Goal: Communication & Community: Answer question/provide support

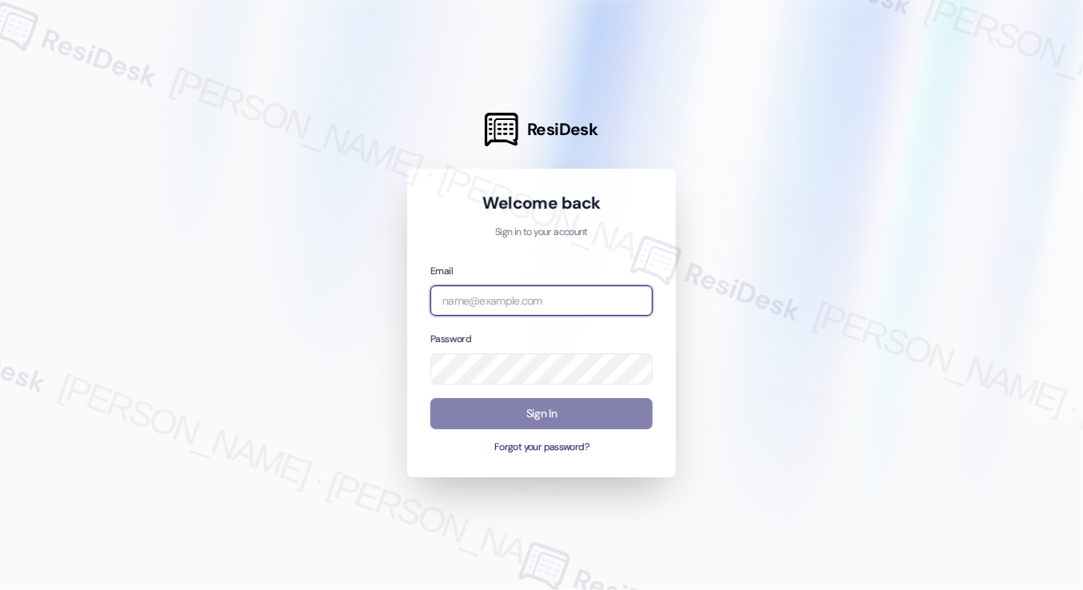
click at [520, 290] on input "email" at bounding box center [541, 301] width 222 height 31
type input "automated-surveys-tdc_management-[PERSON_NAME].[PERSON_NAME]@tdc_[DOMAIN_NAME]"
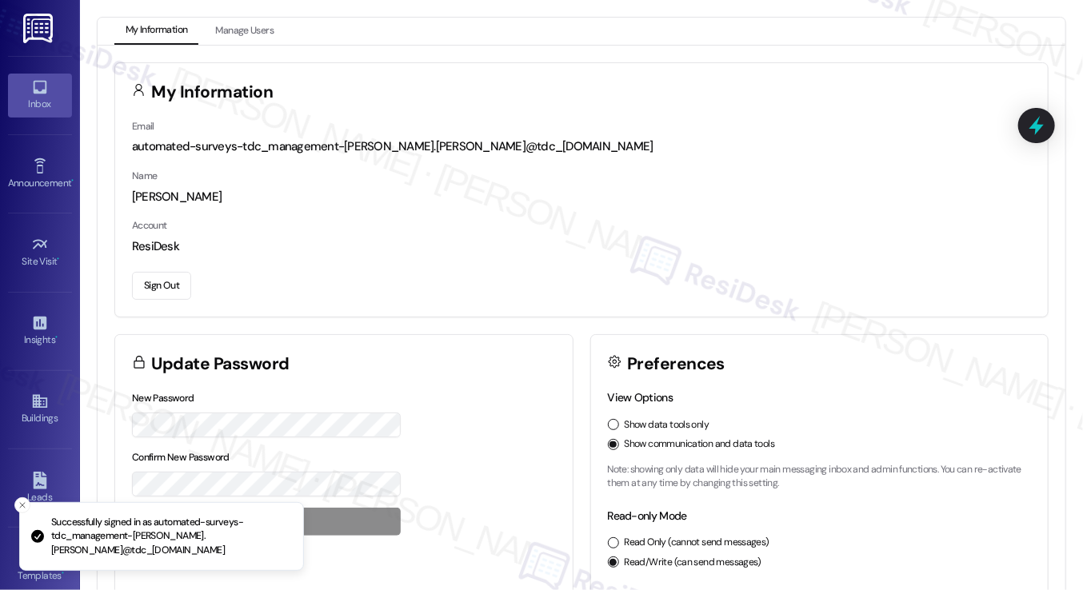
click at [51, 82] on link "Inbox" at bounding box center [40, 95] width 64 height 43
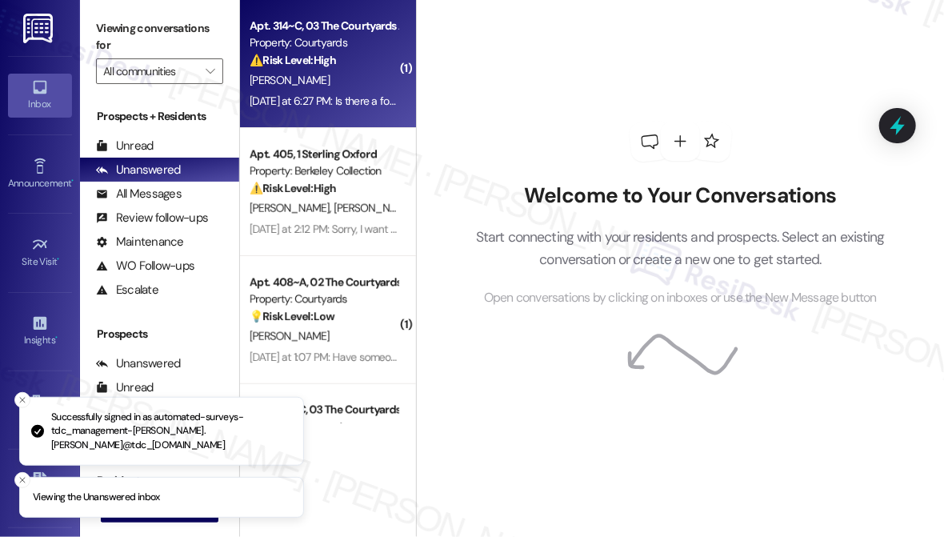
click at [318, 78] on div "[PERSON_NAME]" at bounding box center [323, 80] width 151 height 20
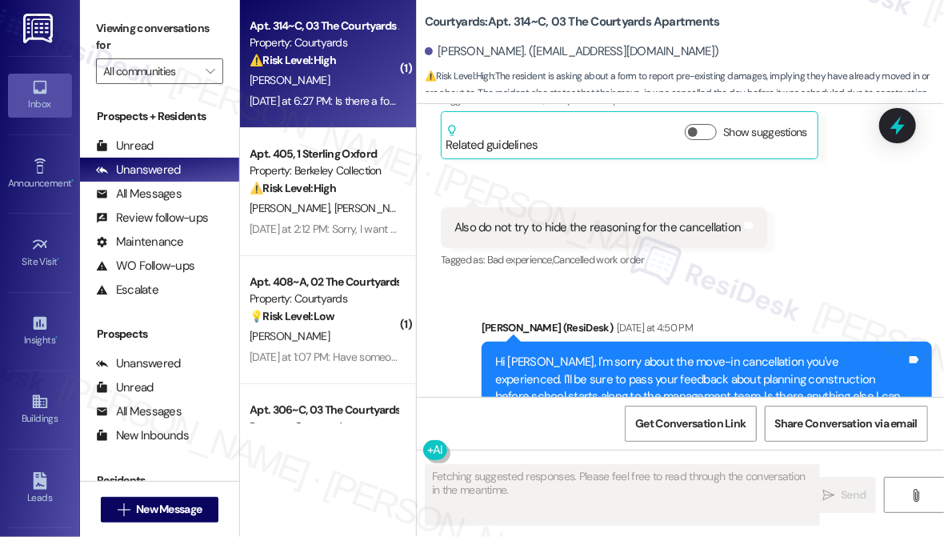
scroll to position [637, 0]
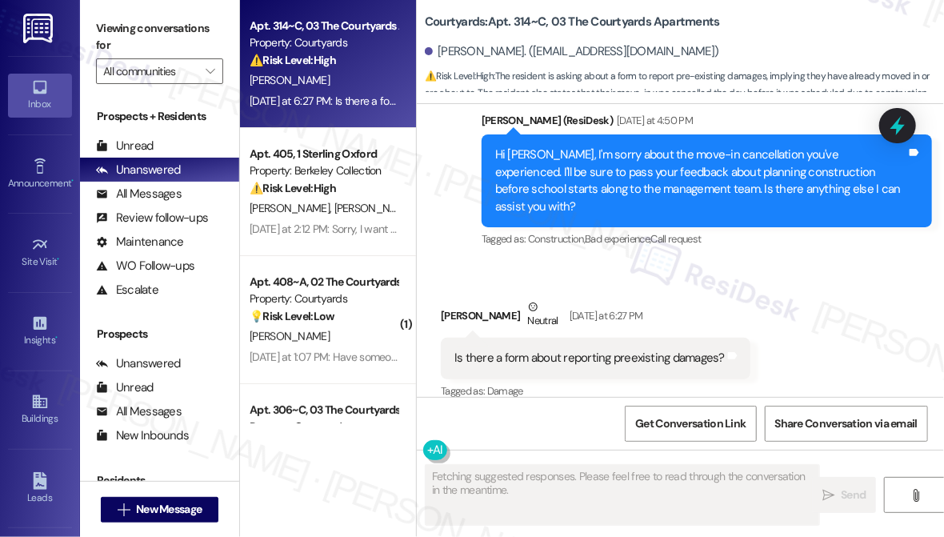
click at [575, 350] on div "Is there a form about reporting preexisting damages?" at bounding box center [589, 358] width 270 height 17
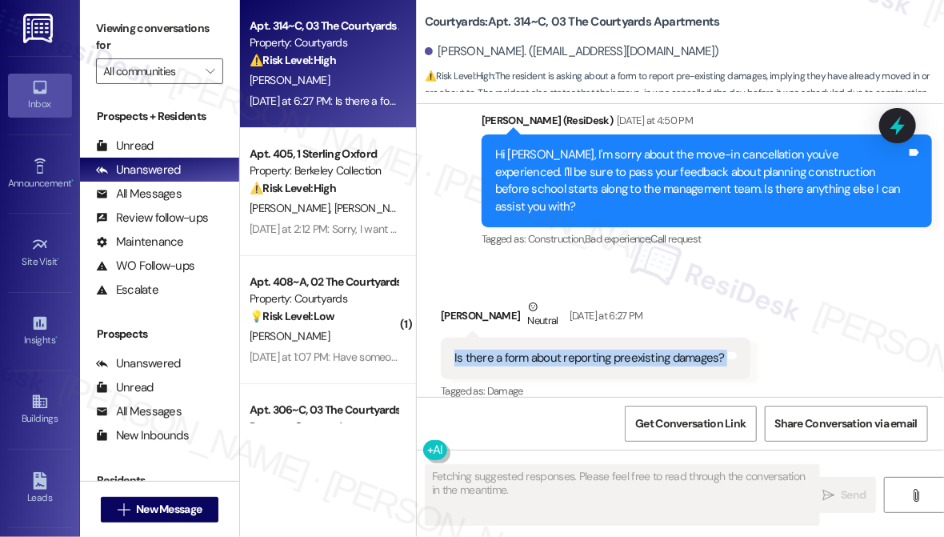
click at [575, 350] on div "Is there a form about reporting preexisting damages?" at bounding box center [589, 358] width 270 height 17
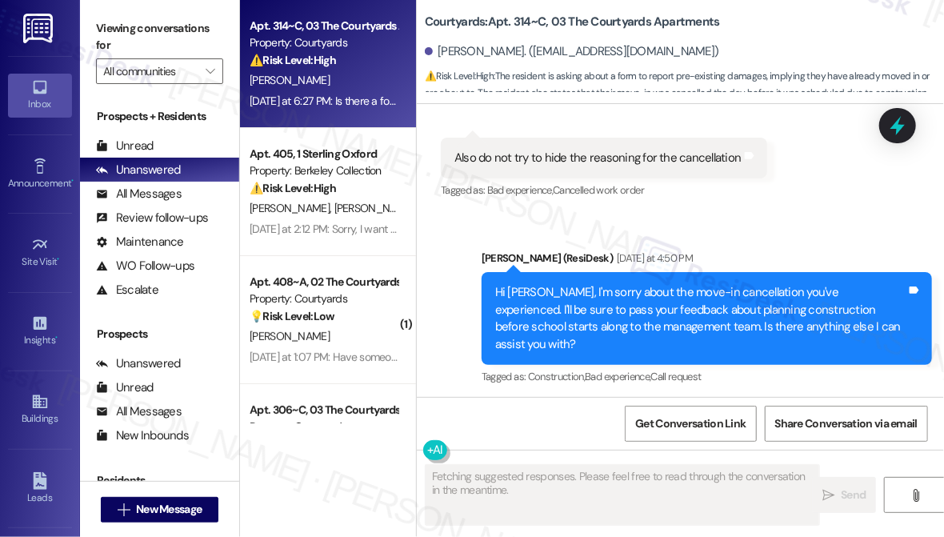
scroll to position [491, 0]
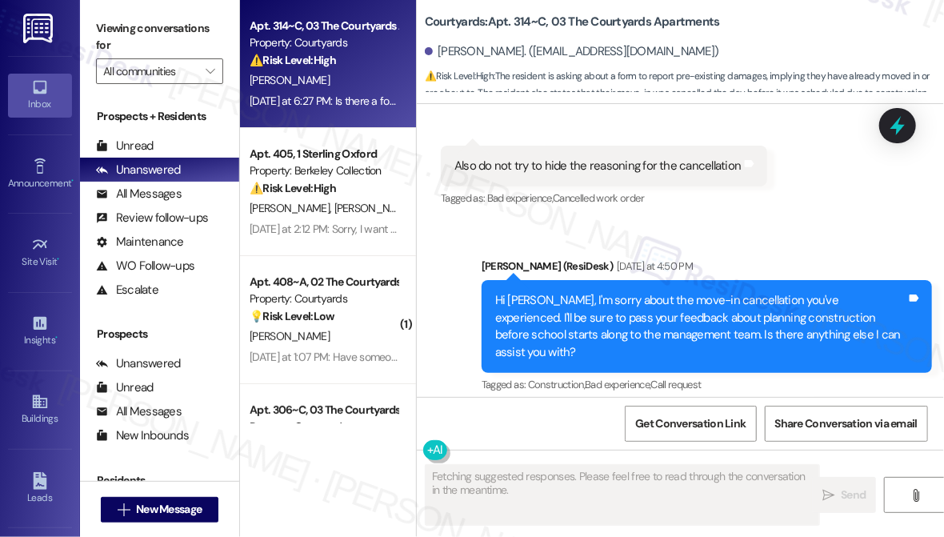
click at [583, 306] on div "Hi [PERSON_NAME], I'm sorry about the move-in cancellation you've experienced. …" at bounding box center [700, 326] width 411 height 69
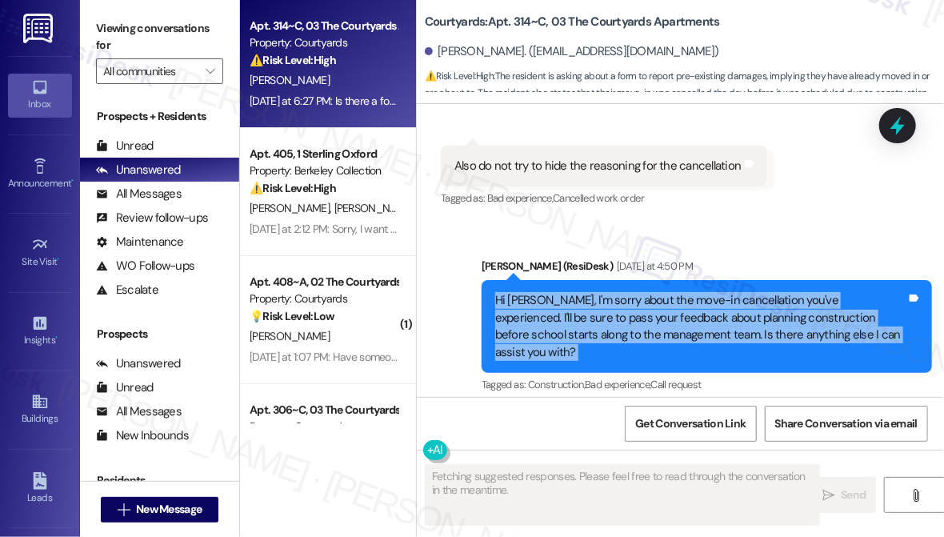
click at [583, 306] on div "Hi [PERSON_NAME], I'm sorry about the move-in cancellation you've experienced. …" at bounding box center [700, 326] width 411 height 69
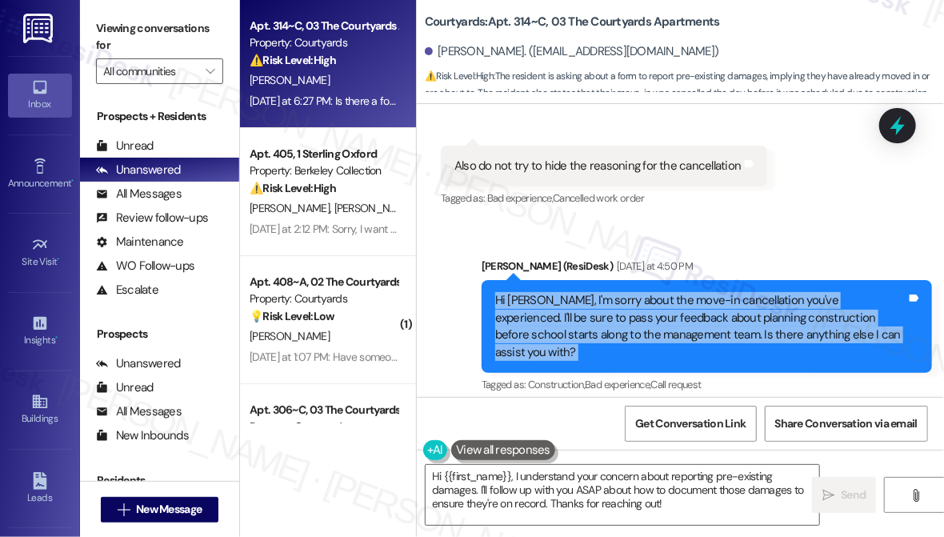
scroll to position [637, 0]
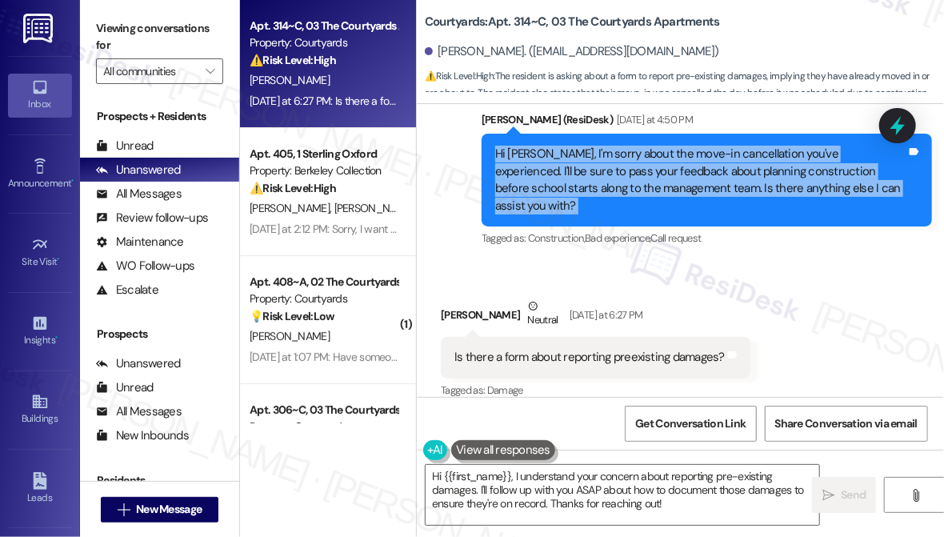
click at [614, 178] on div "Hi David, I'm sorry about the move-in cancellation you've experienced. I'll be …" at bounding box center [700, 180] width 411 height 69
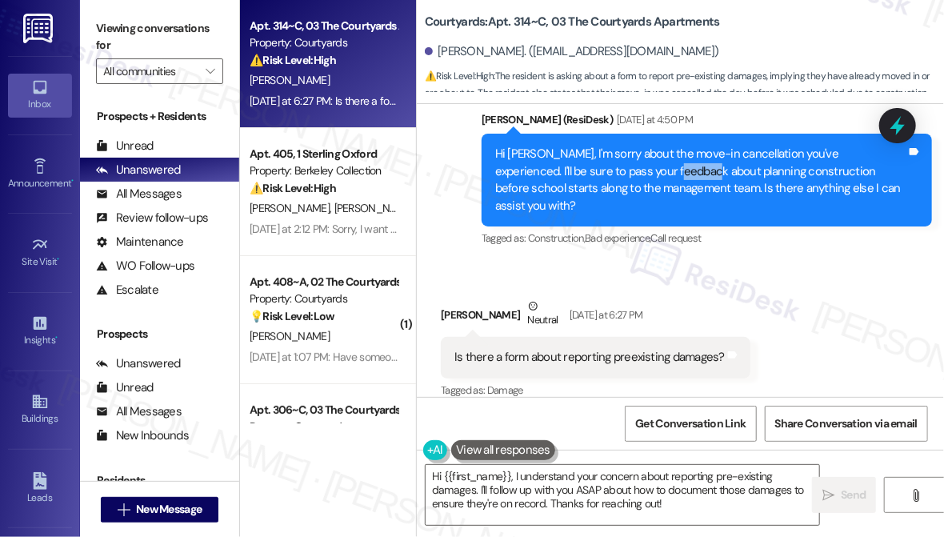
click at [614, 178] on div "Hi David, I'm sorry about the move-in cancellation you've experienced. I'll be …" at bounding box center [700, 180] width 411 height 69
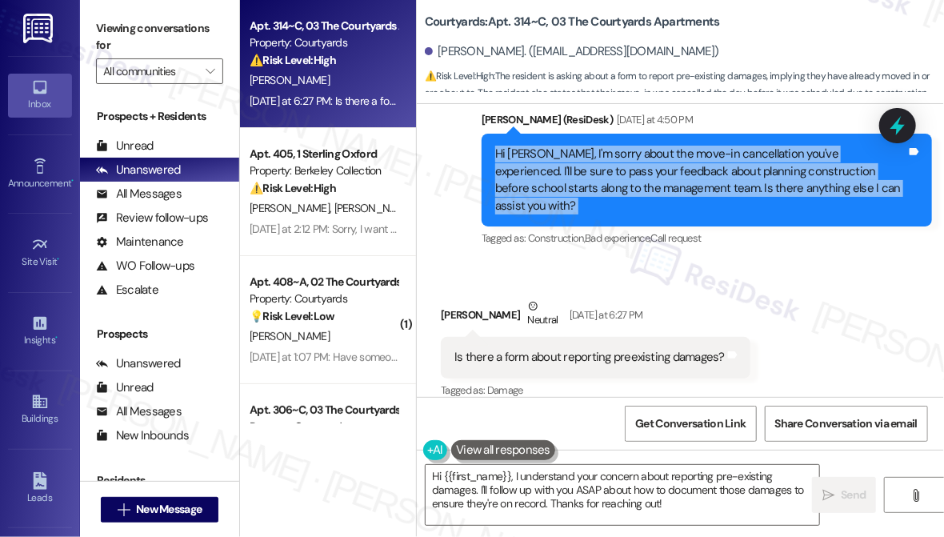
click at [614, 178] on div "Hi David, I'm sorry about the move-in cancellation you've experienced. I'll be …" at bounding box center [700, 180] width 411 height 69
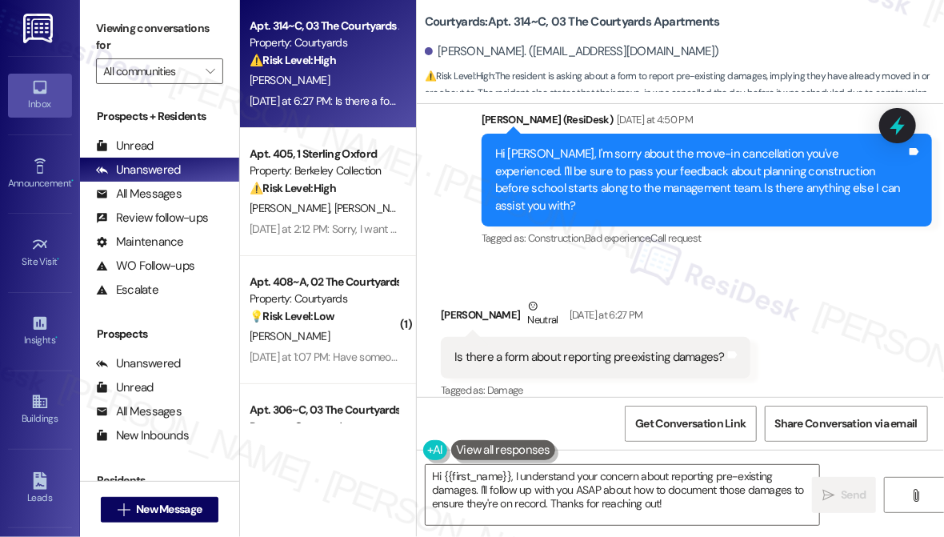
click at [577, 349] on div "Is there a form about reporting preexisting damages?" at bounding box center [589, 357] width 270 height 17
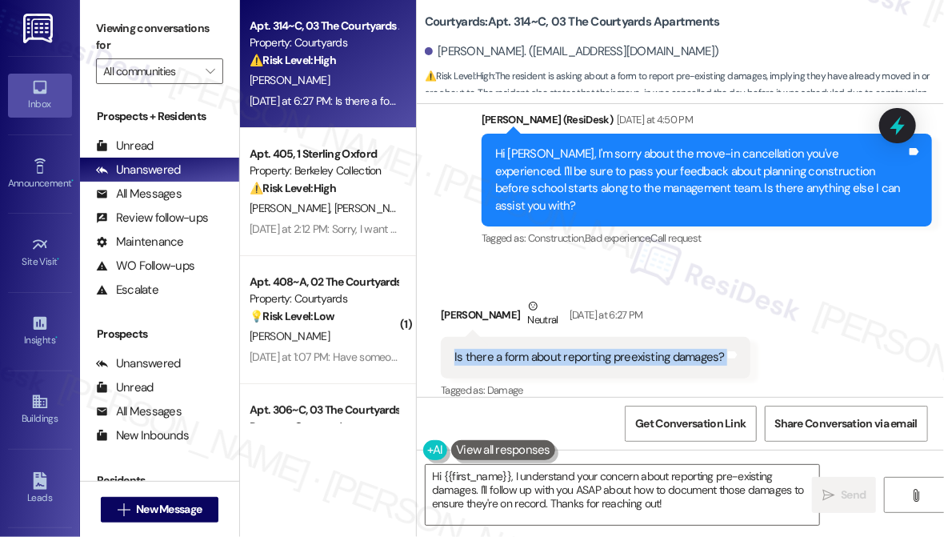
click at [577, 349] on div "Is there a form about reporting preexisting damages?" at bounding box center [589, 357] width 270 height 17
click at [591, 491] on textarea "Hi {{first_name}}, I understand your concern about reporting pre-existing damag…" at bounding box center [623, 495] width 394 height 60
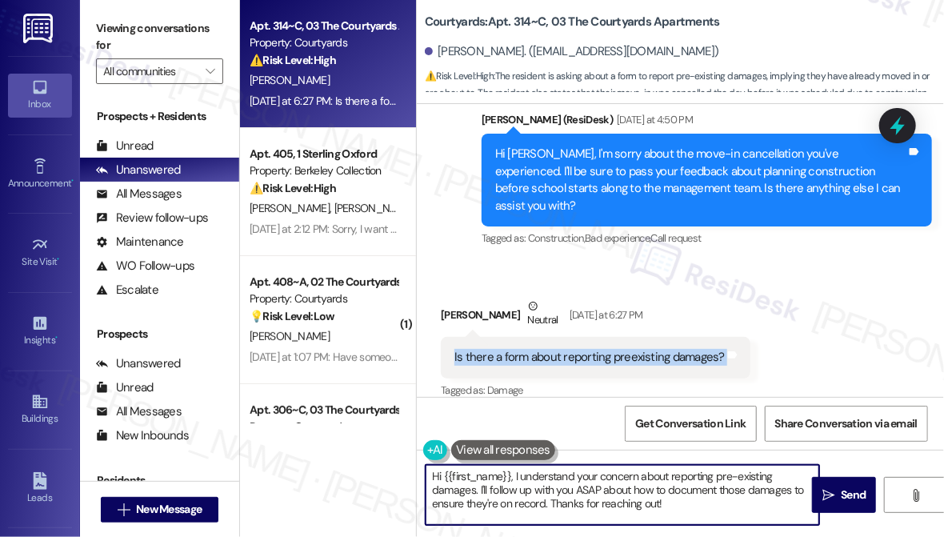
click at [591, 491] on textarea "Hi {{first_name}}, I understand your concern about reporting pre-existing damag…" at bounding box center [623, 495] width 394 height 60
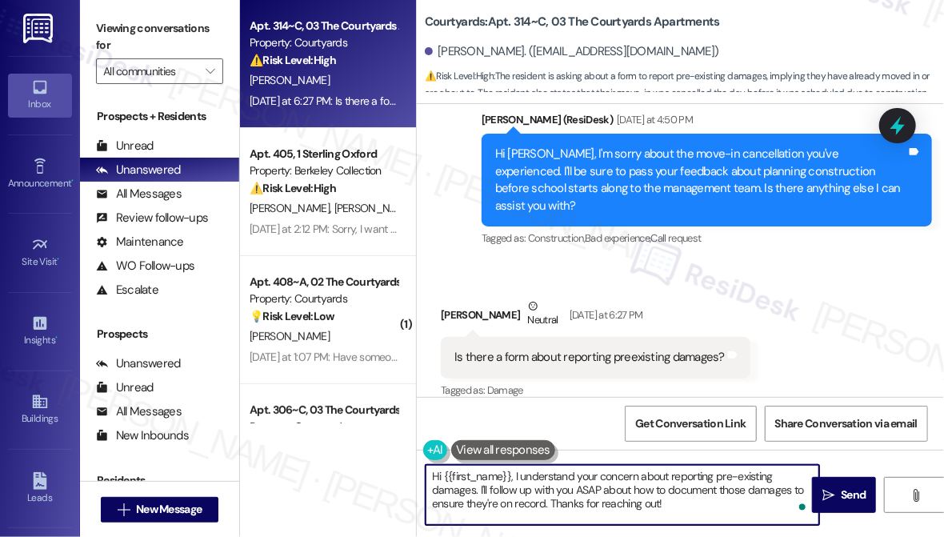
click at [672, 479] on textarea "Hi {{first_name}}, I understand your concern about reporting pre-existing damag…" at bounding box center [623, 495] width 394 height 60
drag, startPoint x: 677, startPoint y: 511, endPoint x: 607, endPoint y: 494, distance: 72.6
click at [607, 494] on textarea "Hi {{first_name}}, I understand your concern about reporting pre-existing damag…" at bounding box center [623, 495] width 394 height 60
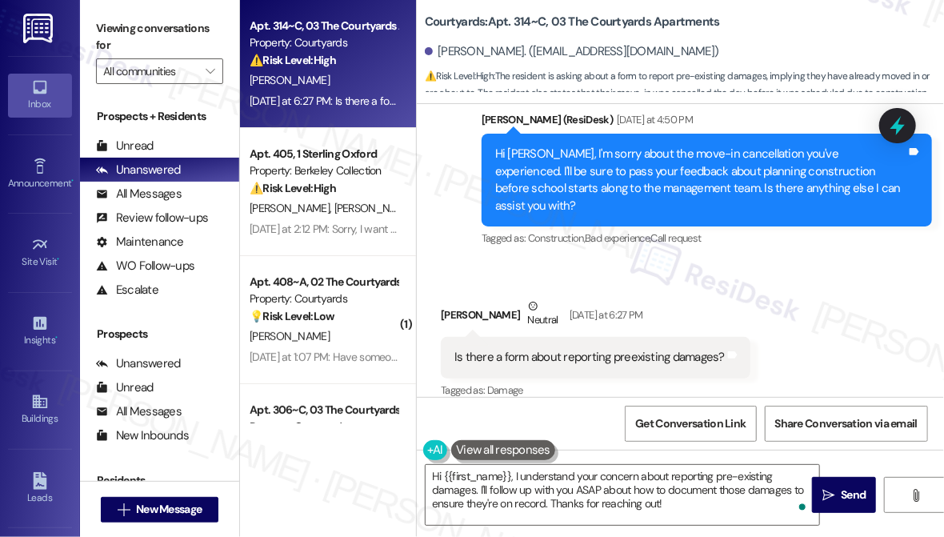
click at [608, 349] on div "Is there a form about reporting preexisting damages?" at bounding box center [589, 357] width 270 height 17
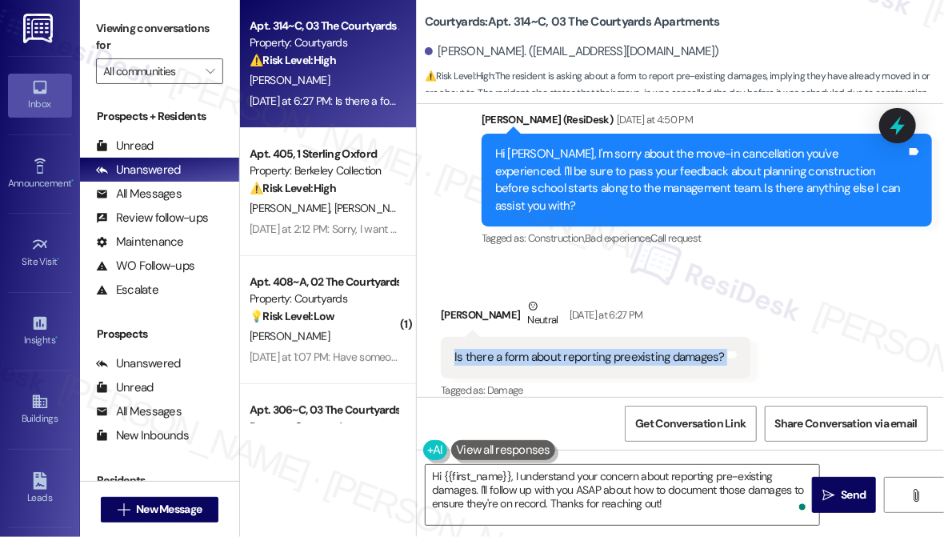
click at [608, 349] on div "Is there a form about reporting preexisting damages?" at bounding box center [589, 357] width 270 height 17
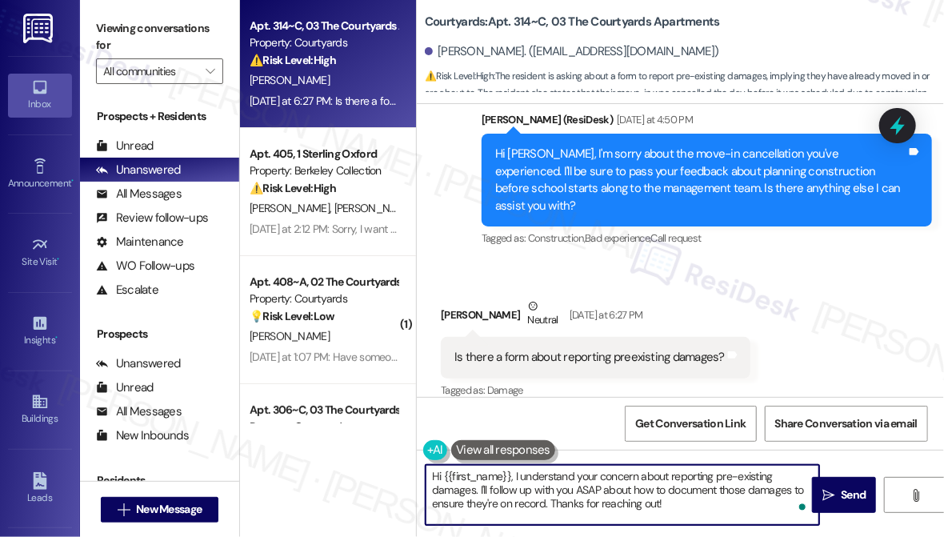
click at [637, 503] on textarea "Hi {{first_name}}, I understand your concern about reporting pre-existing damag…" at bounding box center [623, 495] width 394 height 60
drag, startPoint x: 674, startPoint y: 507, endPoint x: 569, endPoint y: 473, distance: 110.3
click at [584, 496] on textarea "Hi {{first_name}}, I understand your concern about reporting pre-existing damag…" at bounding box center [623, 495] width 394 height 60
click at [637, 174] on div "Hi David, I'm sorry about the move-in cancellation you've experienced. I'll be …" at bounding box center [700, 180] width 411 height 69
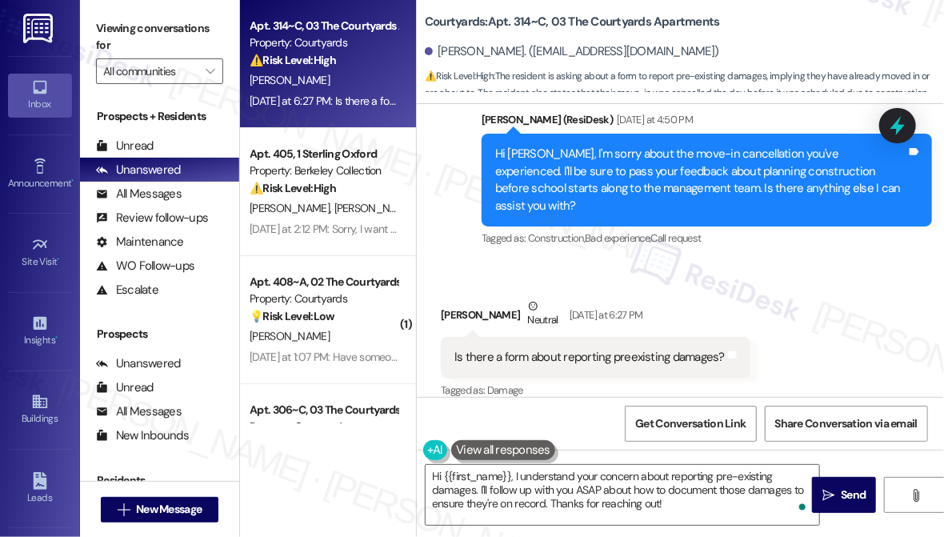
click at [547, 349] on div "Is there a form about reporting preexisting damages?" at bounding box center [589, 357] width 270 height 17
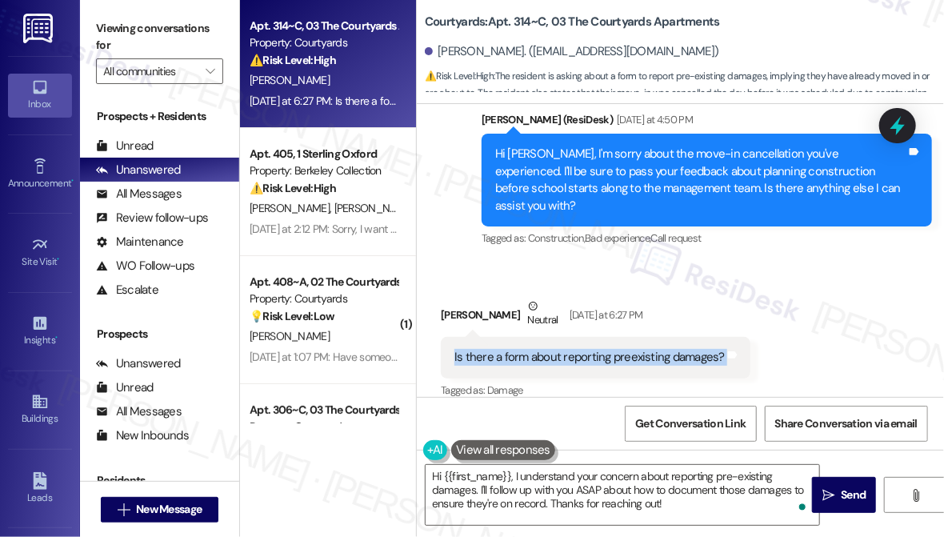
click at [547, 349] on div "Is there a form about reporting preexisting damages?" at bounding box center [589, 357] width 270 height 17
copy div "Is there a form about reporting preexisting damages? Tags and notes"
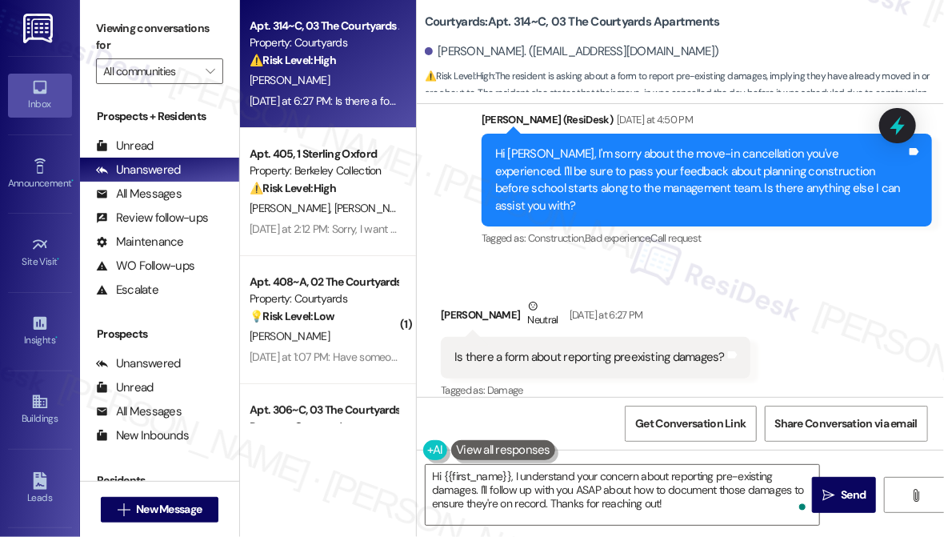
click at [110, 8] on div "Viewing conversations for All communities " at bounding box center [159, 50] width 159 height 100
click at [123, 54] on label "Viewing conversations for" at bounding box center [159, 37] width 127 height 42
click at [100, 35] on label "Viewing conversations for" at bounding box center [159, 37] width 127 height 42
click at [567, 488] on textarea "Hi {{first_name}}, I understand your concern about reporting pre-existing damag…" at bounding box center [623, 495] width 394 height 60
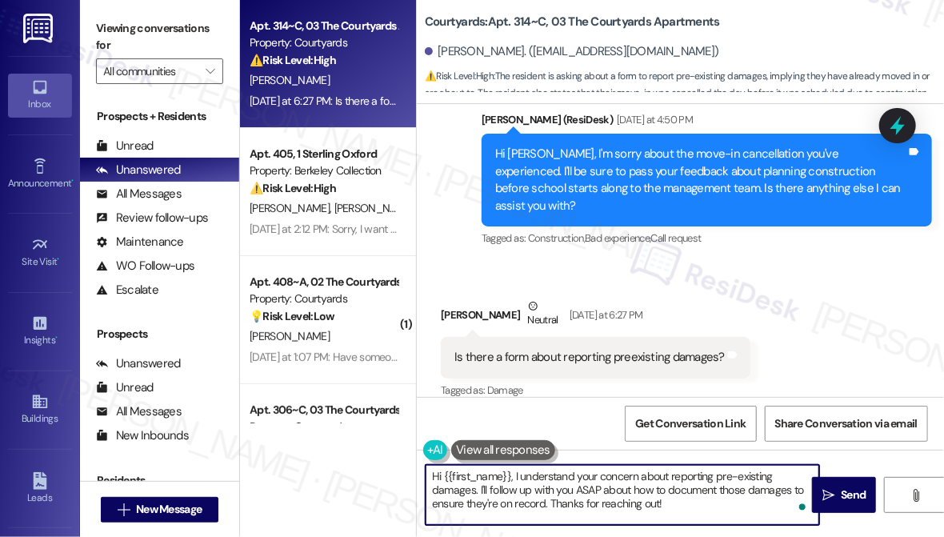
click at [567, 488] on textarea "Hi {{first_name}}, I understand your concern about reporting pre-existing damag…" at bounding box center [623, 495] width 394 height 60
click at [661, 517] on textarea "Hi {{first_name}}, I understand your concern about reporting pre-existing damag…" at bounding box center [623, 495] width 394 height 60
drag, startPoint x: 507, startPoint y: 472, endPoint x: 515, endPoint y: 466, distance: 10.2
click at [515, 466] on textarea "Hi {{first_name}}, I understand your concern about reporting pre-existing damag…" at bounding box center [623, 495] width 394 height 60
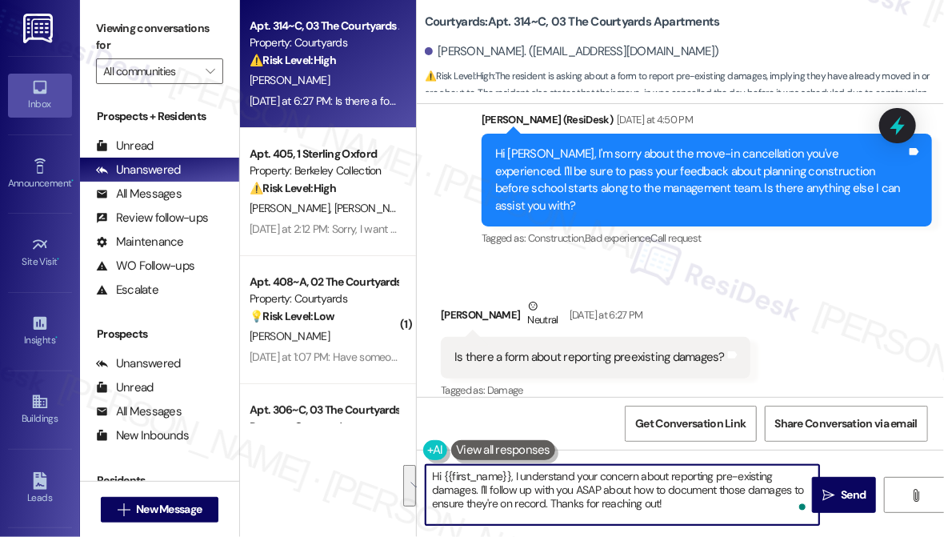
paste textarea "Great question! When you moved in, were you given a move-in checklist or inspec…"
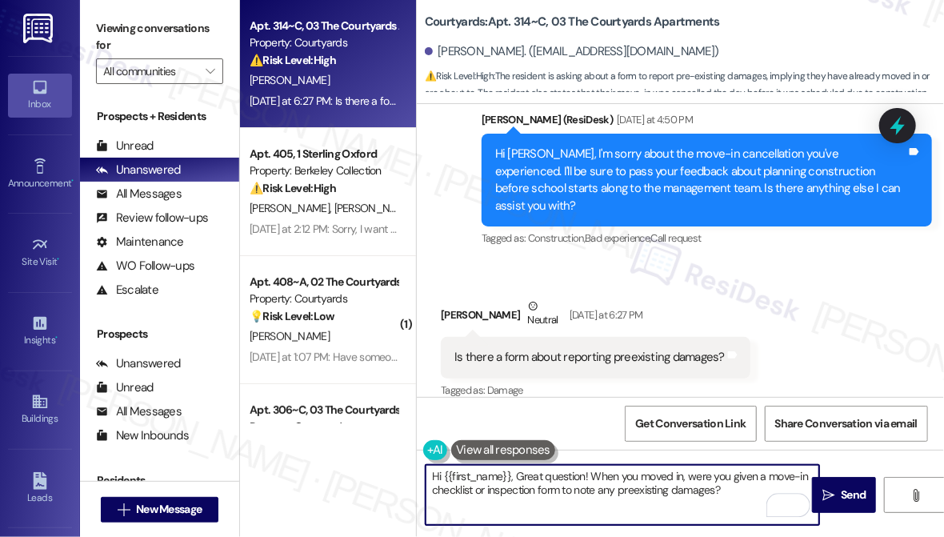
click at [517, 477] on textarea "Hi {{first_name}}, Great question! When you moved in, were you given a move-in …" at bounding box center [623, 495] width 394 height 60
drag, startPoint x: 592, startPoint y: 475, endPoint x: 516, endPoint y: 478, distance: 76.0
click at [516, 478] on textarea "Hi {{first_name}}, great question! When you moved in, were you given a move-in …" at bounding box center [623, 495] width 394 height 60
click at [663, 478] on textarea "Hi {{first_name}}, just to clarify, when you moved in, were you given a move-in…" at bounding box center [623, 495] width 394 height 60
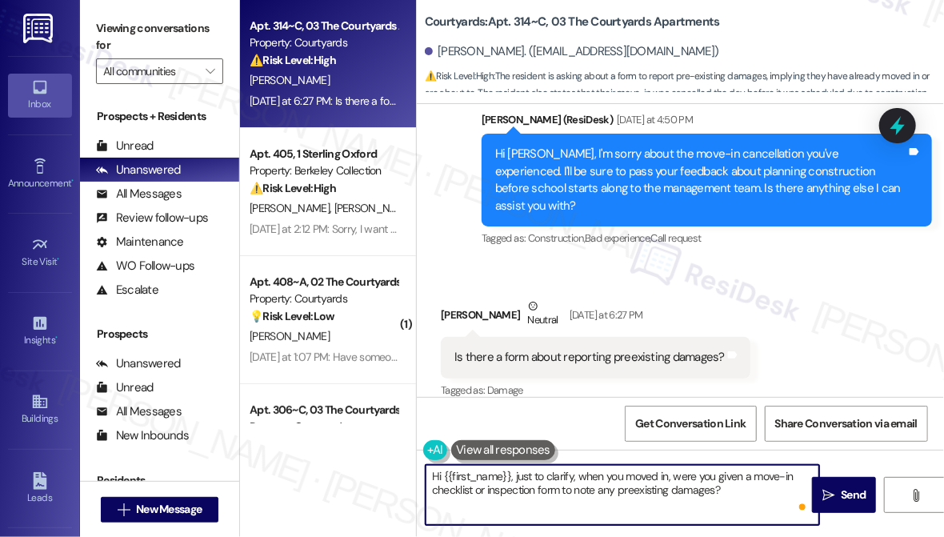
click at [663, 478] on textarea "Hi {{first_name}}, just to clarify, when you moved in, were you given a move-in…" at bounding box center [623, 495] width 394 height 60
click at [772, 496] on div "Rewrite with Grammarly" at bounding box center [778, 505] width 18 height 18
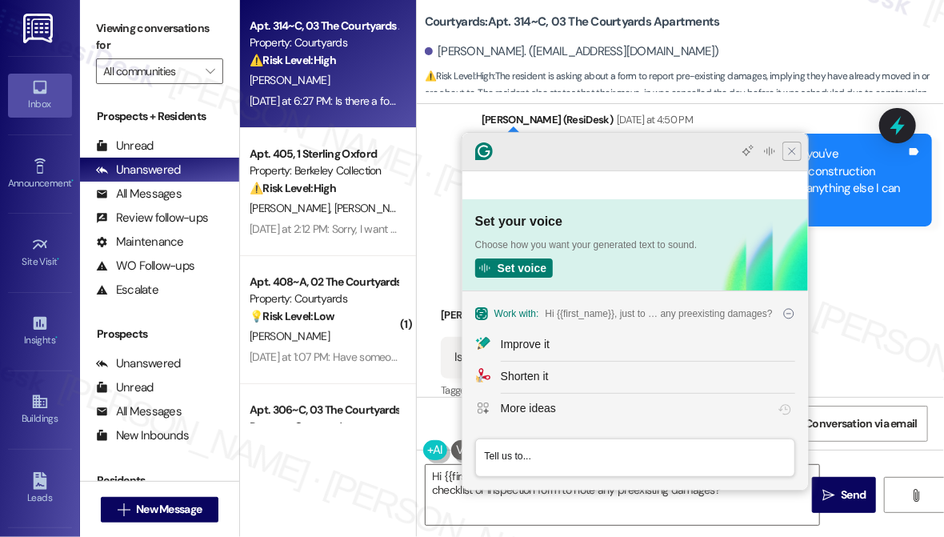
scroll to position [0, 0]
click at [793, 158] on icon "Close Grammarly Assistant" at bounding box center [791, 151] width 13 height 13
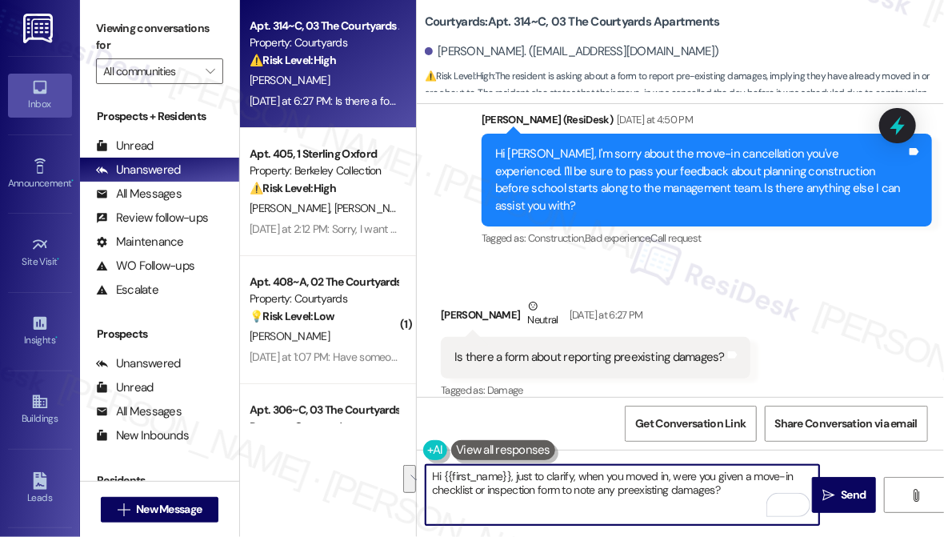
click at [551, 479] on textarea "Hi {{first_name}}, just to clarify, when you moved in, were you given a move-in…" at bounding box center [623, 495] width 394 height 60
click at [719, 495] on textarea "Hi {{first_name}}, just to clarify, when you moved in, were you given a move-in…" at bounding box center [623, 495] width 394 height 60
click at [613, 495] on textarea "Hi {{first_name}}, just to clarify, when you moved in, were you given a move-in…" at bounding box center [623, 495] width 394 height 60
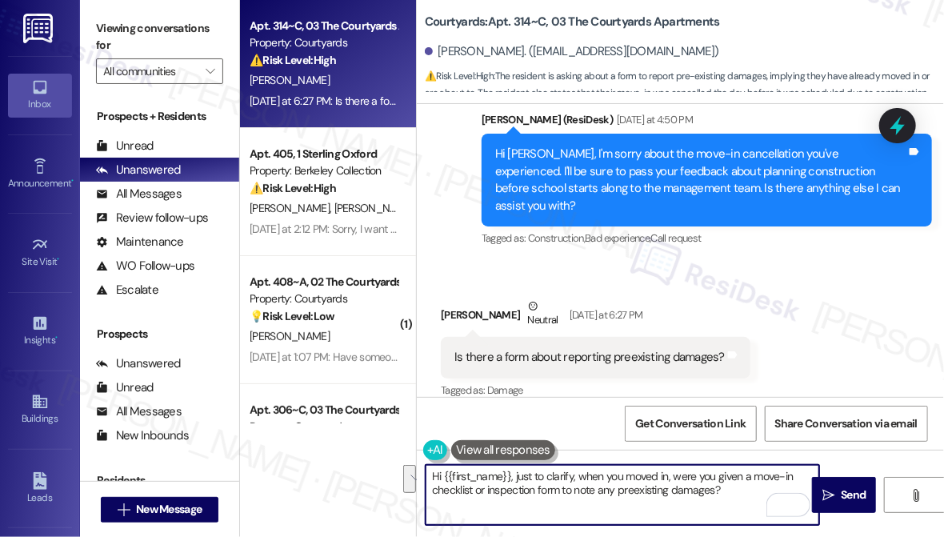
click at [755, 494] on textarea "Hi {{first_name}}, just to clarify, when you moved in, were you given a move-in…" at bounding box center [623, 495] width 394 height 60
drag, startPoint x: 712, startPoint y: 490, endPoint x: 561, endPoint y: 492, distance: 151.2
click at [561, 492] on textarea "Hi {{first_name}}, just to clarify, when you moved in, were you given a move-in…" at bounding box center [623, 495] width 394 height 60
click at [664, 481] on textarea "Hi {{first_name}}, just to clarify, when you moved in, were you given a move-in…" at bounding box center [623, 495] width 394 height 60
click at [664, 482] on textarea "Hi {{first_name}}, just to clarify, when you moved in, were you given a move-in…" at bounding box center [623, 495] width 394 height 60
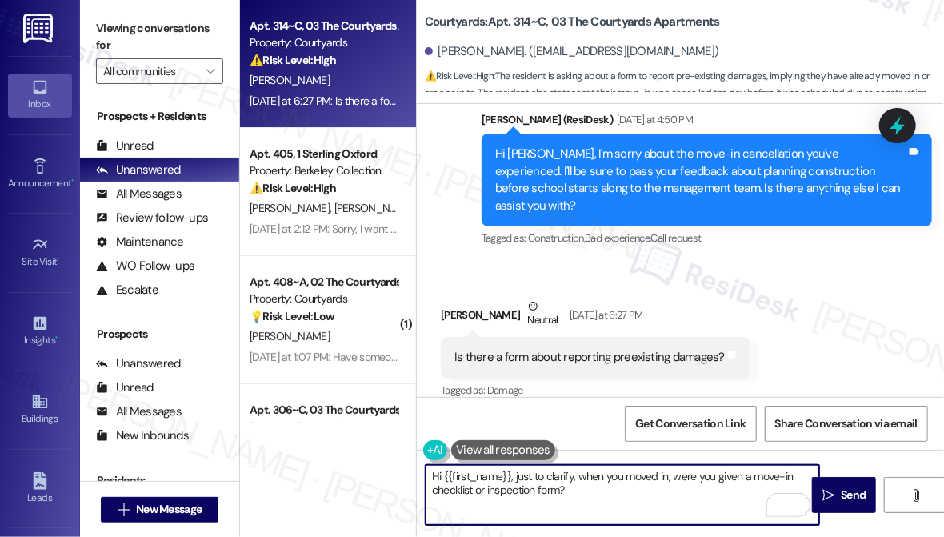
click at [664, 482] on textarea "Hi {{first_name}}, just to clarify, when you moved in, were you given a move-in…" at bounding box center [623, 495] width 394 height 60
type textarea "Hi {{first_name}}, just to clarify, when you moved in, were you given a move-in…"
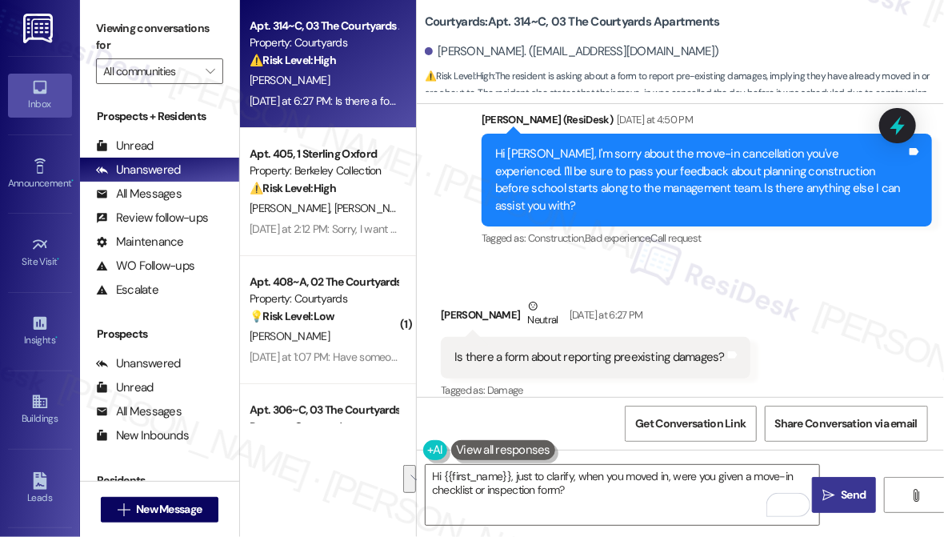
click at [849, 488] on span "Send" at bounding box center [853, 494] width 25 height 17
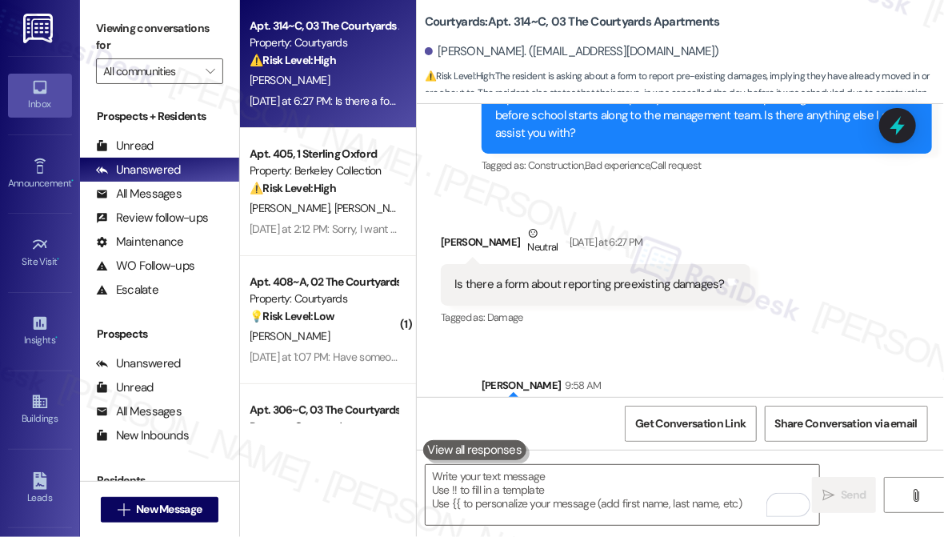
scroll to position [765, 0]
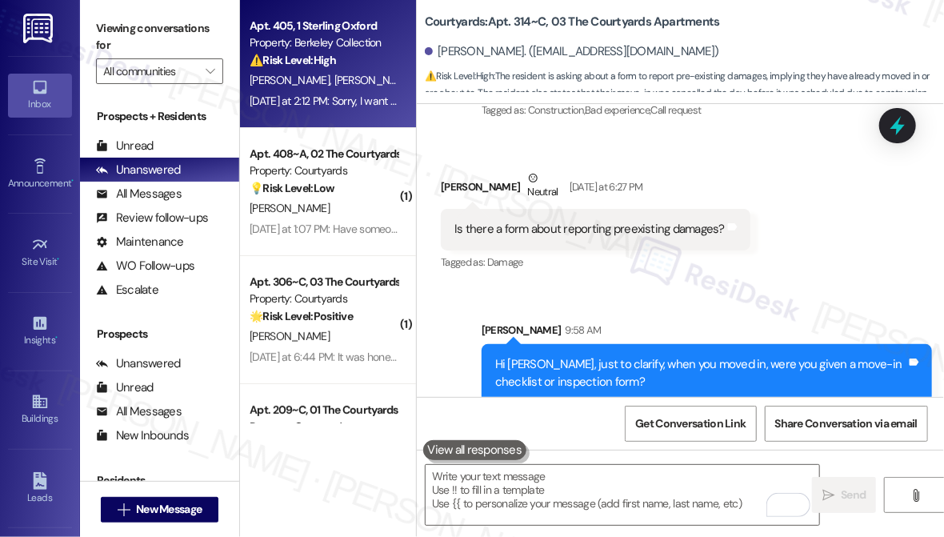
click at [333, 90] on div "L. Chen J. Yao" at bounding box center [323, 80] width 151 height 20
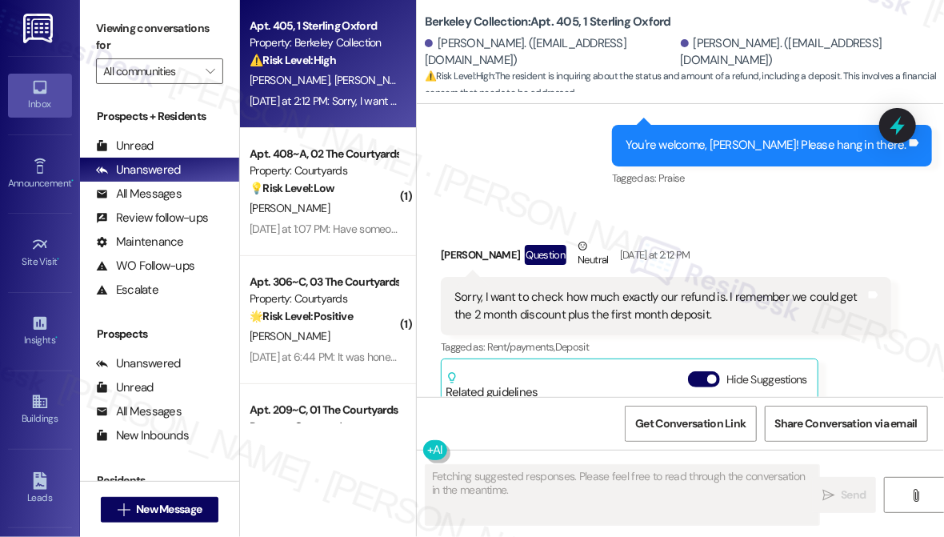
scroll to position [8538, 0]
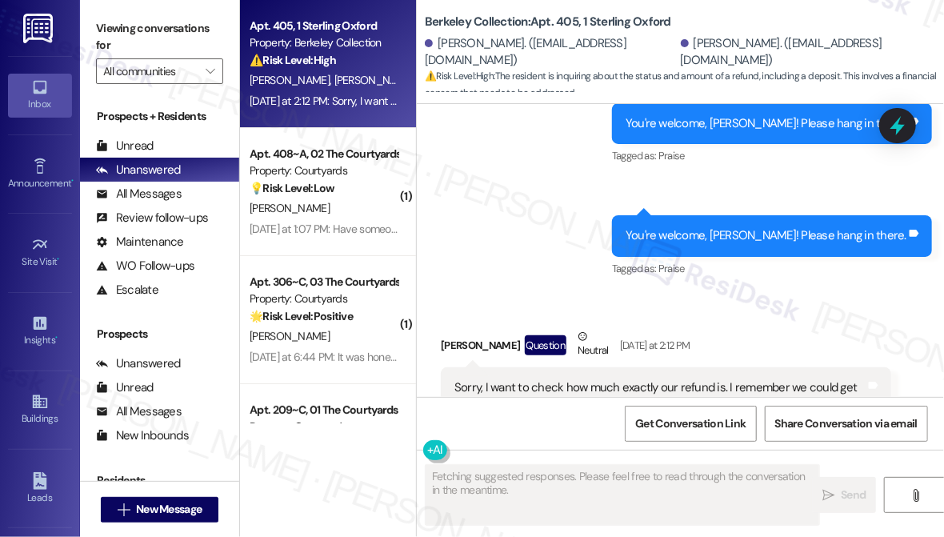
click at [514, 379] on div "Sorry, I want to check how much exactly our refund is. I remember we could get …" at bounding box center [659, 396] width 411 height 34
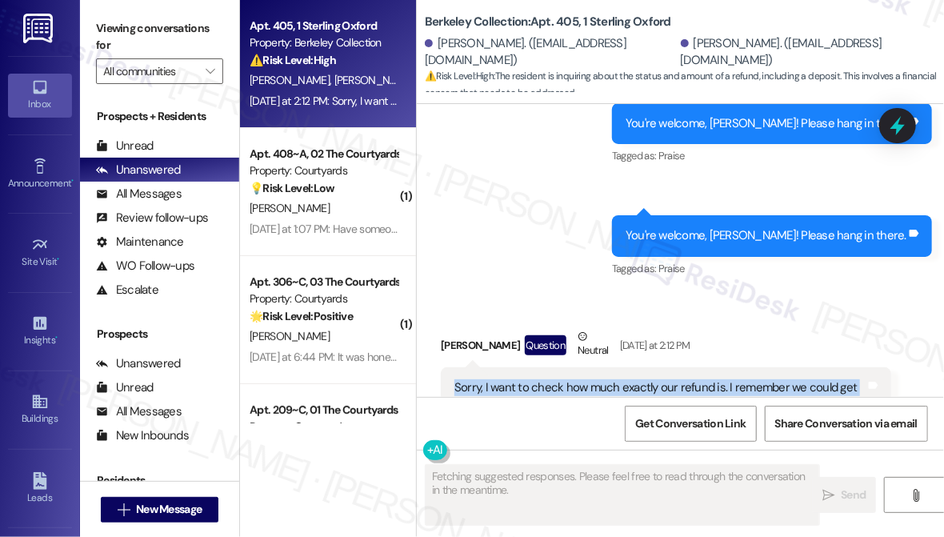
click at [514, 379] on div "Sorry, I want to check how much exactly our refund is. I remember we could get …" at bounding box center [659, 396] width 411 height 34
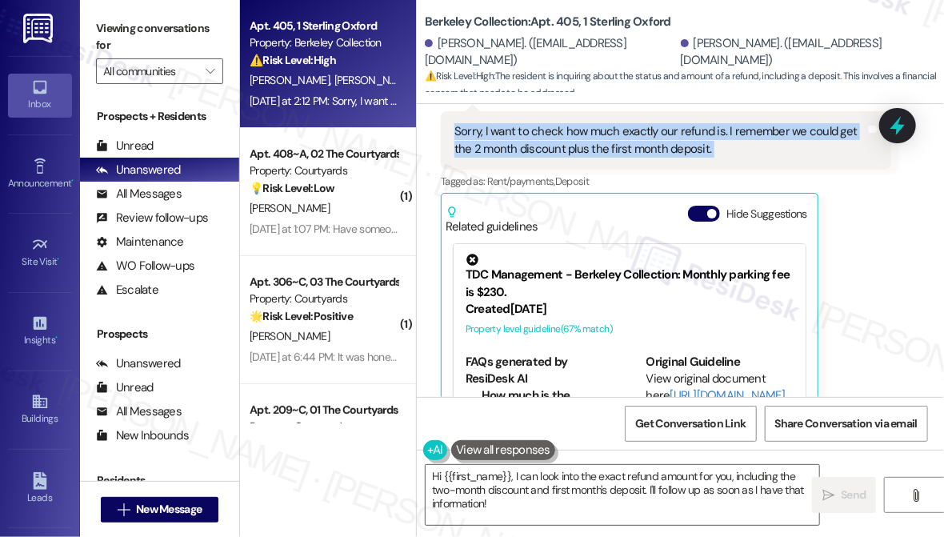
scroll to position [8830, 0]
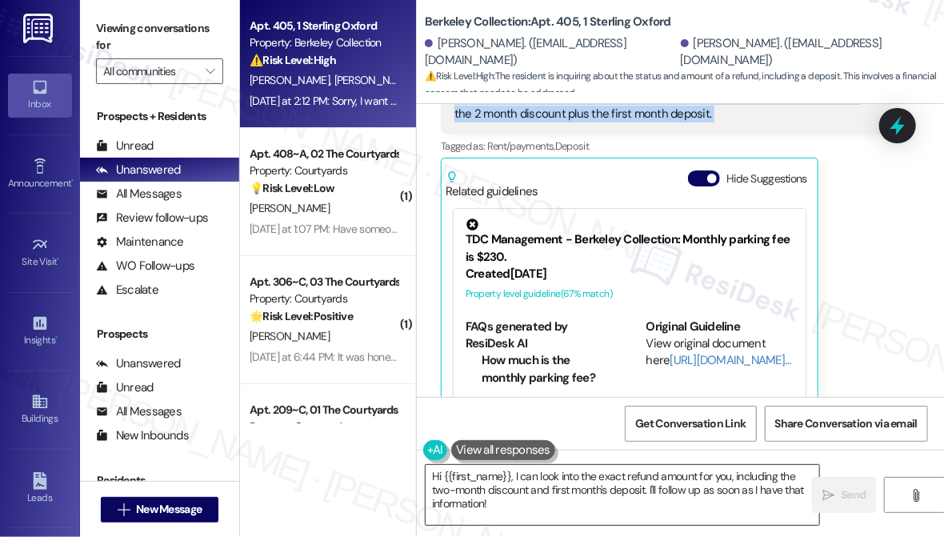
click at [584, 482] on textarea "Hi {{first_name}}, I can look into the exact refund amount for you, including t…" at bounding box center [623, 495] width 394 height 60
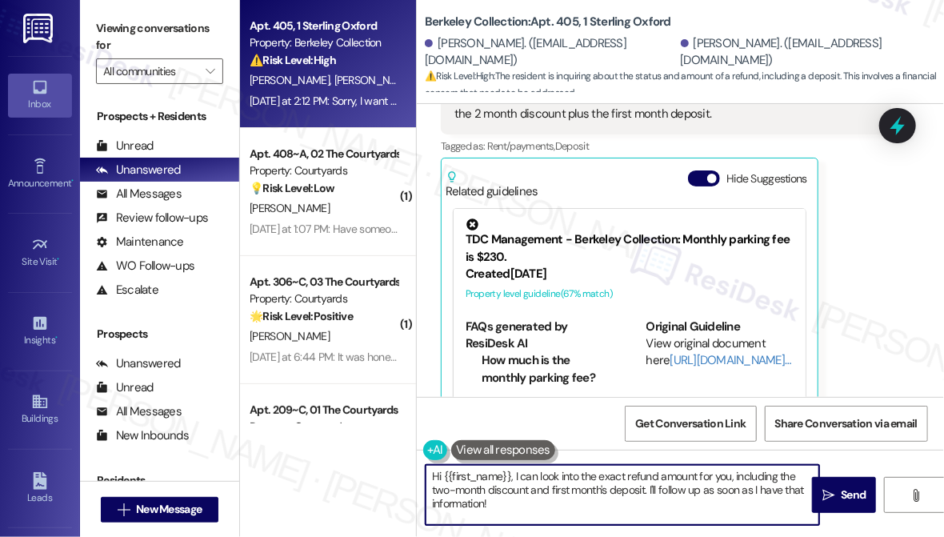
click at [584, 482] on textarea "Hi {{first_name}}, I can look into the exact refund amount for you, including t…" at bounding box center [623, 495] width 394 height 60
click at [686, 473] on textarea "Hi {{first_name}}, I can look into the exact refund amount for you, including t…" at bounding box center [623, 495] width 394 height 60
click at [469, 502] on textarea "Hi {{first_name}}, I can look into the exact refund amount for you, including t…" at bounding box center [623, 495] width 394 height 60
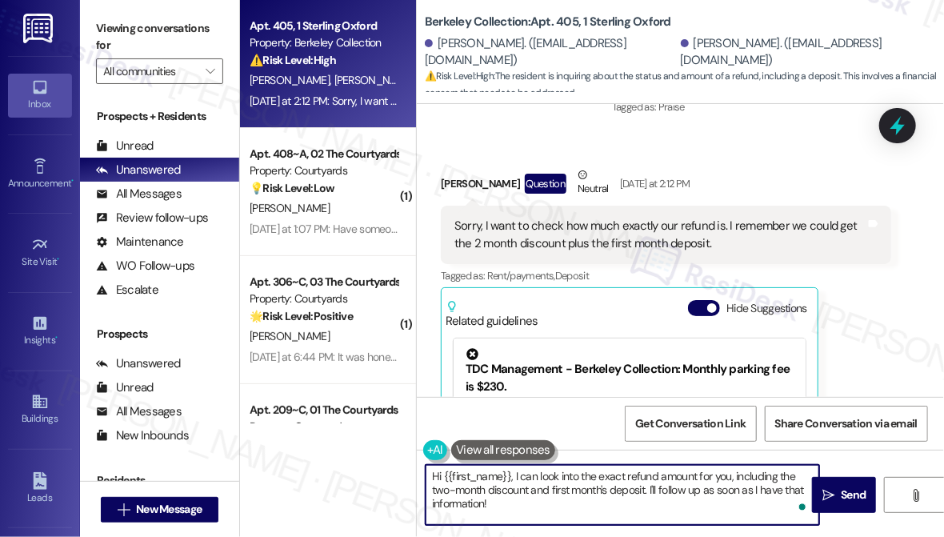
scroll to position [8611, 0]
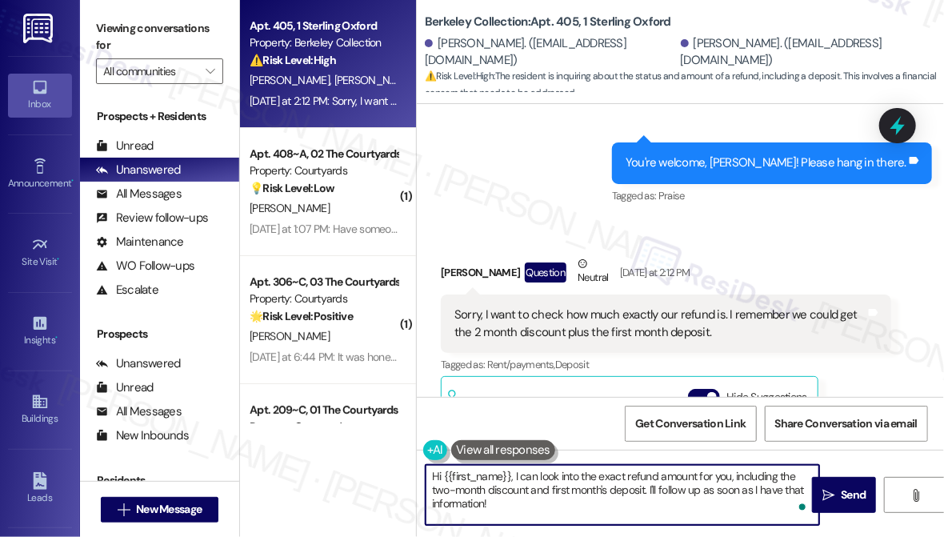
click at [459, 255] on div "Jiachen Yao Question Neutral Yesterday at 2:12 PM" at bounding box center [666, 274] width 450 height 39
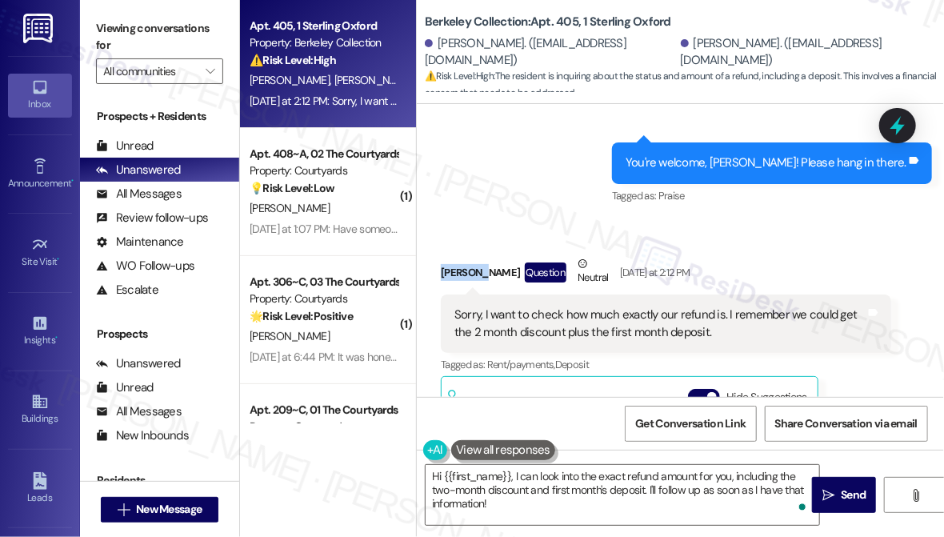
copy div "Jiachen"
drag, startPoint x: 465, startPoint y: 473, endPoint x: 447, endPoint y: 476, distance: 17.9
click at [466, 473] on textarea "Hi {{first_name}}, I can look into the exact refund amount for you, including t…" at bounding box center [623, 495] width 394 height 60
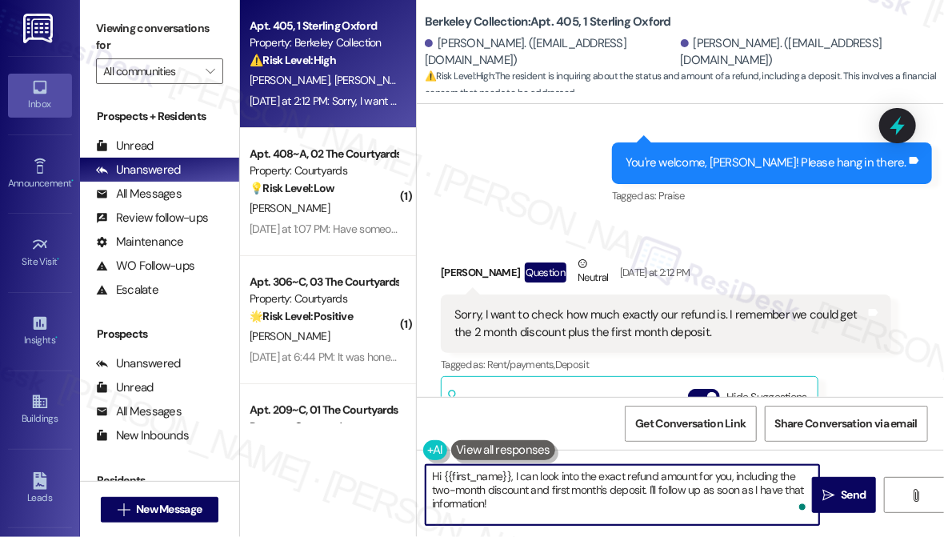
drag, startPoint x: 442, startPoint y: 474, endPoint x: 510, endPoint y: 464, distance: 68.0
click at [510, 464] on div "Hi {{first_name}}, I can look into the exact refund amount for you, including t…" at bounding box center [622, 495] width 395 height 62
paste textarea "Jiachen"
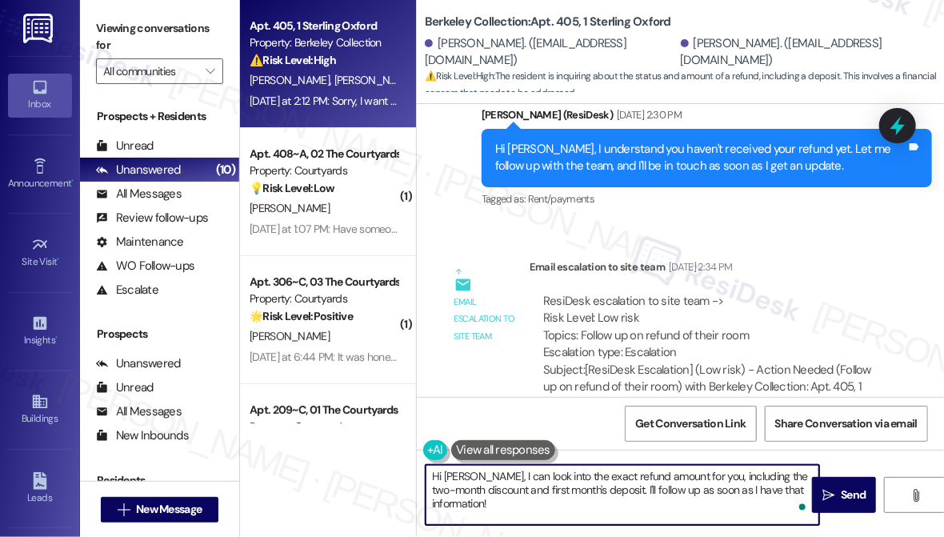
scroll to position [8102, 0]
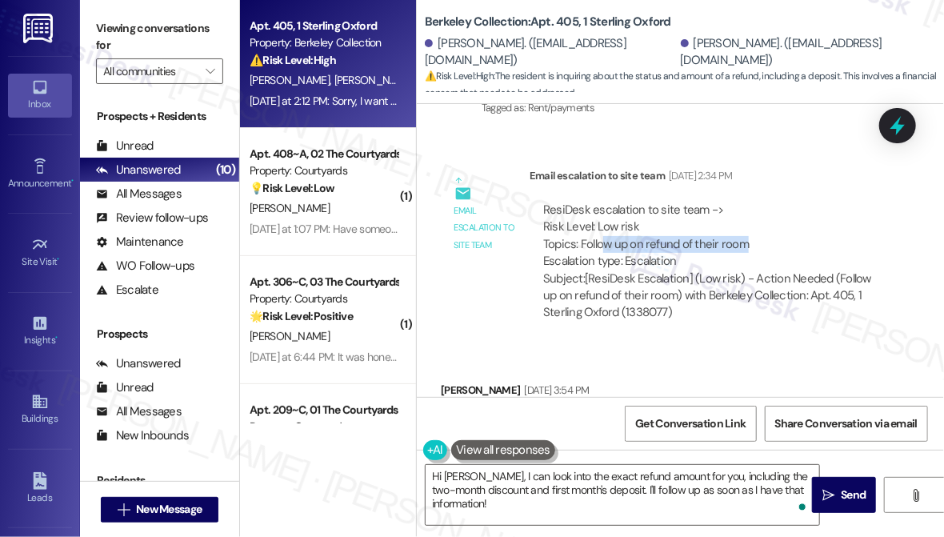
drag, startPoint x: 601, startPoint y: 204, endPoint x: 740, endPoint y: 207, distance: 139.2
click at [740, 207] on div "ResiDesk escalation to site team -> Risk Level: Low risk Topics: Follow up on r…" at bounding box center [710, 236] width 334 height 69
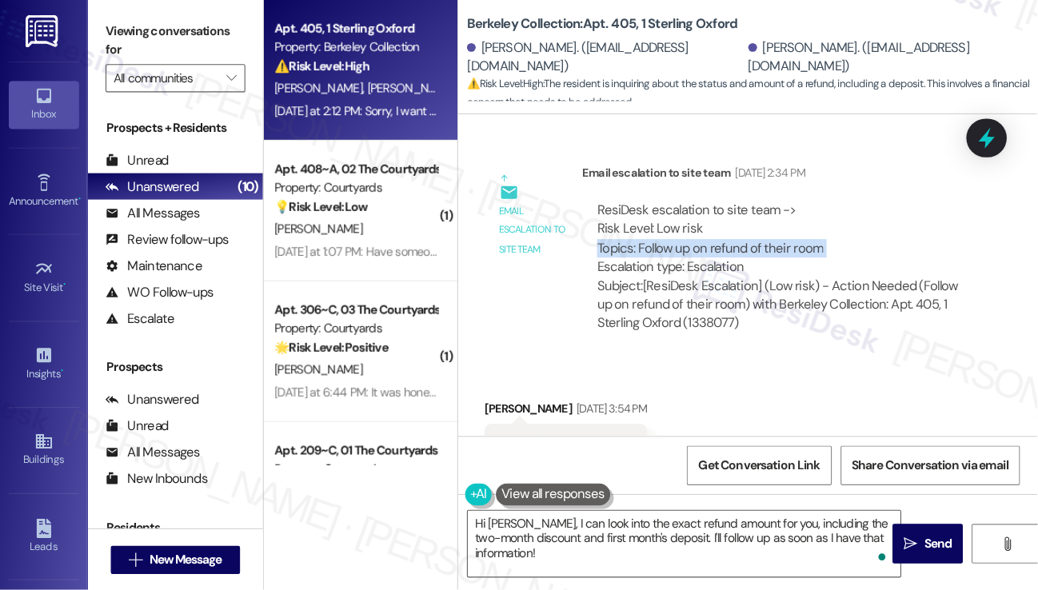
scroll to position [8030, 0]
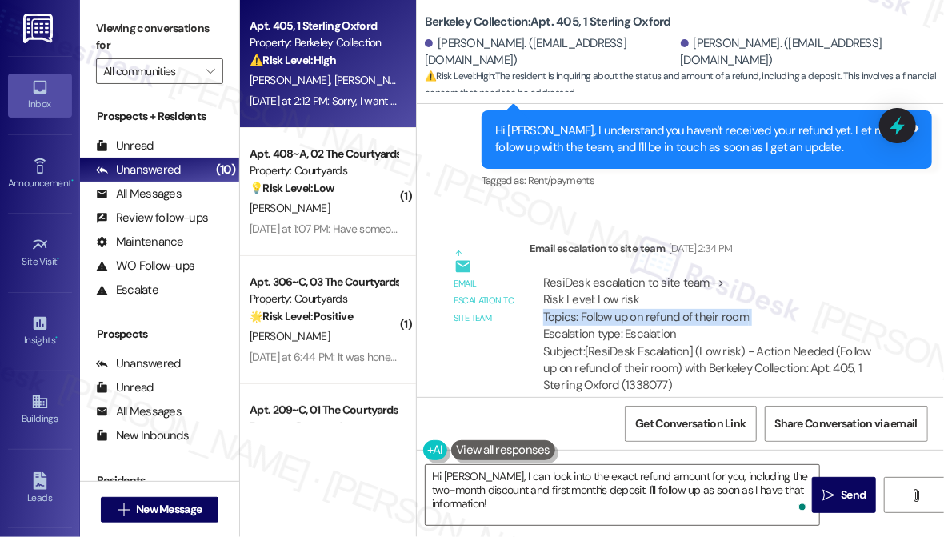
click at [627, 290] on div "ResiDesk escalation to site team -> Risk Level: Low risk Topics: Follow up on r…" at bounding box center [710, 308] width 334 height 69
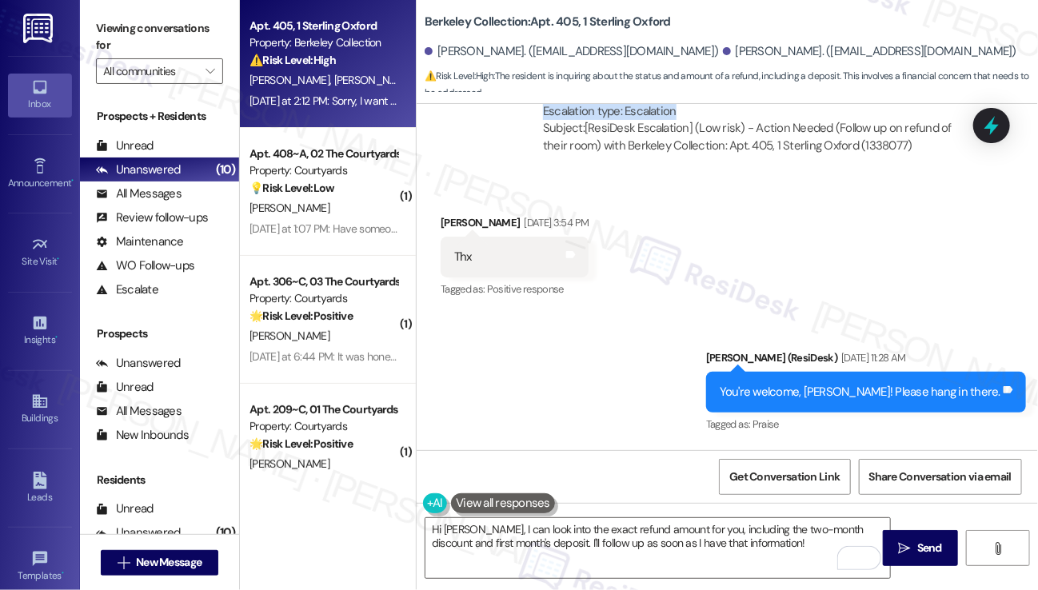
scroll to position [8430, 0]
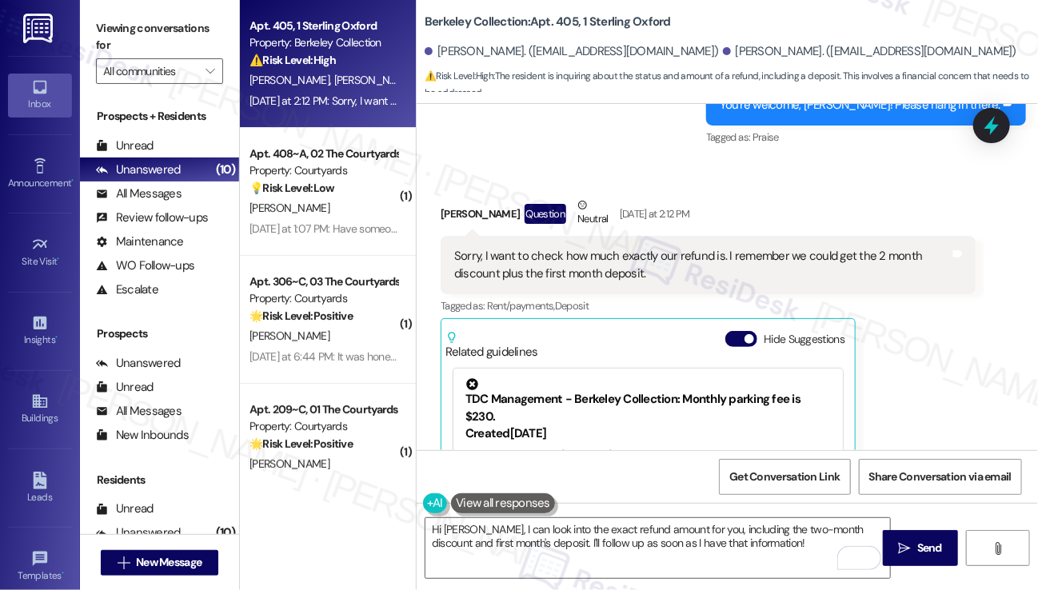
click at [678, 248] on div "Sorry, I want to check how much exactly our refund is. I remember we could get …" at bounding box center [702, 265] width 496 height 34
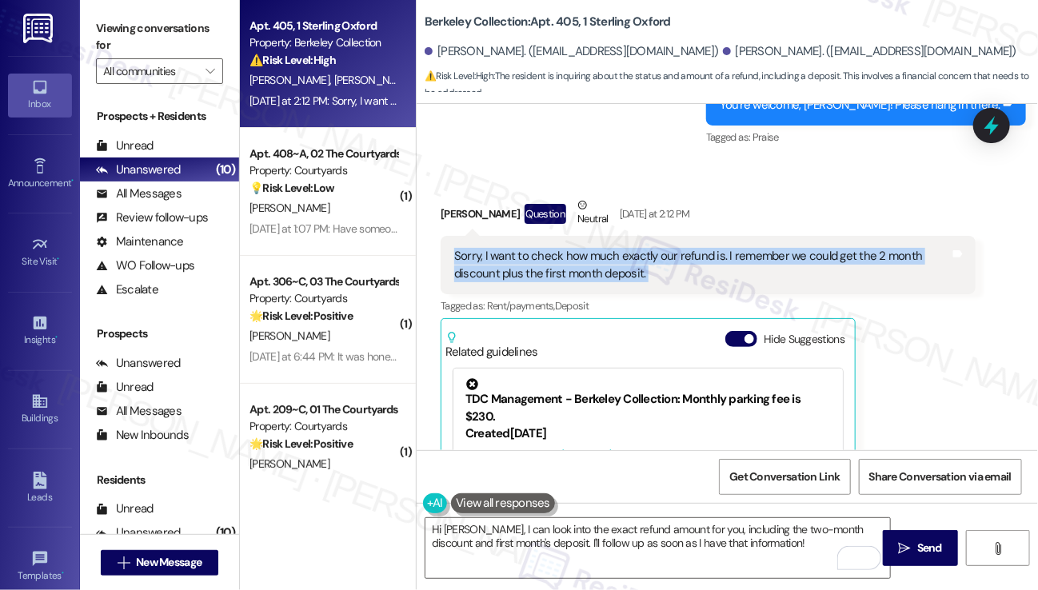
click at [678, 248] on div "Sorry, I want to check how much exactly our refund is. I remember we could get …" at bounding box center [702, 265] width 496 height 34
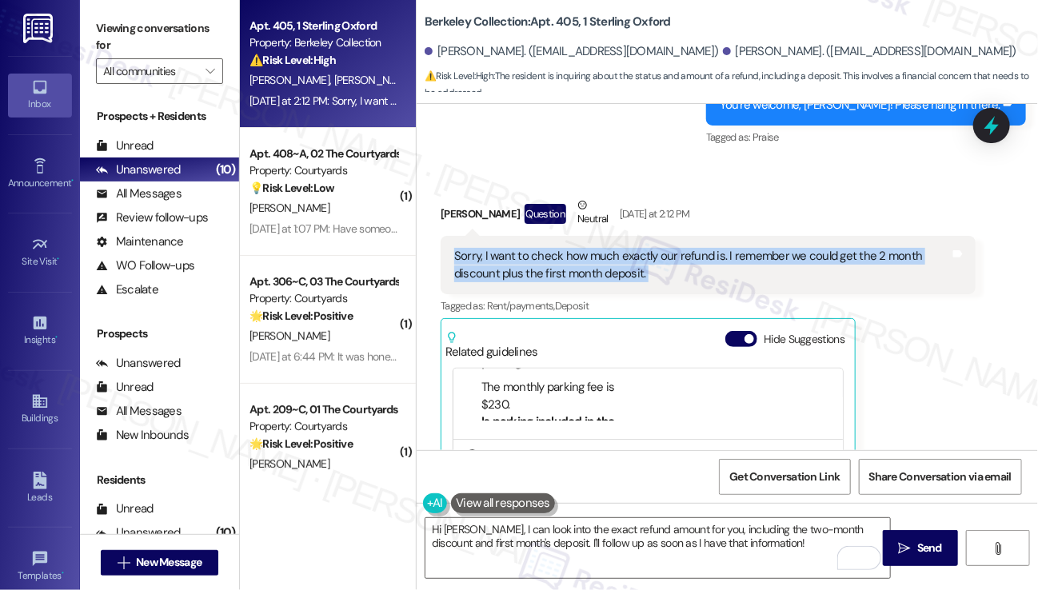
scroll to position [80, 0]
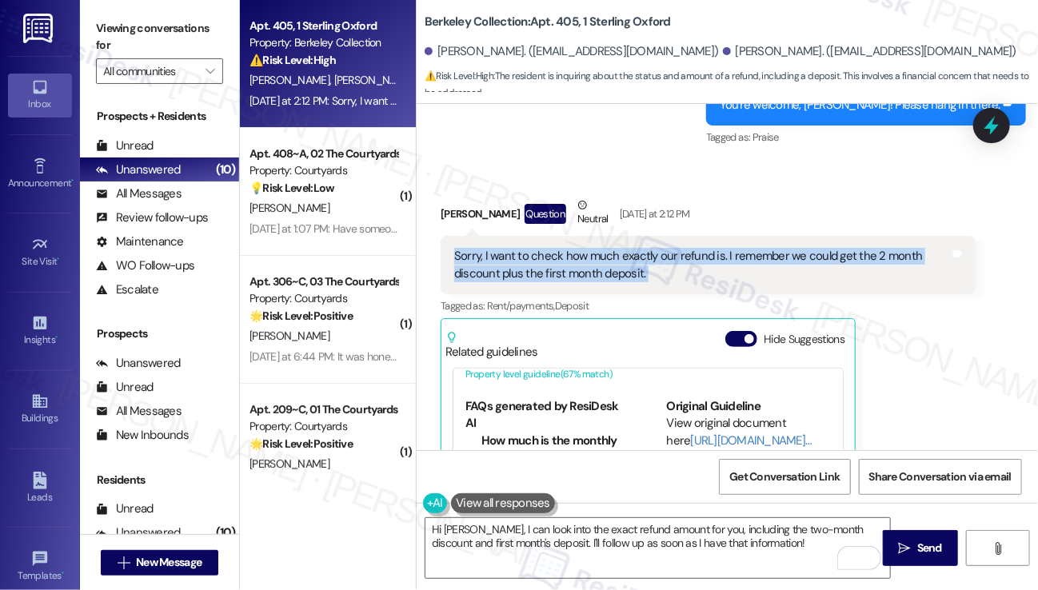
click at [570, 248] on div "Sorry, I want to check how much exactly our refund is. I remember we could get …" at bounding box center [702, 265] width 496 height 34
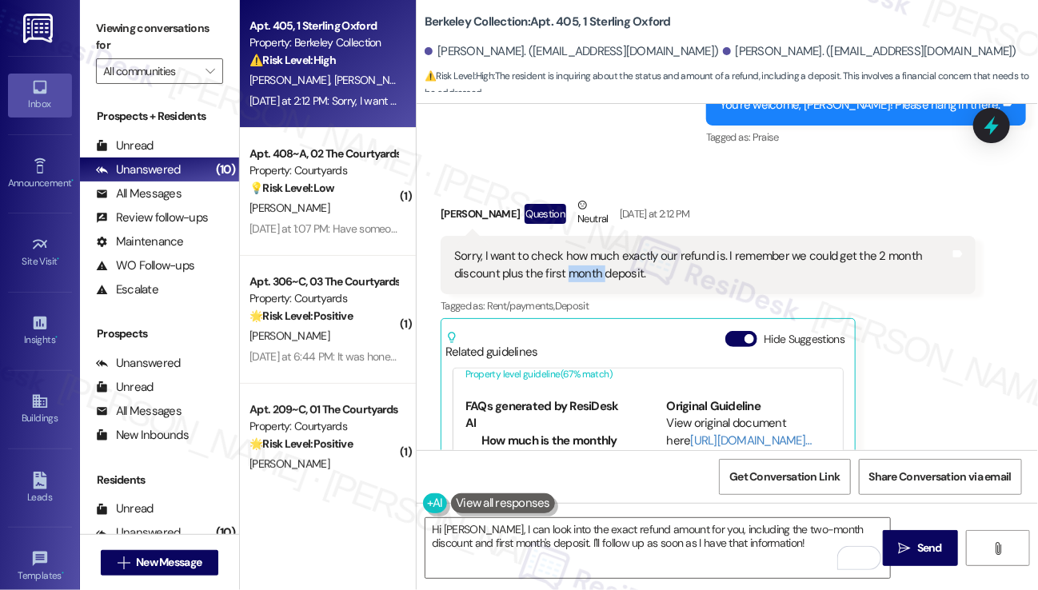
click at [570, 248] on div "Sorry, I want to check how much exactly our refund is. I remember we could get …" at bounding box center [702, 265] width 496 height 34
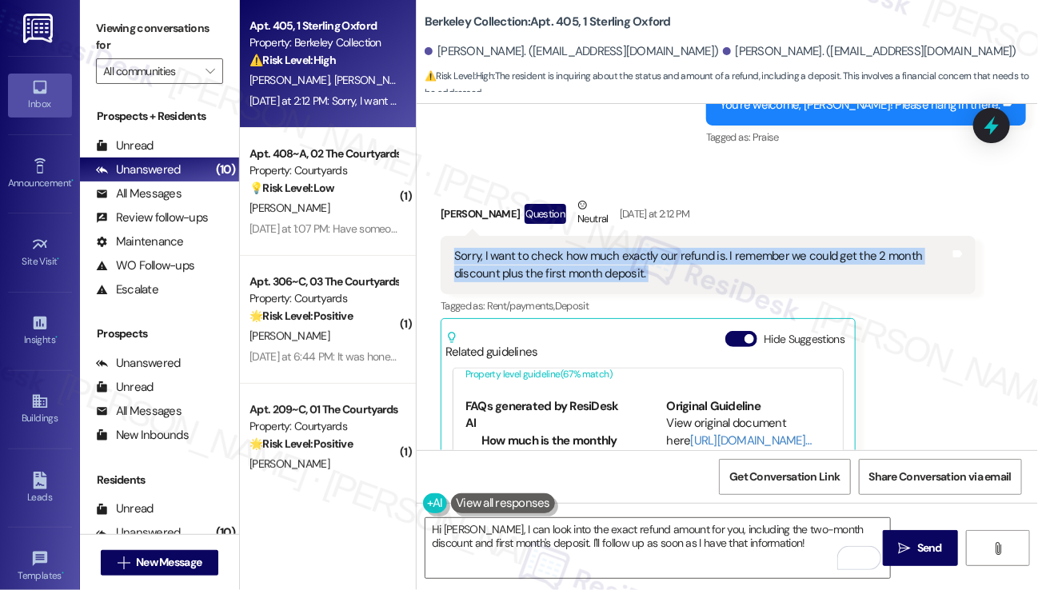
click at [570, 248] on div "Sorry, I want to check how much exactly our refund is. I remember we could get …" at bounding box center [702, 265] width 496 height 34
click at [721, 248] on div "Sorry, I want to check how much exactly our refund is. I remember we could get …" at bounding box center [702, 265] width 496 height 34
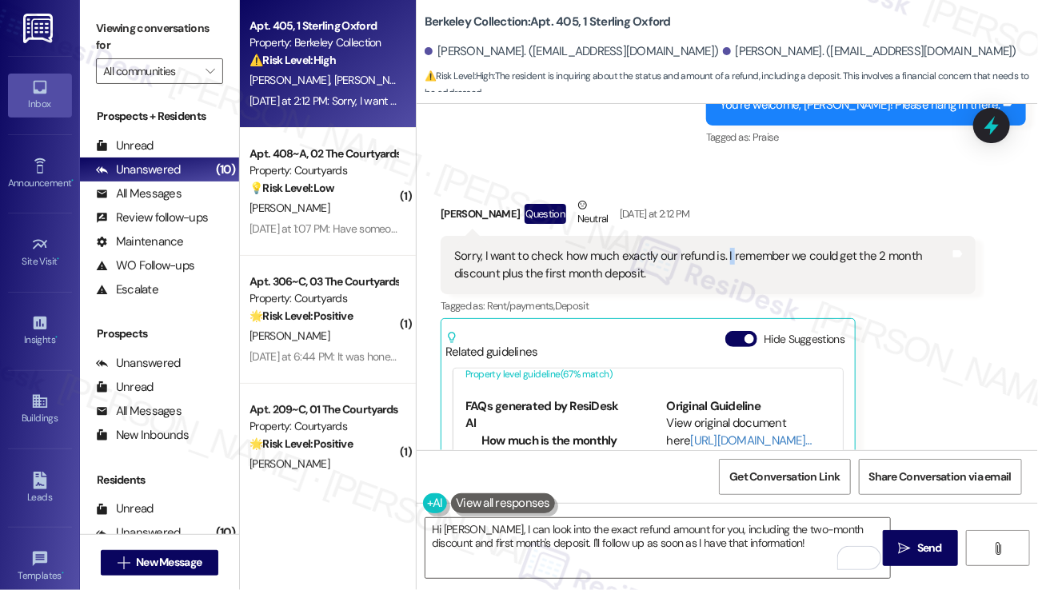
click at [721, 248] on div "Sorry, I want to check how much exactly our refund is. I remember we could get …" at bounding box center [702, 265] width 496 height 34
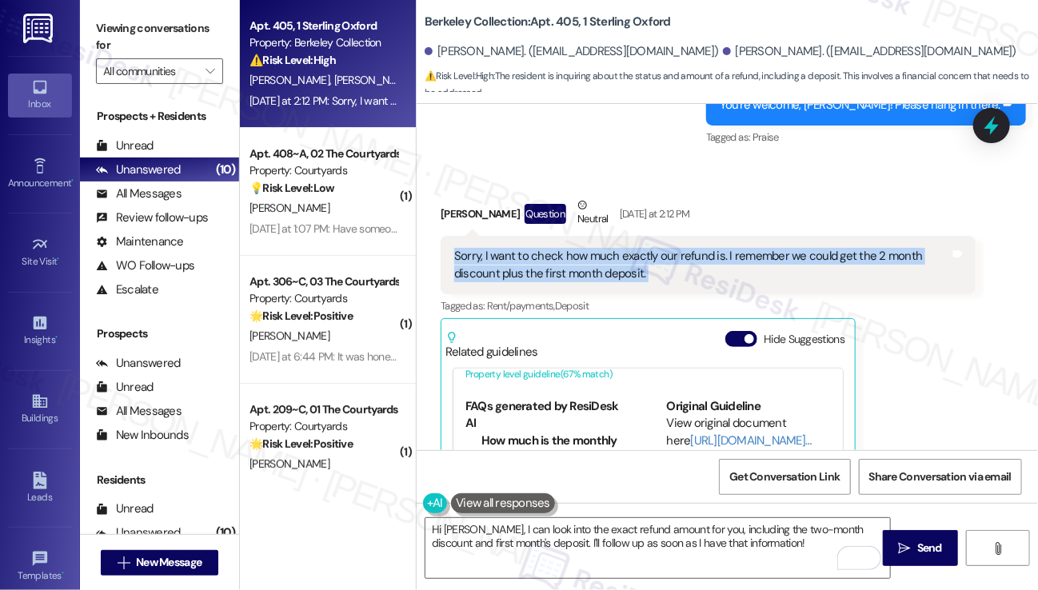
click at [721, 248] on div "Sorry, I want to check how much exactly our refund is. I remember we could get …" at bounding box center [702, 265] width 496 height 34
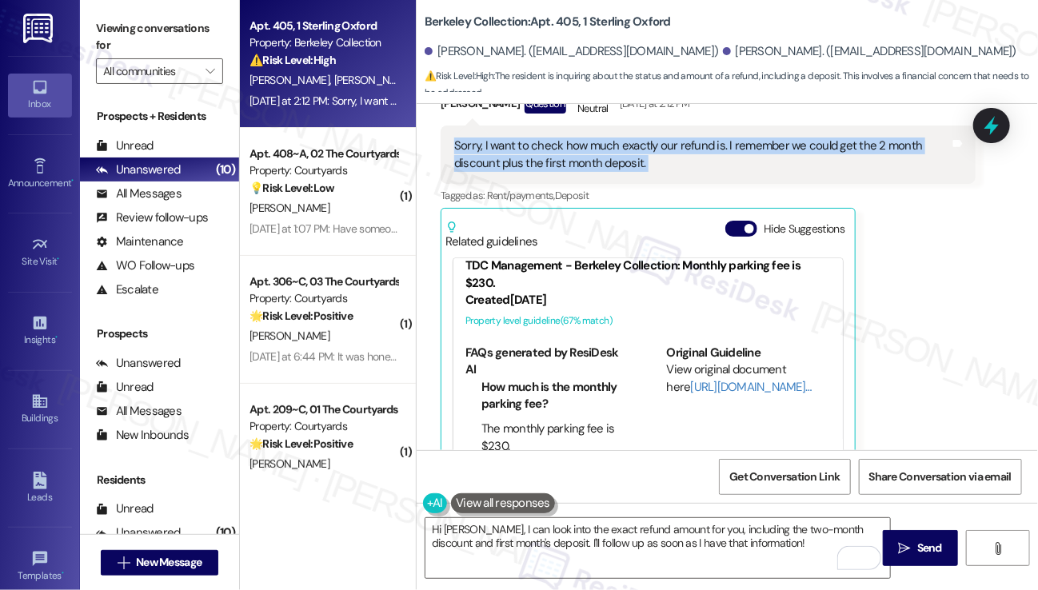
scroll to position [0, 0]
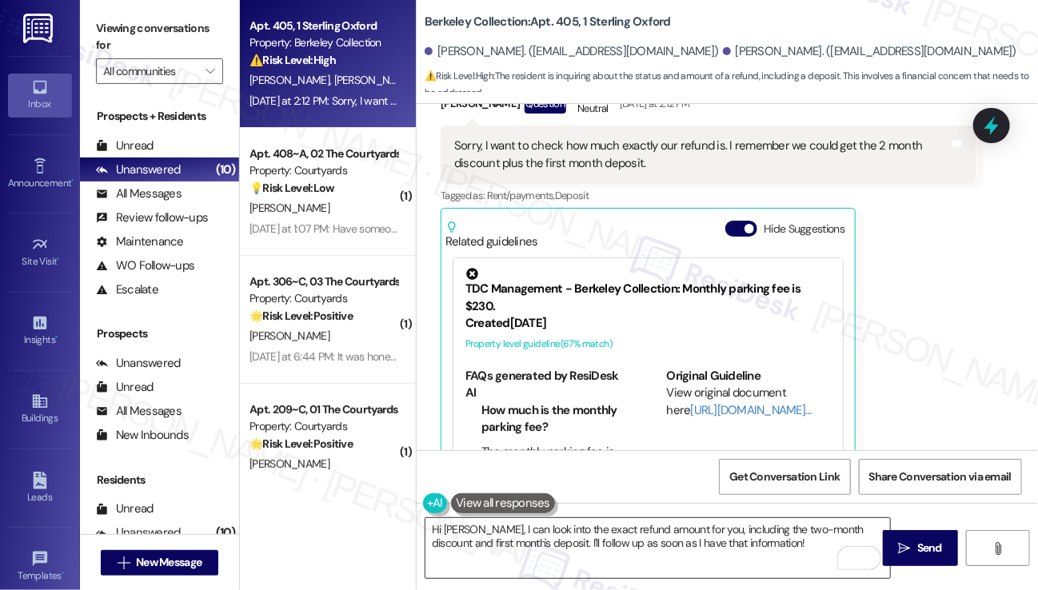
click at [552, 530] on textarea "Hi Jiachen, I can look into the exact refund amount for you, including the two-…" at bounding box center [658, 548] width 465 height 60
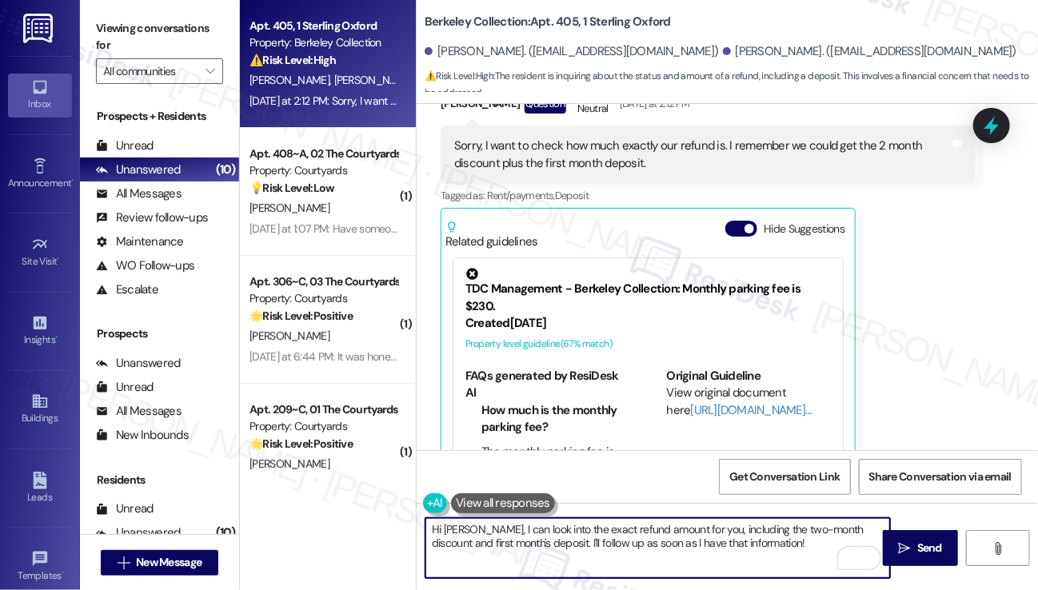
click at [552, 530] on textarea "Hi Jiachen, I can look into the exact refund amount for you, including the two-…" at bounding box center [658, 548] width 465 height 60
click at [515, 530] on textarea "Hi Jiachen, I can look into the exact refund amount for you, including the two-…" at bounding box center [658, 548] width 465 height 60
drag, startPoint x: 482, startPoint y: 530, endPoint x: 513, endPoint y: 530, distance: 31.2
click at [482, 530] on textarea "Hi Jiachen, I can look into the exact refund amount for you, including the two-…" at bounding box center [658, 548] width 465 height 60
drag, startPoint x: 611, startPoint y: 530, endPoint x: 626, endPoint y: 526, distance: 15.7
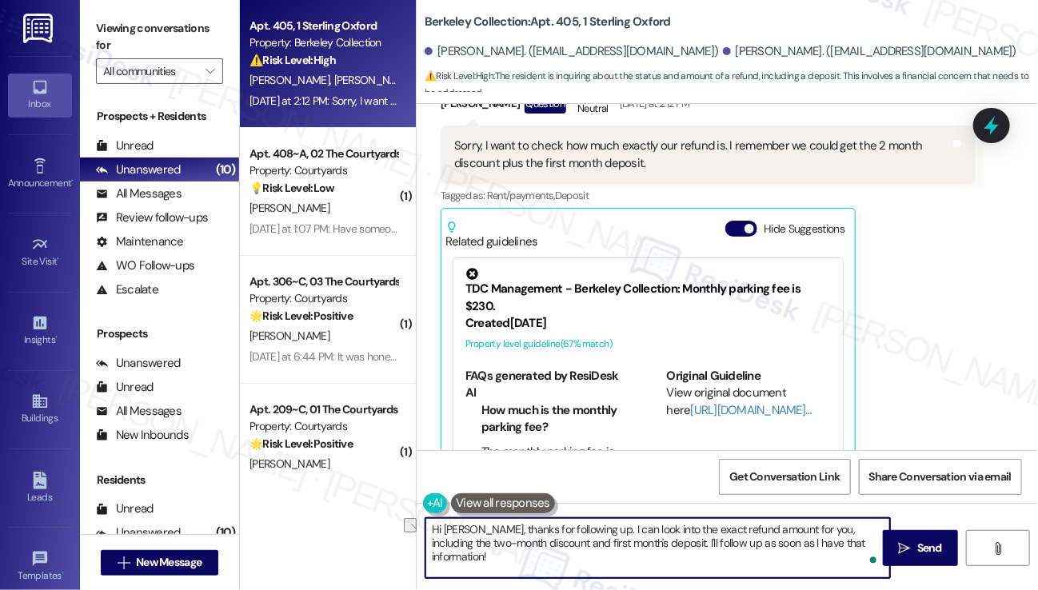
click at [587, 524] on textarea "Hi Jiachen, thanks for following up. I can look into the exact refund amount fo…" at bounding box center [658, 548] width 465 height 60
drag, startPoint x: 626, startPoint y: 526, endPoint x: 645, endPoint y: 528, distance: 19.3
click at [627, 526] on textarea "Hi Jiachen, thanks for following up. I can look into the exact refund amount fo…" at bounding box center [658, 548] width 465 height 60
drag, startPoint x: 674, startPoint y: 530, endPoint x: 594, endPoint y: 528, distance: 80.0
click at [594, 528] on textarea "Hi Jiachen, thanks for following up. I can look into the exact refund amount fo…" at bounding box center [658, 548] width 465 height 60
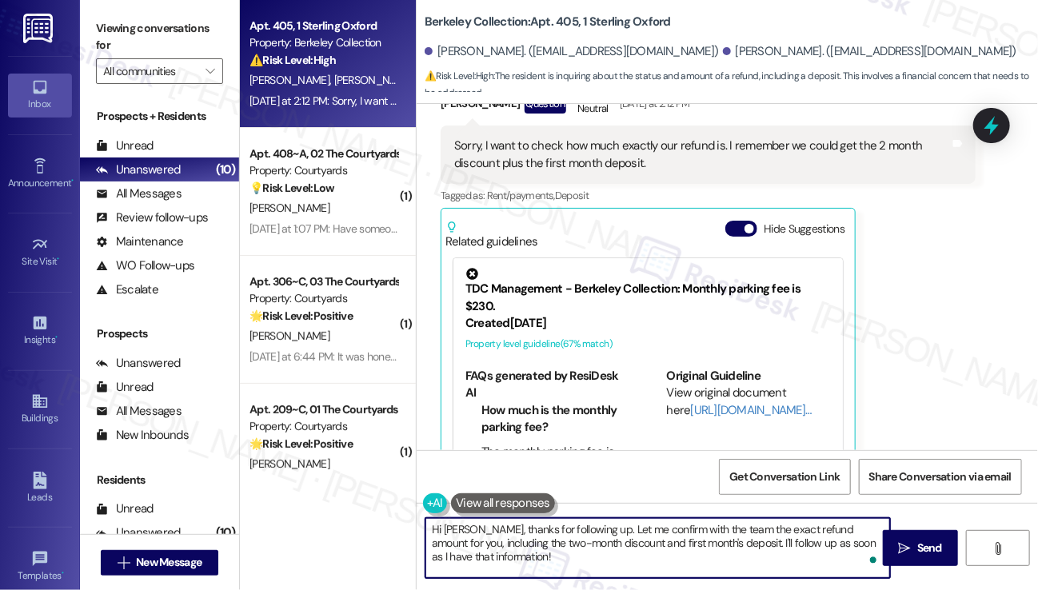
click at [457, 559] on textarea "Hi Jiachen, thanks for following up. Let me confirm with the team the exact ref…" at bounding box center [658, 548] width 465 height 60
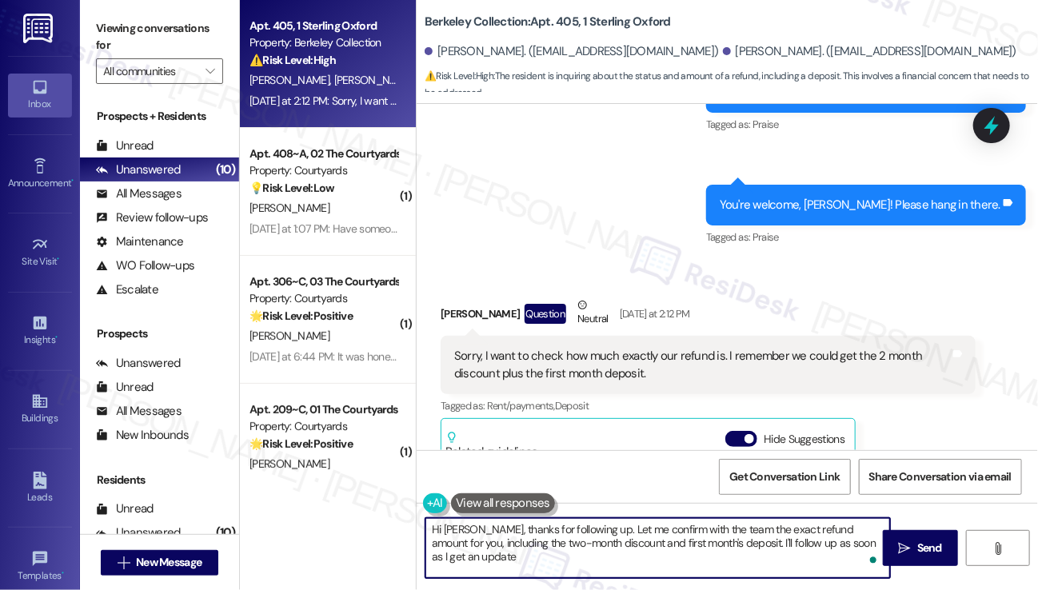
scroll to position [8300, 0]
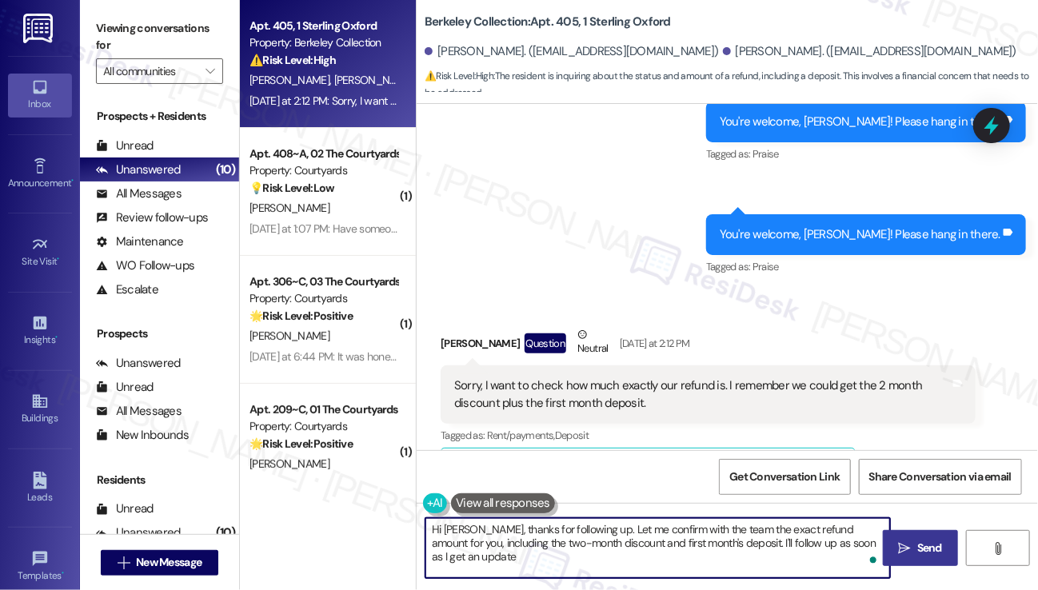
type textarea "Hi Jiachen, thanks for following up. Let me confirm with the team the exact ref…"
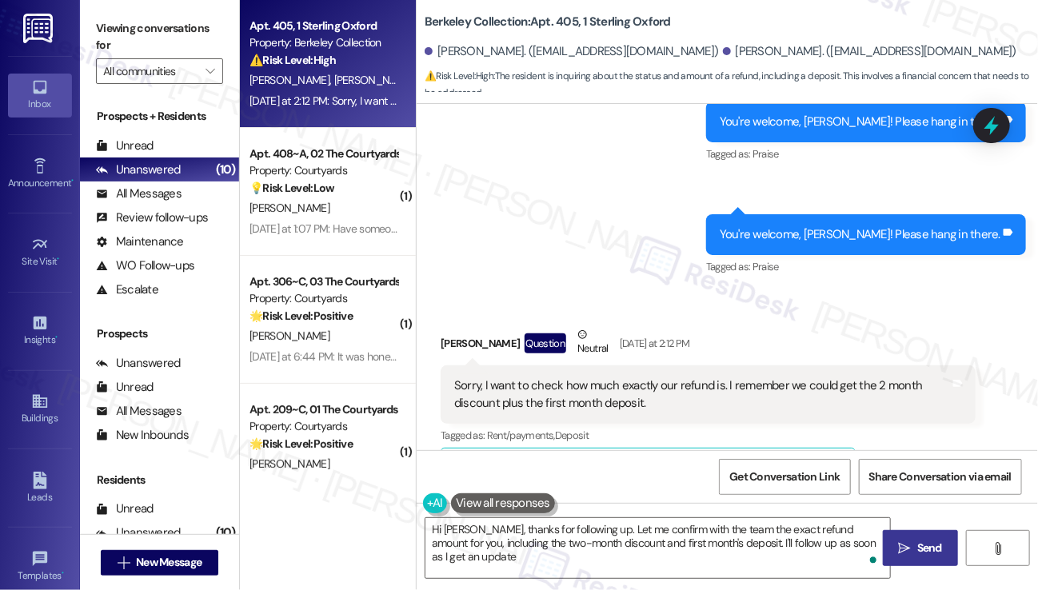
click at [921, 542] on span "Send" at bounding box center [929, 548] width 25 height 17
click at [571, 378] on div "Sorry, I want to check how much exactly our refund is. I remember we could get …" at bounding box center [702, 395] width 496 height 34
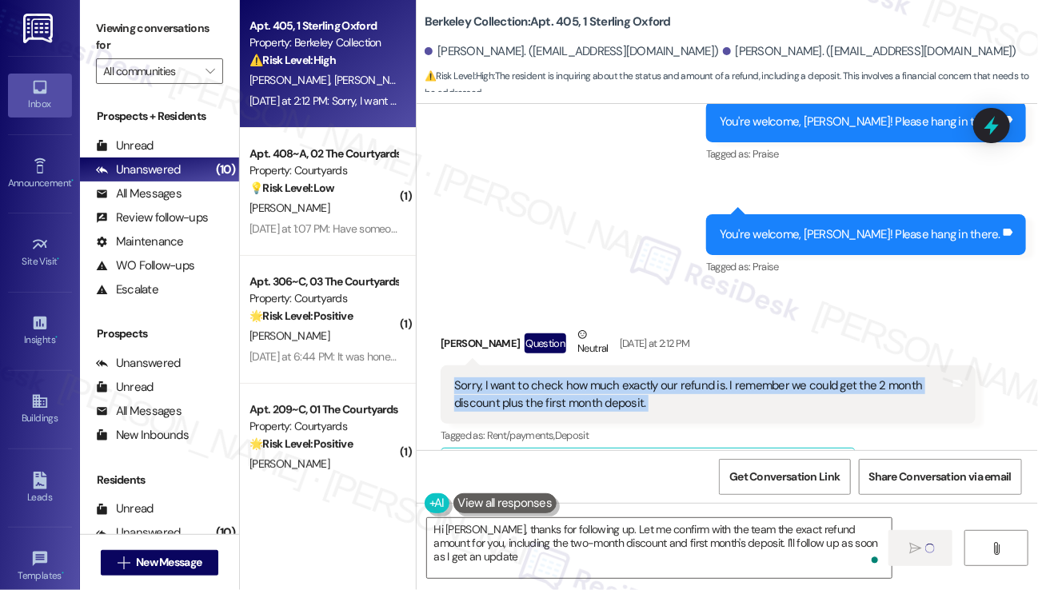
click at [571, 378] on div "Sorry, I want to check how much exactly our refund is. I remember we could get …" at bounding box center [702, 395] width 496 height 34
copy div "Sorry, I want to check how much exactly our refund is. I remember we could get …"
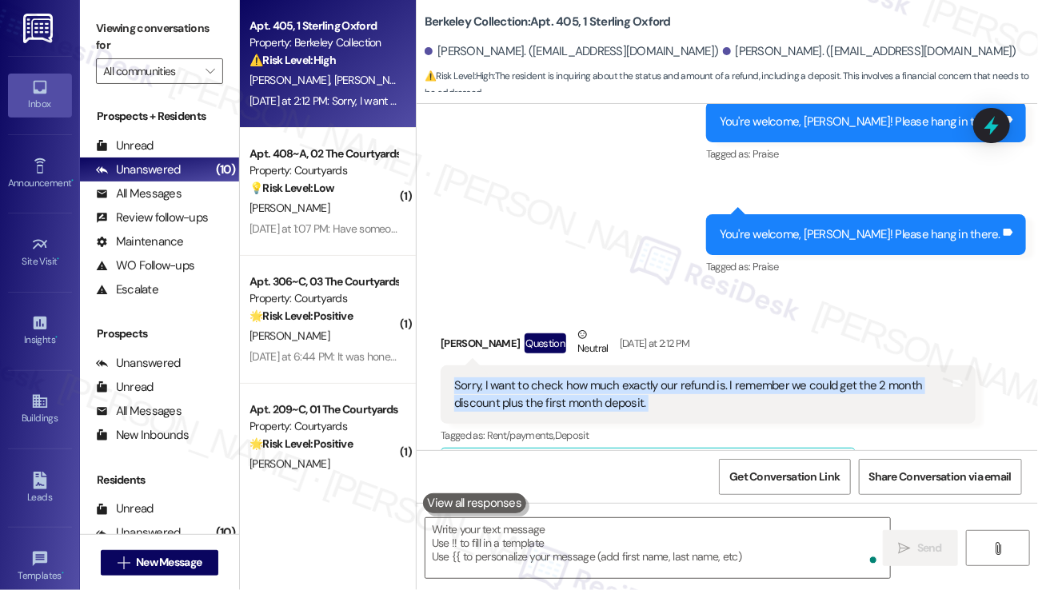
scroll to position [8539, 0]
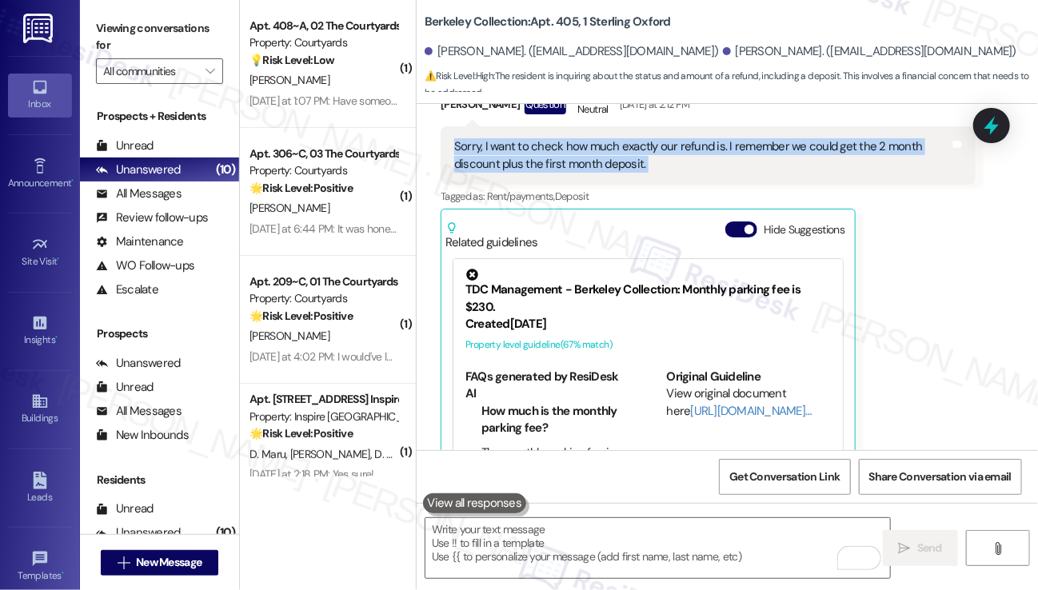
click at [118, 43] on label "Viewing conversations for" at bounding box center [159, 37] width 127 height 42
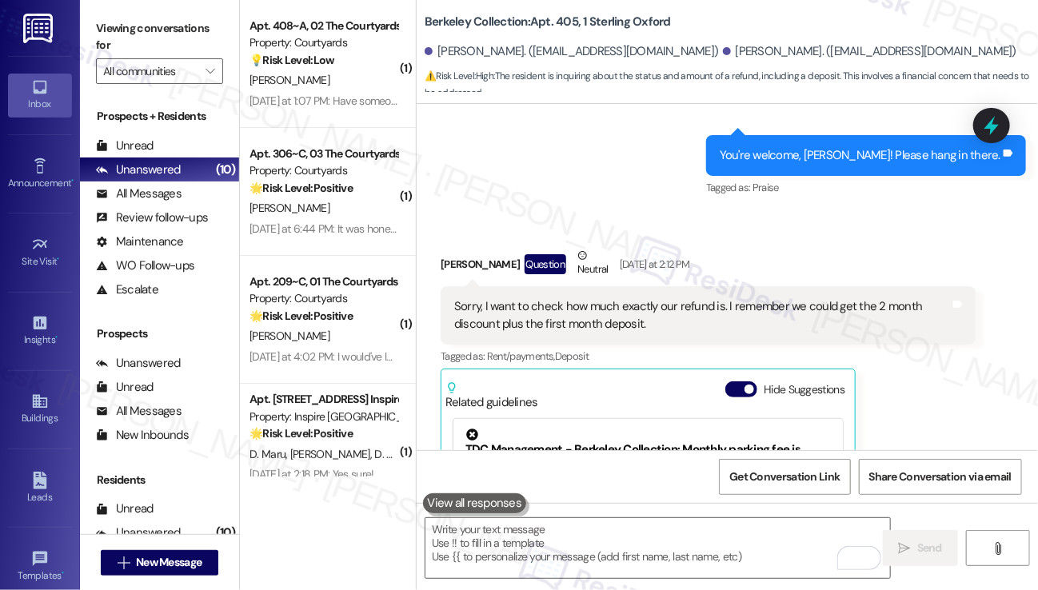
scroll to position [8669, 0]
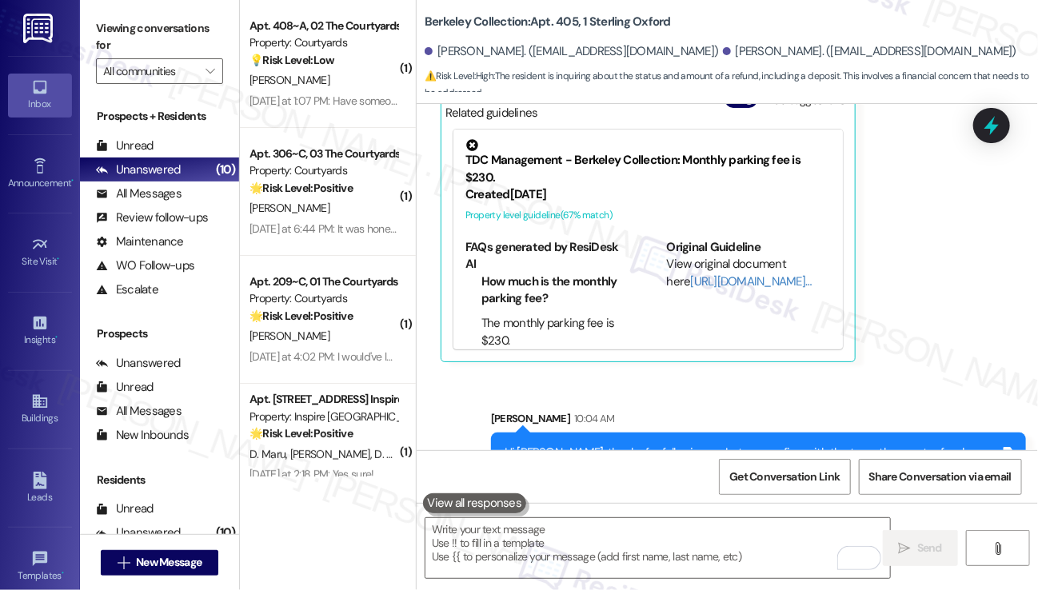
click at [918, 298] on div "Jiachen Yao Question Neutral Yesterday at 2:12 PM Sorry, I want to check how mu…" at bounding box center [708, 160] width 535 height 405
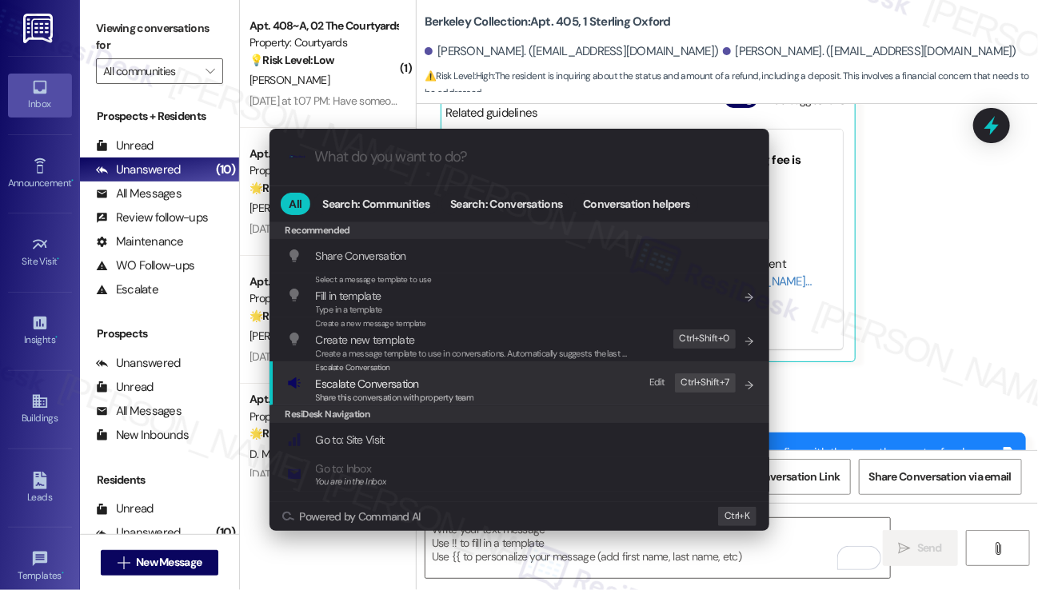
click at [467, 375] on span "Escalate Conversation" at bounding box center [395, 384] width 158 height 18
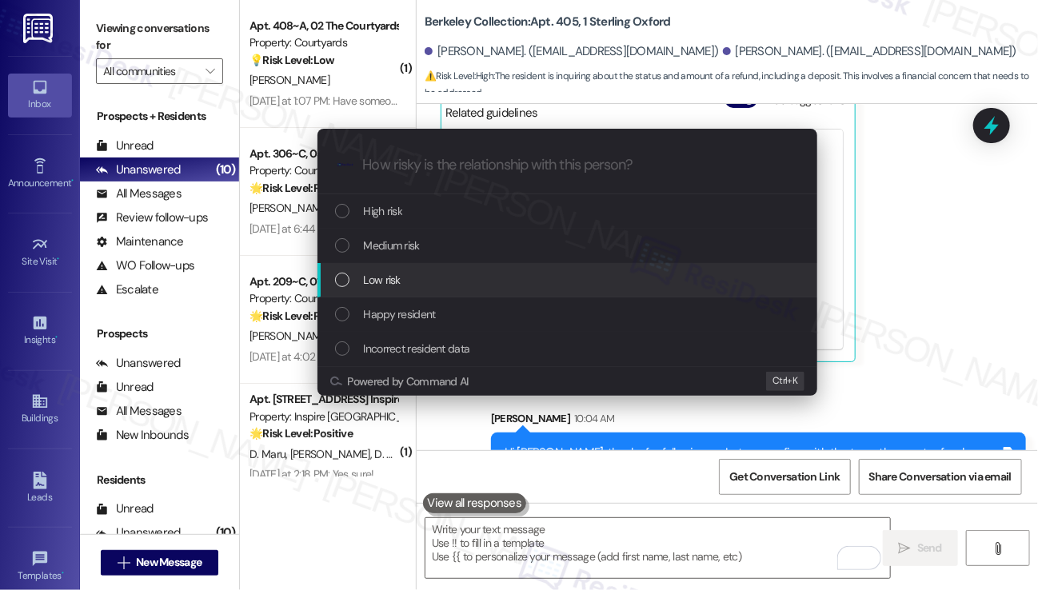
click at [416, 282] on div "Low risk" at bounding box center [569, 280] width 468 height 18
paste input "Request for Refund Amount Confirmation"
type input "Request for Refund Amount Confirmation"
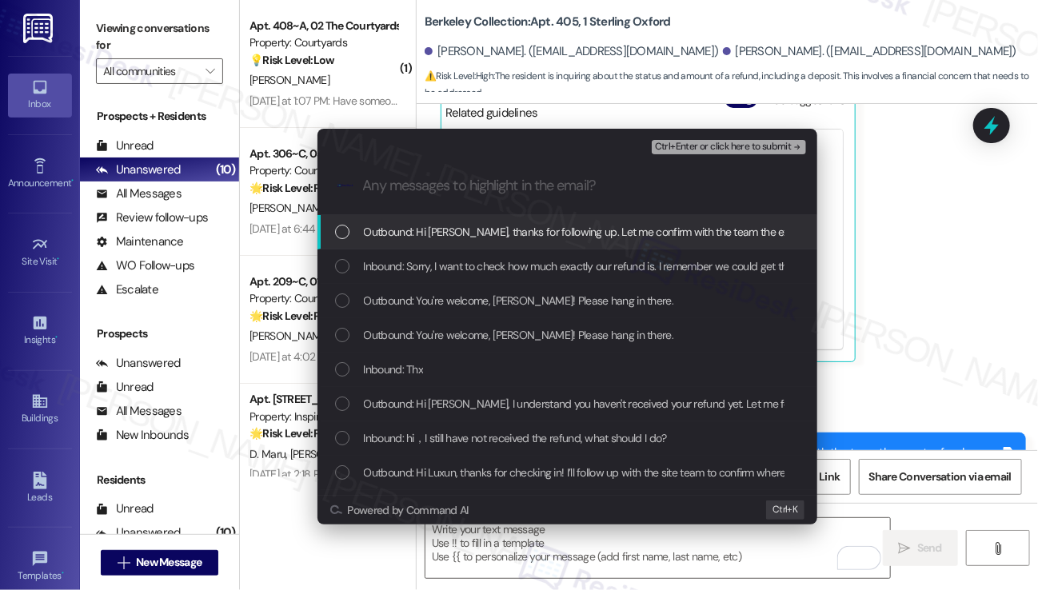
click at [569, 269] on span "Inbound: Sorry, I want to check how much exactly our refund is. I remember we c…" at bounding box center [686, 267] width 645 height 18
click at [711, 148] on span "Ctrl+Enter or click here to submit" at bounding box center [723, 147] width 137 height 11
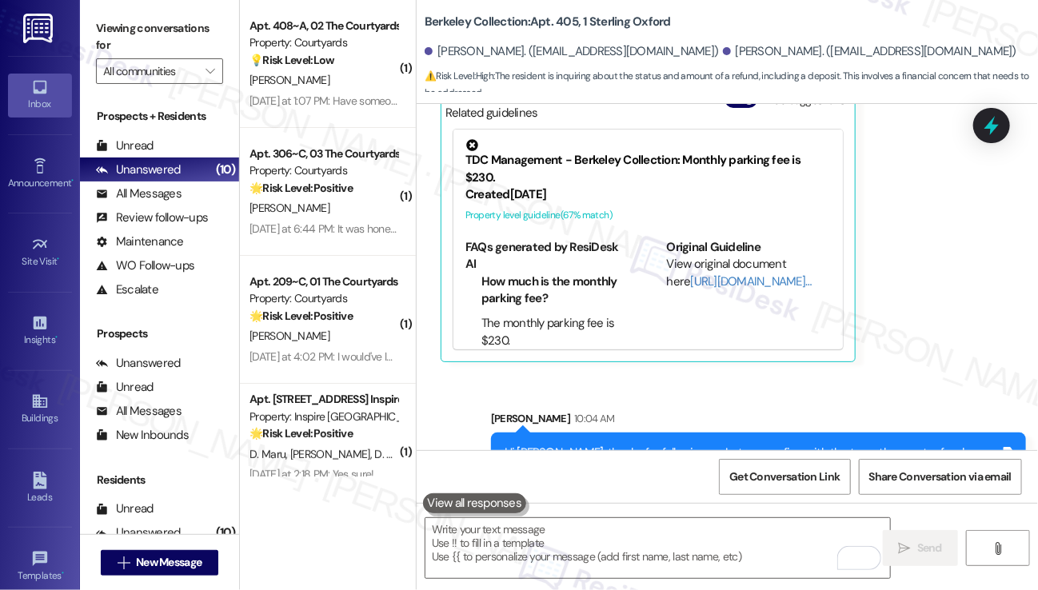
scroll to position [8539, 0]
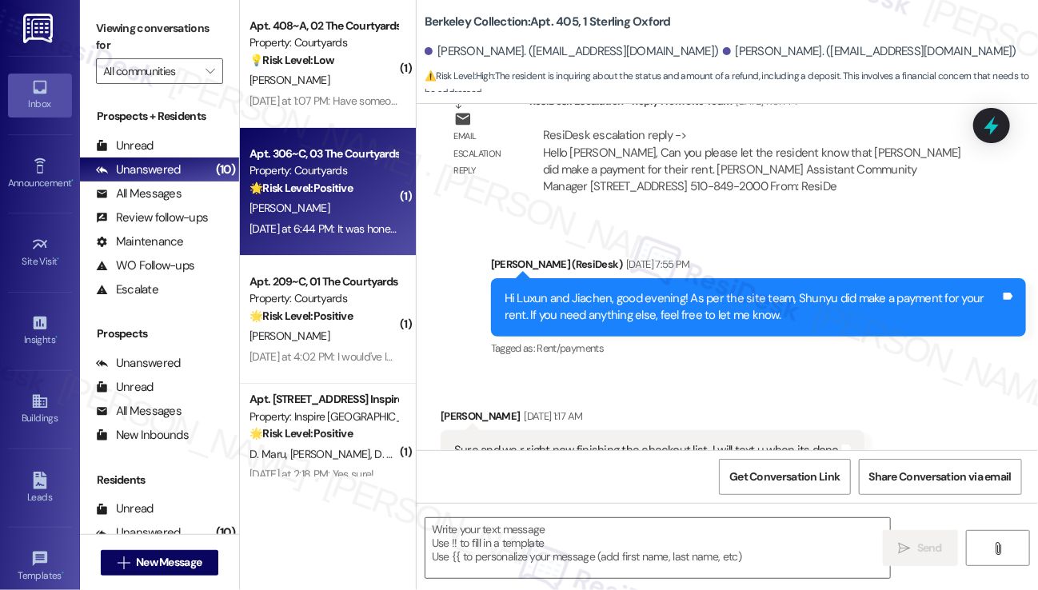
type textarea "Fetching suggested responses. Please feel free to read through the conversation…"
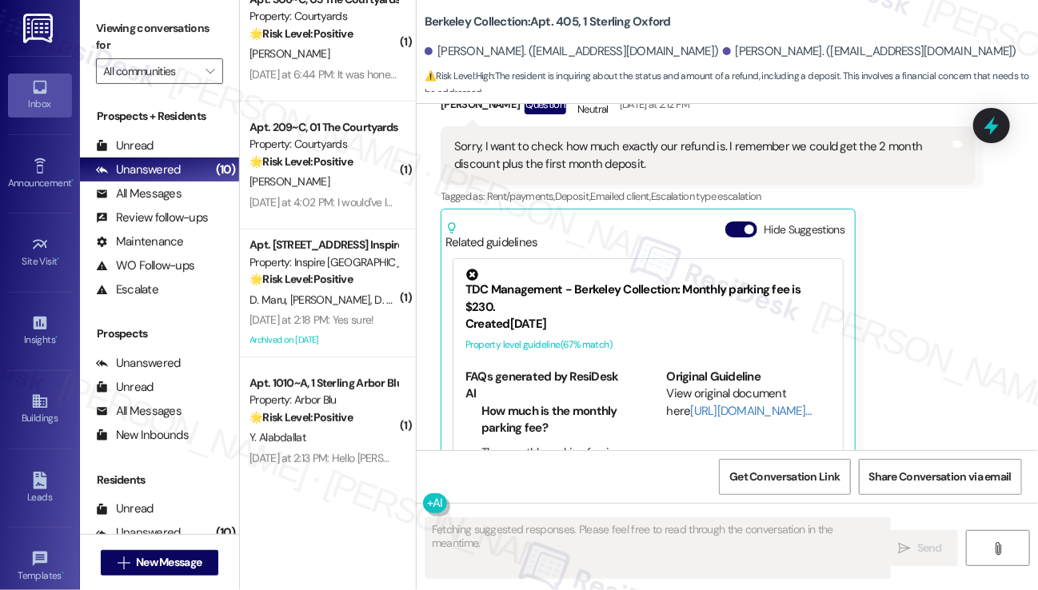
scroll to position [0, 0]
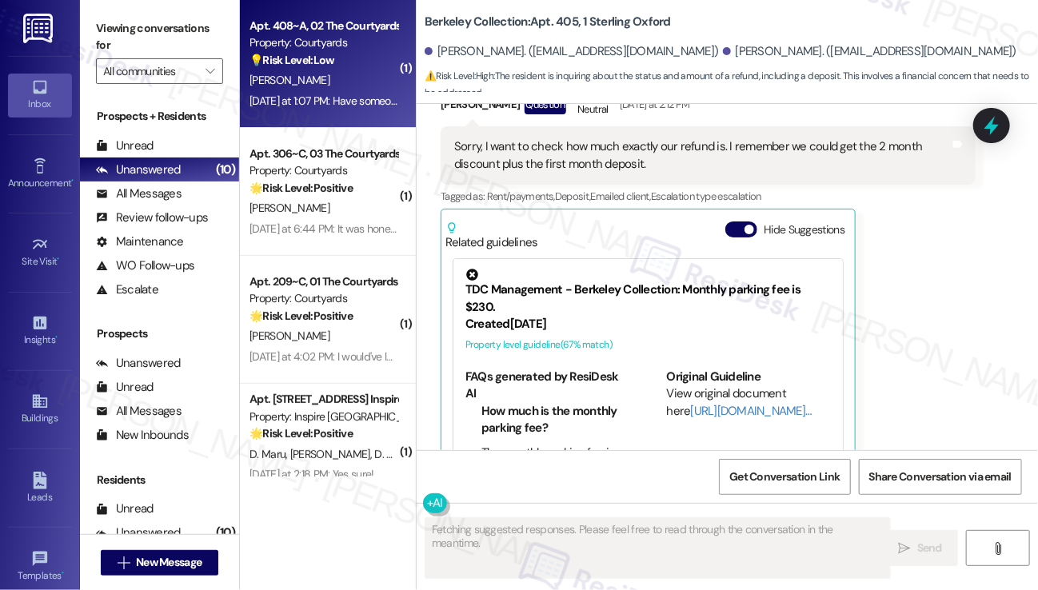
click at [301, 60] on strong "💡 Risk Level: Low" at bounding box center [292, 60] width 85 height 14
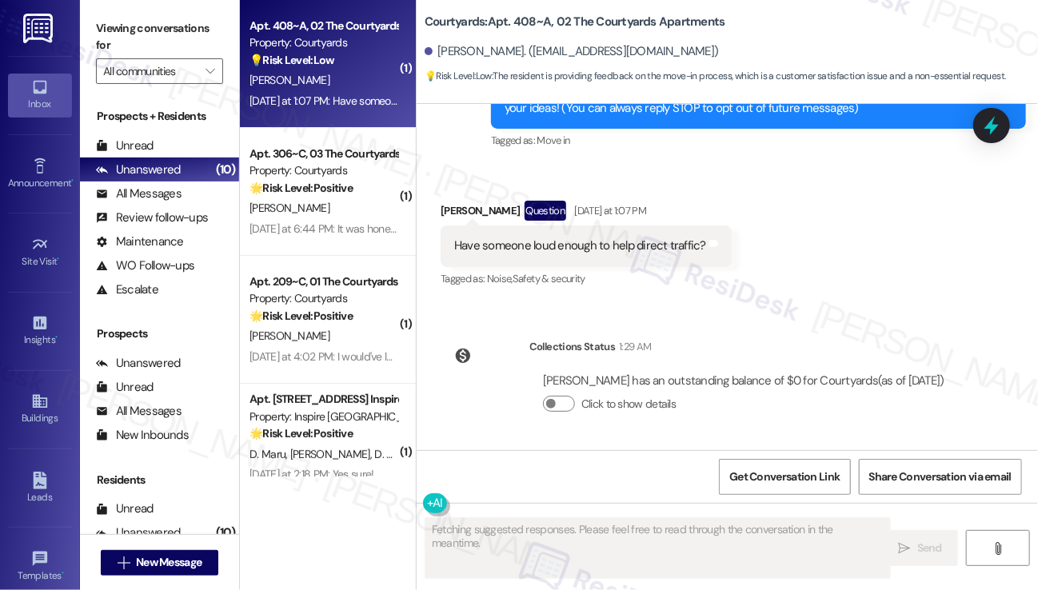
scroll to position [215, 0]
click at [605, 249] on div "Have someone loud enough to help direct traffic?" at bounding box center [580, 246] width 252 height 17
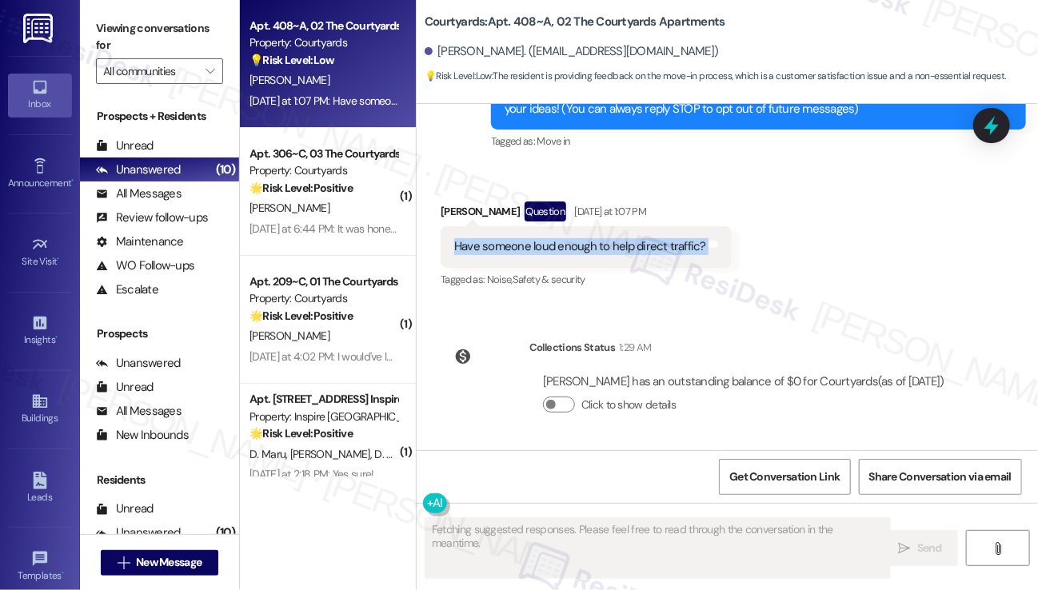
click at [605, 249] on div "Have someone loud enough to help direct traffic?" at bounding box center [580, 246] width 252 height 17
click at [815, 293] on div "Received via SMS Maximus Nye Question Yesterday at 1:07 PM Have someone loud en…" at bounding box center [727, 235] width 621 height 138
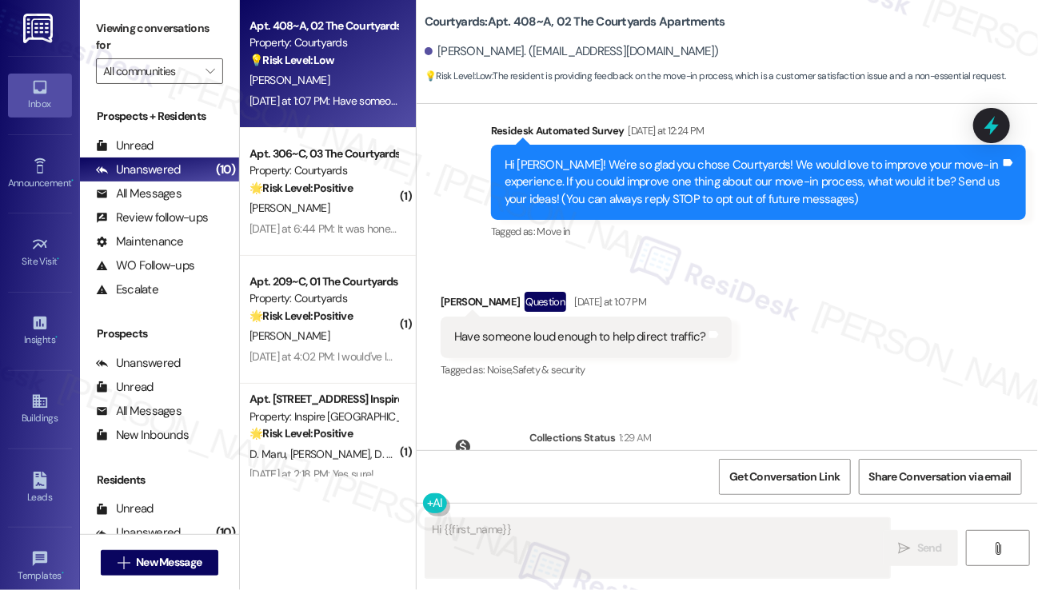
scroll to position [0, 0]
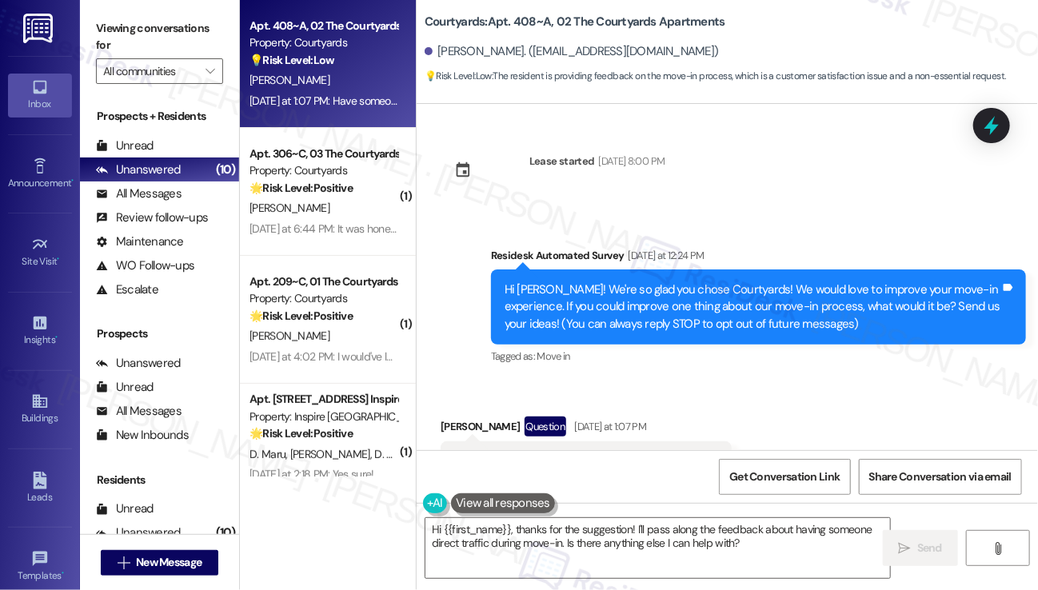
click at [697, 278] on div "Hi Maximus! We're so glad you chose Courtyards! We would love to improve your m…" at bounding box center [758, 307] width 535 height 75
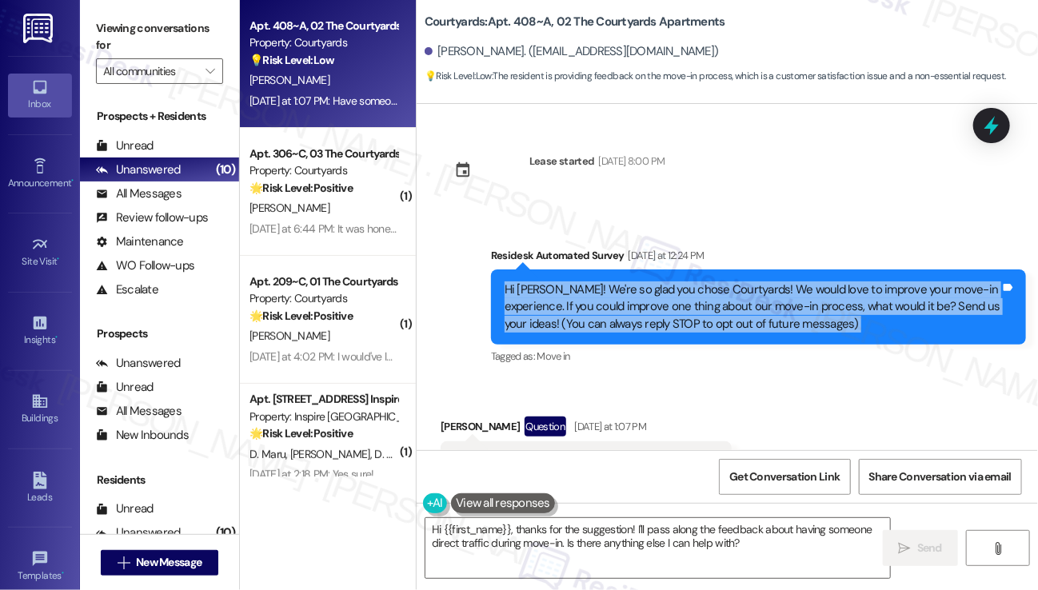
click at [695, 278] on div "Hi Maximus! We're so glad you chose Courtyards! We would love to improve your m…" at bounding box center [758, 307] width 535 height 75
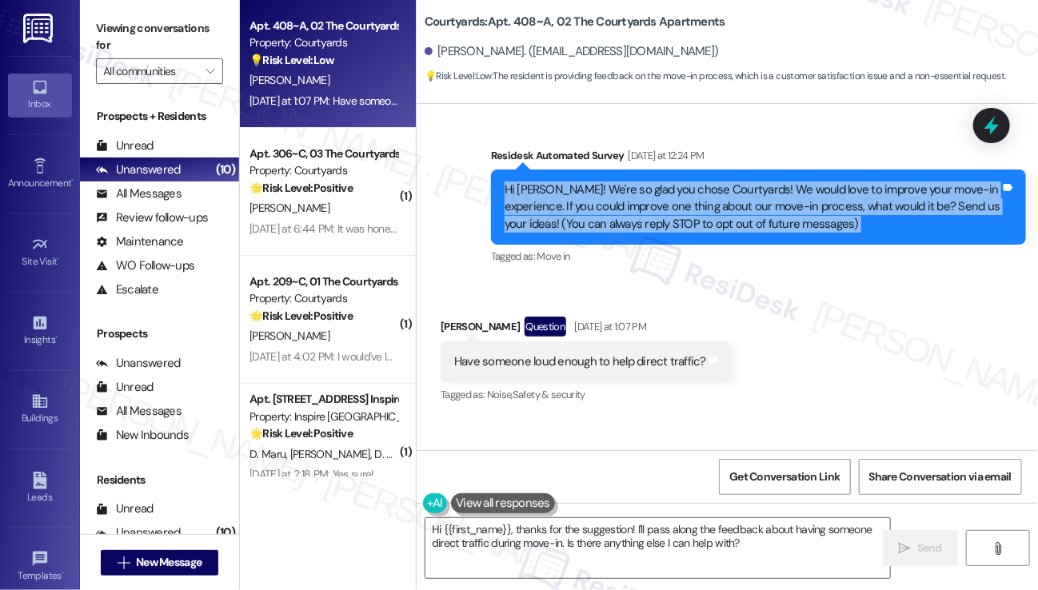
scroll to position [215, 0]
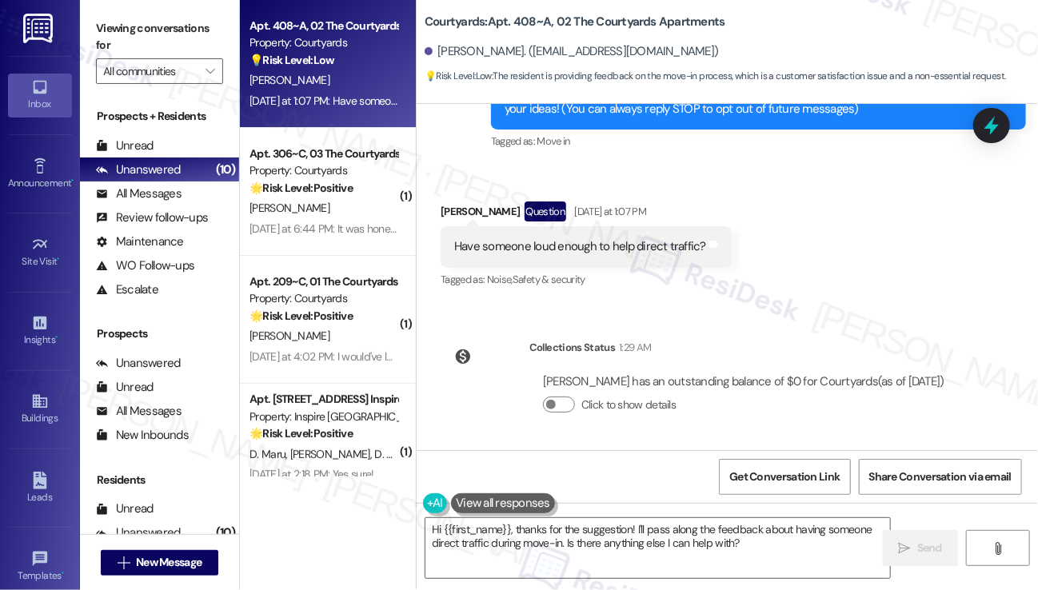
click at [514, 230] on div "Have someone loud enough to help direct traffic? Tags and notes" at bounding box center [586, 246] width 291 height 41
click at [534, 259] on div "Have someone loud enough to help direct traffic? Tags and notes" at bounding box center [586, 246] width 291 height 41
click at [569, 539] on textarea "Hi {{first_name}}, thanks for the suggestion! I'll pass along the feedback abou…" at bounding box center [658, 548] width 465 height 60
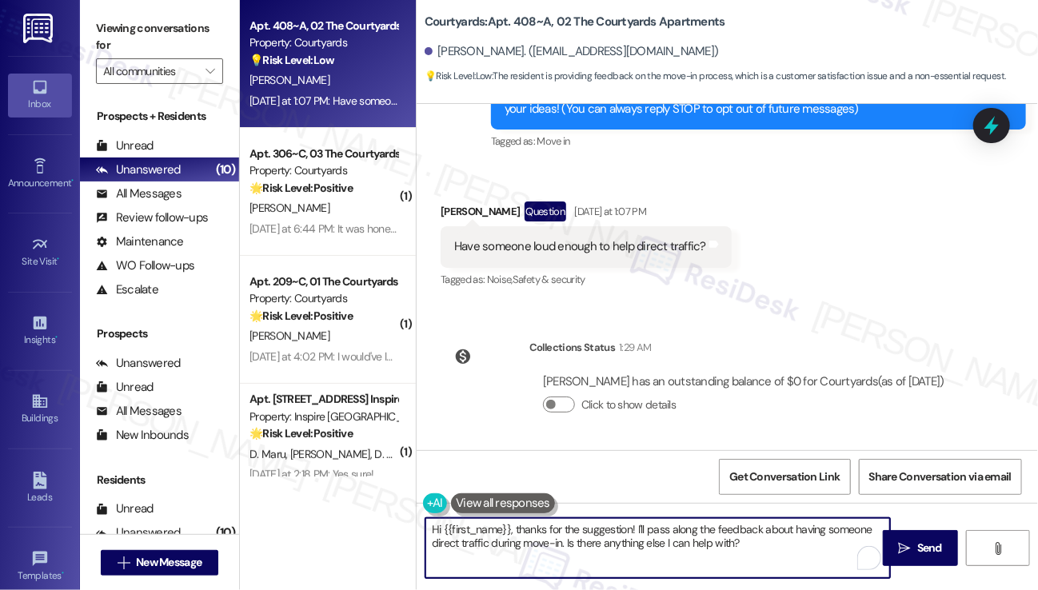
click at [686, 537] on textarea "Hi {{first_name}}, thanks for the suggestion! I'll pass along the feedback abou…" at bounding box center [658, 548] width 465 height 60
click at [765, 540] on textarea "Hi {{first_name}}, thanks for the suggestion! I'll pass along the feedback abou…" at bounding box center [658, 548] width 465 height 60
drag, startPoint x: 830, startPoint y: 543, endPoint x: 582, endPoint y: 541, distance: 248.0
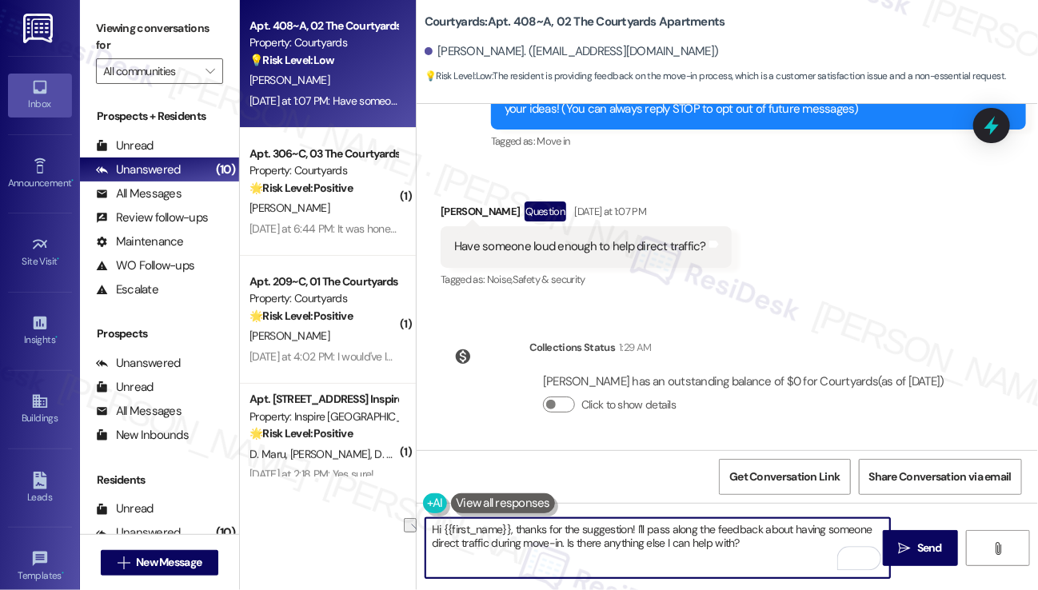
click at [564, 544] on textarea "Hi {{first_name}}, thanks for the suggestion! I'll pass along the feedback abou…" at bounding box center [658, 548] width 465 height 60
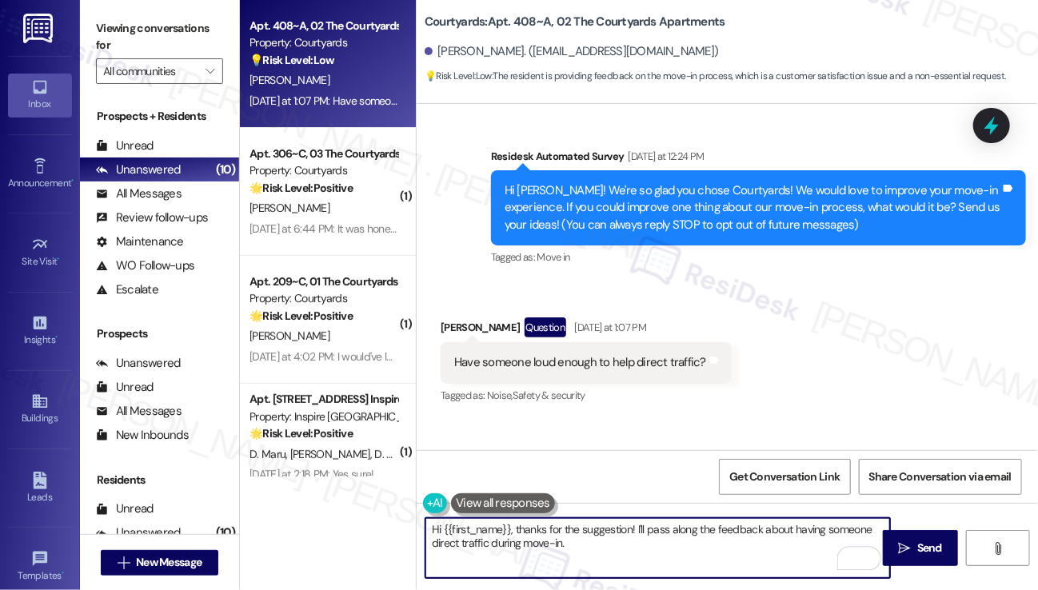
scroll to position [0, 0]
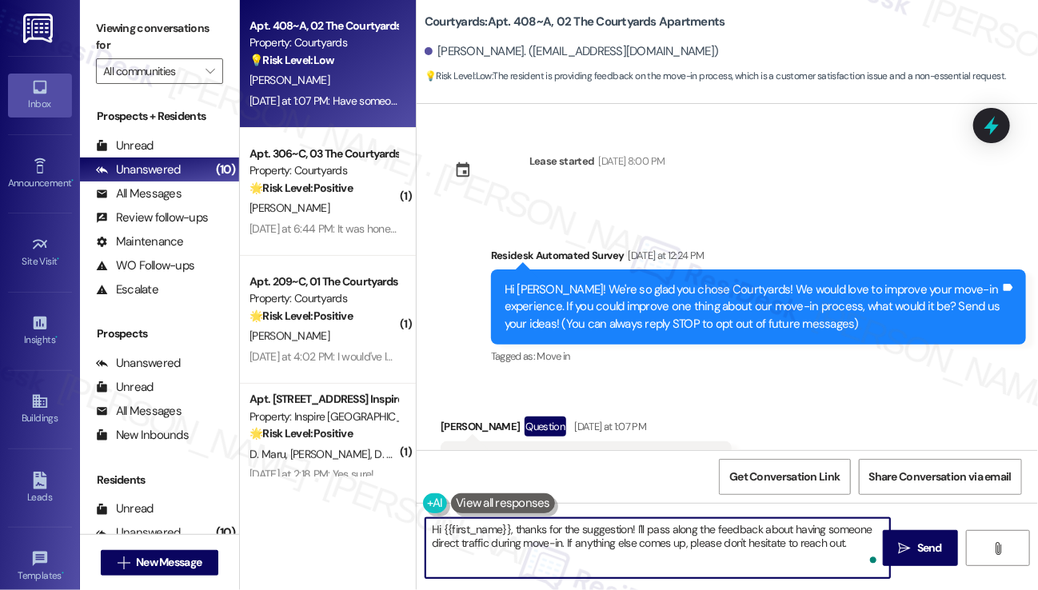
type textarea "Hi {{first_name}}, thanks for the suggestion! I'll pass along the feedback abou…"
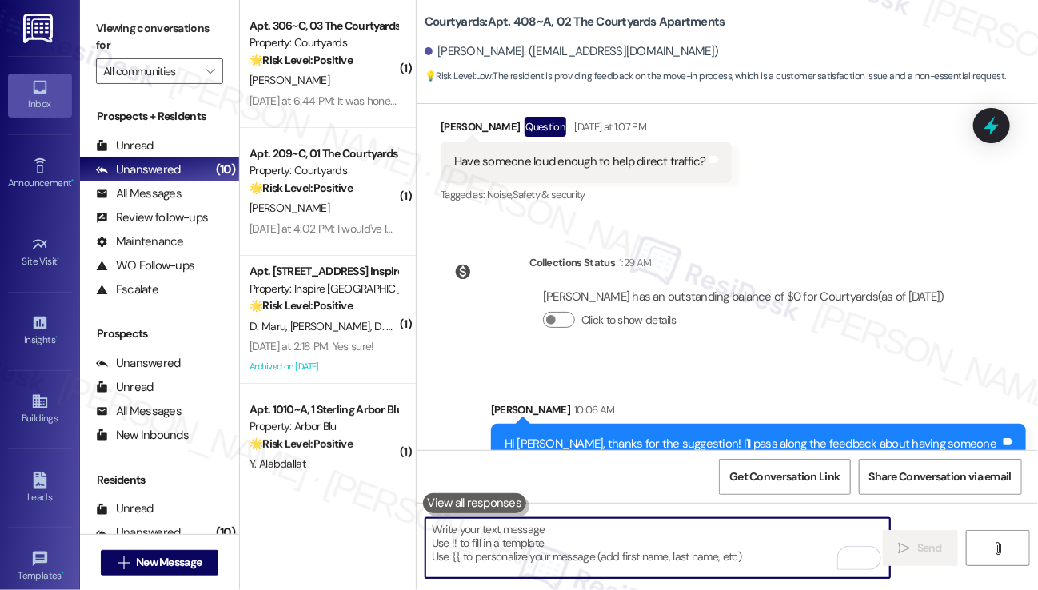
scroll to position [264, 0]
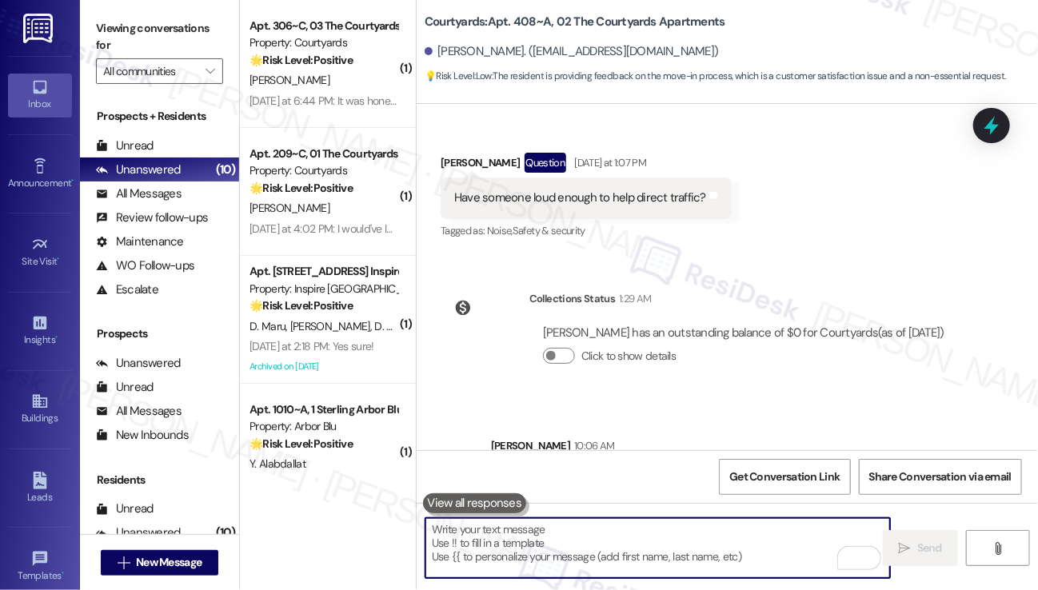
click at [643, 210] on div "Have someone loud enough to help direct traffic? Tags and notes" at bounding box center [586, 198] width 291 height 41
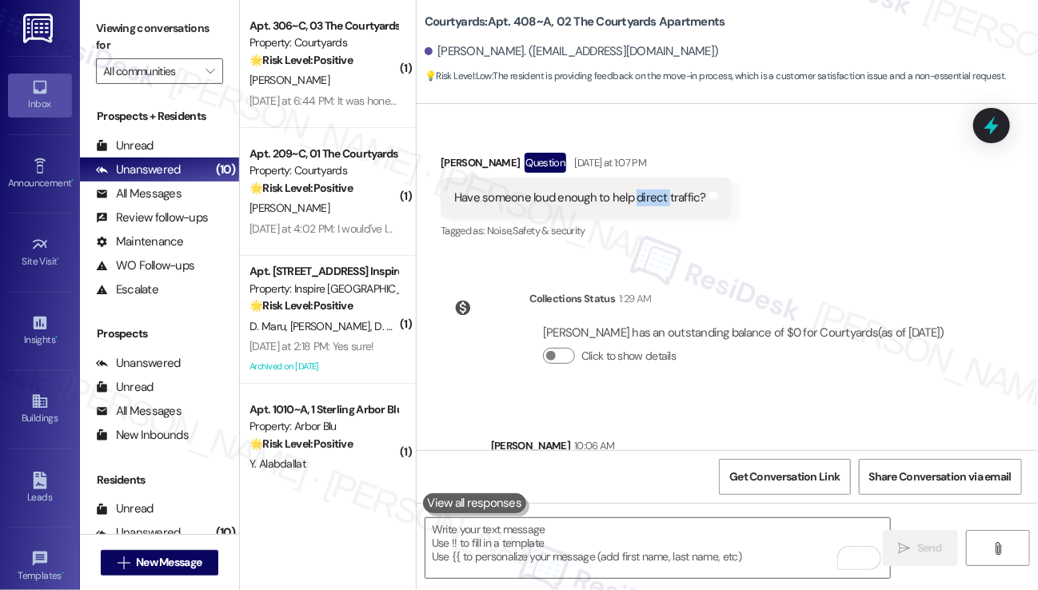
click at [643, 210] on div "Have someone loud enough to help direct traffic? Tags and notes" at bounding box center [586, 198] width 291 height 41
click at [643, 208] on div "Have someone loud enough to help direct traffic? Tags and notes" at bounding box center [586, 198] width 291 height 41
click at [608, 194] on div "Have someone loud enough to help direct traffic?" at bounding box center [580, 198] width 252 height 17
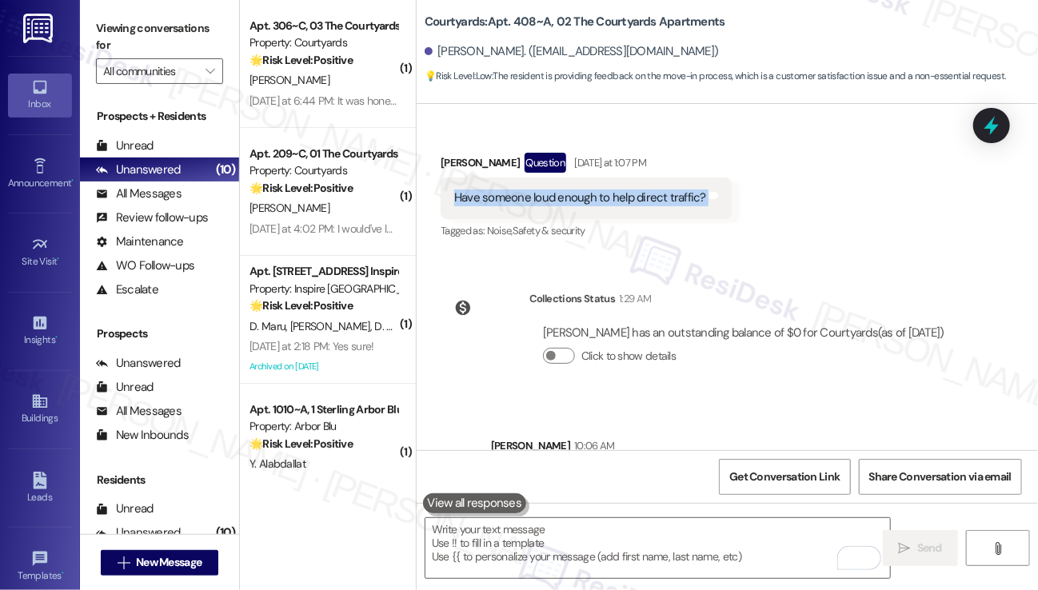
copy div "Have someone loud enough to help direct traffic? Tags and notes"
click at [115, 34] on label "Viewing conversations for" at bounding box center [159, 37] width 127 height 42
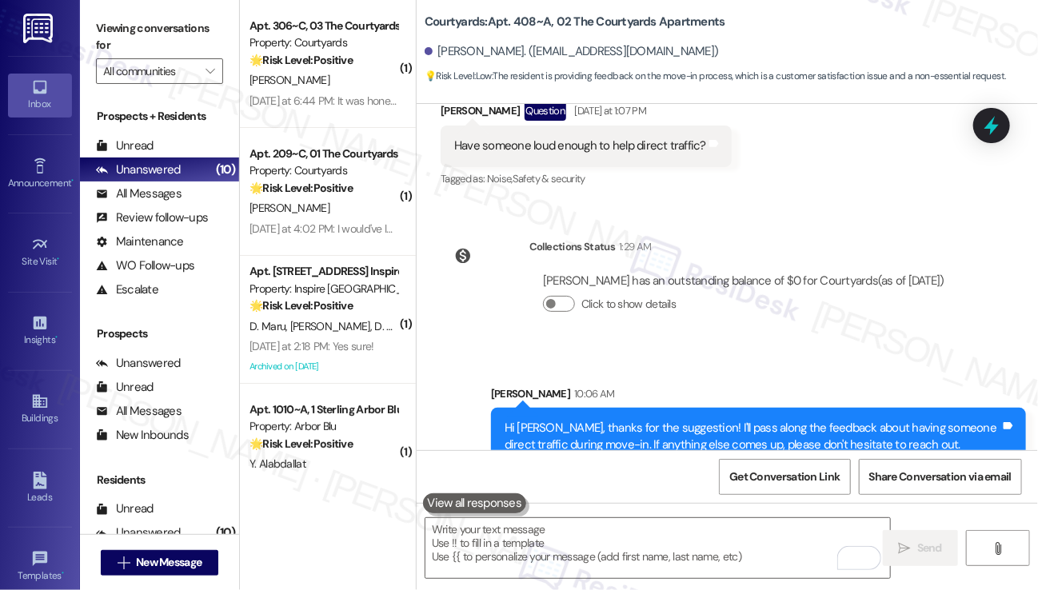
scroll to position [344, 0]
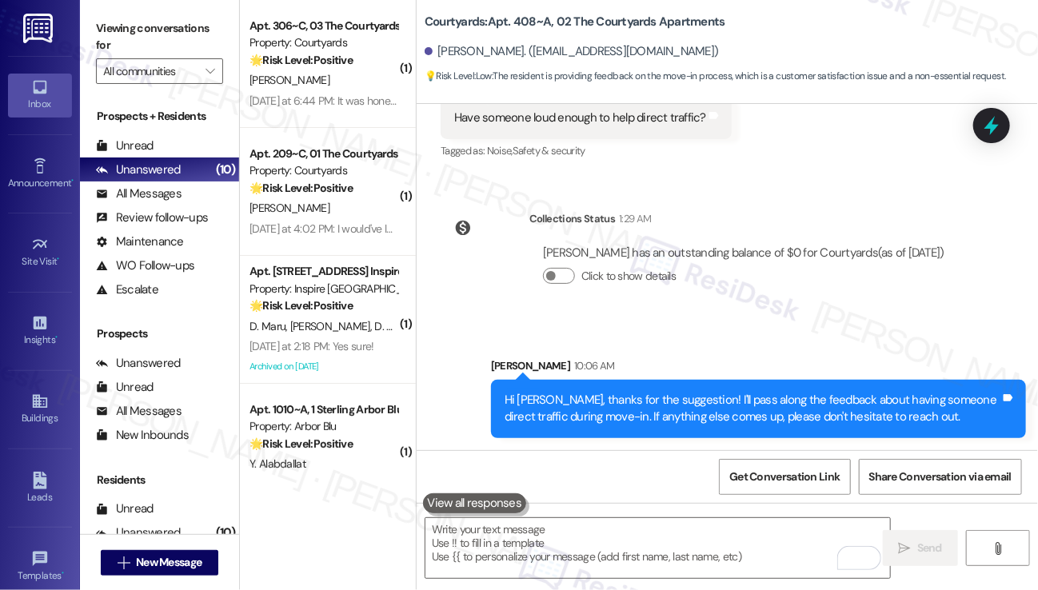
click at [665, 394] on div "Hi Maximus, thanks for the suggestion! I'll pass along the feedback about havin…" at bounding box center [753, 409] width 496 height 34
click at [666, 394] on div "Hi Maximus, thanks for the suggestion! I'll pass along the feedback about havin…" at bounding box center [753, 409] width 496 height 34
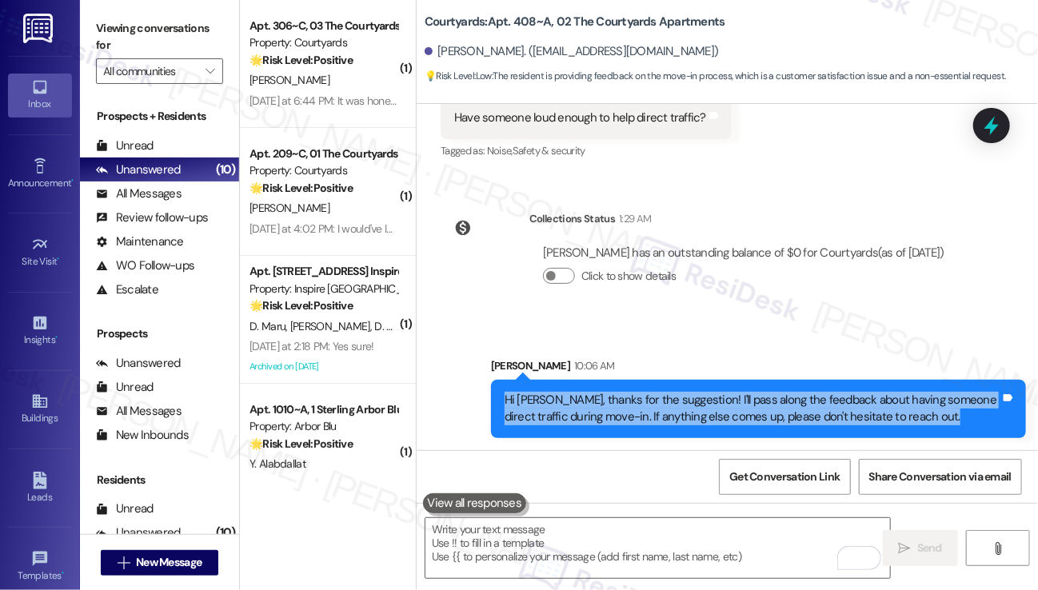
click at [666, 394] on div "Hi Maximus, thanks for the suggestion! I'll pass along the feedback about havin…" at bounding box center [753, 409] width 496 height 34
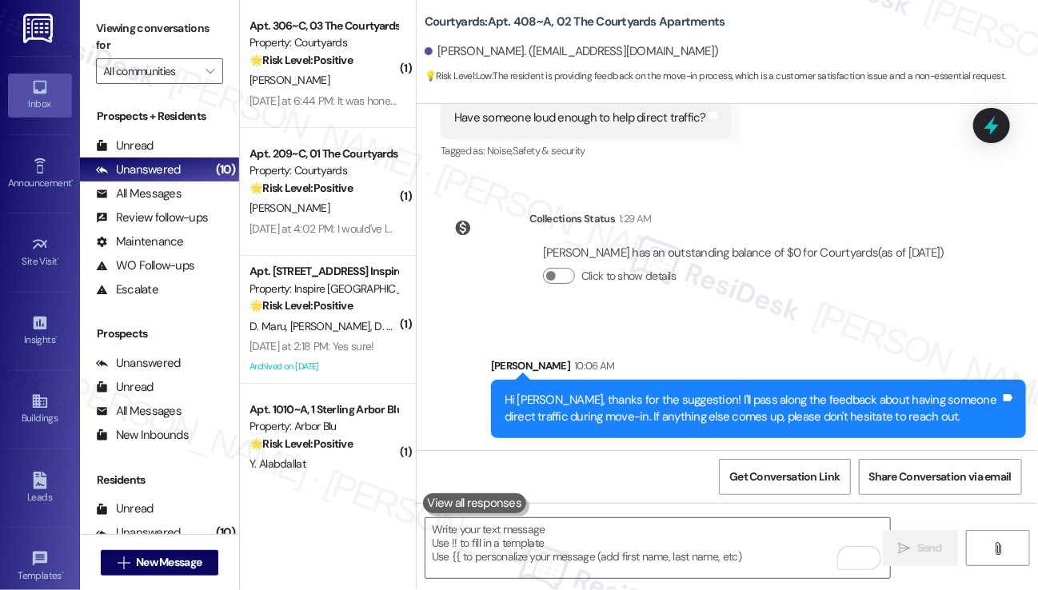
click at [777, 348] on div "Sent via SMS Sarah 10:06 AM Hi Maximus, thanks for the suggestion! I'll pass al…" at bounding box center [758, 398] width 559 height 105
click at [770, 385] on div "Hi Maximus, thanks for the suggestion! I'll pass along the feedback about havin…" at bounding box center [758, 409] width 535 height 58
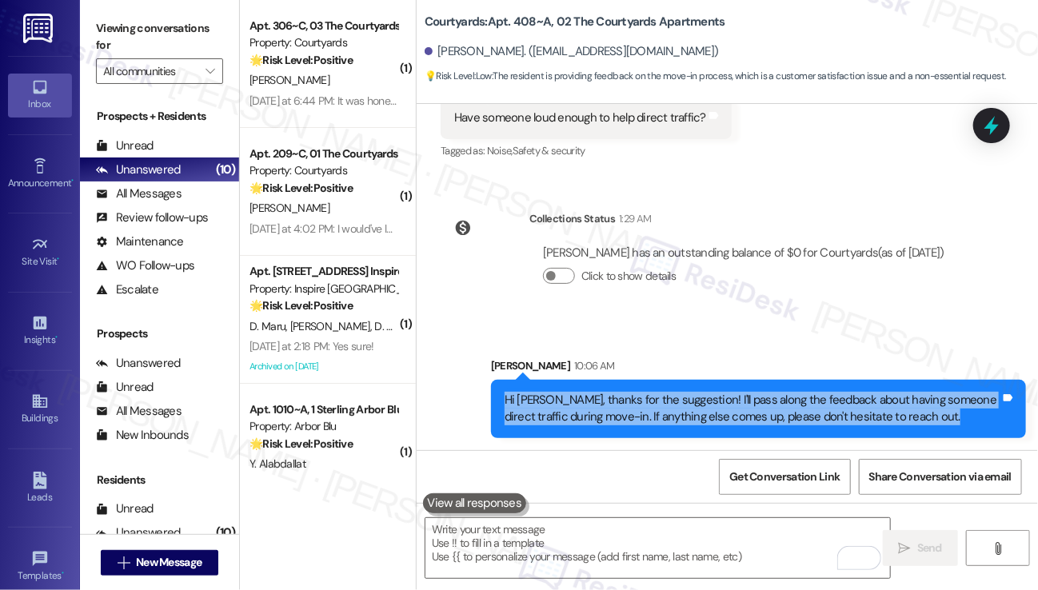
click at [770, 385] on div "Hi Maximus, thanks for the suggestion! I'll pass along the feedback about havin…" at bounding box center [758, 409] width 535 height 58
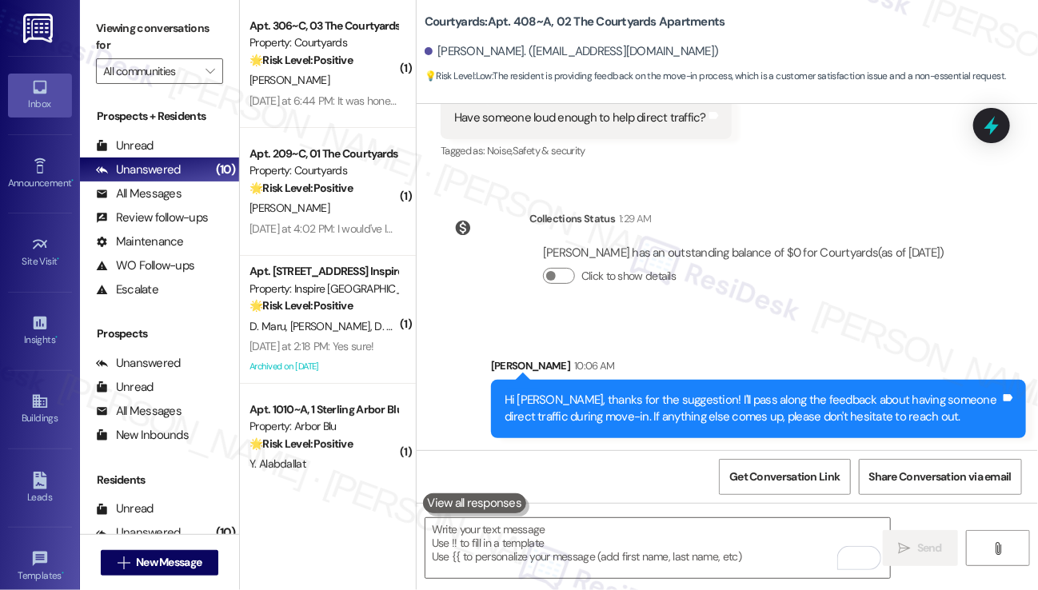
click at [777, 336] on div "Sent via SMS Sarah 10:06 AM Hi Maximus, thanks for the suggestion! I'll pass al…" at bounding box center [727, 386] width 621 height 129
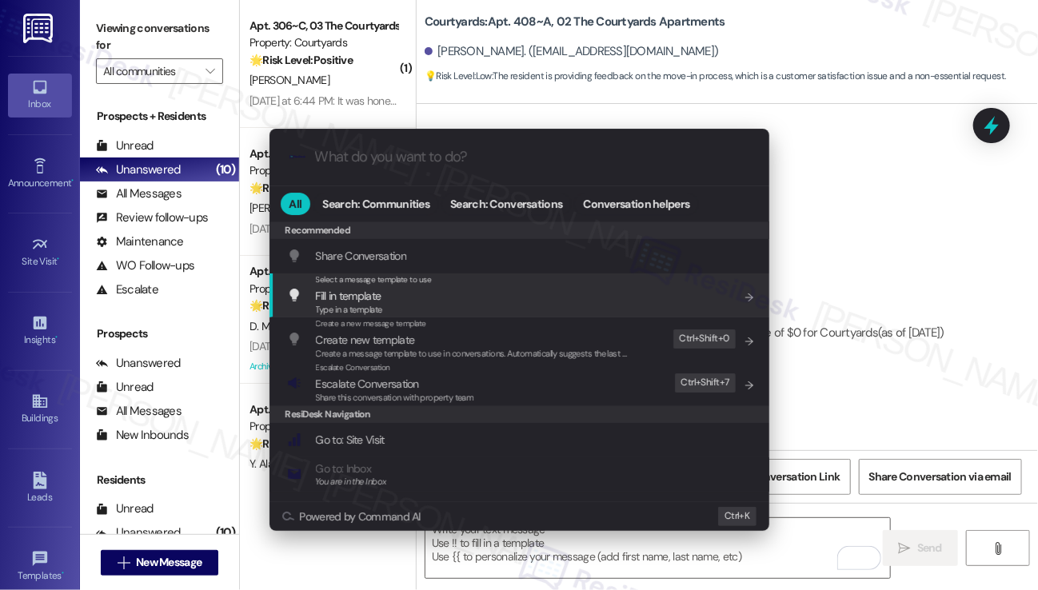
click at [937, 187] on div ".cls-1{fill:#0a055f;}.cls-2{fill:#0cc4c4;} resideskLogoBlueOrange All Search: C…" at bounding box center [519, 295] width 1038 height 590
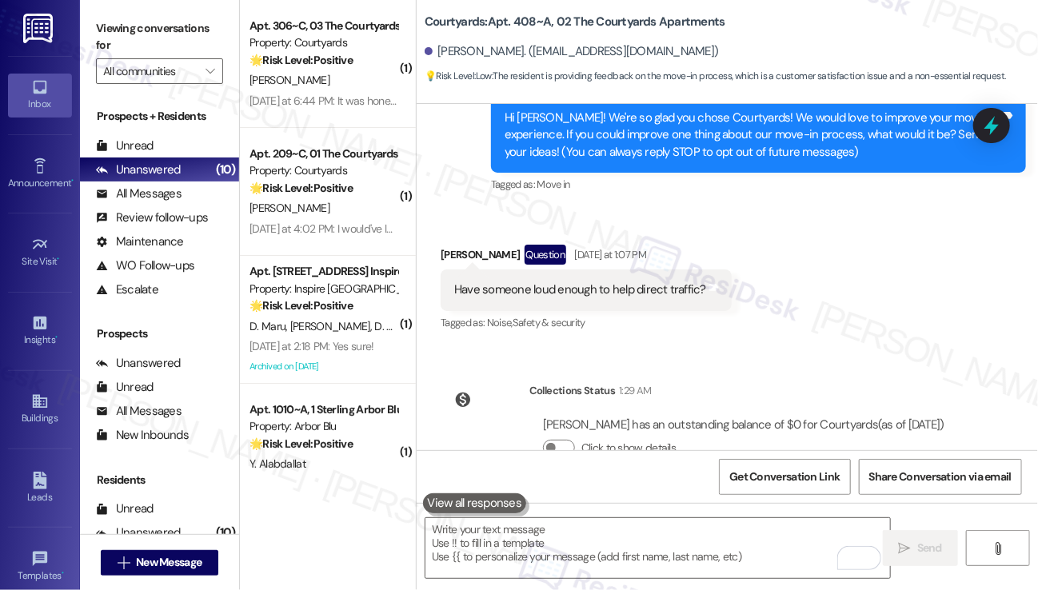
scroll to position [104, 0]
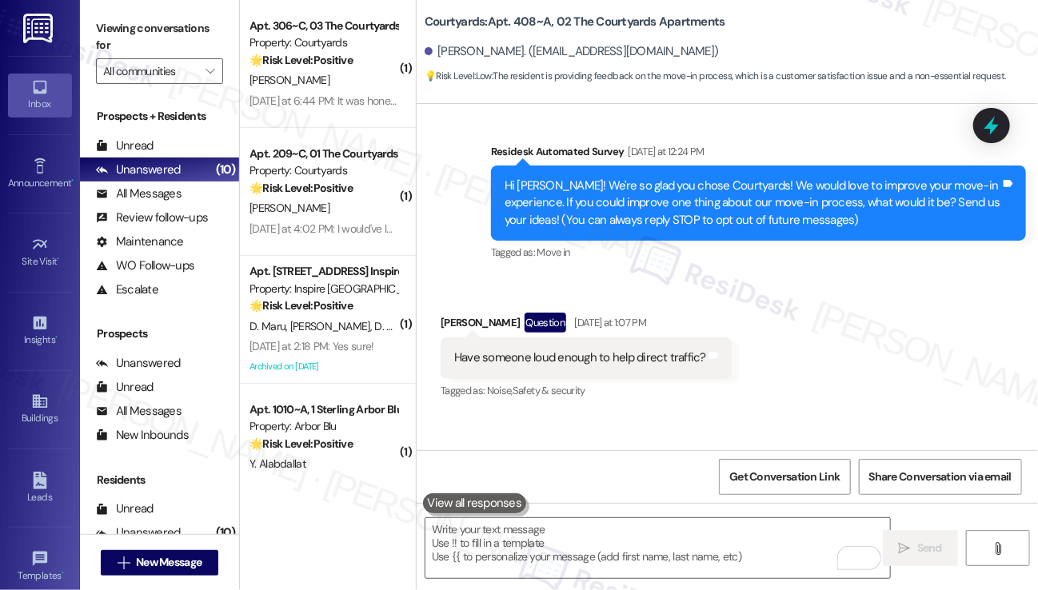
click at [651, 200] on div "Hi Maximus! We're so glad you chose Courtyards! We would love to improve your m…" at bounding box center [753, 203] width 496 height 51
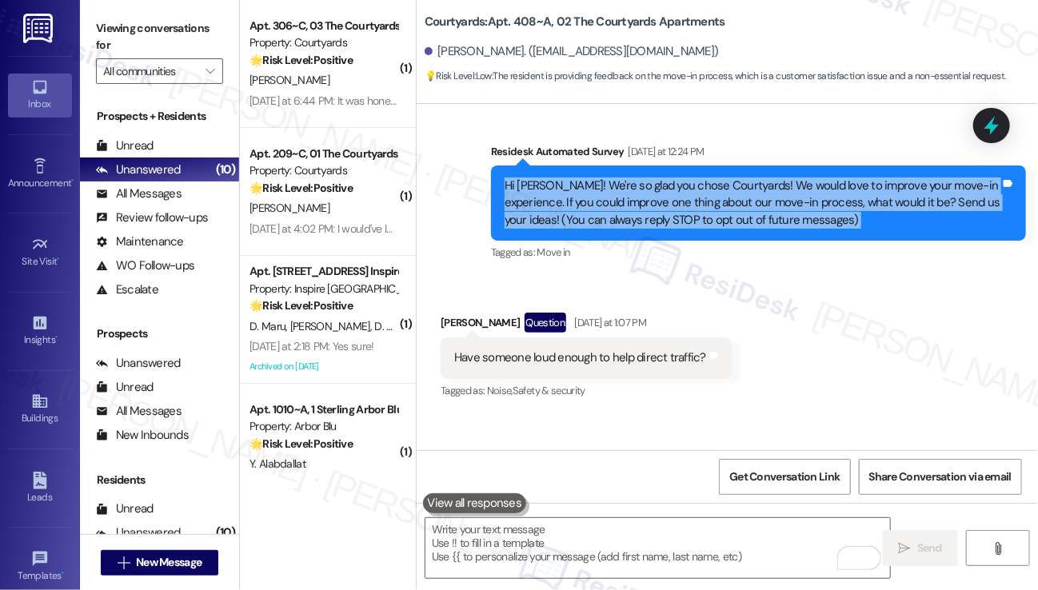
click at [651, 200] on div "Hi Maximus! We're so glad you chose Courtyards! We would love to improve your m…" at bounding box center [753, 203] width 496 height 51
copy div "Hi Maximus! We're so glad you chose Courtyards! We would love to improve your m…"
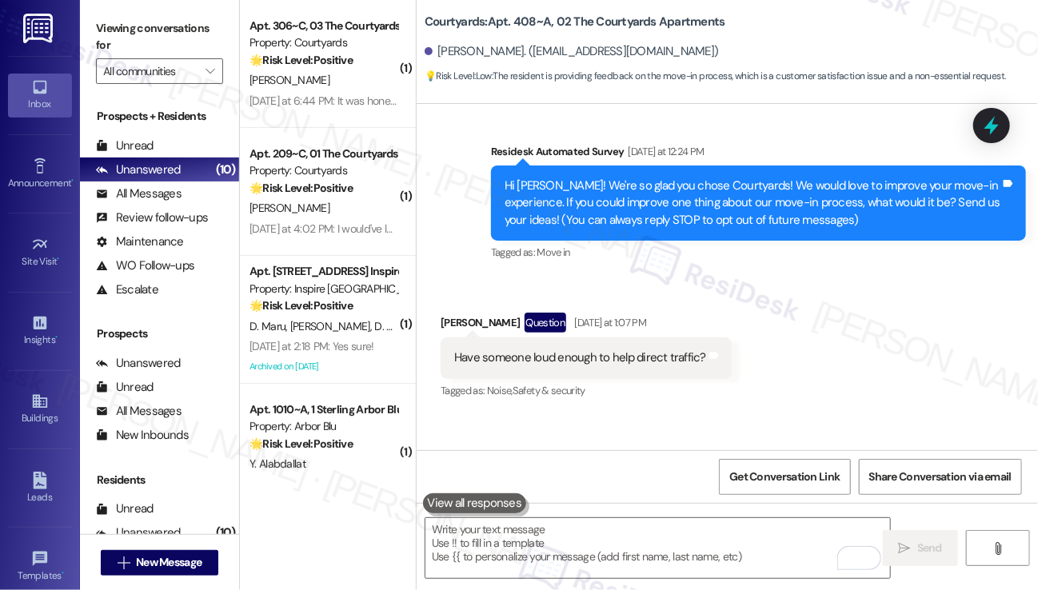
click at [107, 28] on label "Viewing conversations for" at bounding box center [159, 37] width 127 height 42
click at [564, 366] on div "Have someone loud enough to help direct traffic?" at bounding box center [580, 358] width 252 height 17
copy div "Have someone loud enough to help direct traffic? Tags and notes"
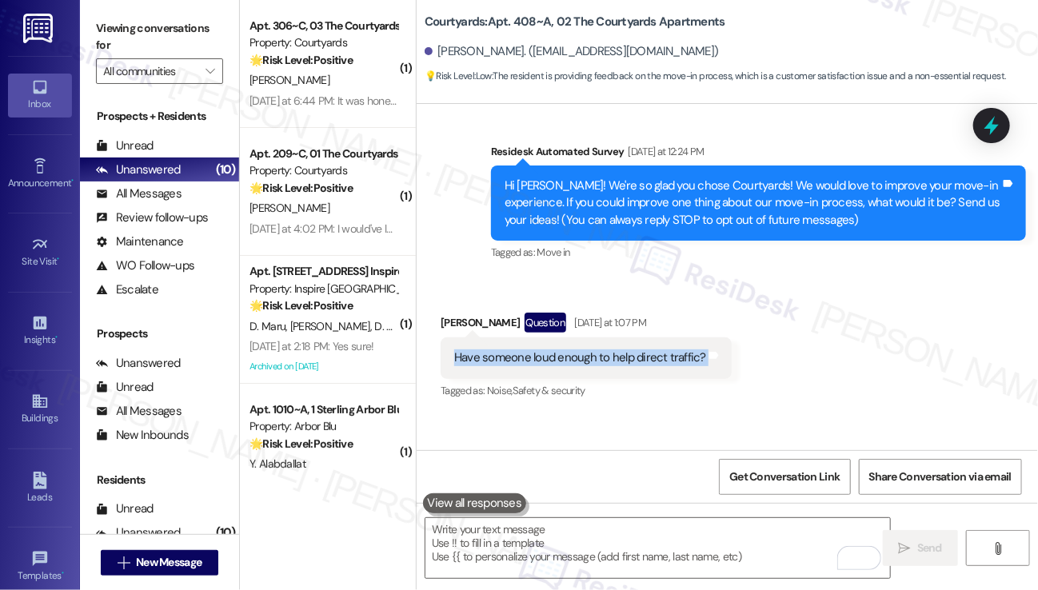
click at [94, 18] on div "Viewing conversations for All communities " at bounding box center [159, 50] width 159 height 100
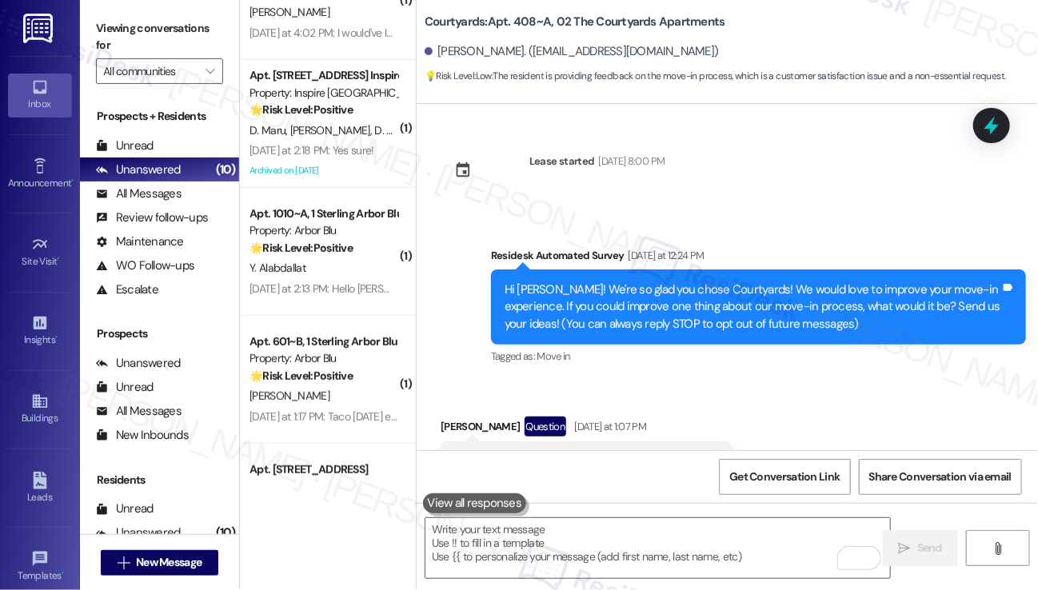
scroll to position [0, 0]
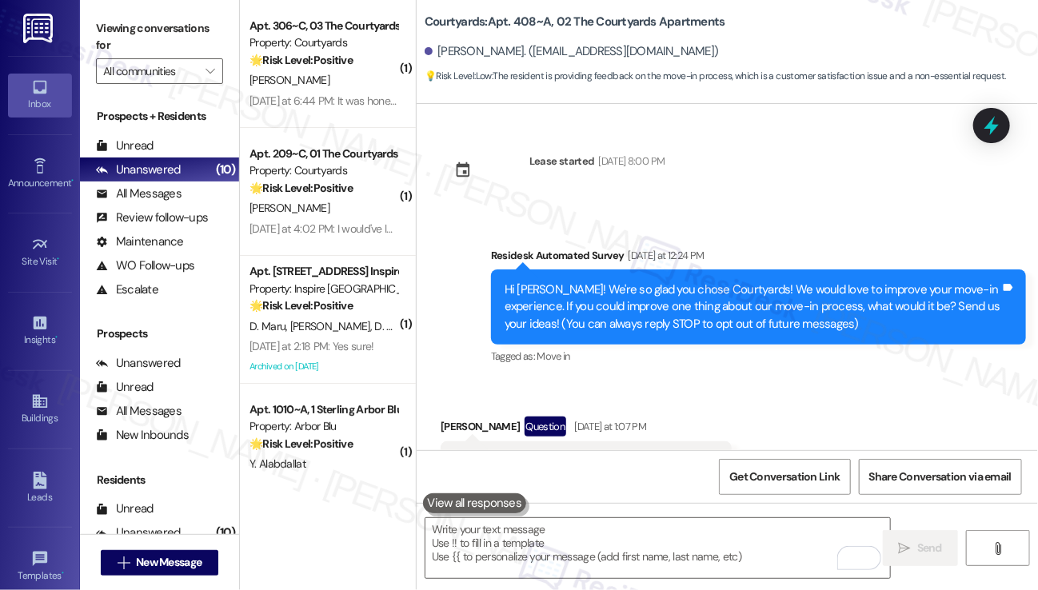
drag, startPoint x: 122, startPoint y: 18, endPoint x: 170, endPoint y: 34, distance: 51.3
click at [122, 18] on label "Viewing conversations for" at bounding box center [159, 37] width 127 height 42
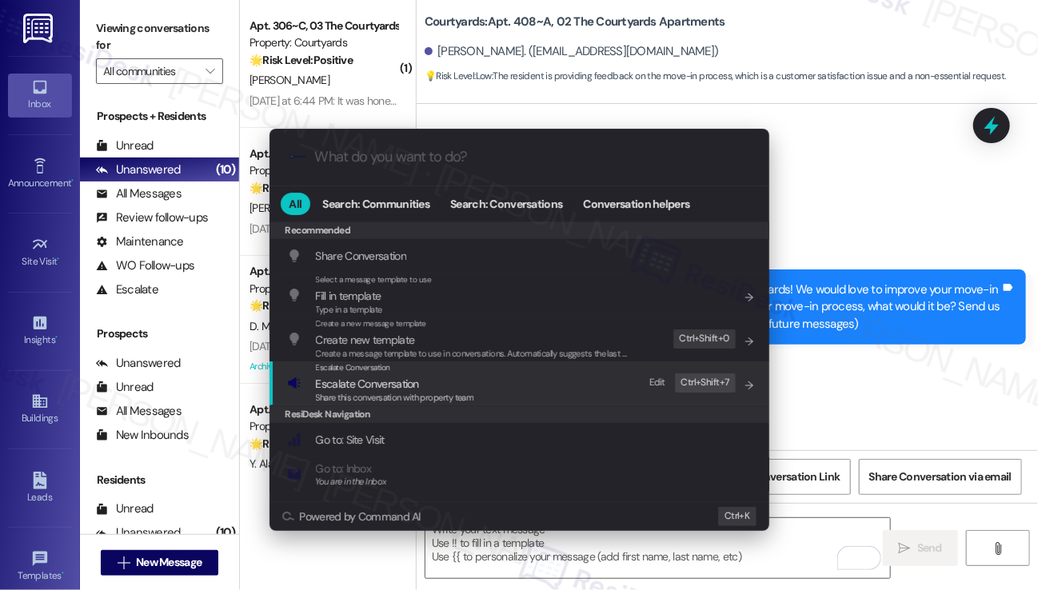
click at [519, 386] on div "Escalate Conversation Escalate Conversation Share this conversation with proper…" at bounding box center [521, 383] width 468 height 43
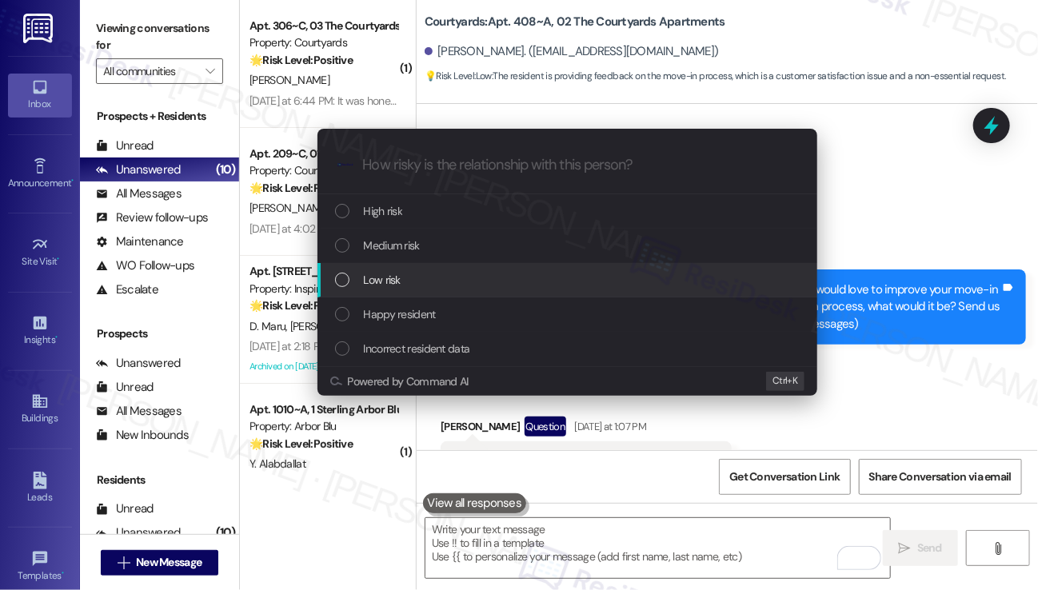
click at [401, 291] on div "Low risk" at bounding box center [568, 280] width 500 height 34
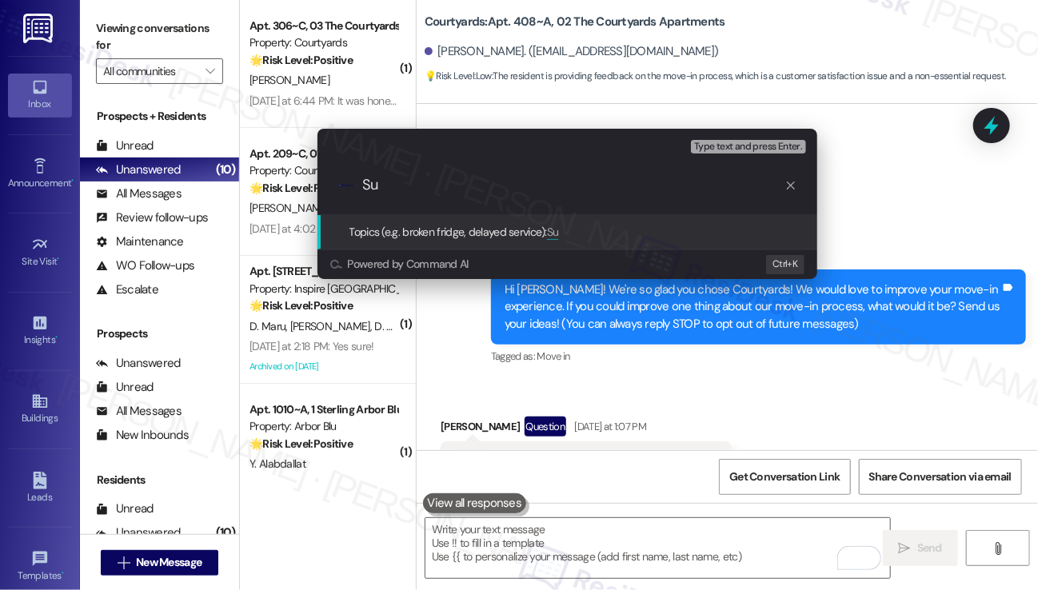
type input "S"
paste input "Traffic Direction Assistance"
type input "Move in suggestion for a Traffic Direction Assistance"
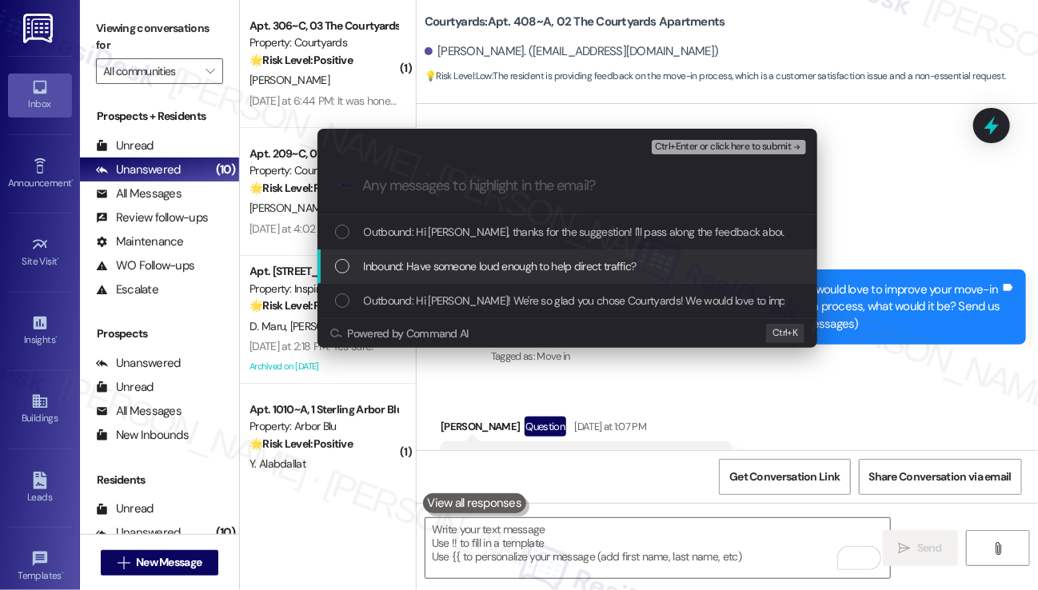
click at [544, 266] on span "Inbound: Have someone loud enough to help direct traffic?" at bounding box center [500, 267] width 273 height 18
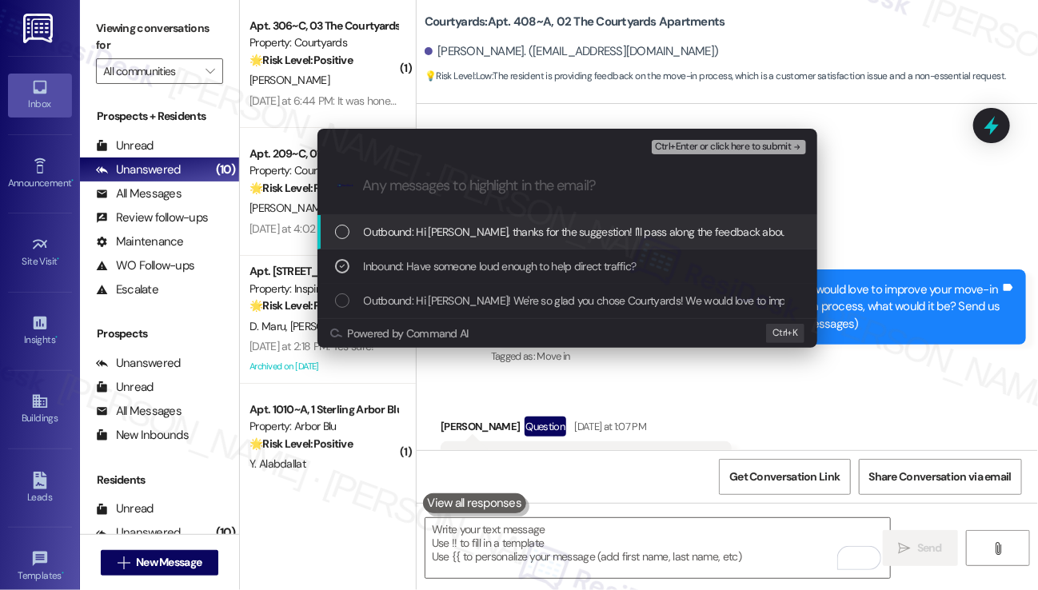
click at [701, 142] on span "Ctrl+Enter or click here to submit" at bounding box center [723, 147] width 137 height 11
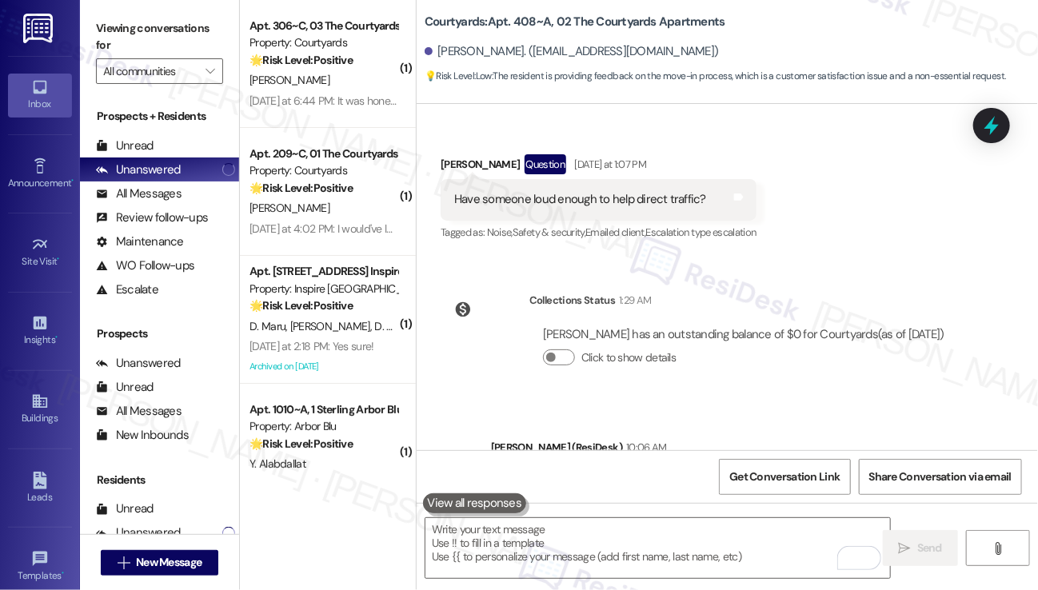
scroll to position [368, 0]
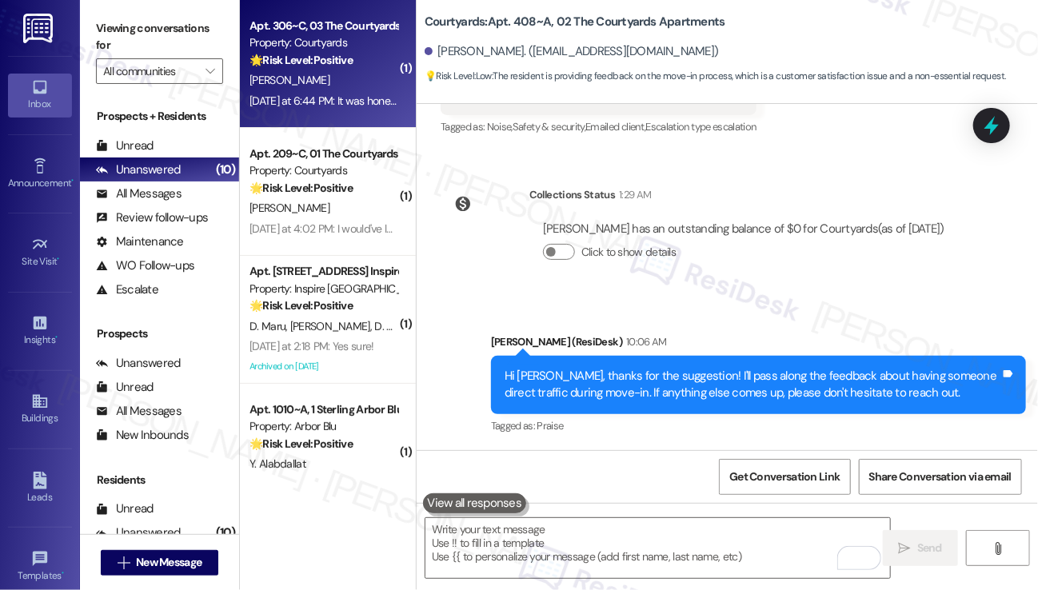
click at [316, 98] on div "Yesterday at 6:44 PM: It was honestly pretty good! No feedback to give really Y…" at bounding box center [421, 101] width 342 height 14
type textarea "Fetching suggested responses. Please feel free to read through the conversation…"
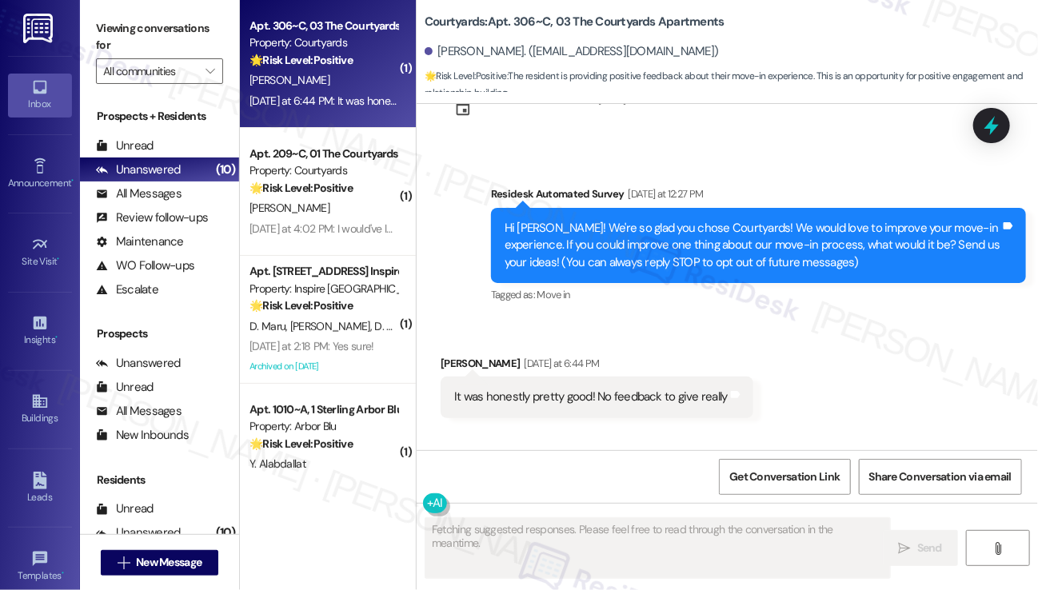
scroll to position [41, 0]
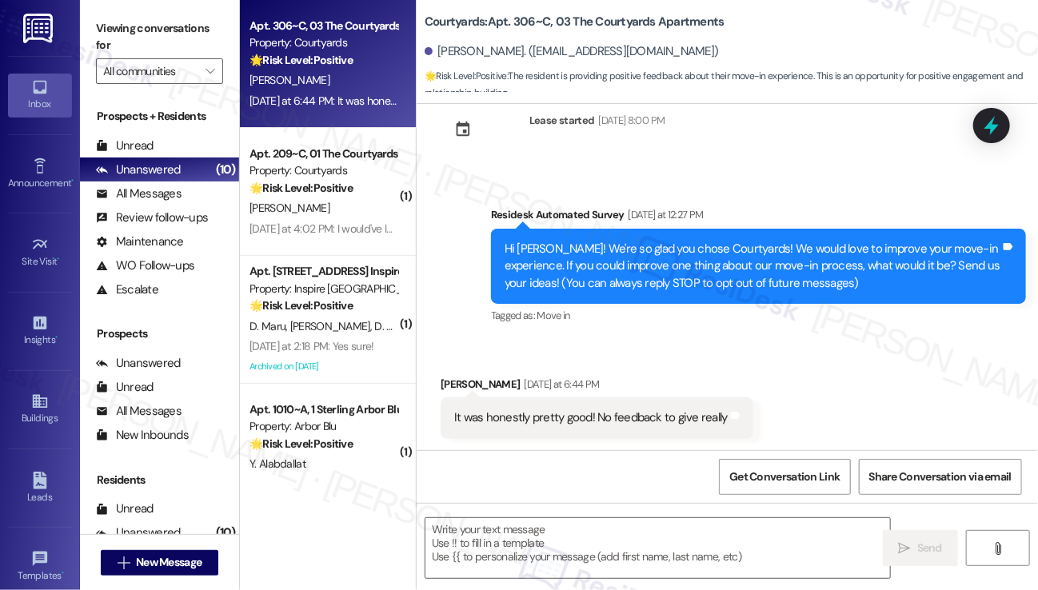
click at [577, 405] on div "It was honestly pretty good! No feedback to give really Tags and notes" at bounding box center [597, 418] width 313 height 41
click at [577, 406] on div "It was honestly pretty good! No feedback to give really Tags and notes" at bounding box center [597, 418] width 313 height 41
click at [676, 254] on div "Hi [PERSON_NAME]! We're so glad you chose Courtyards! We would love to improve …" at bounding box center [753, 266] width 496 height 51
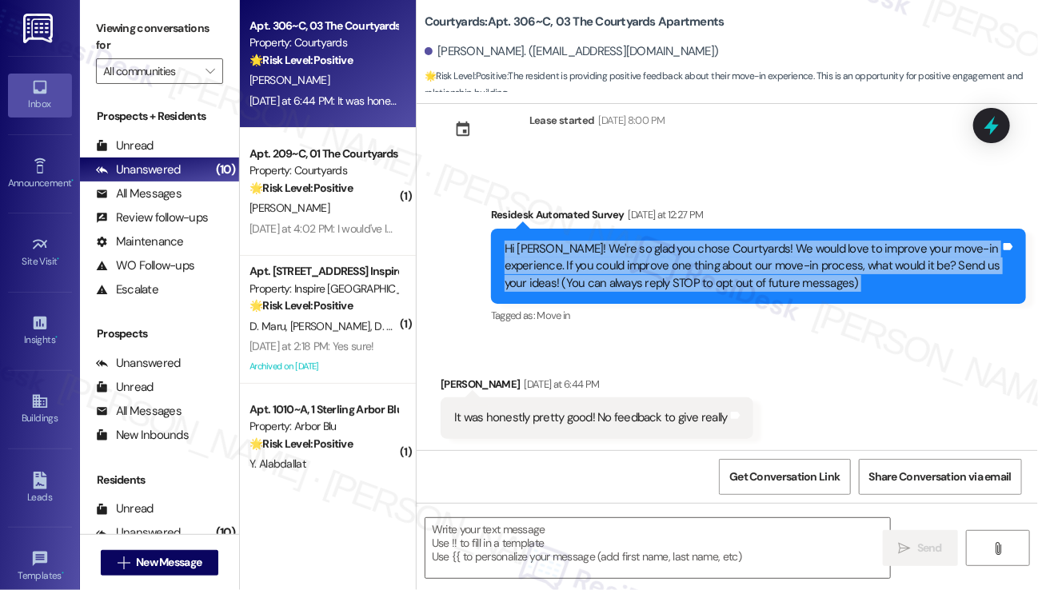
click at [676, 254] on div "Hi [PERSON_NAME]! We're so glad you chose Courtyards! We would love to improve …" at bounding box center [753, 266] width 496 height 51
copy div "Hi Andrea! We're so glad you chose Courtyards! We would love to improve your mo…"
click at [668, 537] on textarea at bounding box center [658, 548] width 465 height 60
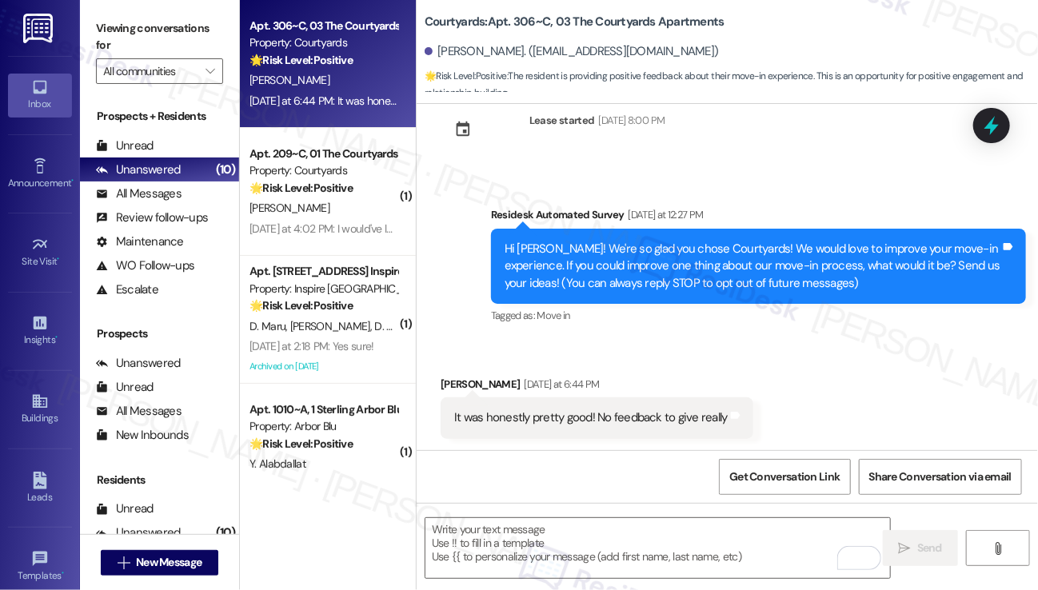
drag, startPoint x: 86, startPoint y: 32, endPoint x: 100, endPoint y: 34, distance: 13.8
click at [86, 32] on div "Viewing conversations for All communities " at bounding box center [159, 50] width 159 height 100
click at [669, 248] on div "Hi [PERSON_NAME]! We're so glad you chose Courtyards! We would love to improve …" at bounding box center [753, 266] width 496 height 51
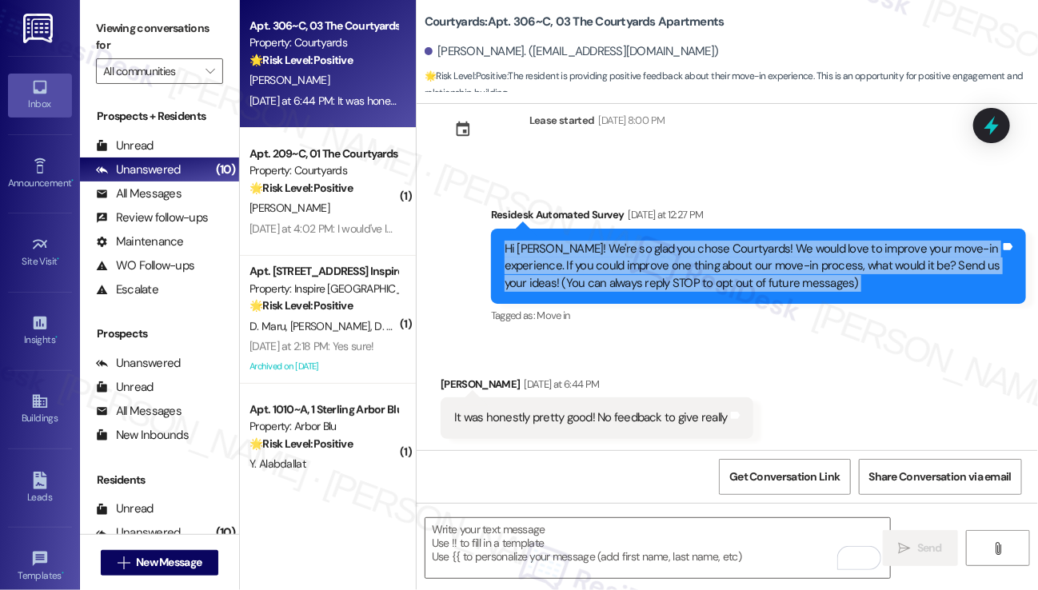
click at [669, 248] on div "Hi [PERSON_NAME]! We're so glad you chose Courtyards! We would love to improve …" at bounding box center [753, 266] width 496 height 51
copy div "Hi Andrea! We're so glad you chose Courtyards! We would love to improve your mo…"
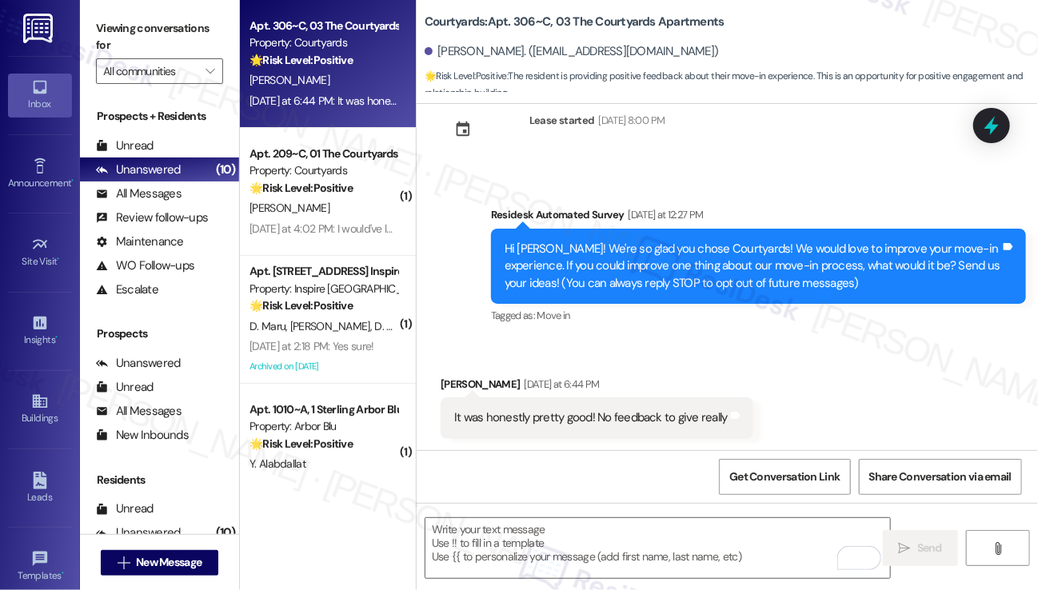
click at [98, 28] on label "Viewing conversations for" at bounding box center [159, 37] width 127 height 42
drag, startPoint x: 645, startPoint y: 397, endPoint x: 640, endPoint y: 407, distance: 11.8
click at [641, 406] on div "Andrea Correa Yesterday at 6:44 PM It was honestly pretty good! No feedback to …" at bounding box center [597, 407] width 313 height 63
click at [640, 407] on div "It was honestly pretty good! No feedback to give really Tags and notes" at bounding box center [597, 418] width 313 height 41
click at [640, 408] on div "It was honestly pretty good! No feedback to give really Tags and notes" at bounding box center [597, 418] width 313 height 41
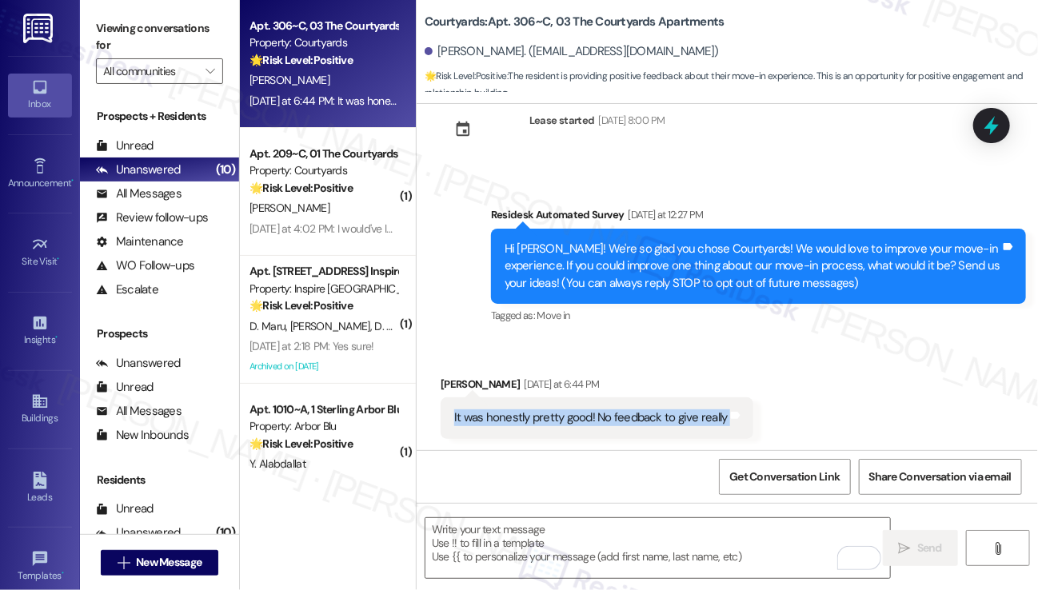
click at [640, 408] on div "It was honestly pretty good! No feedback to give really Tags and notes" at bounding box center [597, 418] width 313 height 41
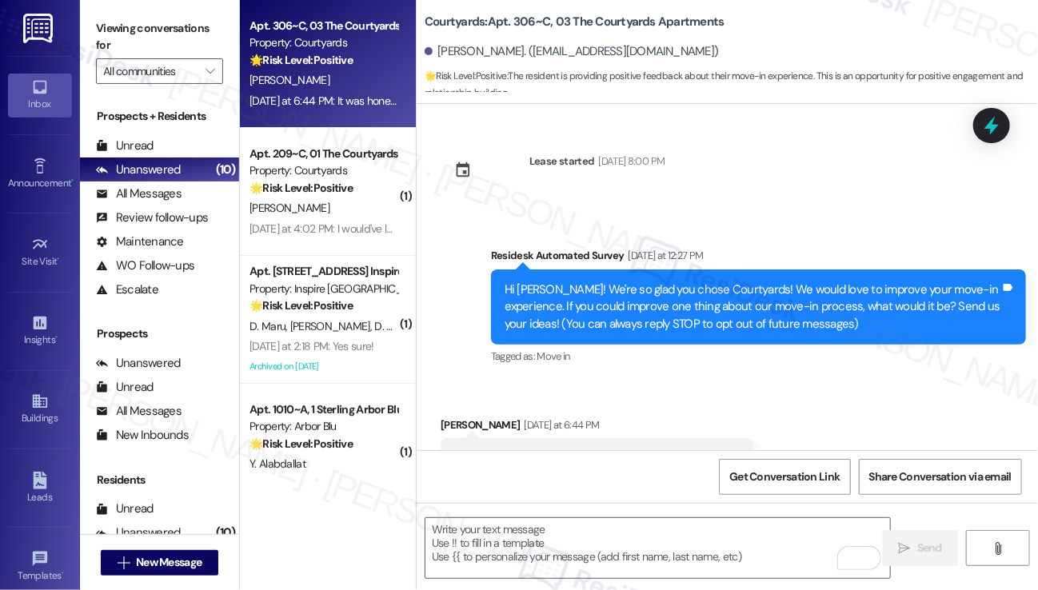
scroll to position [41, 0]
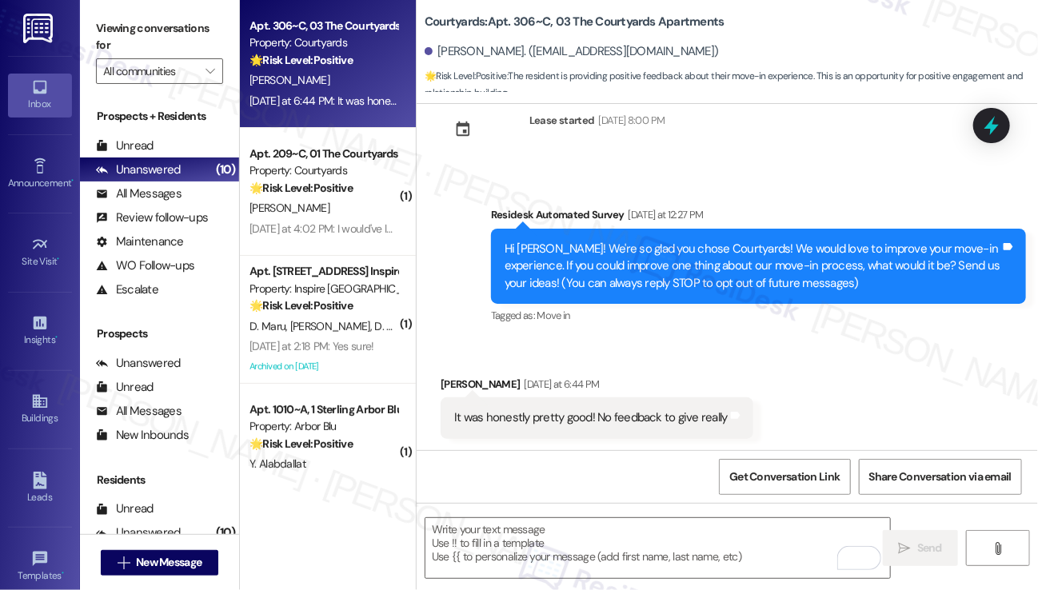
click at [133, 44] on label "Viewing conversations for" at bounding box center [159, 37] width 127 height 42
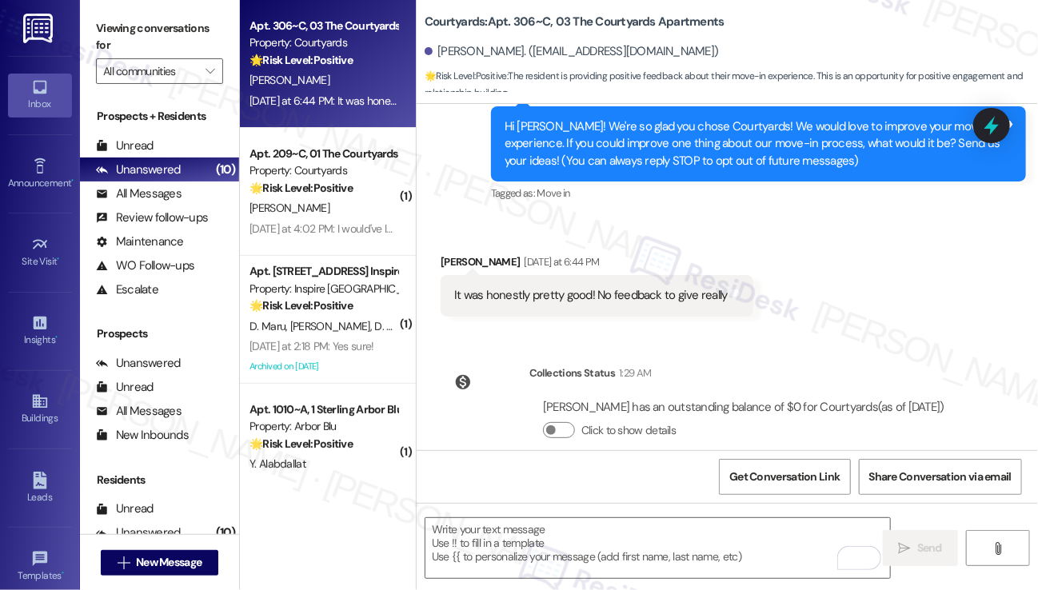
scroll to position [206, 0]
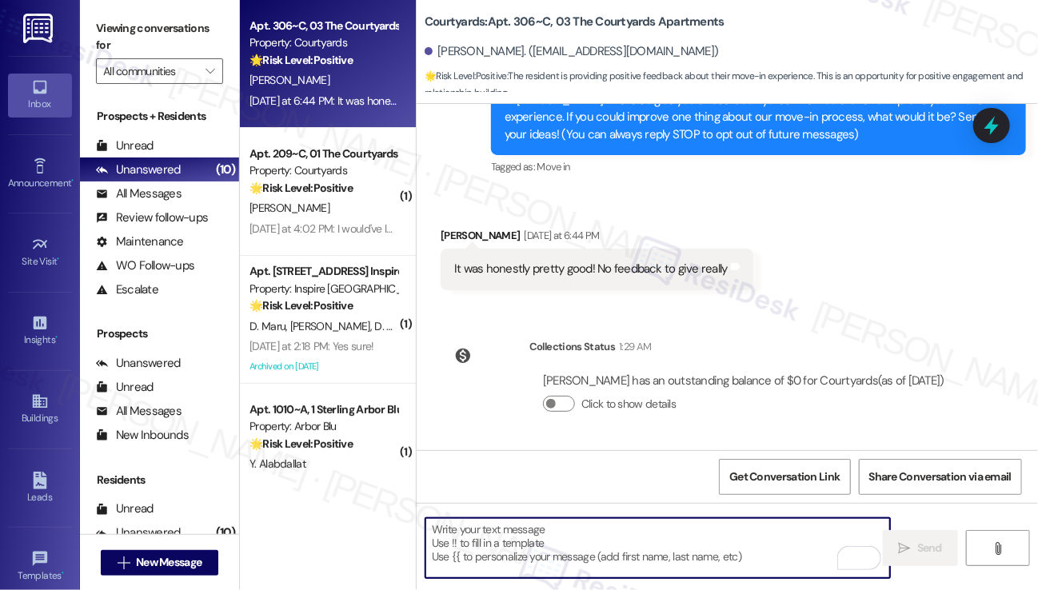
click at [587, 552] on textarea "To enrich screen reader interactions, please activate Accessibility in Grammarl…" at bounding box center [658, 548] width 465 height 60
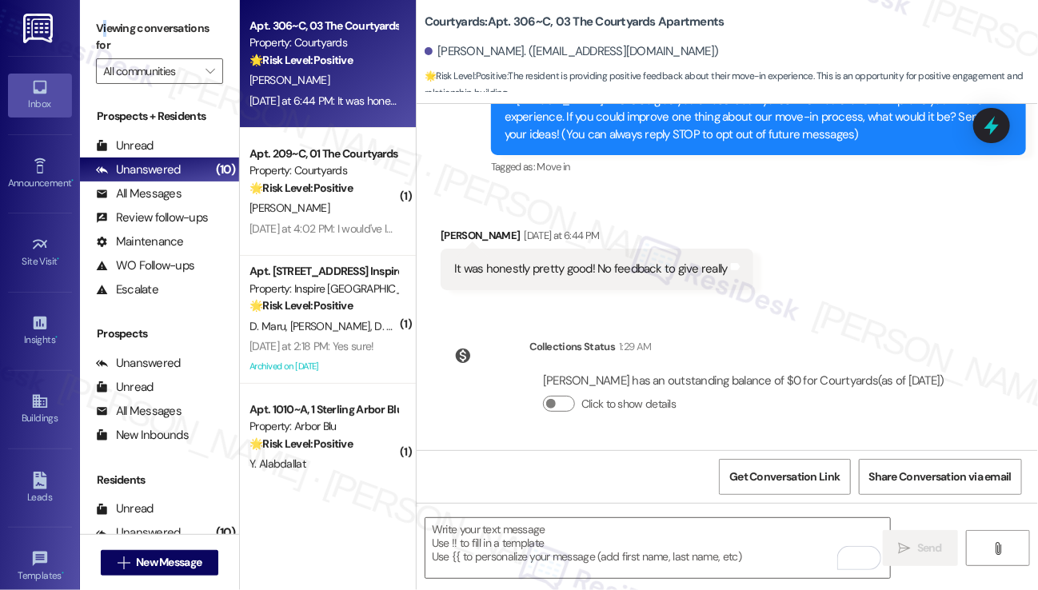
drag, startPoint x: 106, startPoint y: 27, endPoint x: 116, endPoint y: 37, distance: 14.2
click at [103, 27] on label "Viewing conversations for" at bounding box center [159, 37] width 127 height 42
click at [575, 527] on textarea "To enrich screen reader interactions, please activate Accessibility in Grammarl…" at bounding box center [658, 548] width 465 height 60
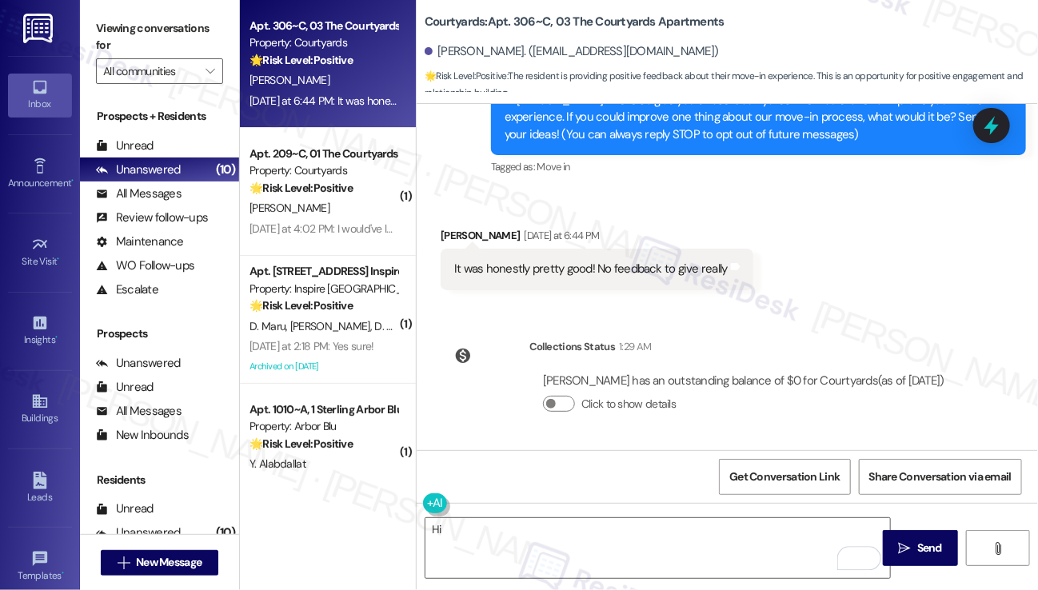
click at [130, 30] on label "Viewing conversations for" at bounding box center [159, 37] width 127 height 42
click at [496, 536] on textarea "Hi" at bounding box center [658, 548] width 465 height 60
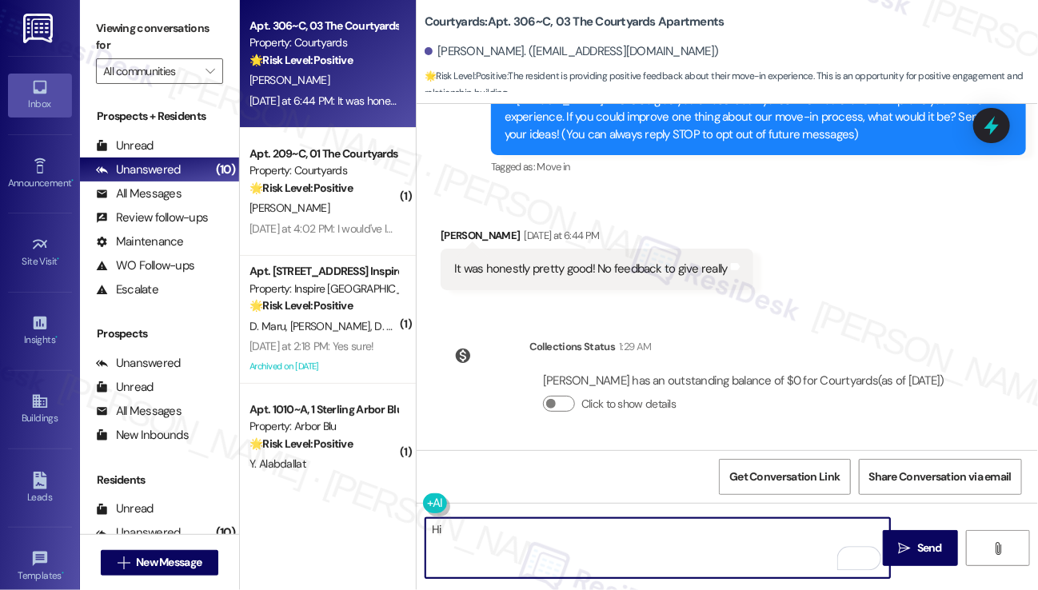
paste textarea "[PERSON_NAME], That’s wonderful to hear — thank you for sharing! We’re so glad …"
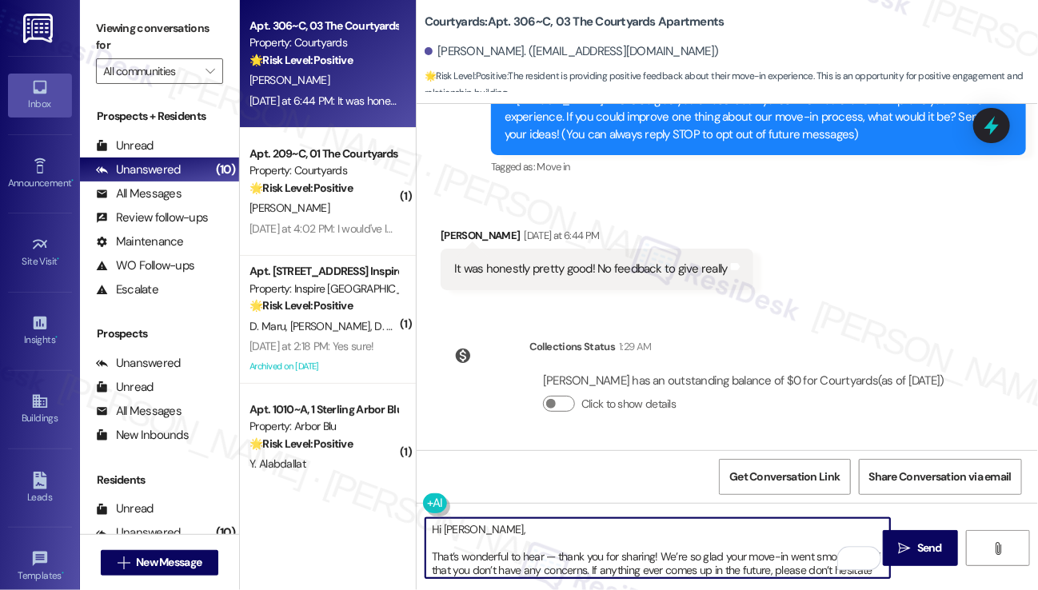
scroll to position [13, 0]
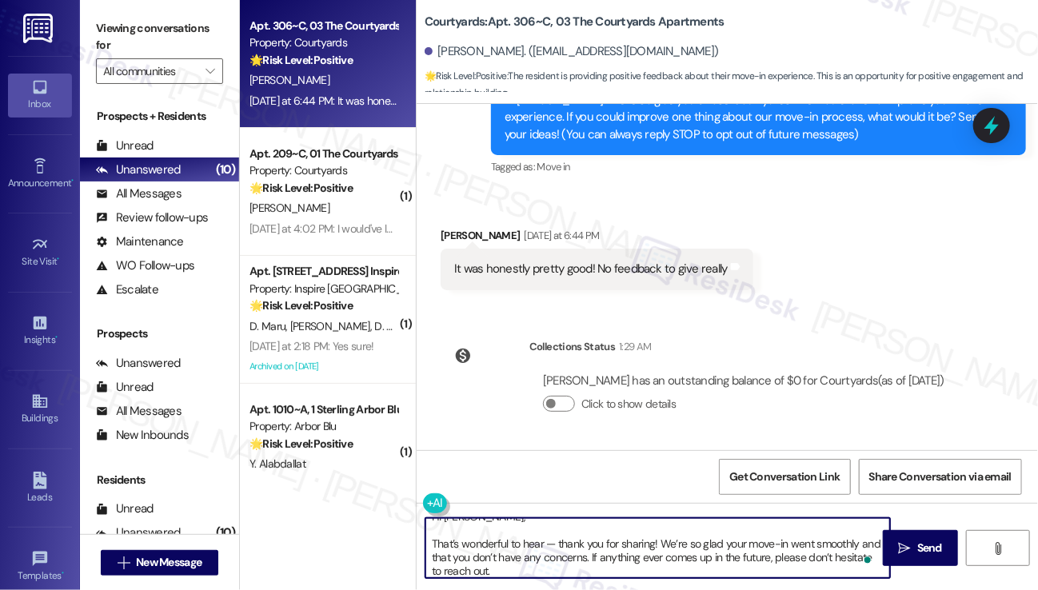
drag, startPoint x: 437, startPoint y: 541, endPoint x: 429, endPoint y: 540, distance: 8.2
click at [429, 540] on textarea "Hi [PERSON_NAME], That’s wonderful to hear — thank you for sharing! We’re so gl…" at bounding box center [658, 548] width 465 height 60
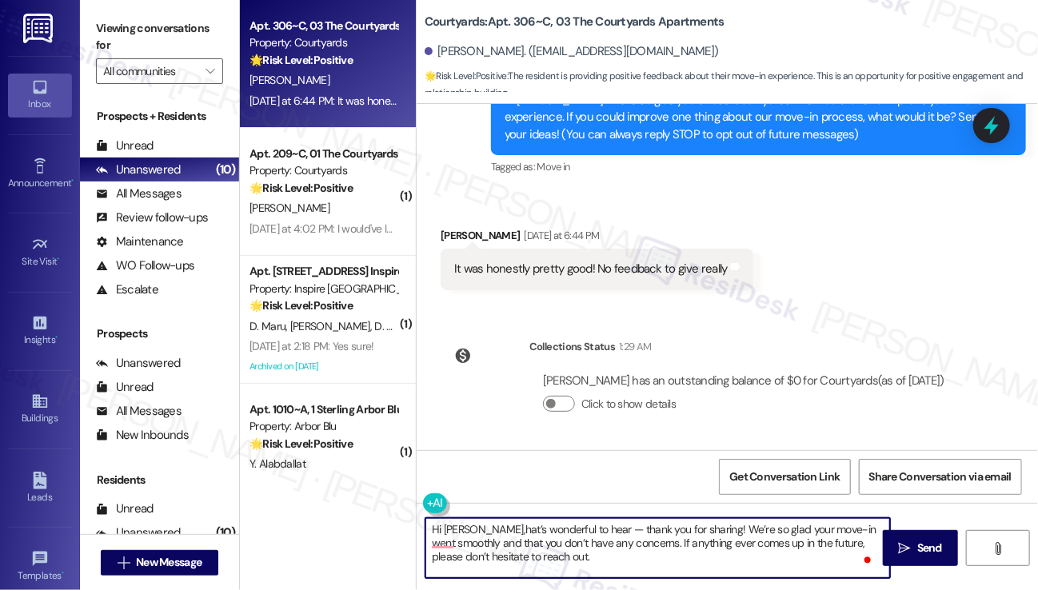
scroll to position [0, 0]
click at [603, 527] on textarea "Hi [PERSON_NAME], that’s wonderful to hear — thank you for sharing! We’re so gl…" at bounding box center [658, 548] width 465 height 60
click at [596, 530] on textarea "Hi [PERSON_NAME], that’s wonderful to hear! thank you for sharing! We’re so gla…" at bounding box center [658, 548] width 465 height 60
drag, startPoint x: 702, startPoint y: 530, endPoint x: 592, endPoint y: 526, distance: 110.5
click at [592, 526] on textarea "Hi [PERSON_NAME], that’s wonderful to hear! Thank you for sharing! We’re so gla…" at bounding box center [658, 548] width 465 height 60
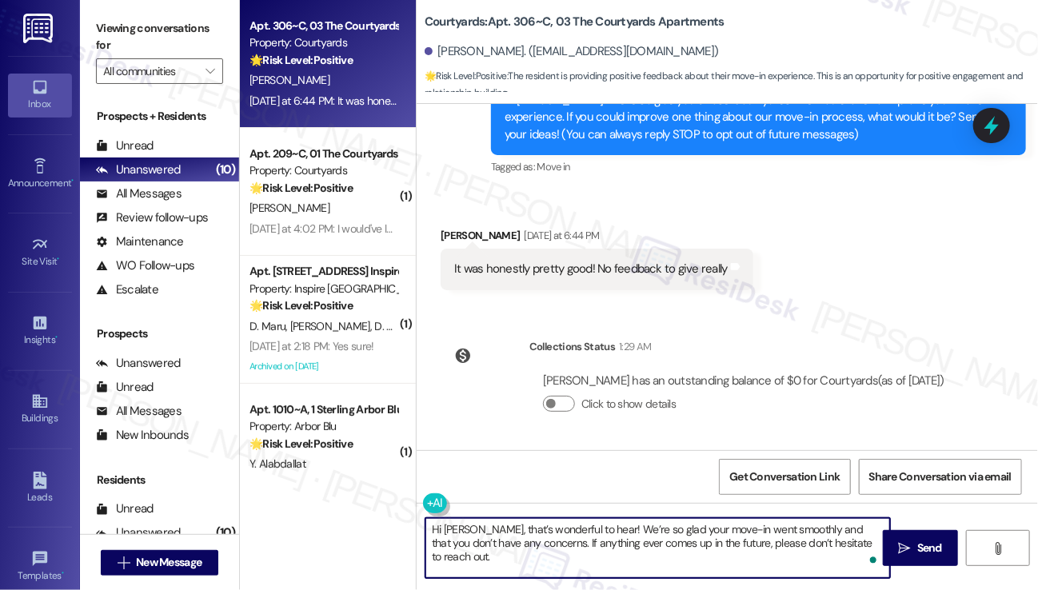
click at [795, 527] on textarea "Hi [PERSON_NAME], that’s wonderful to hear! We’re so glad your move-in went smo…" at bounding box center [658, 548] width 465 height 60
click at [665, 525] on textarea "Hi [PERSON_NAME], that’s wonderful to hear! We’re so glad your move-in went smo…" at bounding box center [658, 548] width 465 height 60
drag, startPoint x: 565, startPoint y: 540, endPoint x: 789, endPoint y: 540, distance: 224.8
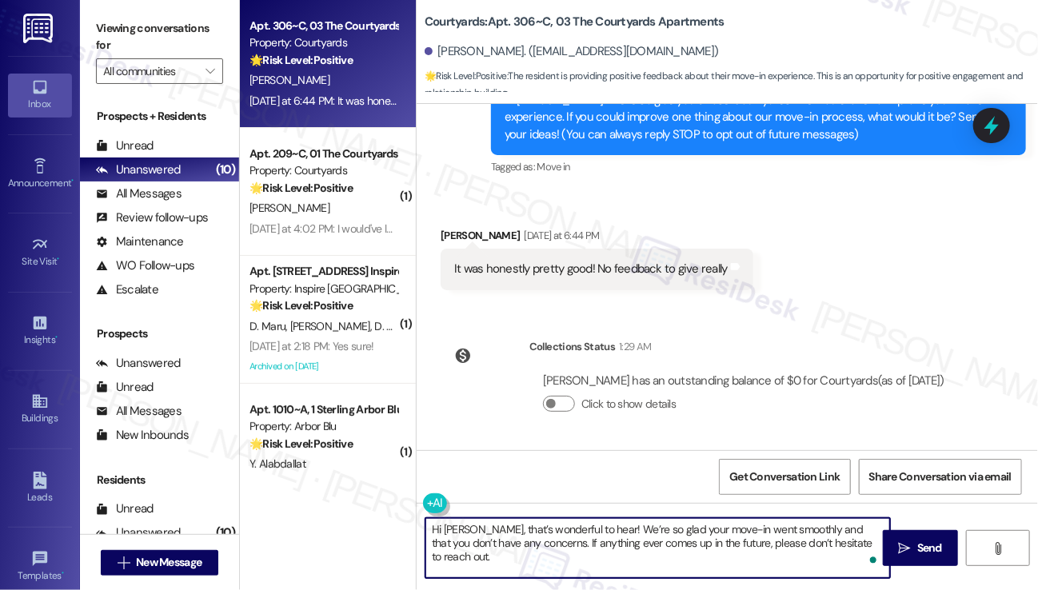
click at [788, 540] on textarea "Hi [PERSON_NAME], that’s wonderful to hear! We’re so glad your move-in went smo…" at bounding box center [658, 548] width 465 height 60
drag, startPoint x: 793, startPoint y: 540, endPoint x: 802, endPoint y: 540, distance: 8.8
click at [793, 540] on textarea "Hi [PERSON_NAME], that’s wonderful to hear! We’re so glad your move-in went smo…" at bounding box center [658, 548] width 465 height 60
drag, startPoint x: 865, startPoint y: 543, endPoint x: 875, endPoint y: 235, distance: 308.1
click at [524, 544] on textarea "Hi [PERSON_NAME], that’s wonderful to hear! We’re so glad your move-in went smo…" at bounding box center [658, 548] width 465 height 60
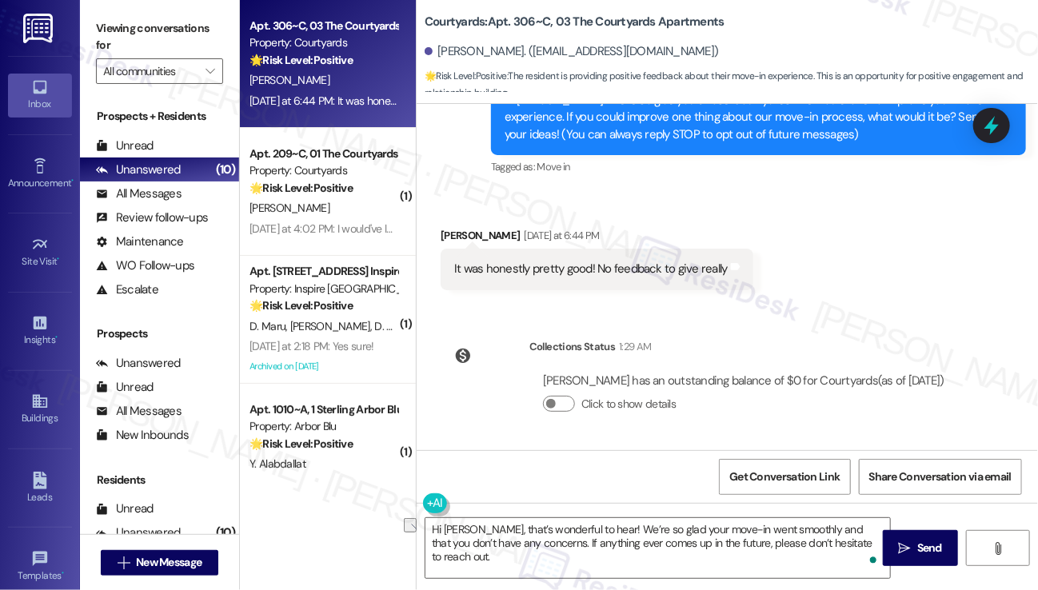
drag, startPoint x: 86, startPoint y: 7, endPoint x: 102, endPoint y: 12, distance: 16.7
click at [86, 7] on div "Viewing conversations for All communities " at bounding box center [159, 50] width 159 height 100
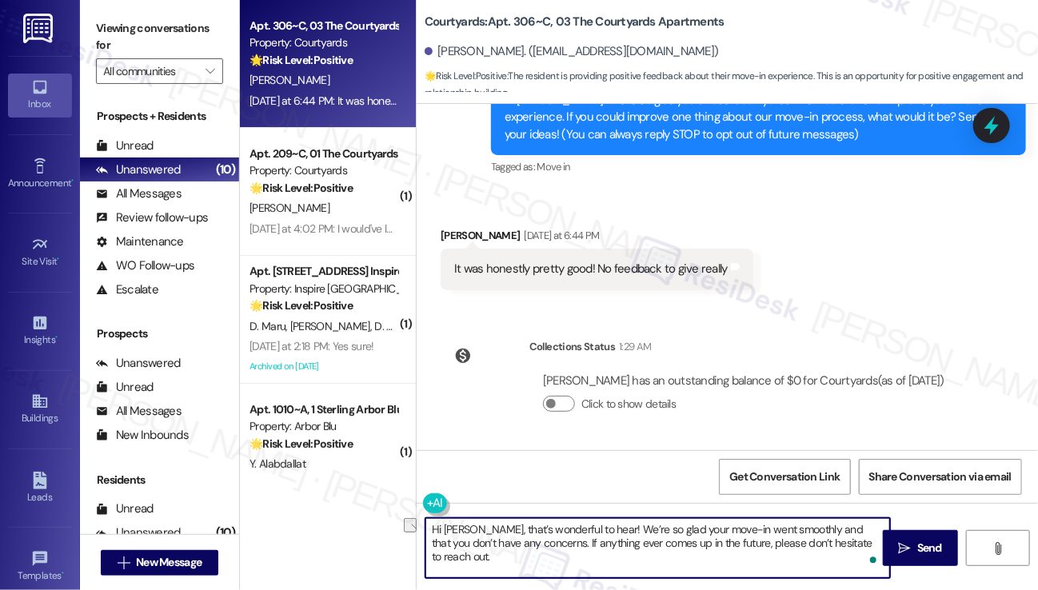
drag, startPoint x: 870, startPoint y: 549, endPoint x: 524, endPoint y: 551, distance: 346.3
click at [522, 551] on textarea "Hi [PERSON_NAME], that’s wonderful to hear! We’re so glad your move-in went smo…" at bounding box center [658, 548] width 465 height 60
paste textarea ""Could I also take this chance to ask about your living experience? Has {{prope…"
click at [551, 545] on textarea "Hi [PERSON_NAME], that’s wonderful to hear! We’re so glad your move-in went smo…" at bounding box center [658, 548] width 465 height 60
click at [466, 564] on textarea "Hi [PERSON_NAME], that’s wonderful to hear! We’re so glad your move-in went smo…" at bounding box center [658, 548] width 465 height 60
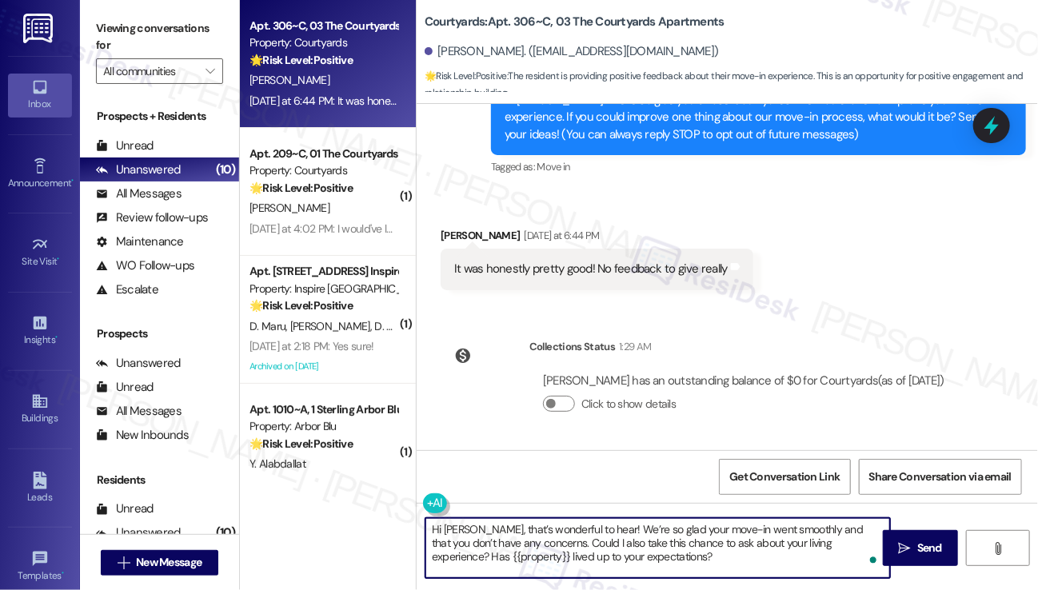
click at [695, 549] on textarea "Hi [PERSON_NAME], that’s wonderful to hear! We’re so glad your move-in went smo…" at bounding box center [658, 548] width 465 height 60
type textarea "Hi [PERSON_NAME], that’s wonderful to hear! We’re so glad your move-in went smo…"
click at [816, 338] on div "Collections Status 1:29 AM" at bounding box center [744, 349] width 429 height 22
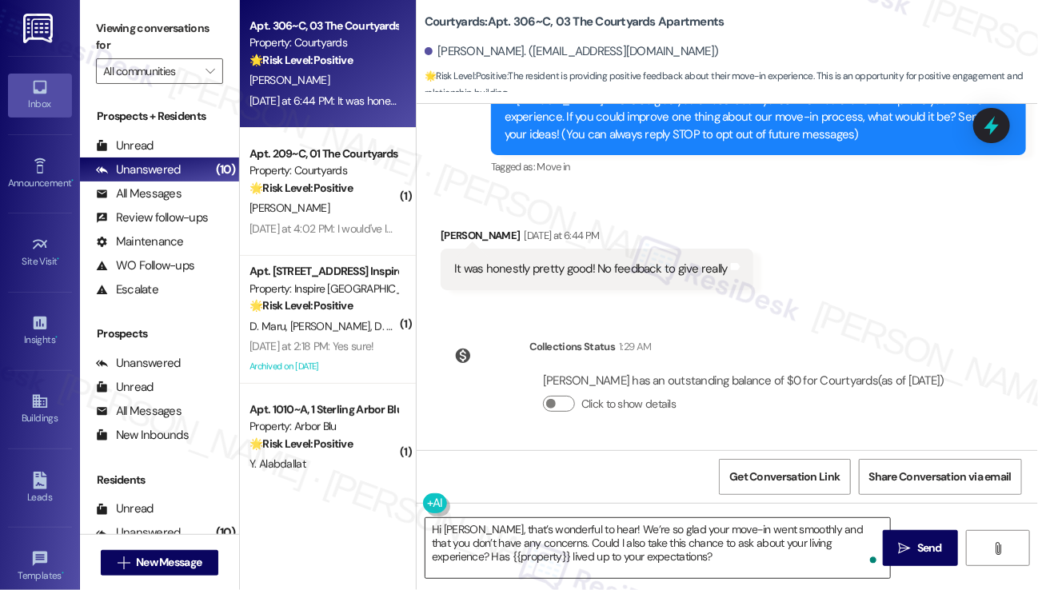
click at [801, 545] on textarea "Hi [PERSON_NAME], that’s wonderful to hear! We’re so glad your move-in went smo…" at bounding box center [658, 548] width 465 height 60
drag, startPoint x: 934, startPoint y: 546, endPoint x: 917, endPoint y: 546, distance: 16.8
click at [934, 546] on span "Send" at bounding box center [929, 548] width 25 height 17
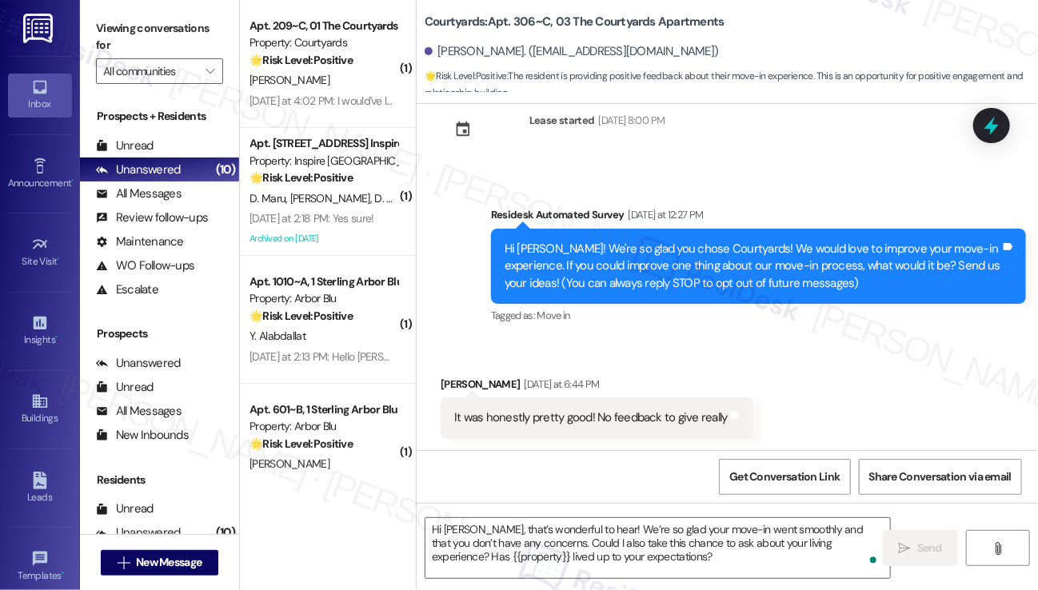
scroll to position [352, 0]
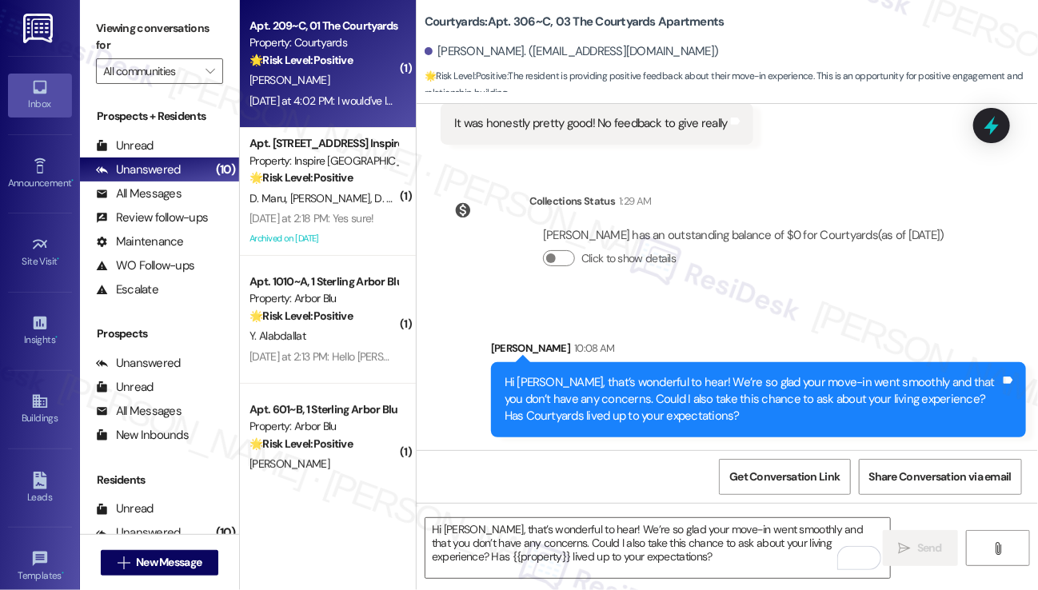
click at [361, 98] on div "[DATE] at 4:02 PM: I would've loved to have been able to move in a bit earlier …" at bounding box center [580, 101] width 661 height 14
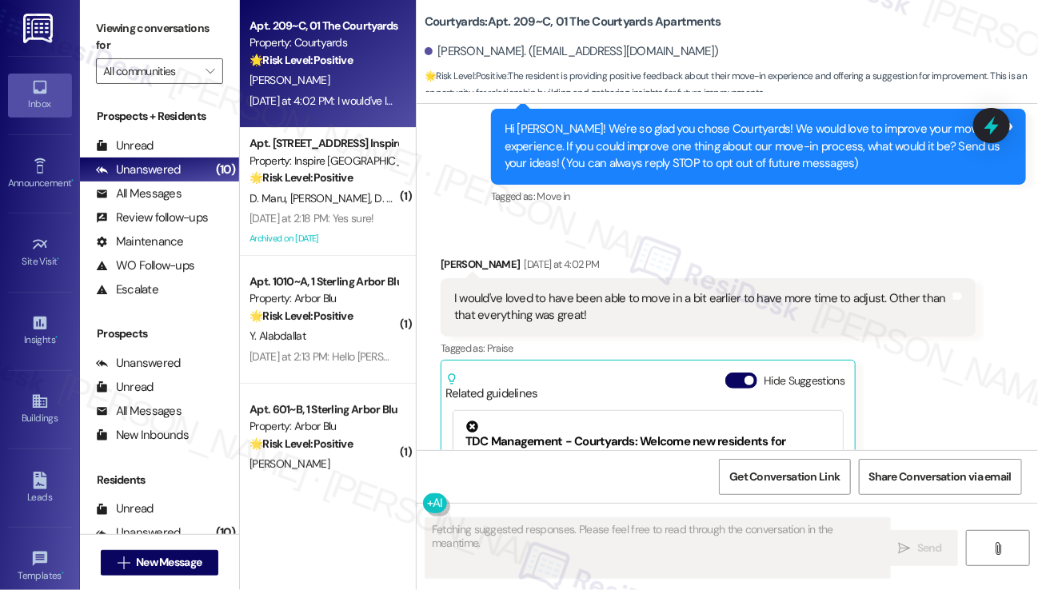
scroll to position [77, 0]
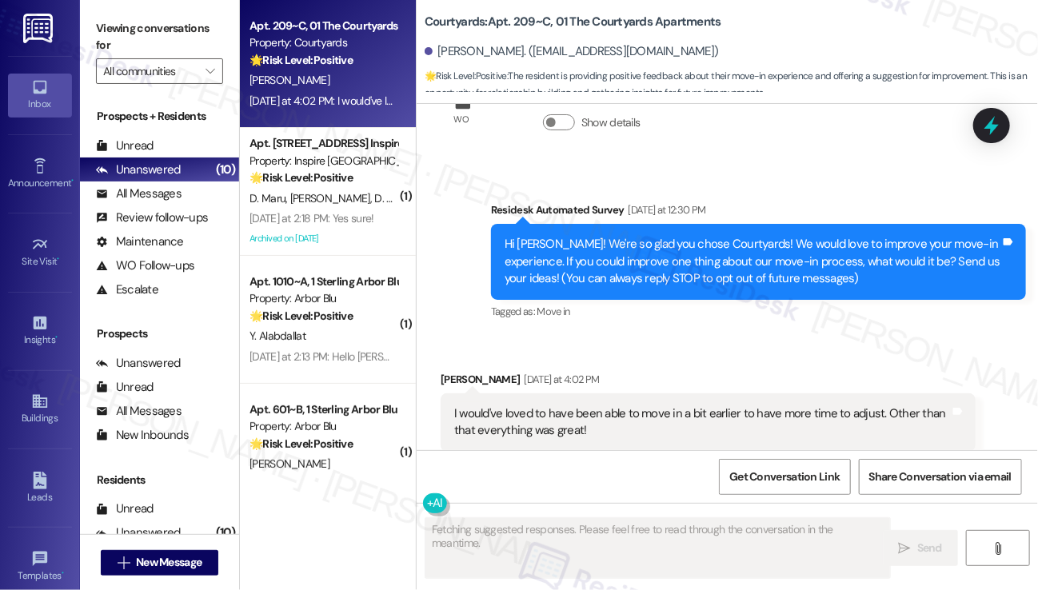
click at [547, 417] on div "I would've loved to have been able to move in a bit earlier to have more time t…" at bounding box center [702, 423] width 496 height 34
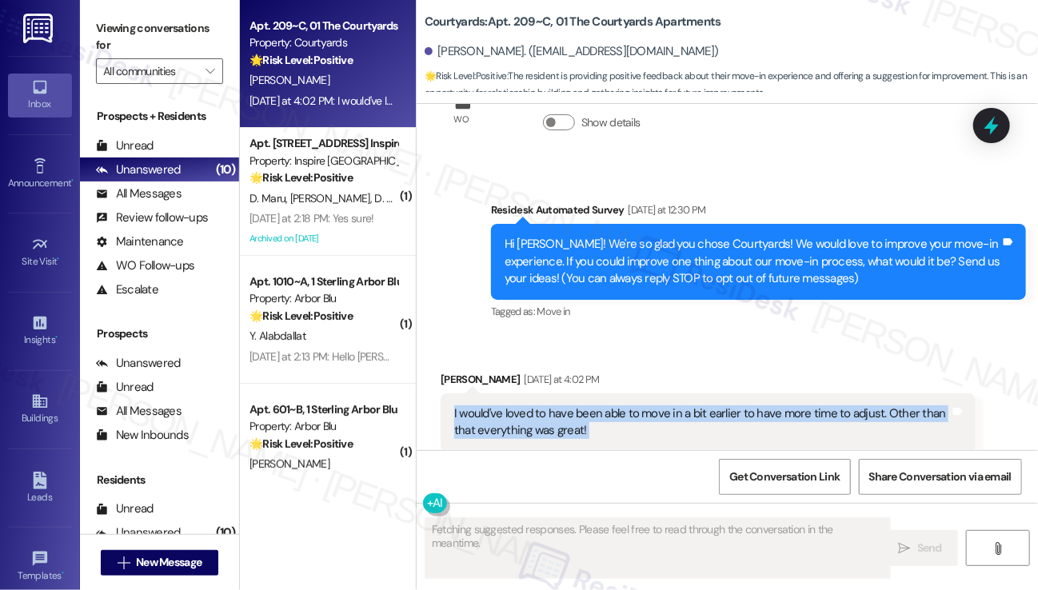
click at [547, 417] on div "I would've loved to have been able to move in a bit earlier to have more time t…" at bounding box center [702, 423] width 496 height 34
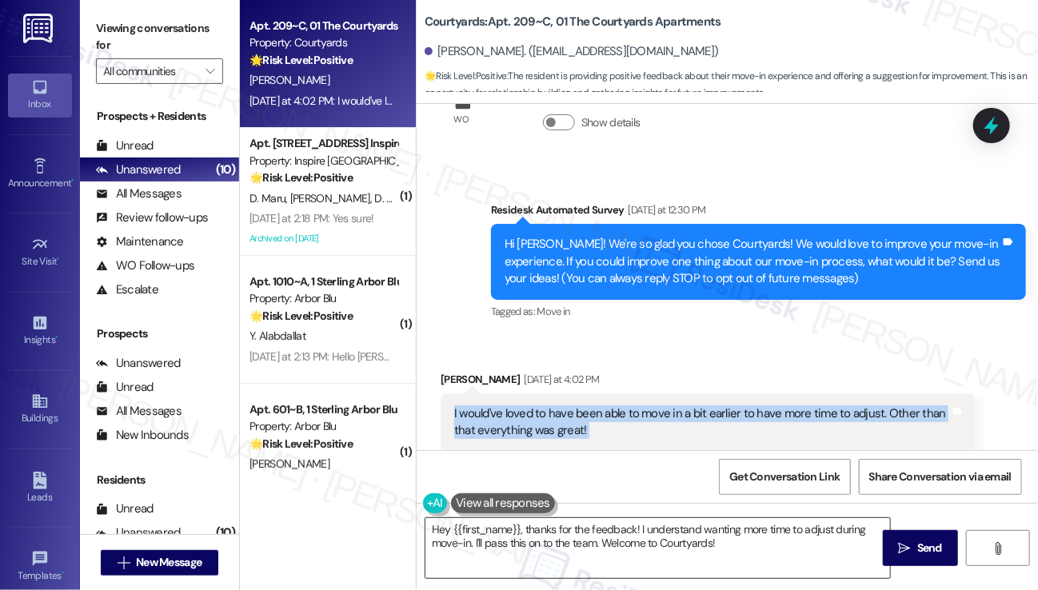
click at [434, 529] on textarea "Hey {{first_name}}, thanks for the feedback! I understand wanting more time to …" at bounding box center [658, 548] width 465 height 60
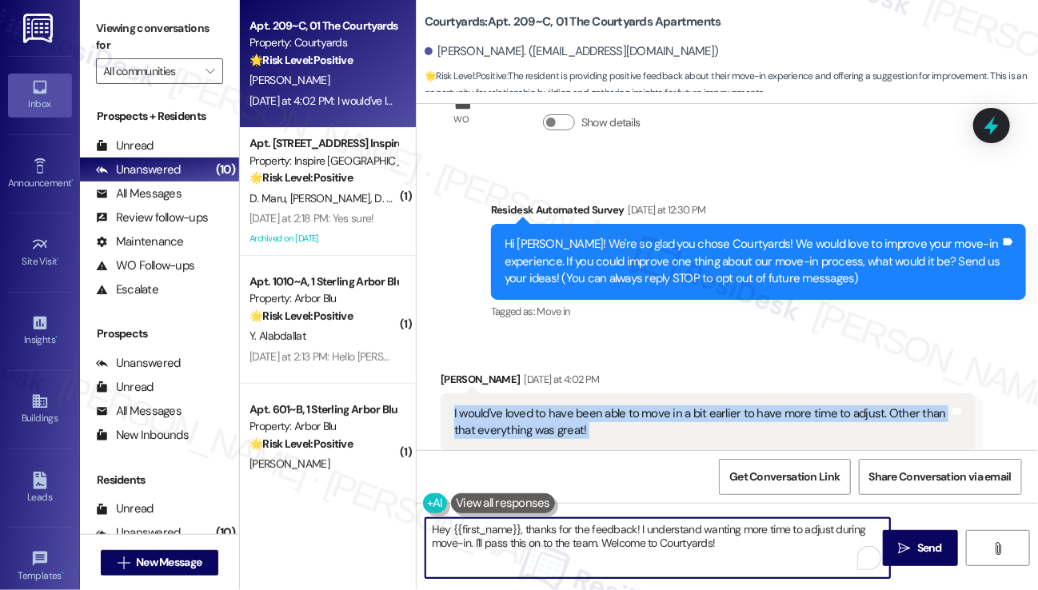
click at [434, 529] on textarea "Hey {{first_name}}, thanks for the feedback! I understand wanting more time to …" at bounding box center [658, 548] width 465 height 60
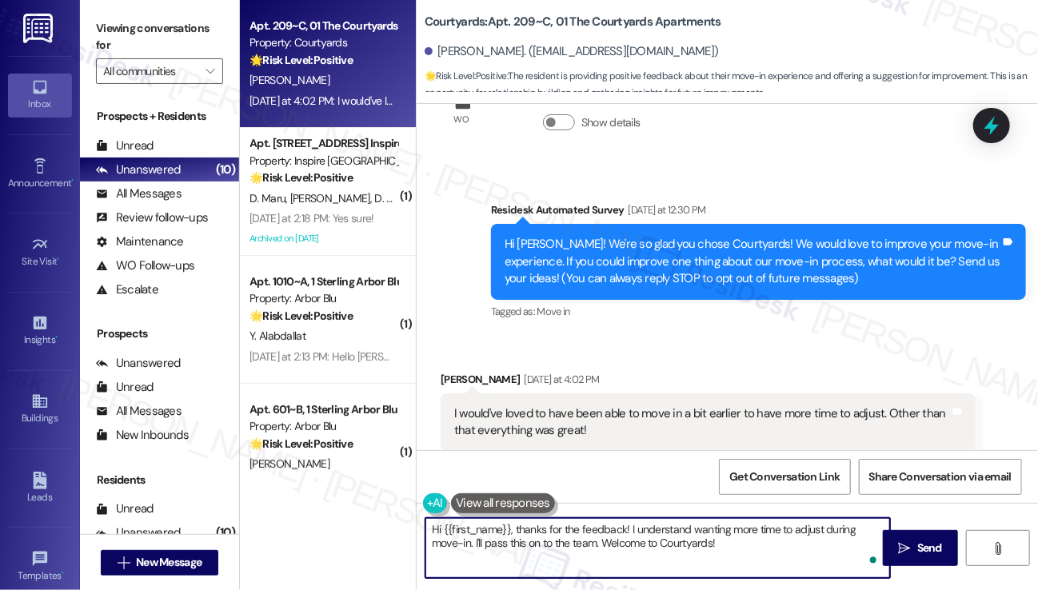
click at [690, 512] on div "Hi {{first_name}}, thanks for the feedback! I understand wanting more time to a…" at bounding box center [727, 563] width 621 height 120
click at [735, 549] on textarea "Hi {{first_name}}, thanks for the feedback! I understand wanting more time to a…" at bounding box center [658, 548] width 465 height 60
click at [797, 548] on textarea "Hi {{first_name}}, thanks for the feedback! I understand wanting more time to a…" at bounding box center [658, 548] width 465 height 60
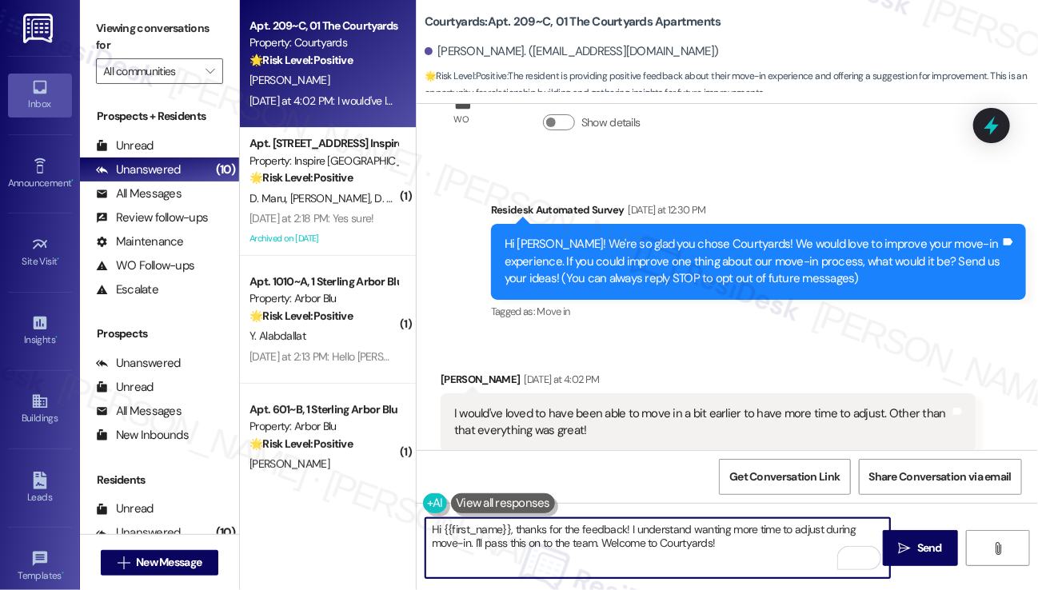
drag, startPoint x: 784, startPoint y: 549, endPoint x: 605, endPoint y: 553, distance: 179.2
click at [605, 553] on textarea "Hi {{first_name}}, thanks for the feedback! I understand wanting more time to a…" at bounding box center [658, 548] width 465 height 60
click at [717, 555] on textarea "Hi {{first_name}}, thanks for the feedback! I understand wanting more time to a…" at bounding box center [658, 548] width 465 height 60
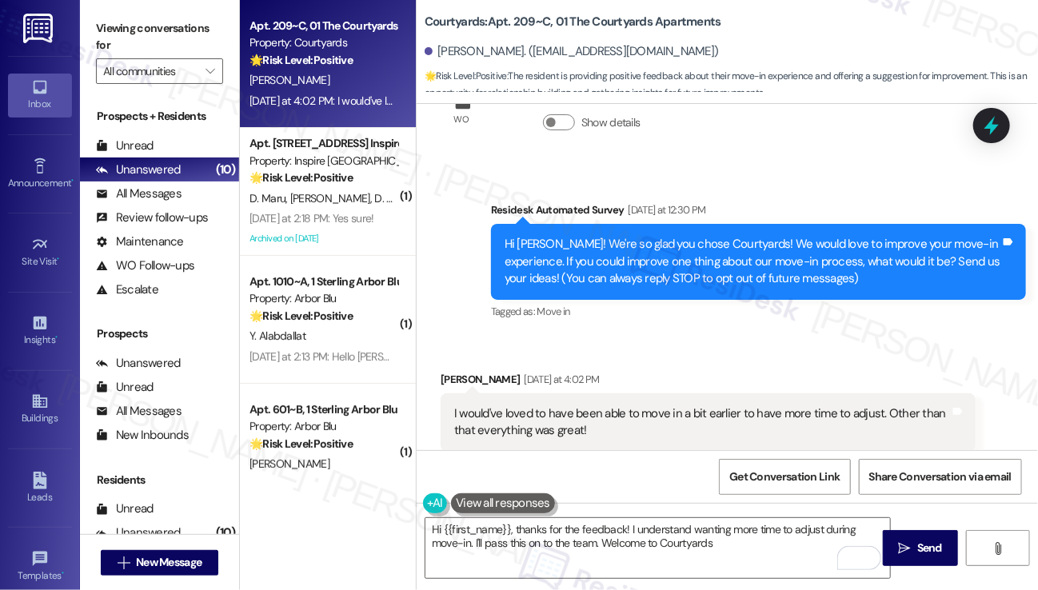
click at [112, 34] on label "Viewing conversations for" at bounding box center [159, 37] width 127 height 42
click at [515, 530] on textarea "Hi {{first_name}}, thanks for the feedback! I understand wanting more time to a…" at bounding box center [658, 548] width 465 height 60
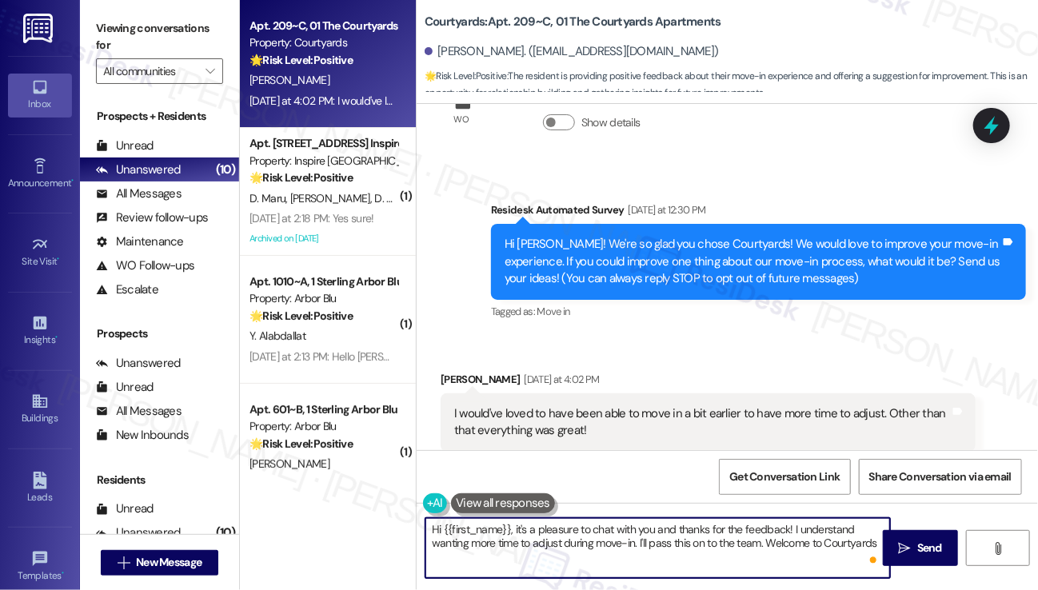
click at [588, 543] on textarea "Hi {{first_name}}, it's a pleasure to chat with you and thanks for the feedback…" at bounding box center [658, 548] width 465 height 60
click at [715, 521] on textarea "Hi {{first_name}}, it's a pleasure to chat with you, and thanks for the feedbac…" at bounding box center [658, 548] width 465 height 60
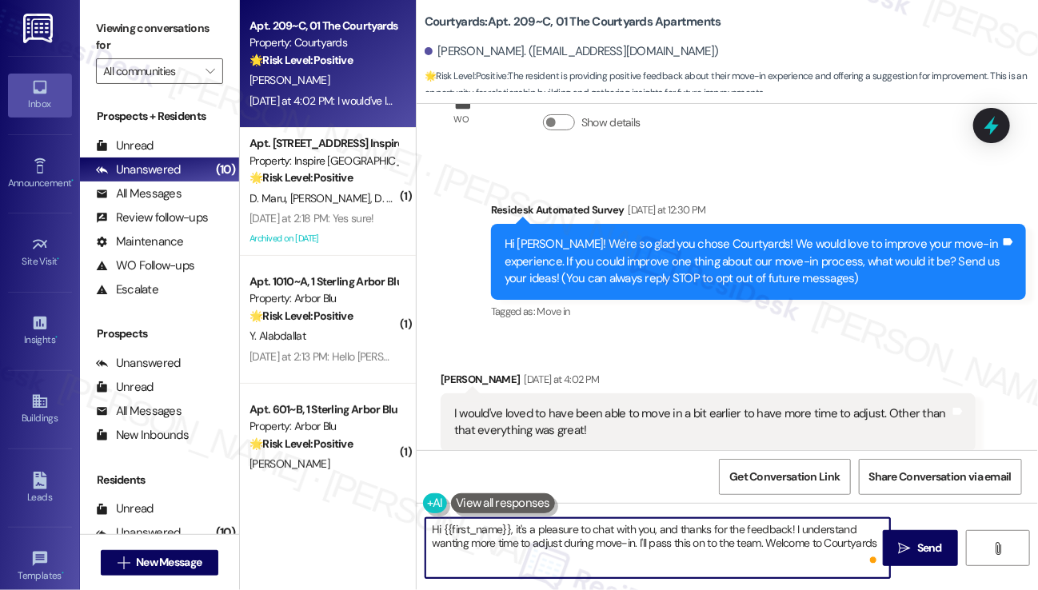
click at [715, 521] on textarea "Hi {{first_name}}, it's a pleasure to chat with you, and thanks for the feedbac…" at bounding box center [658, 548] width 465 height 60
click at [784, 549] on textarea "Hi {{first_name}}, it's a pleasure to chat with you, and thanks for the feedbac…" at bounding box center [658, 548] width 465 height 60
click at [882, 542] on textarea "Hi {{first_name}}, it's a pleasure to chat with you, and thanks for the feedbac…" at bounding box center [658, 548] width 465 height 60
type textarea "Hi {{first_name}}, it's a pleasure to chat with you, and thanks for the feedbac…"
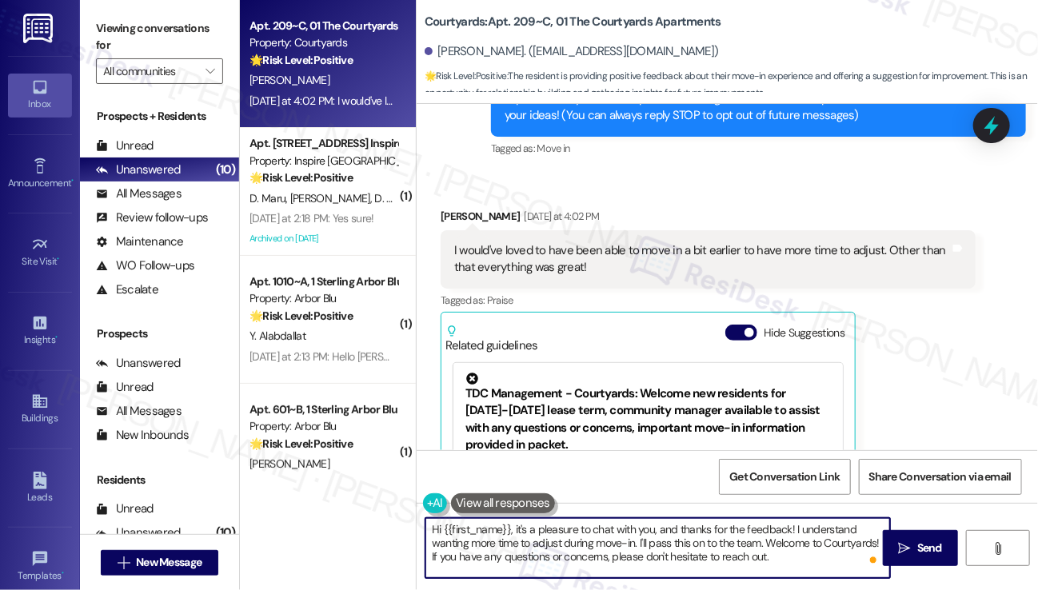
scroll to position [237, 0]
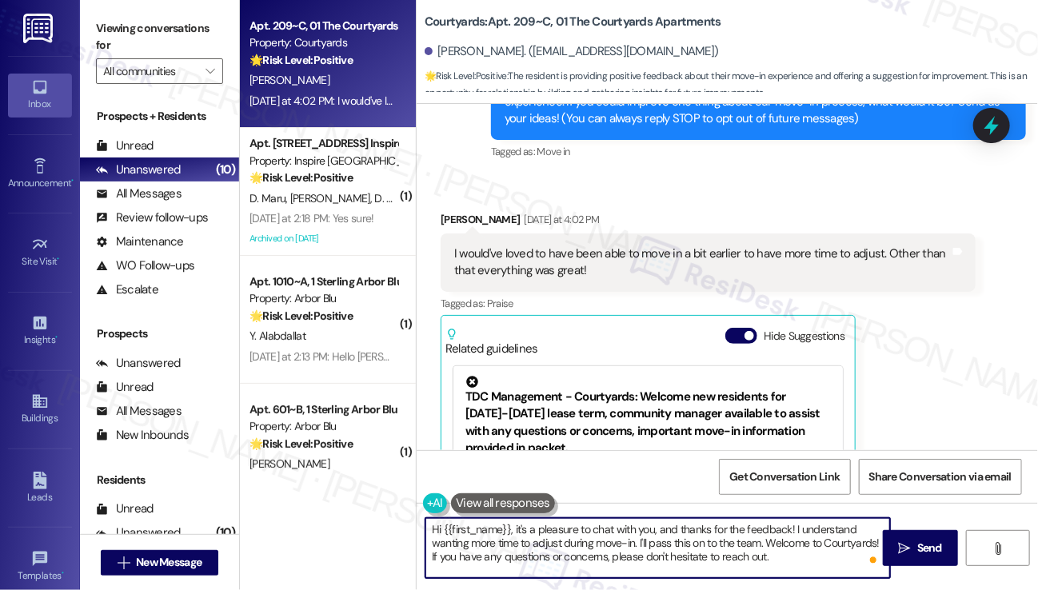
click at [656, 267] on div "I would've loved to have been able to move in a bit earlier to have more time t…" at bounding box center [702, 263] width 496 height 34
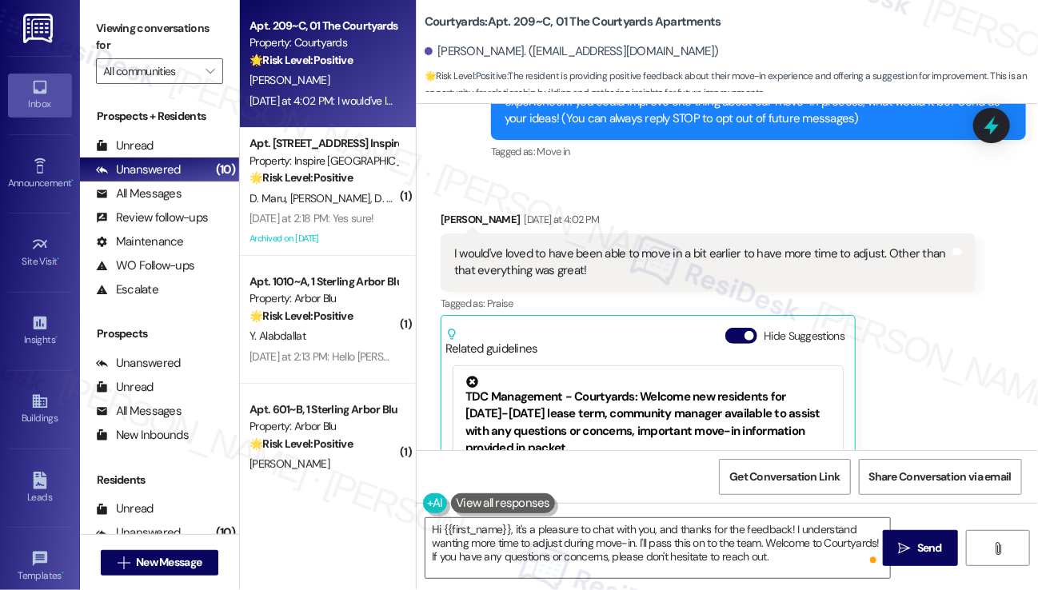
click at [656, 266] on div "I would've loved to have been able to move in a bit earlier to have more time t…" at bounding box center [702, 263] width 496 height 34
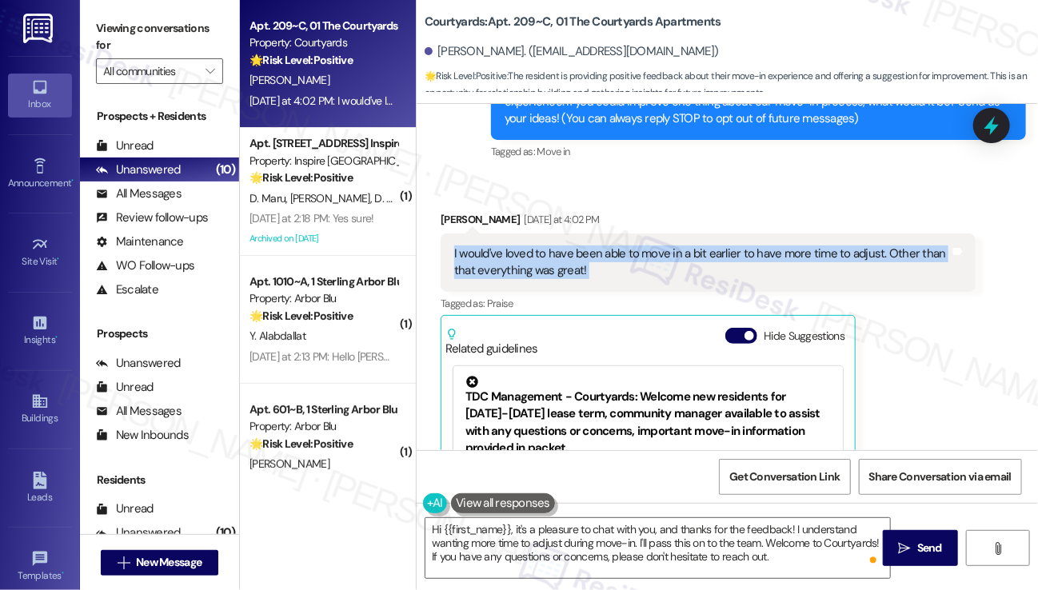
click at [656, 266] on div "I would've loved to have been able to move in a bit earlier to have more time t…" at bounding box center [702, 263] width 496 height 34
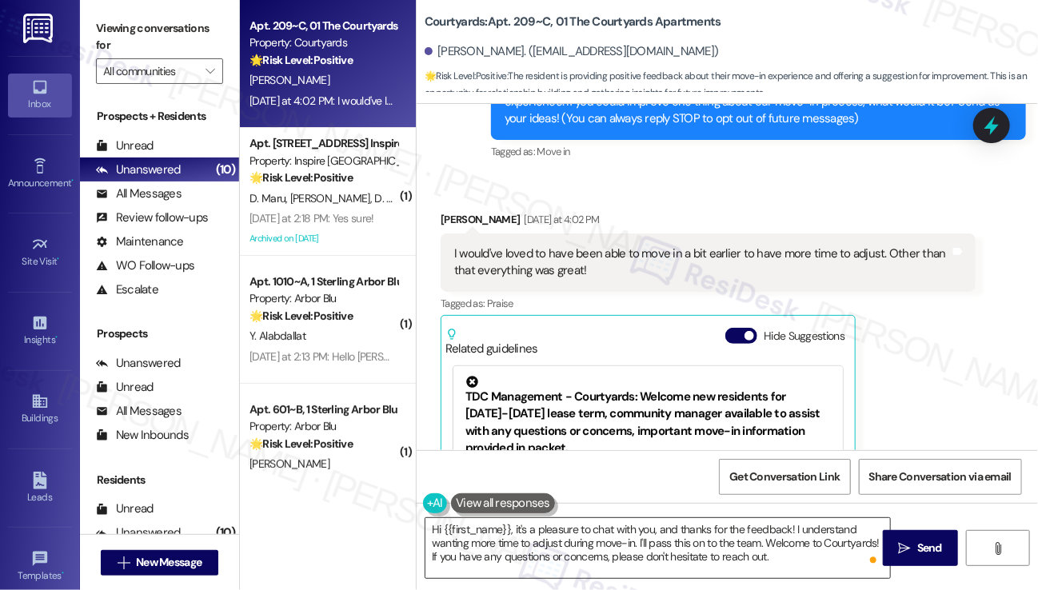
click at [530, 551] on textarea "Hi {{first_name}}, it's a pleasure to chat with you, and thanks for the feedbac…" at bounding box center [658, 548] width 465 height 60
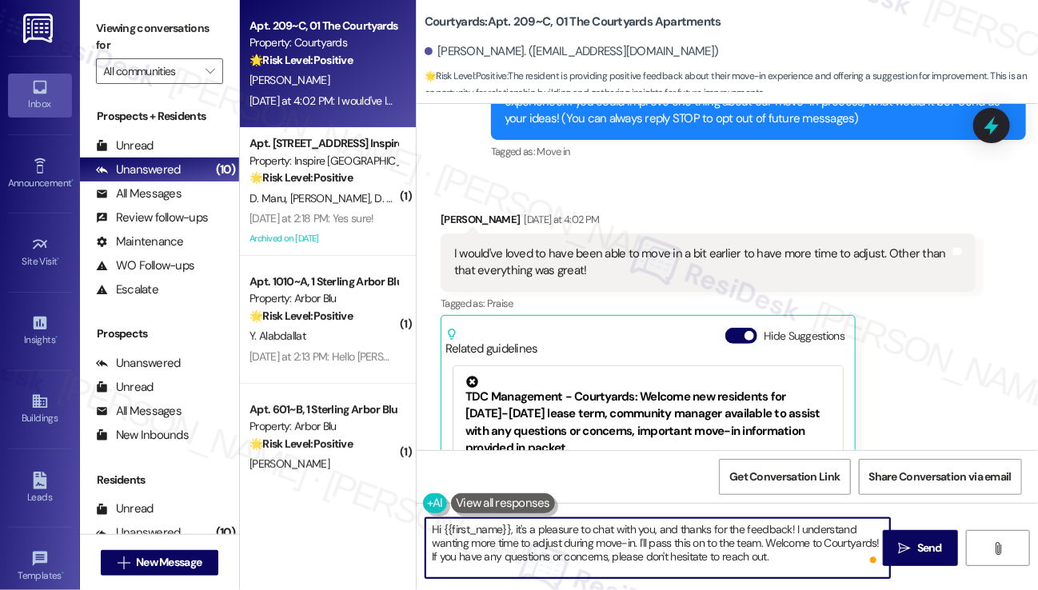
click at [530, 551] on textarea "Hi {{first_name}}, it's a pleasure to chat with you, and thanks for the feedbac…" at bounding box center [658, 548] width 465 height 60
click at [733, 545] on textarea "Hi {{first_name}}, it's a pleasure to chat with you, and thanks for the feedbac…" at bounding box center [658, 548] width 465 height 60
click at [518, 554] on textarea "Hi {{first_name}}, it's a pleasure to chat with you, and thanks for the feedbac…" at bounding box center [658, 548] width 465 height 60
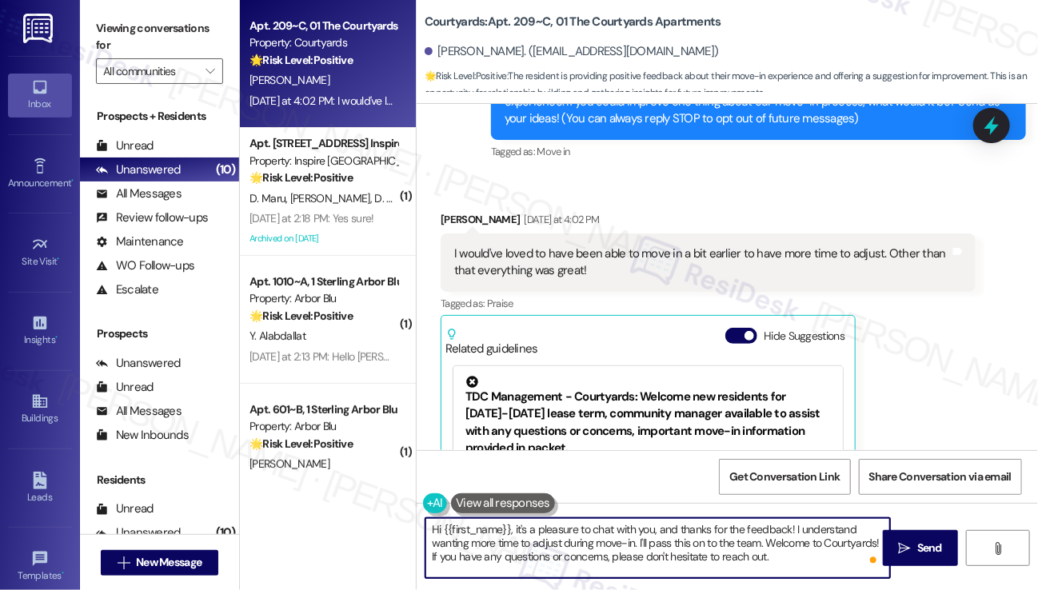
click at [518, 554] on textarea "Hi {{first_name}}, it's a pleasure to chat with you, and thanks for the feedbac…" at bounding box center [658, 548] width 465 height 60
click at [761, 545] on textarea "Hi {{first_name}}, it's a pleasure to chat with you, and thanks for the feedbac…" at bounding box center [658, 548] width 465 height 60
drag, startPoint x: 810, startPoint y: 562, endPoint x: 648, endPoint y: 566, distance: 162.4
click at [648, 566] on textarea "Hi {{first_name}}, it's a pleasure to chat with you, and thanks for the feedbac…" at bounding box center [658, 548] width 465 height 60
click at [770, 557] on textarea "Hi {{first_name}}, it's a pleasure to chat with you, and thanks for the feedbac…" at bounding box center [658, 548] width 465 height 60
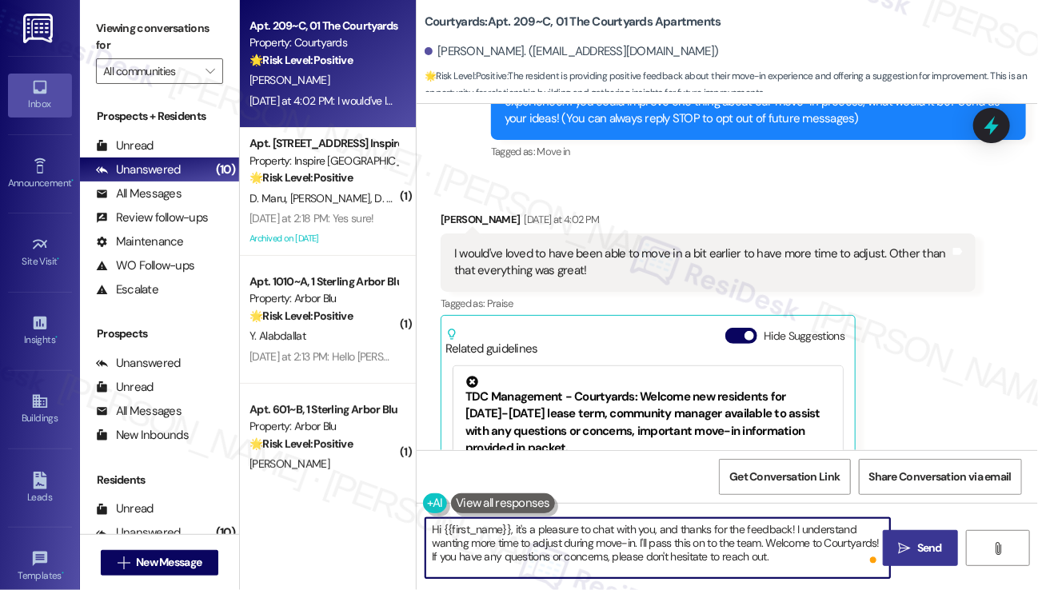
click at [897, 550] on span " Send" at bounding box center [921, 548] width 50 height 17
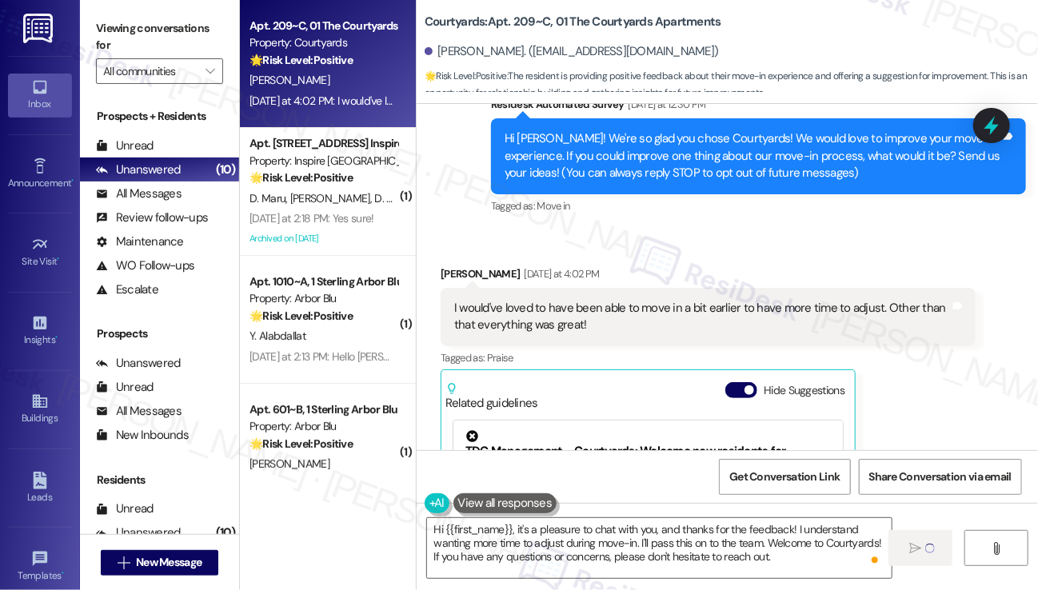
scroll to position [402, 0]
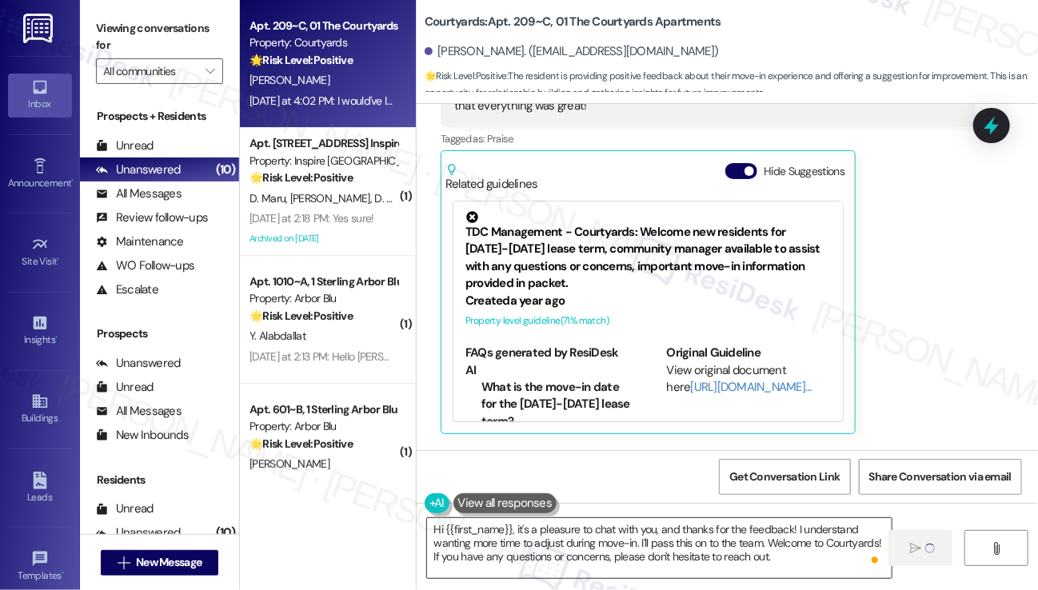
click at [725, 537] on textarea "Hi {{first_name}}, it's a pleasure to chat with you, and thanks for the feedbac…" at bounding box center [659, 548] width 465 height 60
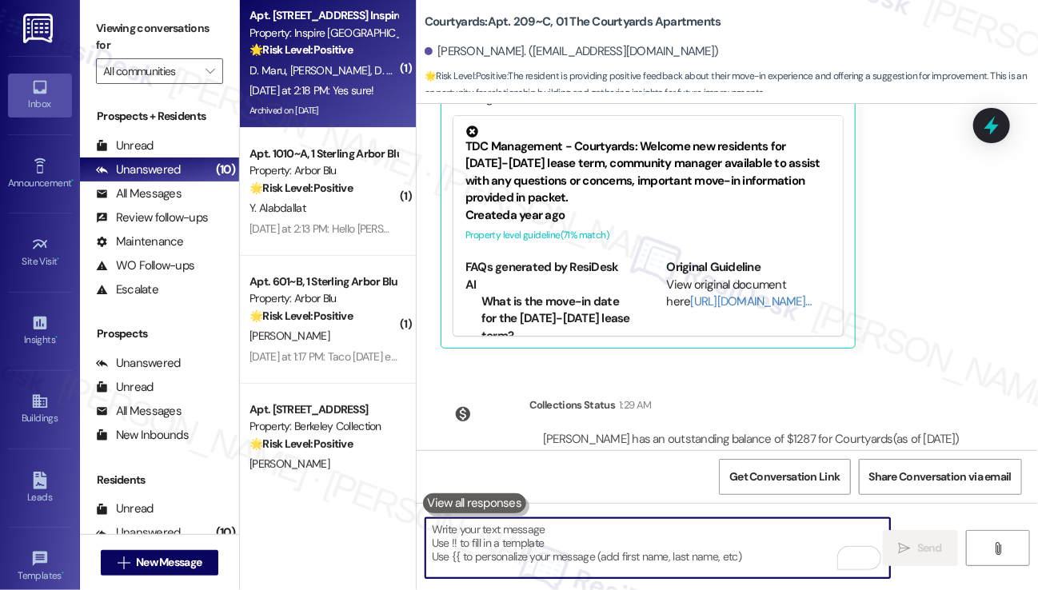
scroll to position [317, 0]
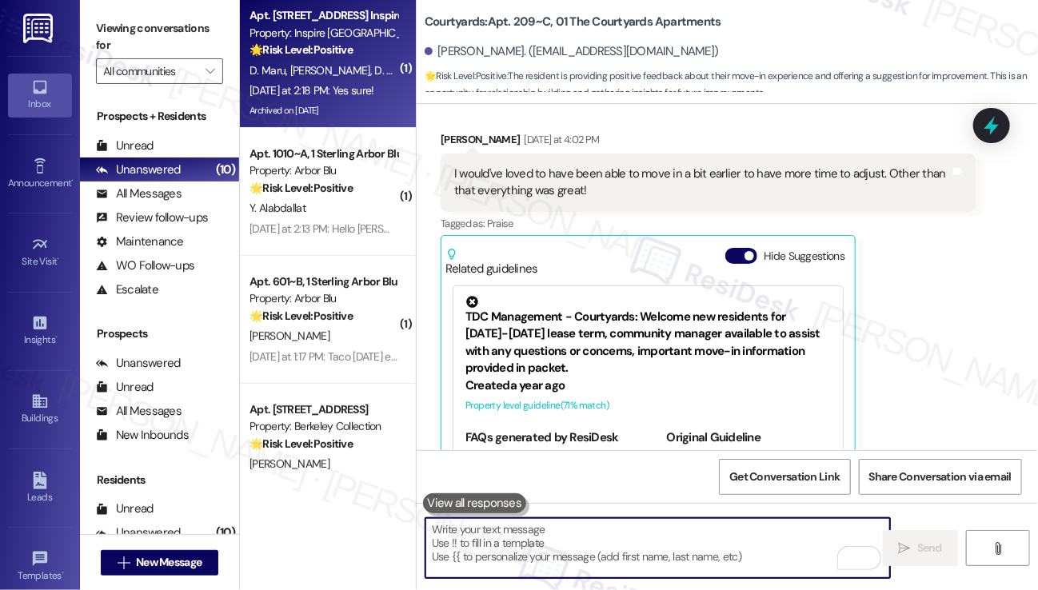
click at [320, 90] on div "[DATE] at 2:18 PM: Yes sure! [DATE] at 2:18 PM: Yes sure!" at bounding box center [312, 90] width 124 height 14
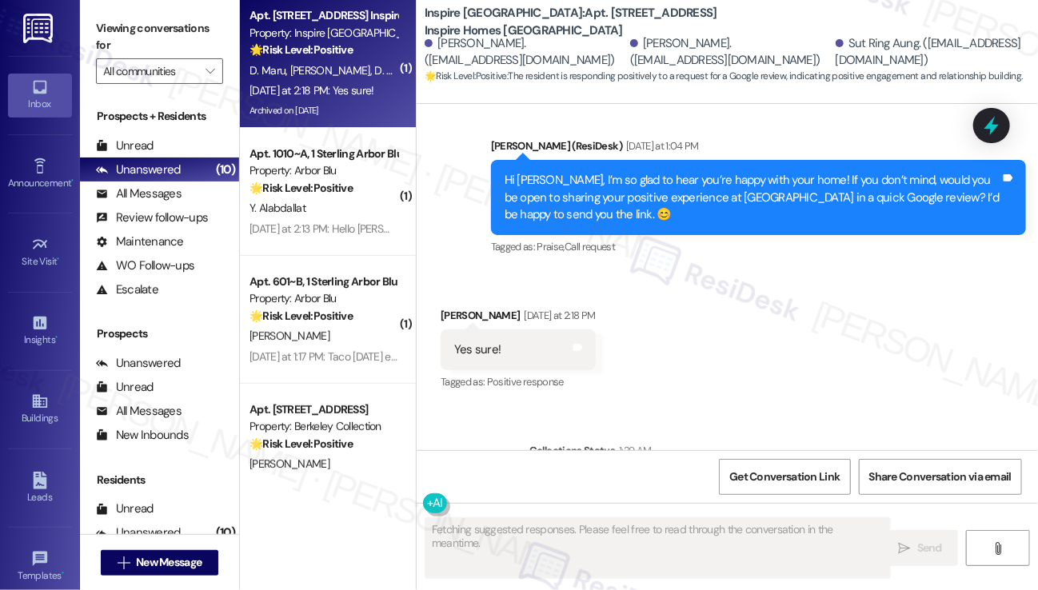
scroll to position [3429, 0]
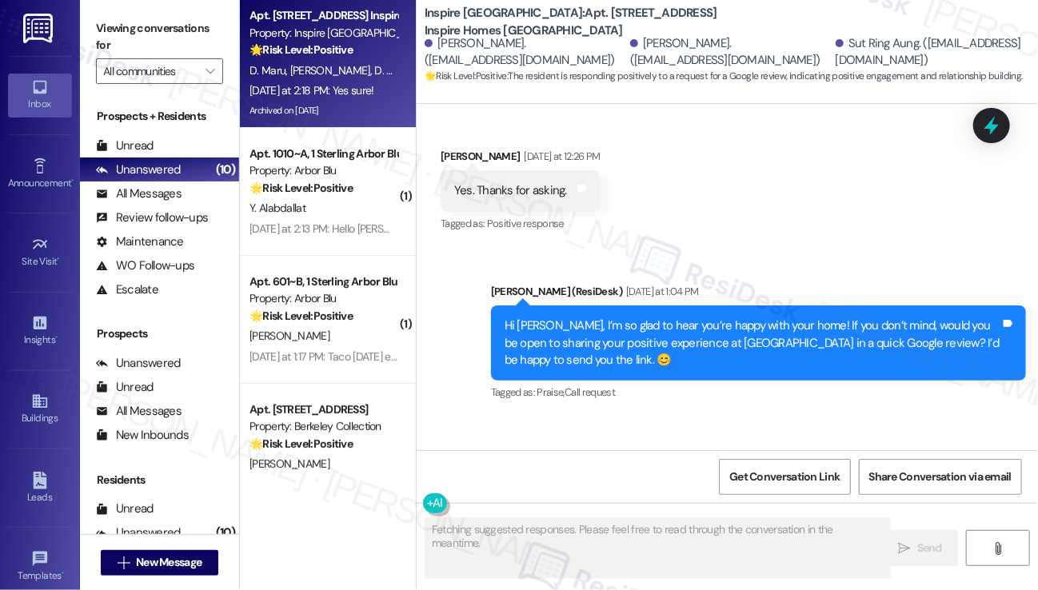
click at [648, 318] on div "Hi [PERSON_NAME], I’m so glad to hear you’re happy with your home! If you don’t…" at bounding box center [753, 343] width 496 height 51
click at [649, 318] on div "Hi [PERSON_NAME], I’m so glad to hear you’re happy with your home! If you don’t…" at bounding box center [753, 343] width 496 height 51
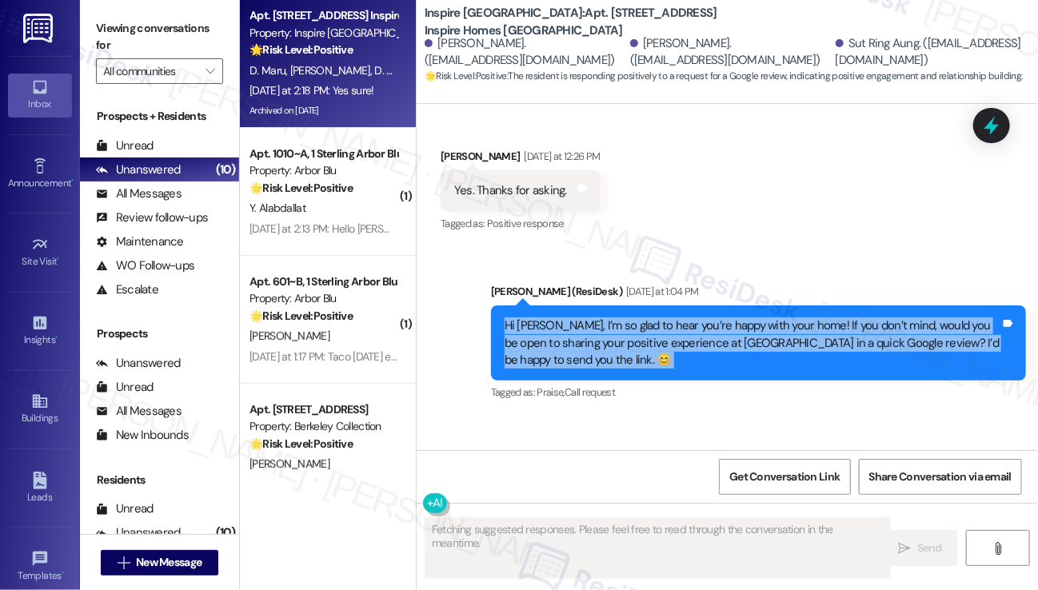
click at [649, 318] on div "Hi [PERSON_NAME], I’m so glad to hear you’re happy with your home! If you don’t…" at bounding box center [753, 343] width 496 height 51
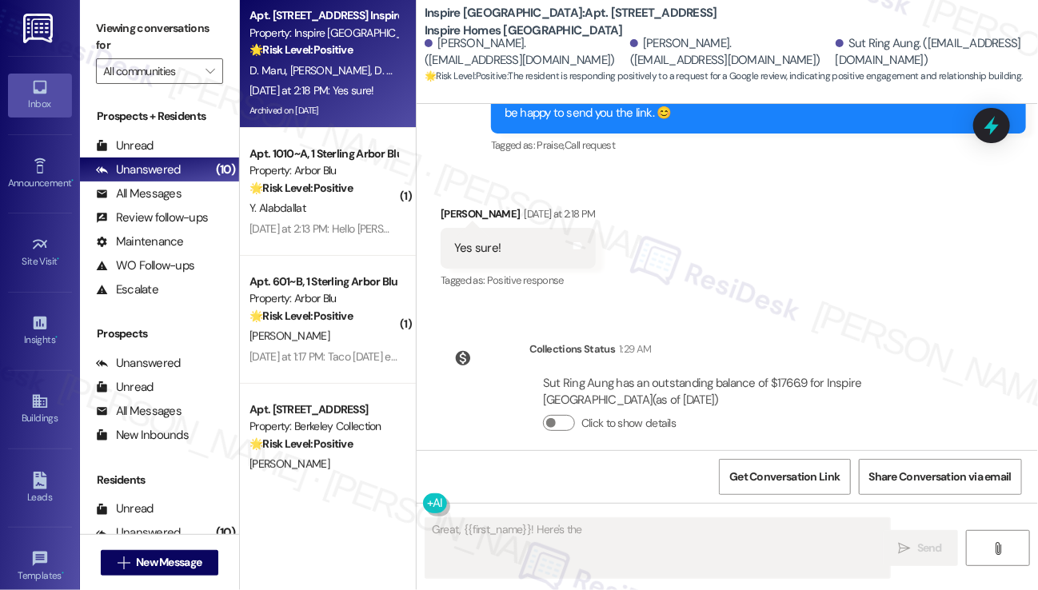
click at [500, 228] on div "Yes sure! Tags and notes" at bounding box center [518, 248] width 155 height 41
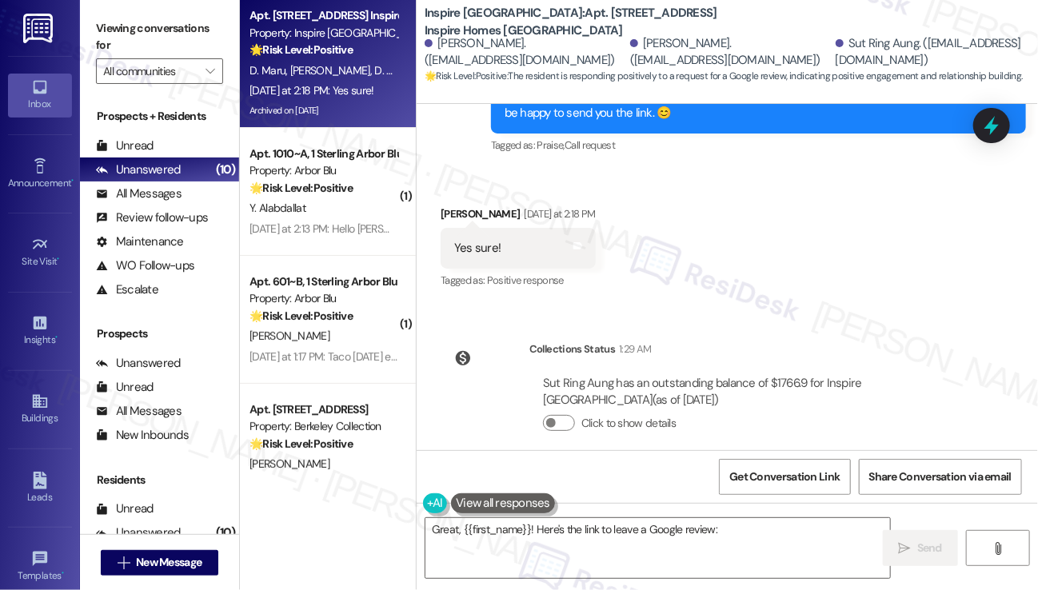
click at [500, 228] on div "Yes sure! Tags and notes" at bounding box center [518, 248] width 155 height 41
type textarea "Great, {{first_name}}! Here's the link to leave a Google review: [insert link h…"
click at [517, 534] on textarea "Great, {{first_name}}! Here's the link to leave a Google review: [insert link h…" at bounding box center [658, 548] width 465 height 60
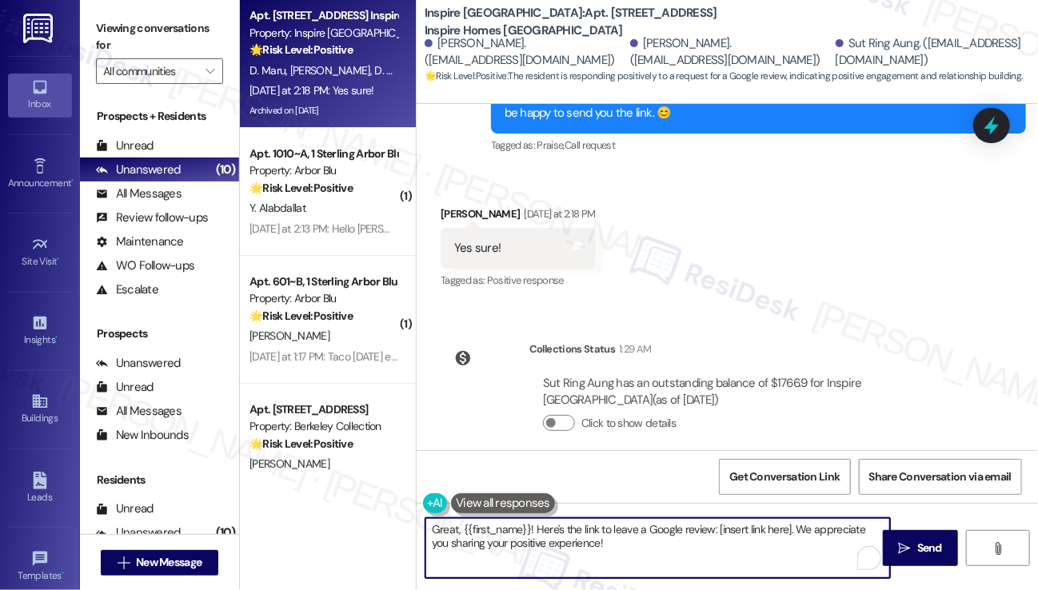
click at [517, 534] on textarea "Great, {{first_name}}! Here's the link to leave a Google review: [insert link h…" at bounding box center [658, 548] width 465 height 60
click at [500, 534] on textarea "Great, {{first_name}}! Here's the link to leave a Google review: [insert link h…" at bounding box center [658, 548] width 465 height 60
click at [464, 206] on div "[PERSON_NAME] [DATE] at 2:18 PM" at bounding box center [518, 217] width 155 height 22
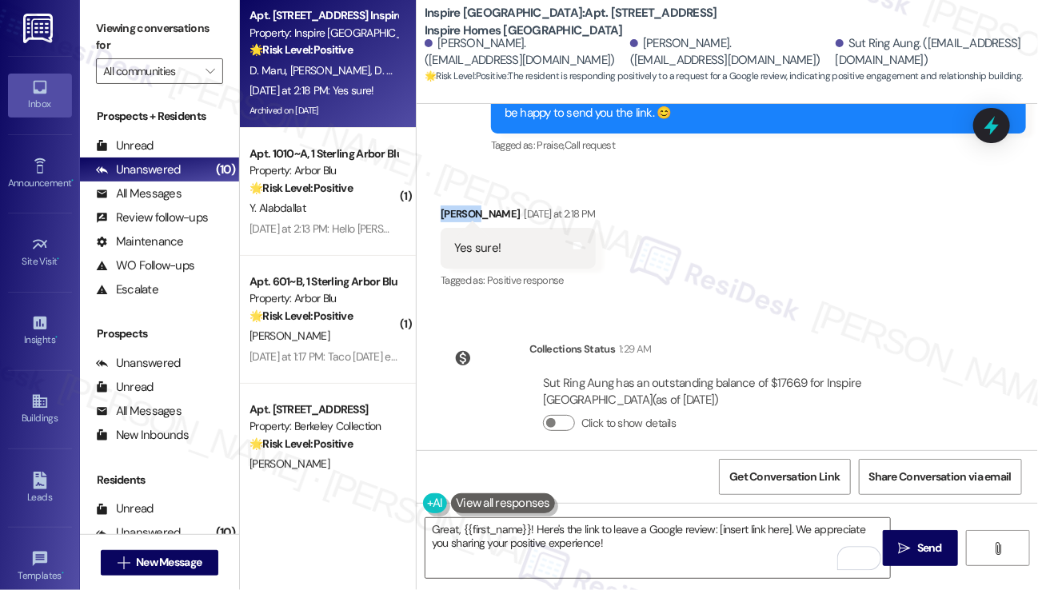
copy div "[PERSON_NAME]"
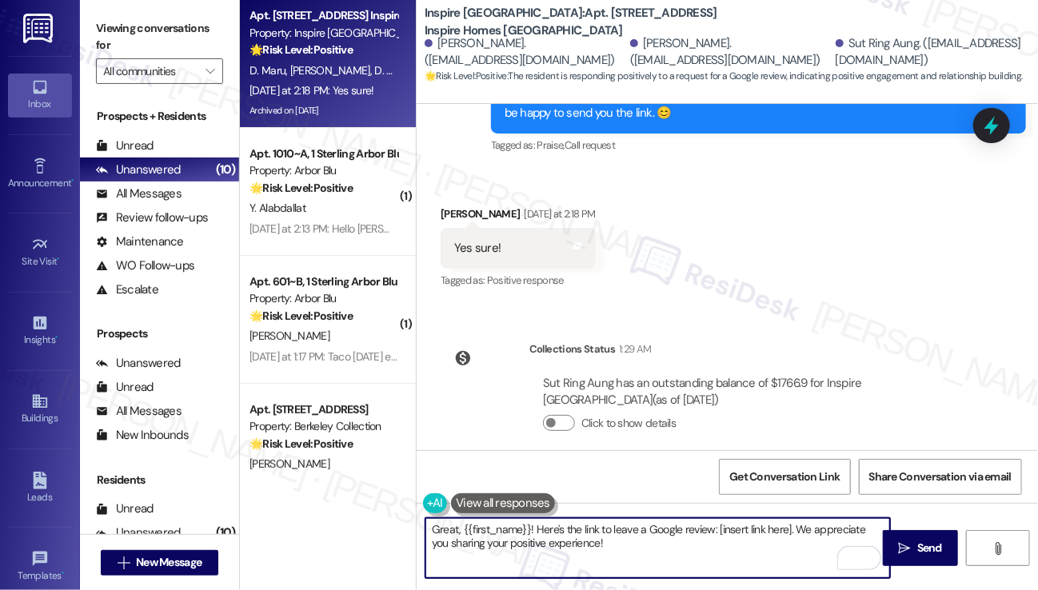
drag, startPoint x: 461, startPoint y: 527, endPoint x: 535, endPoint y: 525, distance: 74.4
click at [535, 525] on textarea "Great, {{first_name}}! Here's the link to leave a Google review: [insert link h…" at bounding box center [658, 548] width 465 height 60
click at [626, 553] on textarea "Great, {{first_name}}! Here's the link to leave a Google review: [insert link h…" at bounding box center [658, 548] width 465 height 60
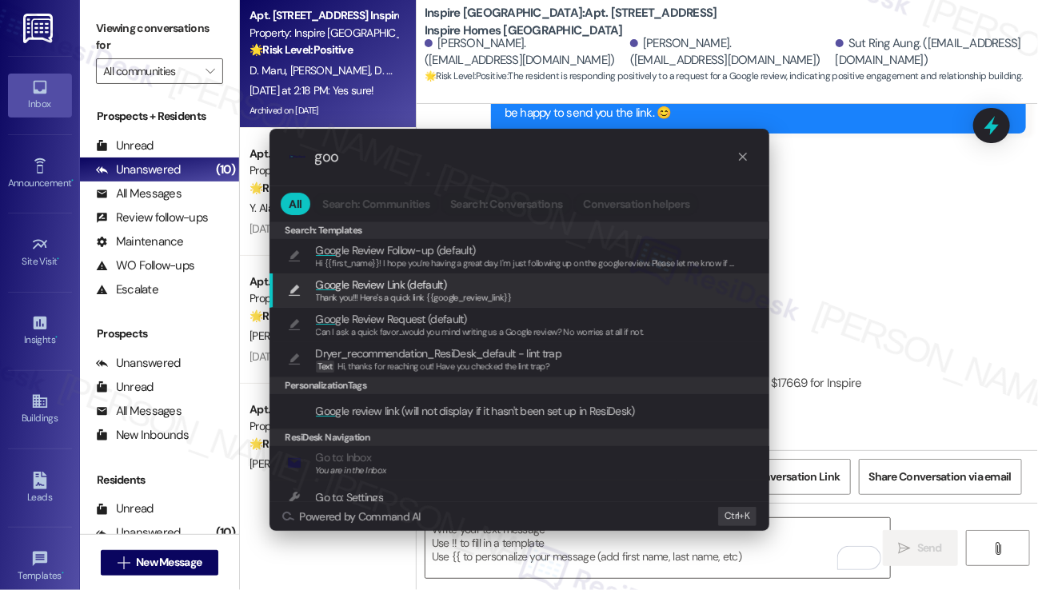
type input "goo"
click at [454, 298] on span "Thank you!!! Here's a quick link {{google_review_link}}" at bounding box center [414, 297] width 196 height 11
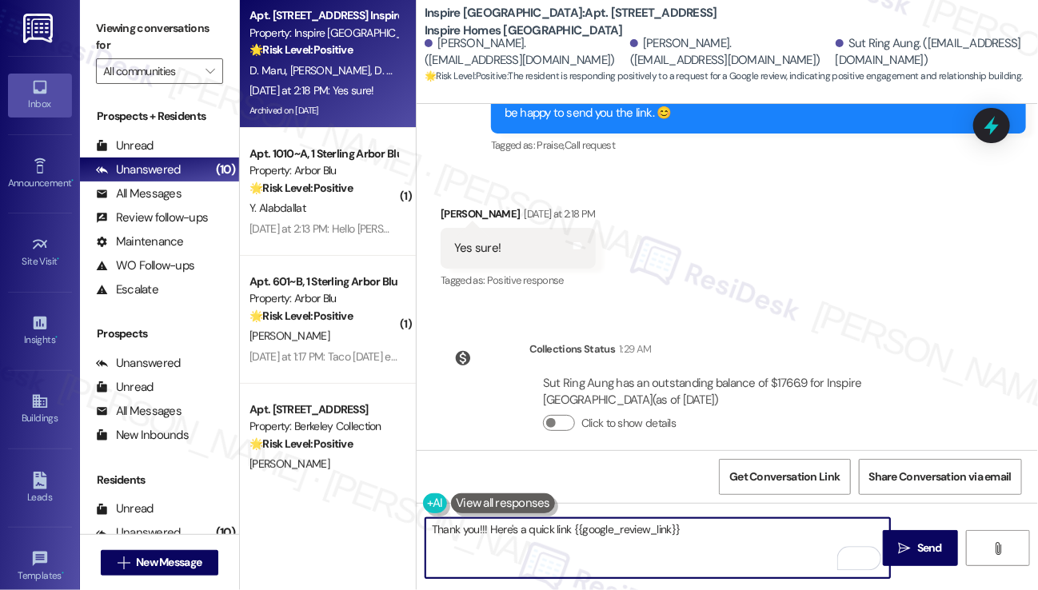
drag, startPoint x: 479, startPoint y: 530, endPoint x: 511, endPoint y: 450, distance: 86.1
click at [479, 530] on textarea "Thank you!!! Here's a quick link {{google_review_link}}" at bounding box center [658, 548] width 465 height 60
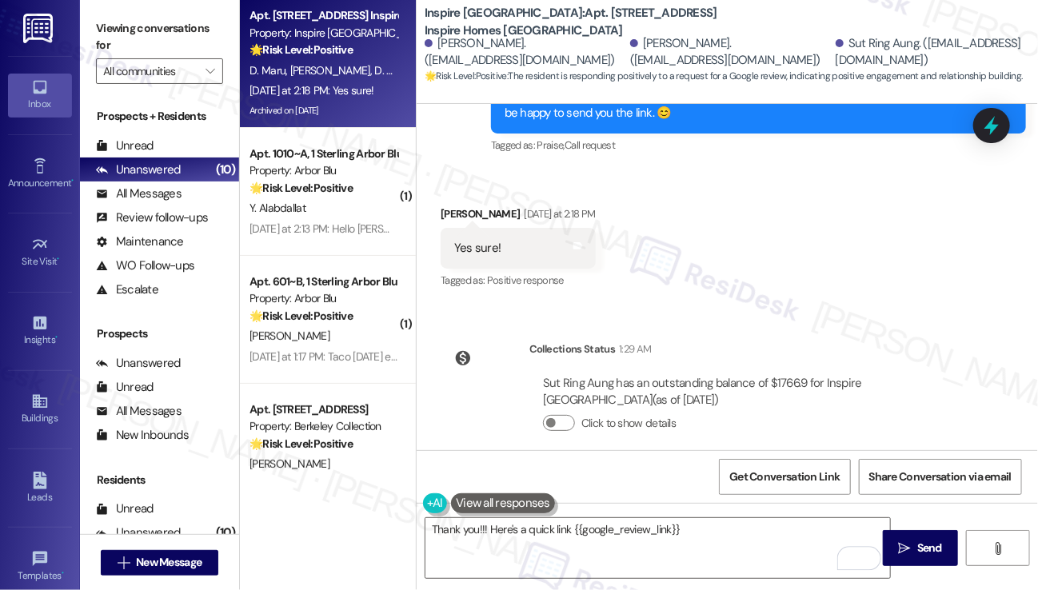
click at [454, 206] on div "[PERSON_NAME] [DATE] at 2:18 PM" at bounding box center [518, 217] width 155 height 22
copy div "[PERSON_NAME]"
click at [477, 528] on textarea "Thank you!!! Here's a quick link {{google_review_link}}" at bounding box center [658, 548] width 465 height 60
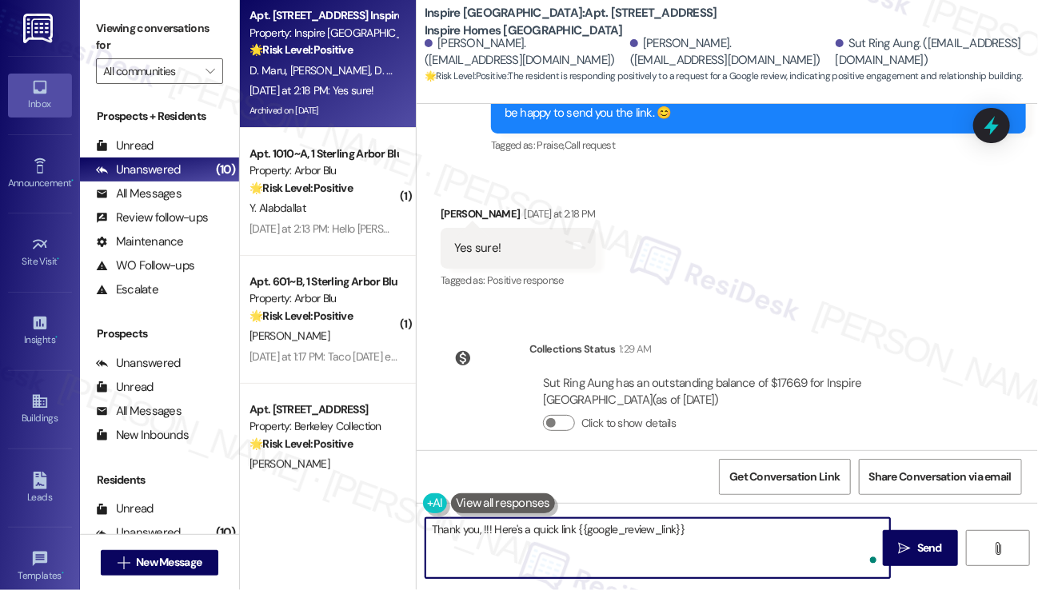
paste textarea "[PERSON_NAME]"
click at [741, 533] on textarea "Thank you, [PERSON_NAME]!!! Here's a quick link {{google_review_link}}" at bounding box center [658, 548] width 465 height 60
type textarea "Thank you, [PERSON_NAME]!!! Here's a quick link {{google_review_link}}"
click at [912, 546] on span " Send" at bounding box center [921, 548] width 50 height 17
click at [765, 536] on textarea "Thank you, [PERSON_NAME]!!! Here's a quick link {{google_review_link}}" at bounding box center [659, 548] width 465 height 60
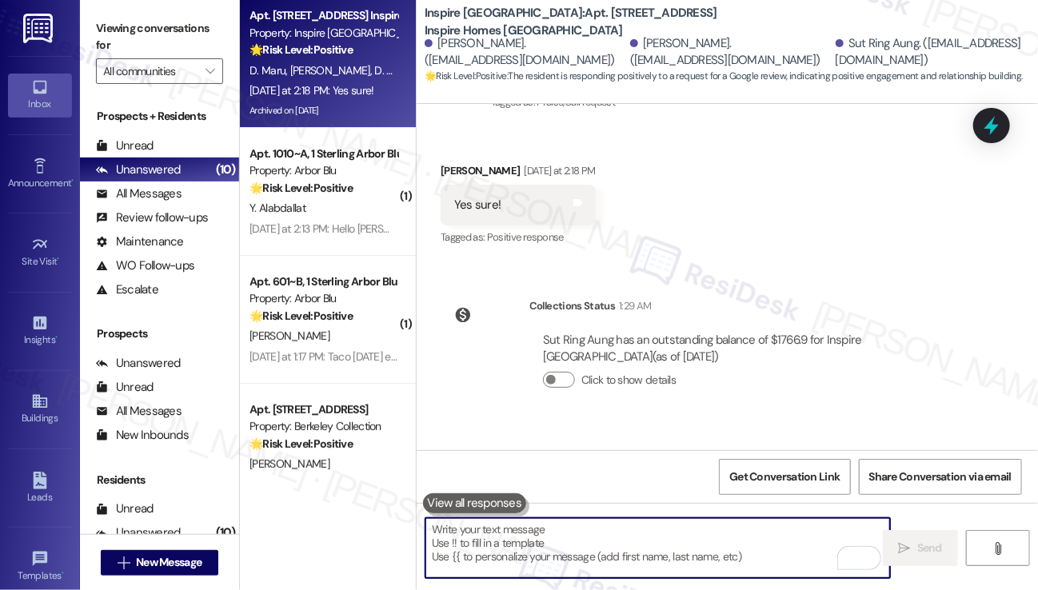
scroll to position [3628, 0]
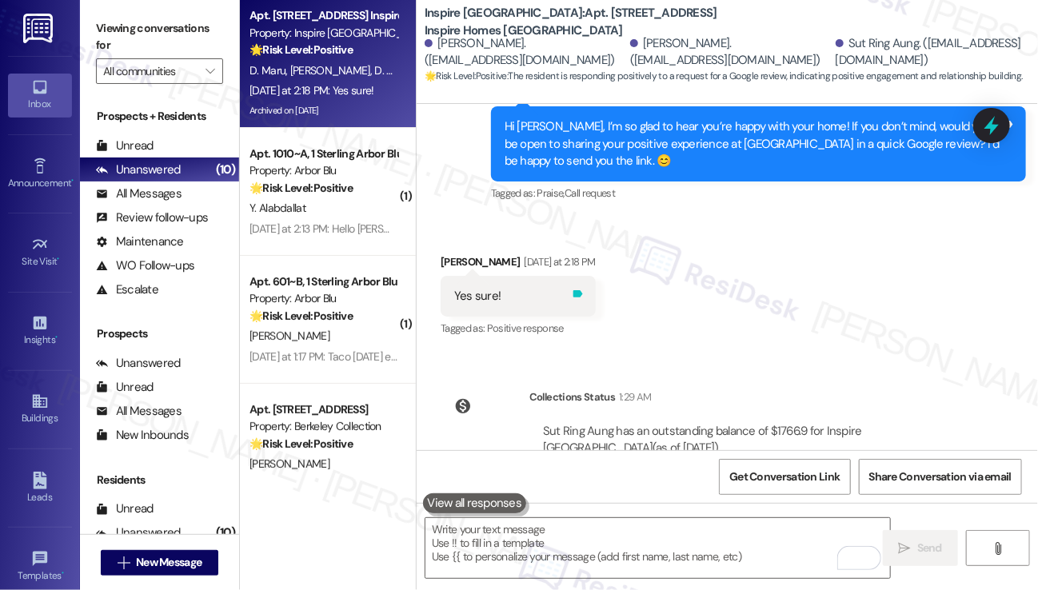
click at [572, 288] on icon at bounding box center [578, 294] width 12 height 12
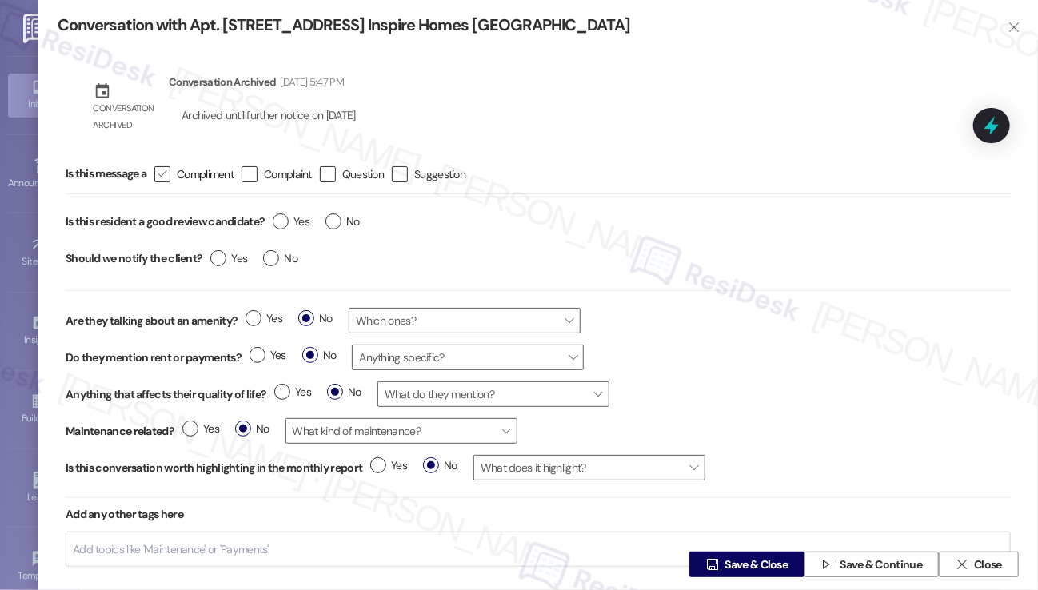
click at [164, 166] on div " Compliment" at bounding box center [189, 174] width 87 height 17
click at [160, 169] on icon "" at bounding box center [162, 174] width 10 height 17
click at [157, 169] on input " Compliment" at bounding box center [151, 174] width 10 height 10
checkbox input "true"
click at [282, 223] on label "Yes" at bounding box center [291, 222] width 37 height 17
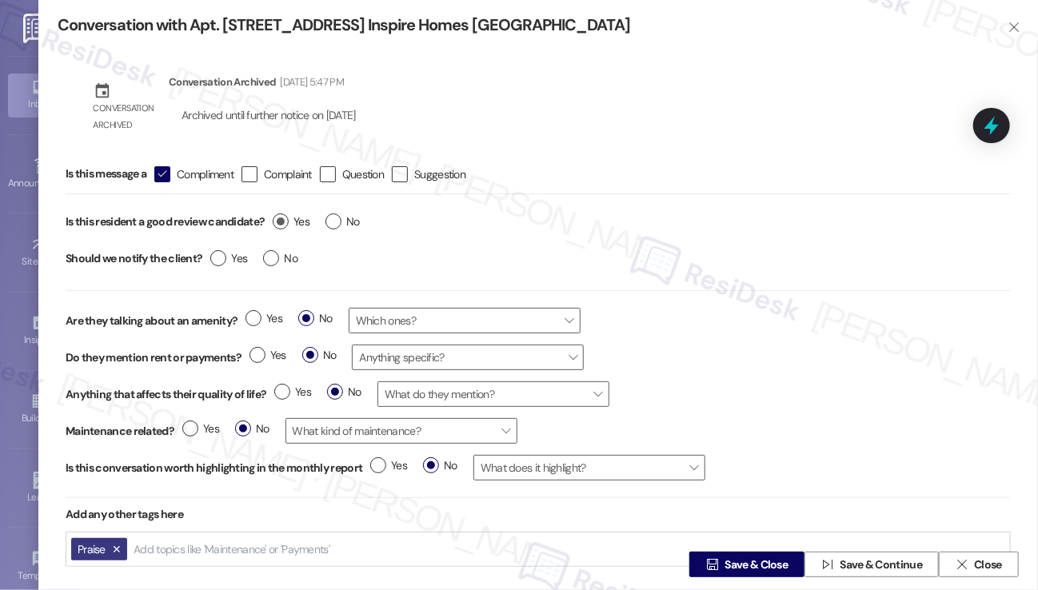
click at [282, 223] on input "Yes" at bounding box center [291, 224] width 37 height 21
radio input "true"
click at [274, 259] on label "No" at bounding box center [280, 258] width 34 height 17
click at [274, 259] on input "No" at bounding box center [280, 260] width 34 height 21
radio input "true"
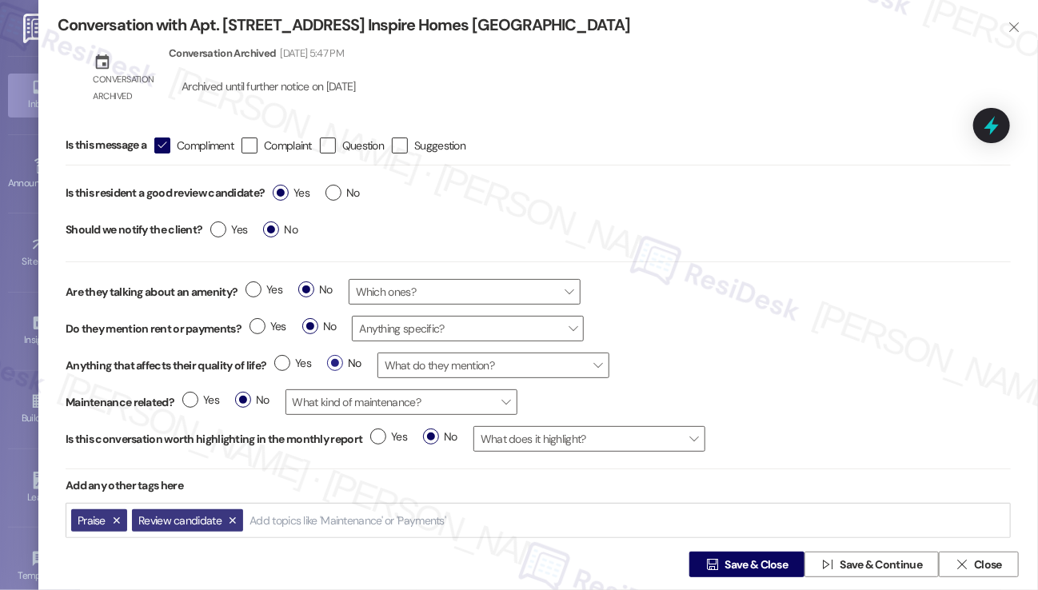
scroll to position [45, 0]
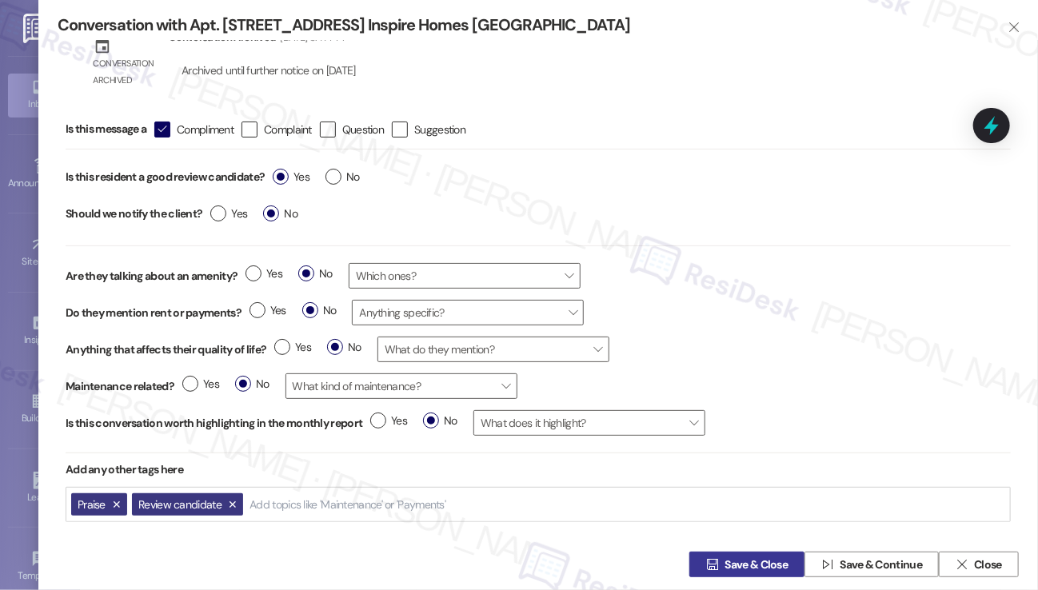
click at [742, 561] on span "Save & Close" at bounding box center [756, 565] width 63 height 17
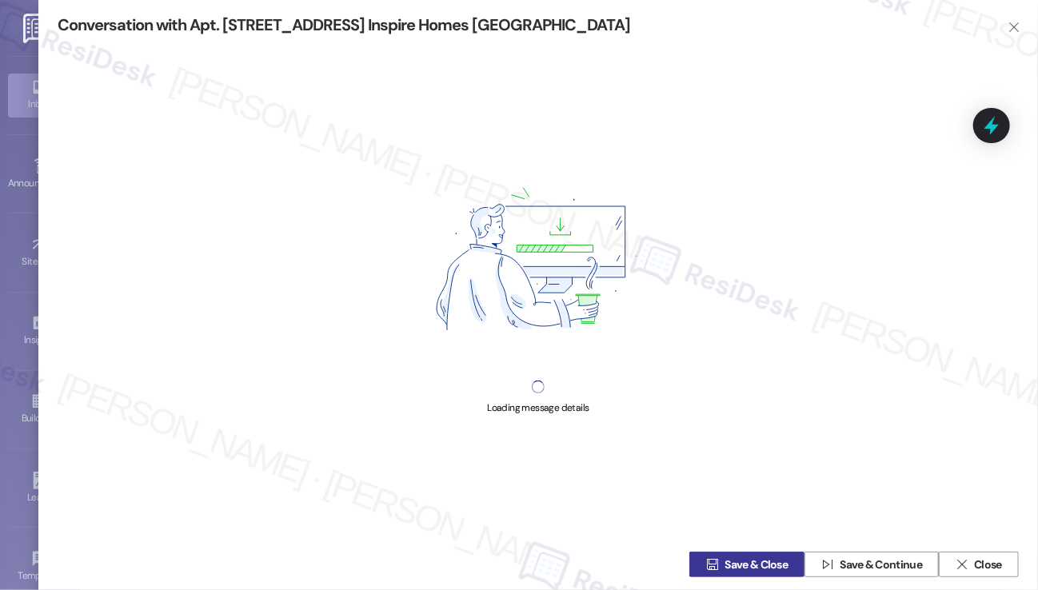
scroll to position [0, 0]
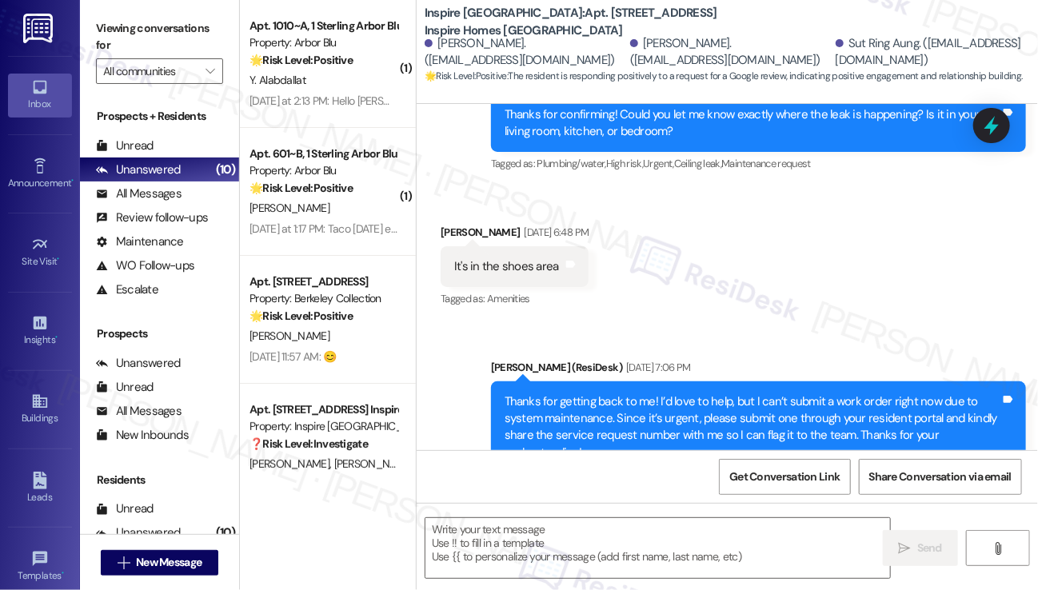
type textarea "Fetching suggested responses. Please feel free to read through the conversation…"
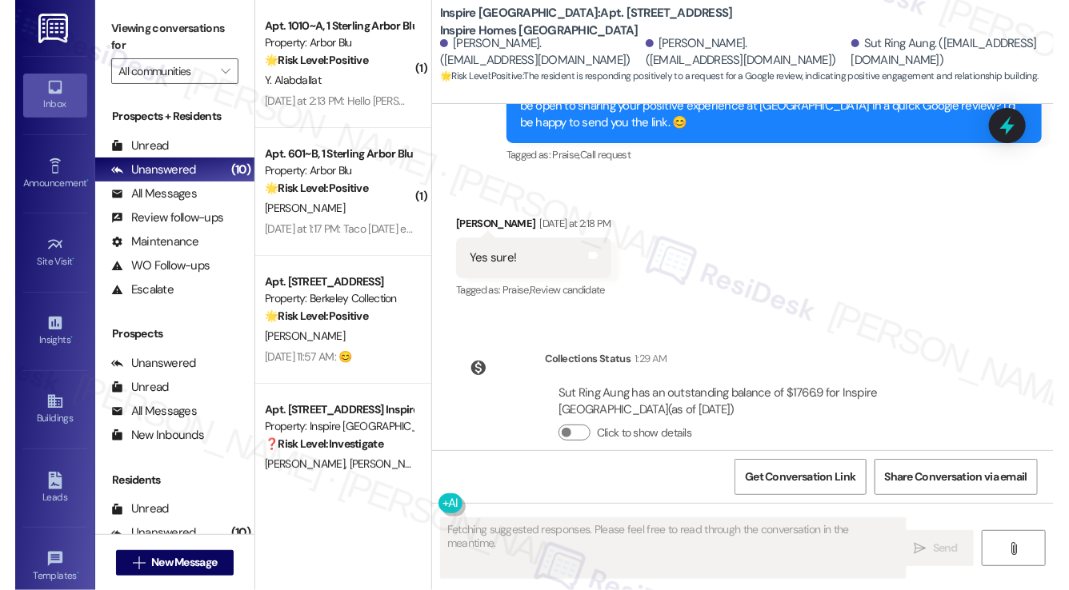
scroll to position [3862, 0]
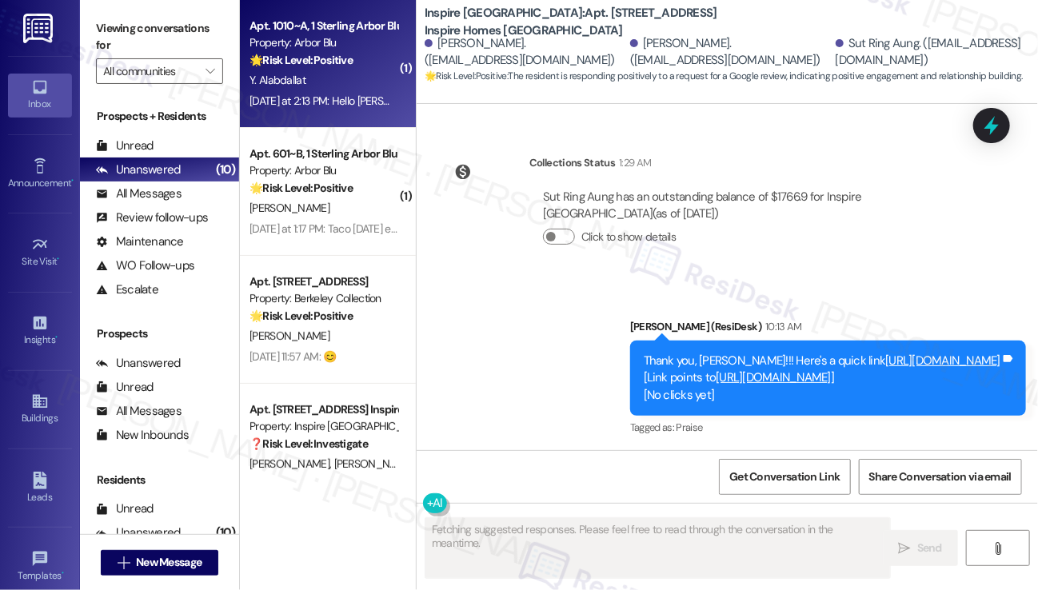
click at [266, 70] on div "Y. Alabdallat" at bounding box center [323, 80] width 151 height 20
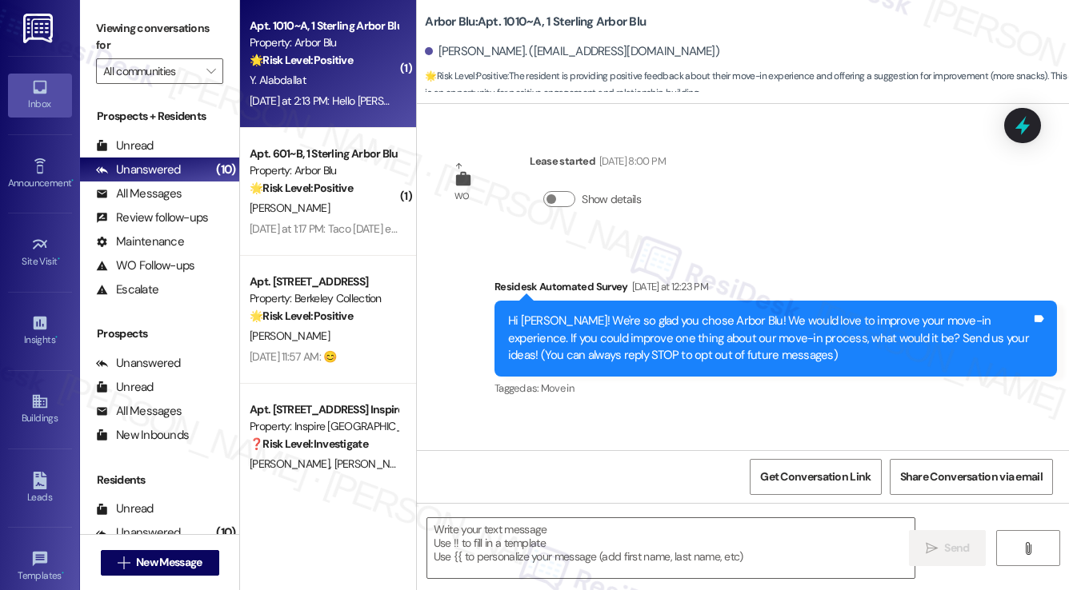
type textarea "Fetching suggested responses. Please feel free to read through the conversation…"
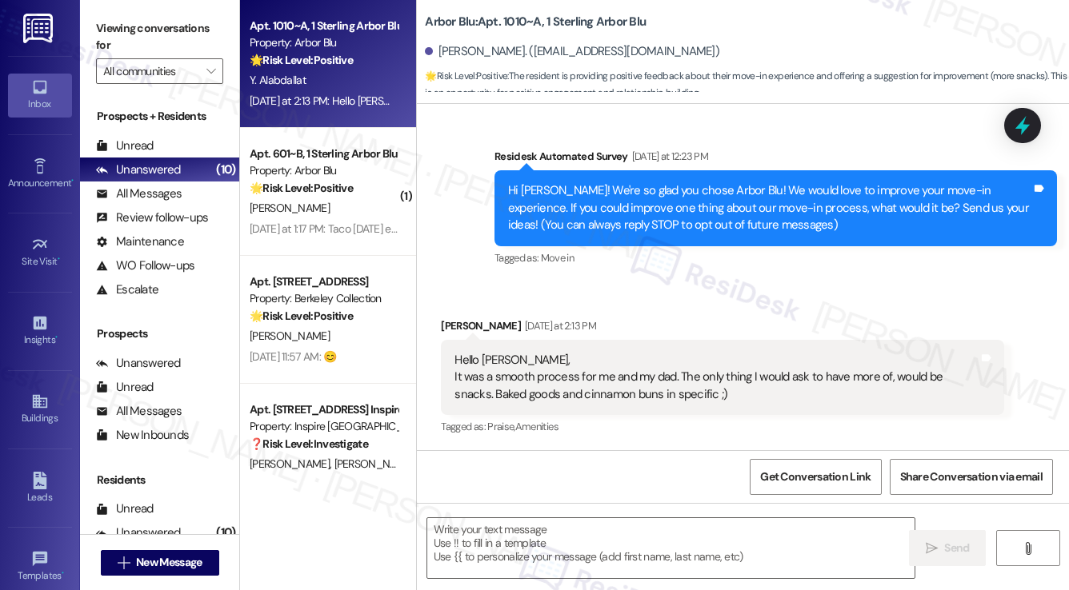
click at [541, 374] on div "Hello [PERSON_NAME], It was a smooth process for me and my dad. The only thing …" at bounding box center [715, 377] width 523 height 51
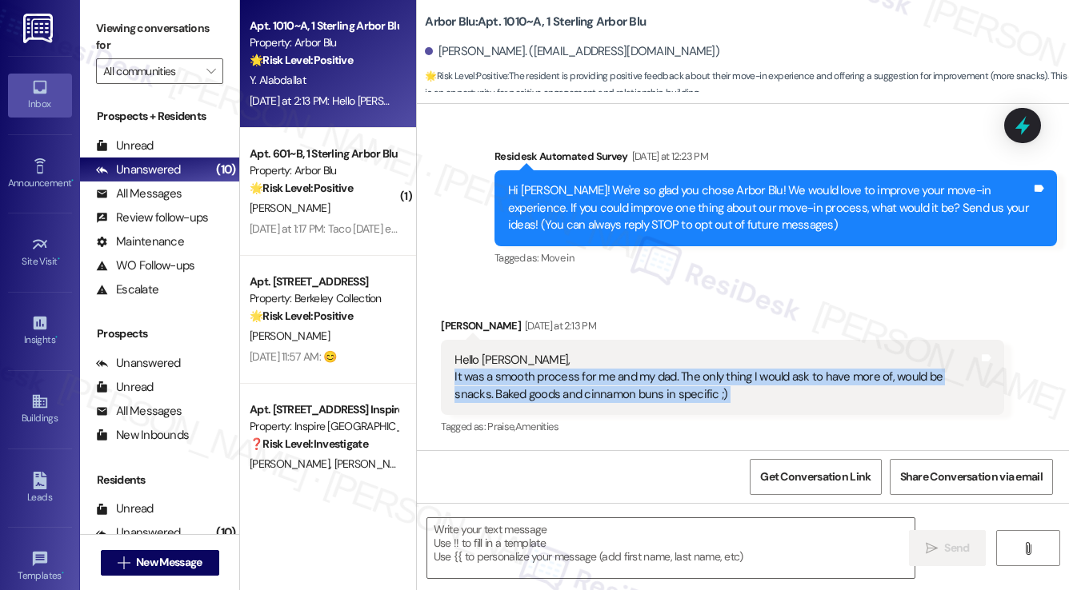
click at [541, 374] on div "Hello [PERSON_NAME], It was a smooth process for me and my dad. The only thing …" at bounding box center [715, 377] width 523 height 51
click at [758, 377] on div "Hello [PERSON_NAME], It was a smooth process for me and my dad. The only thing …" at bounding box center [715, 377] width 523 height 51
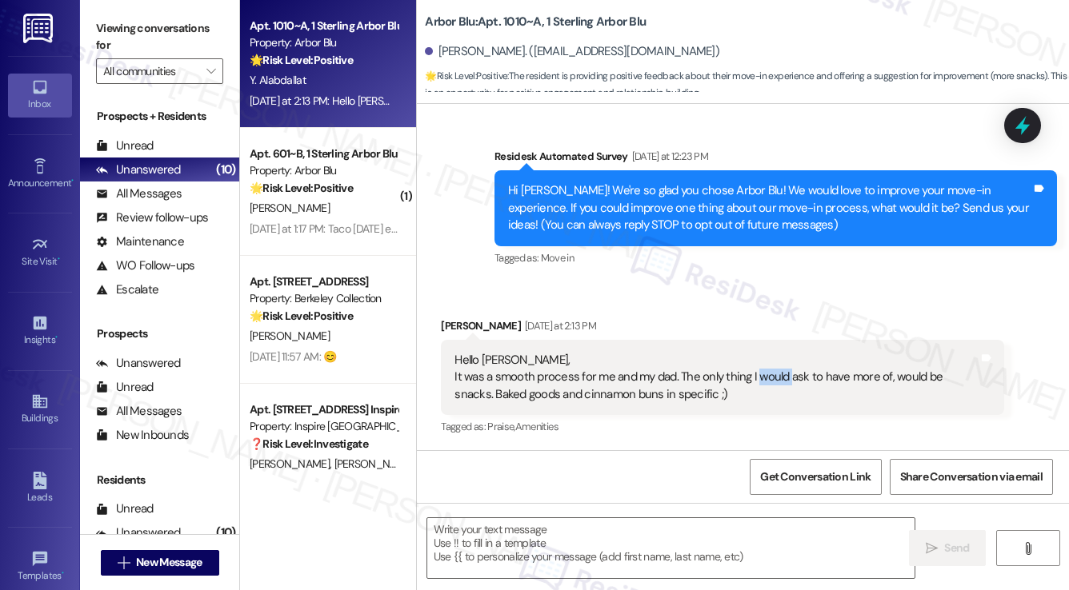
click at [758, 377] on div "Hello [PERSON_NAME], It was a smooth process for me and my dad. The only thing …" at bounding box center [715, 377] width 523 height 51
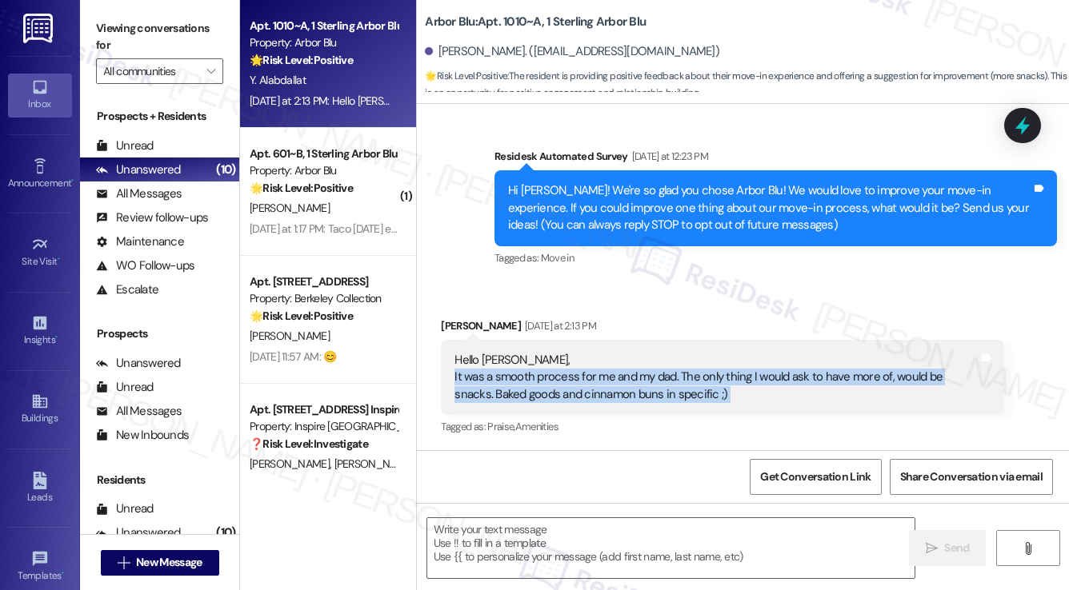
click at [758, 377] on div "Hello [PERSON_NAME], It was a smooth process for me and my dad. The only thing …" at bounding box center [715, 377] width 523 height 51
click at [582, 388] on div "Hello [PERSON_NAME], It was a smooth process for me and my dad. The only thing …" at bounding box center [715, 377] width 523 height 51
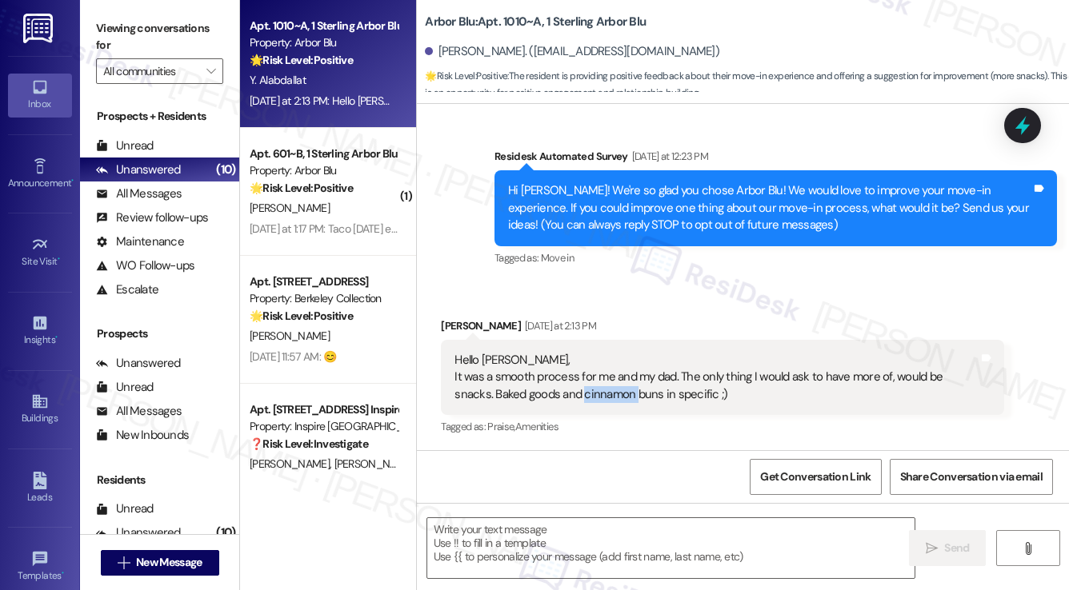
click at [582, 388] on div "Hello [PERSON_NAME], It was a smooth process for me and my dad. The only thing …" at bounding box center [715, 377] width 523 height 51
click at [488, 371] on div "Hello [PERSON_NAME], It was a smooth process for me and my dad. The only thing …" at bounding box center [715, 377] width 523 height 51
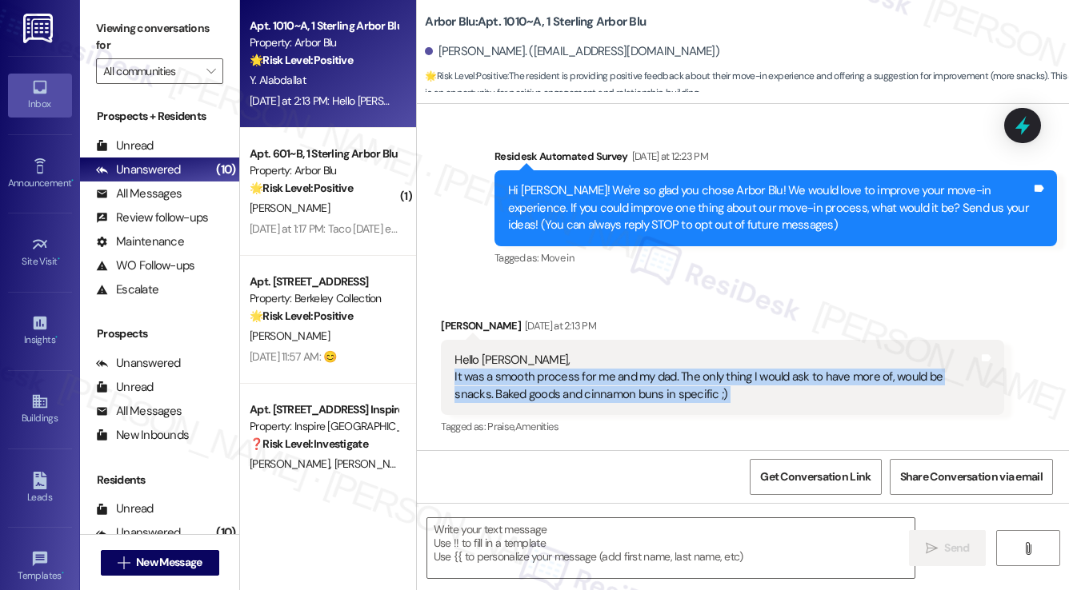
click at [488, 371] on div "Hello [PERSON_NAME], It was a smooth process for me and my dad. The only thing …" at bounding box center [715, 377] width 523 height 51
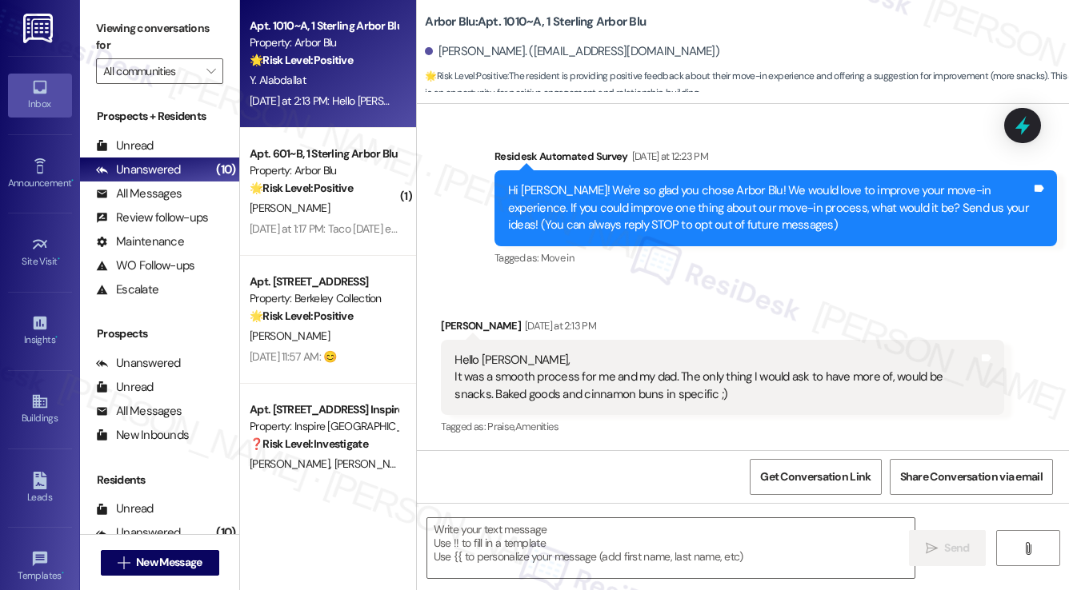
click at [672, 367] on div "Hello [PERSON_NAME], It was a smooth process for me and my dad. The only thing …" at bounding box center [715, 377] width 523 height 51
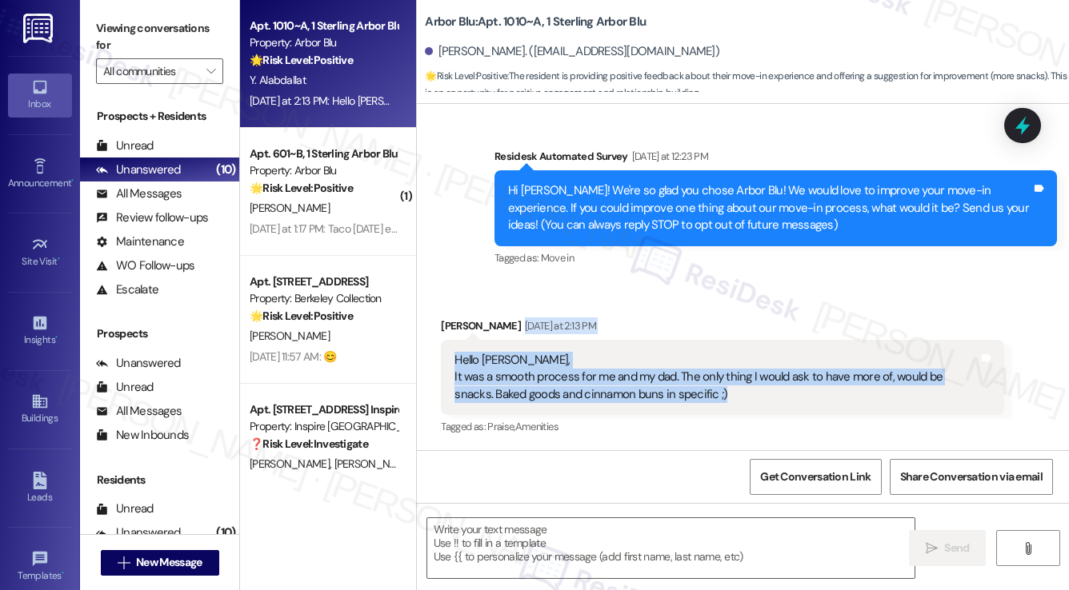
drag, startPoint x: 753, startPoint y: 389, endPoint x: 496, endPoint y: 338, distance: 261.8
click at [496, 338] on div "[PERSON_NAME] [DATE] at 2:13 PM Hello [PERSON_NAME], It was a smooth process fo…" at bounding box center [722, 379] width 562 height 122
click at [454, 354] on div "Hello [PERSON_NAME], It was a smooth process for me and my dad. The only thing …" at bounding box center [715, 377] width 523 height 51
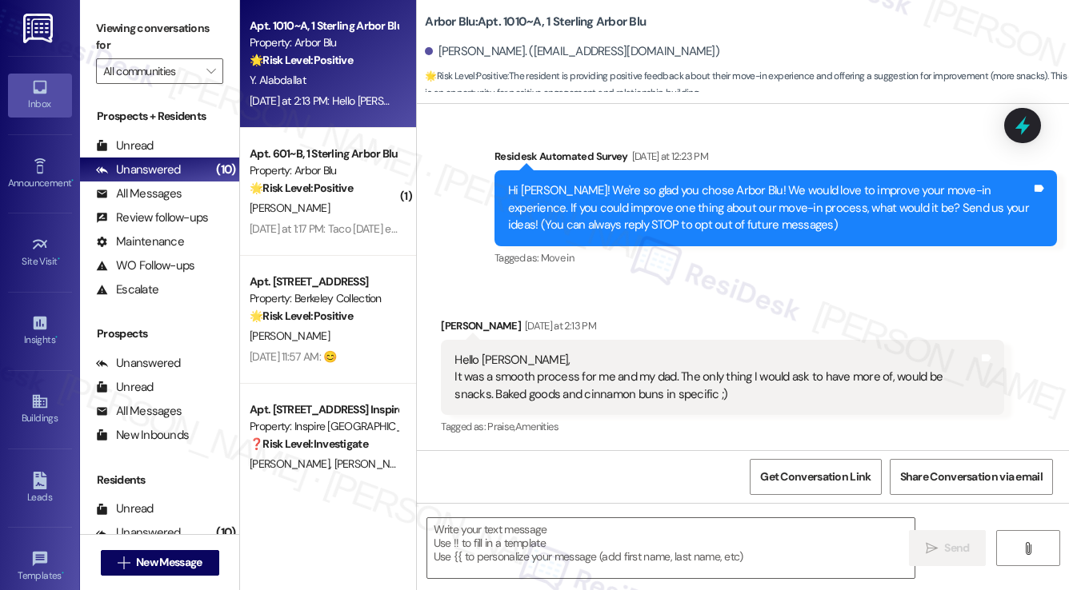
click at [573, 229] on div "Hi [PERSON_NAME]! We're so glad you chose Arbor Blu! We would love to improve y…" at bounding box center [769, 207] width 523 height 51
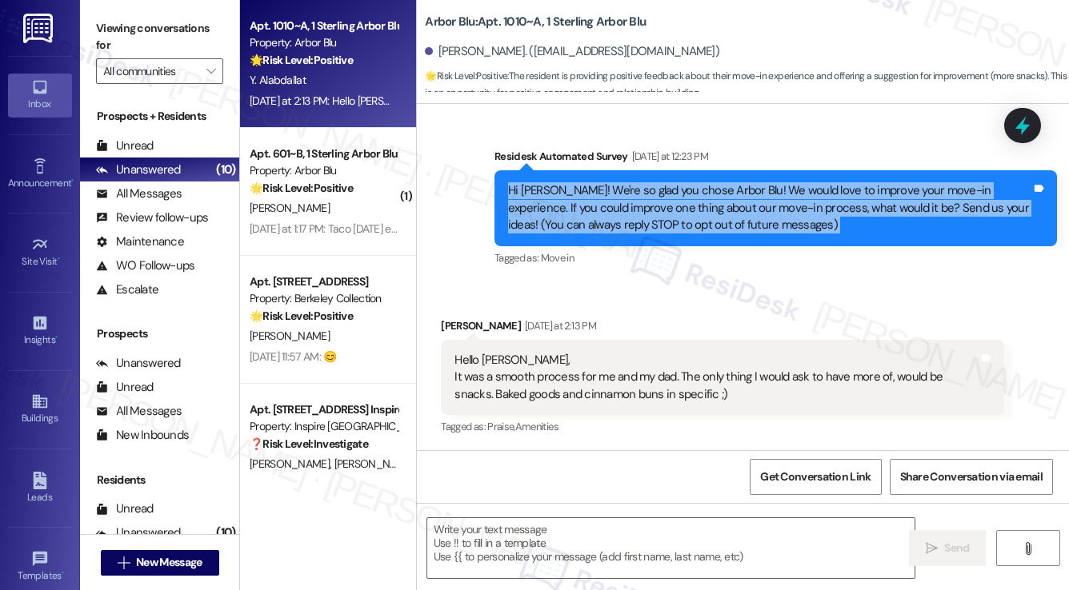
click at [573, 229] on div "Hi [PERSON_NAME]! We're so glad you chose Arbor Blu! We would love to improve y…" at bounding box center [769, 207] width 523 height 51
click at [803, 211] on div "Hi [PERSON_NAME]! We're so glad you chose Arbor Blu! We would love to improve y…" at bounding box center [769, 207] width 523 height 51
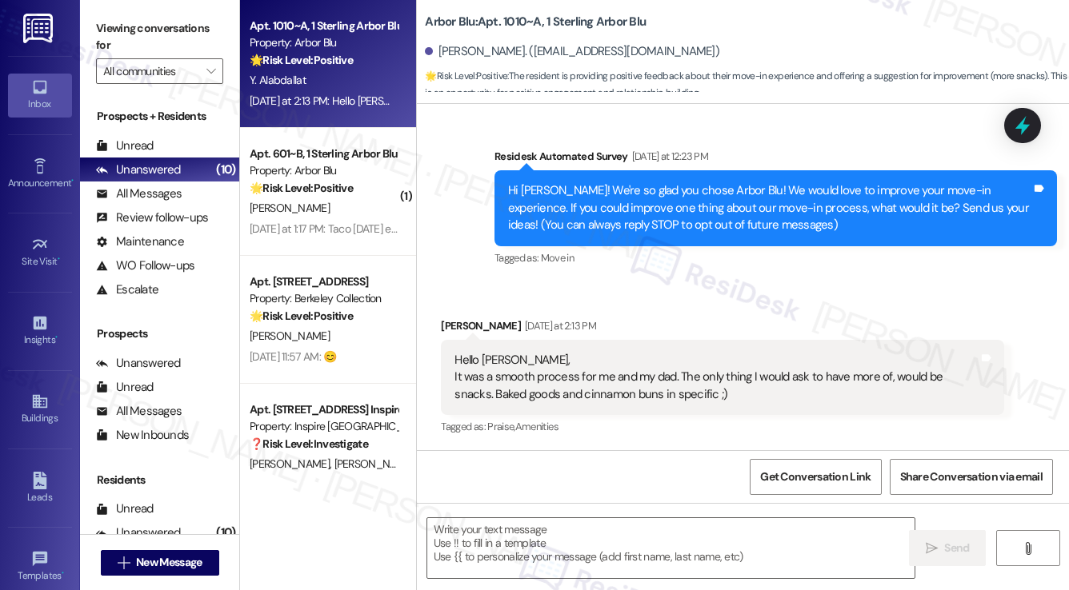
click at [479, 354] on div "Hello [PERSON_NAME], It was a smooth process for me and my dad. The only thing …" at bounding box center [715, 377] width 523 height 51
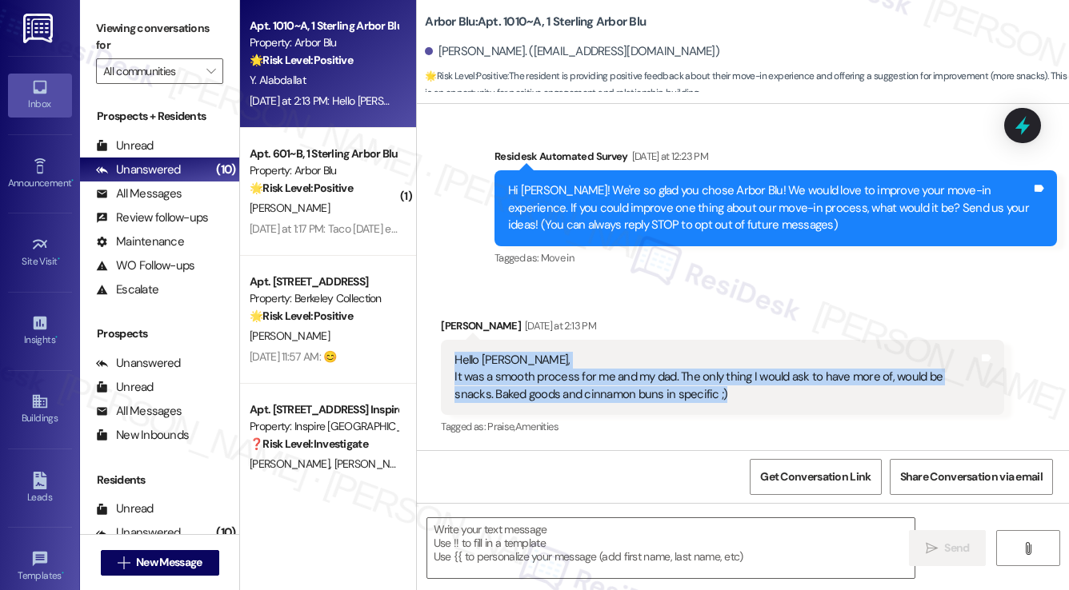
drag, startPoint x: 453, startPoint y: 361, endPoint x: 793, endPoint y: 414, distance: 344.0
click at [793, 414] on div "Hello [PERSON_NAME], It was a smooth process for me and my dad. The only thing …" at bounding box center [722, 377] width 562 height 75
copy div "Hello [PERSON_NAME], It was a smooth process for me and my dad. The only thing …"
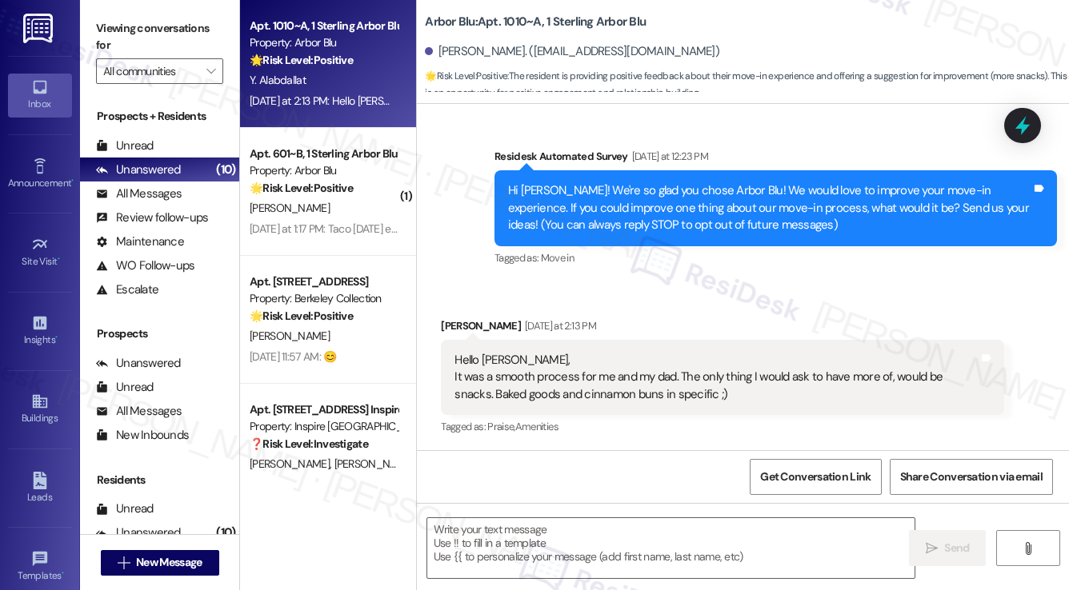
click at [1037, 367] on div "Received via SMS [PERSON_NAME] [DATE] at 2:13 PM Hello [PERSON_NAME], It was a …" at bounding box center [743, 367] width 652 height 170
click at [109, 31] on label "Viewing conversations for" at bounding box center [159, 37] width 127 height 42
click at [515, 536] on textarea at bounding box center [670, 548] width 487 height 60
click at [132, 47] on label "Viewing conversations for" at bounding box center [159, 37] width 127 height 42
click at [528, 540] on textarea "To enrich screen reader interactions, please activate Accessibility in Grammarl…" at bounding box center [670, 548] width 487 height 60
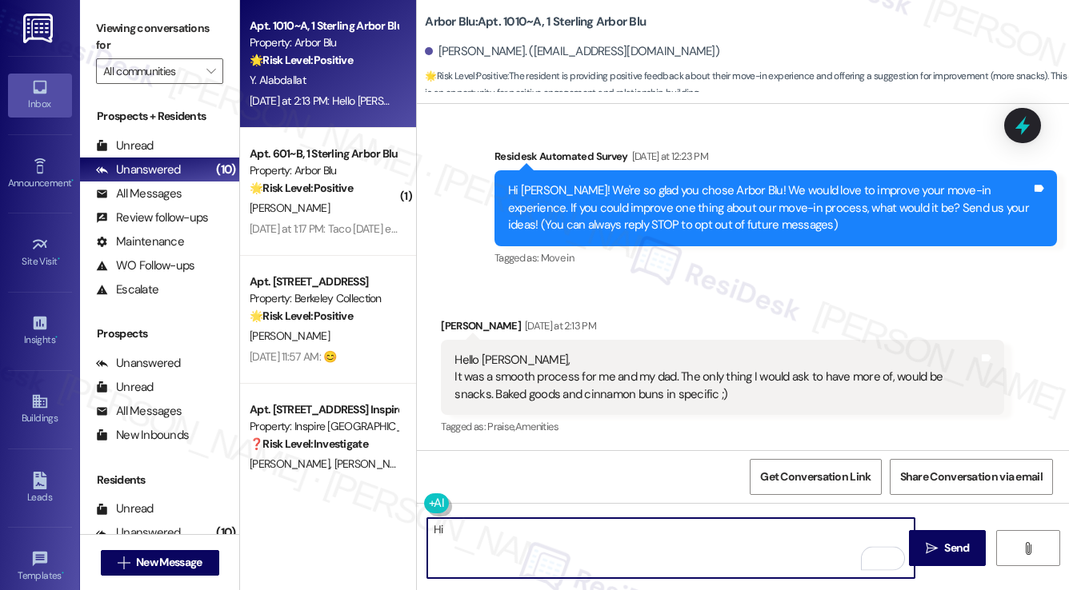
drag, startPoint x: 442, startPoint y: 332, endPoint x: 449, endPoint y: 326, distance: 8.5
click at [442, 331] on div "[PERSON_NAME] [DATE] at 2:13 PM" at bounding box center [722, 329] width 562 height 22
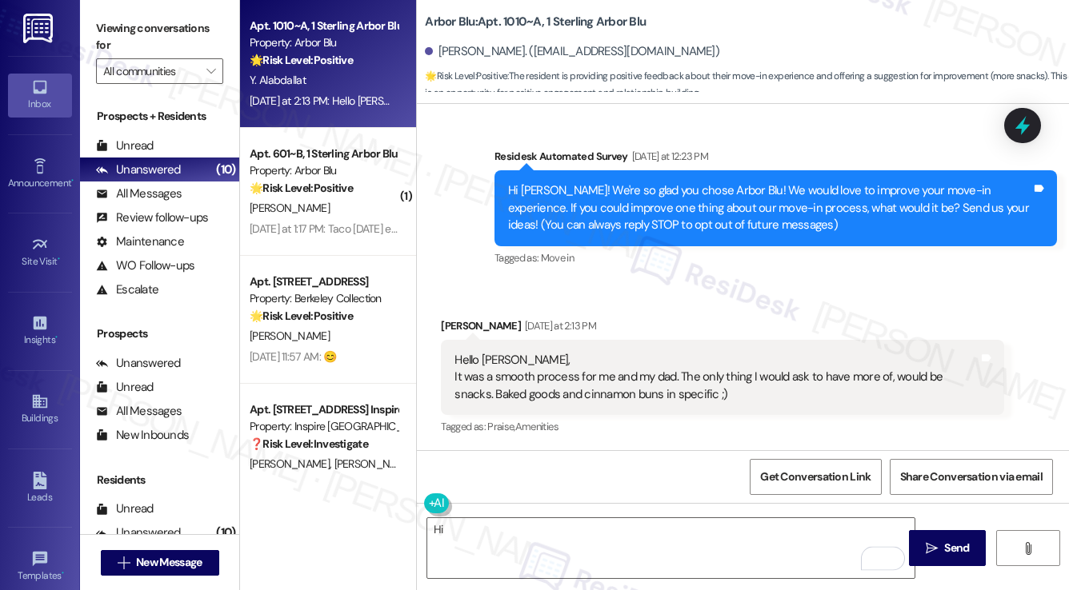
click at [449, 326] on div "[PERSON_NAME] [DATE] at 2:13 PM" at bounding box center [722, 329] width 562 height 22
copy div "[PERSON_NAME]"
click at [467, 540] on textarea "Hi" at bounding box center [670, 548] width 487 height 60
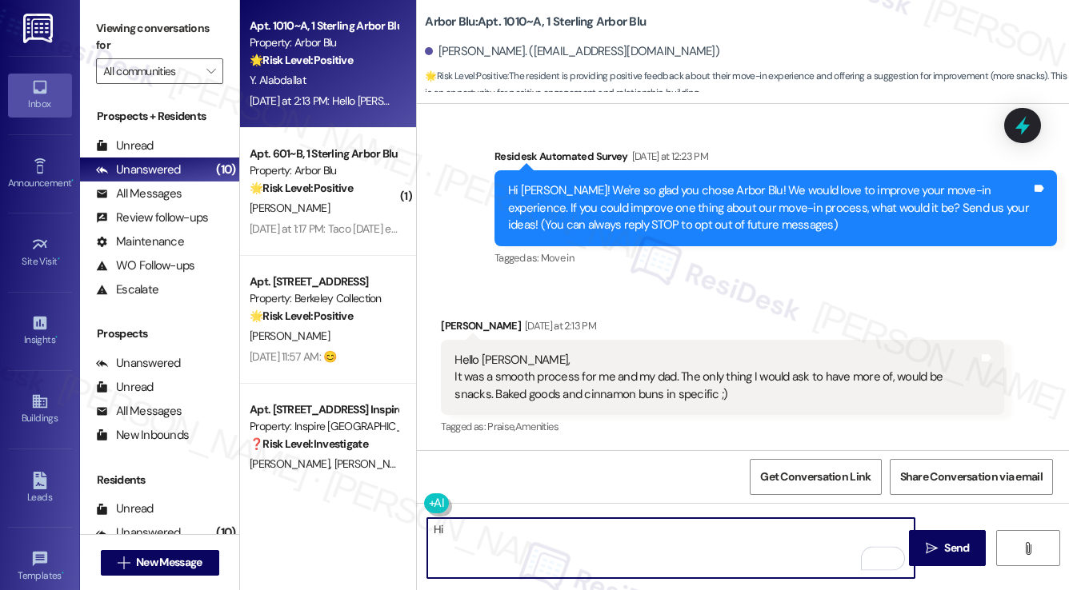
paste textarea "[PERSON_NAME]"
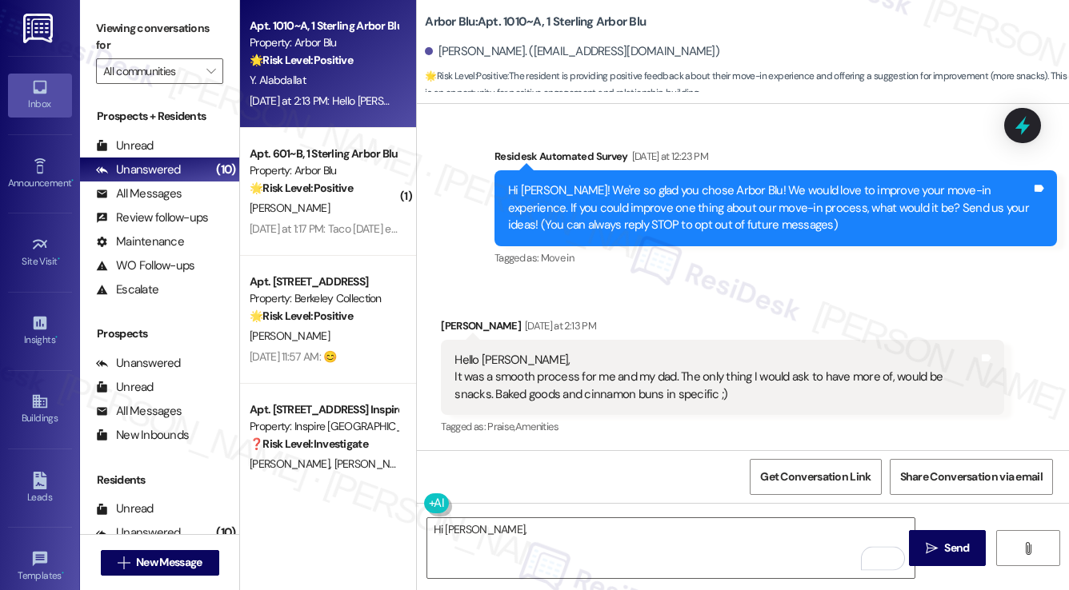
click at [123, 26] on label "Viewing conversations for" at bounding box center [159, 37] width 127 height 42
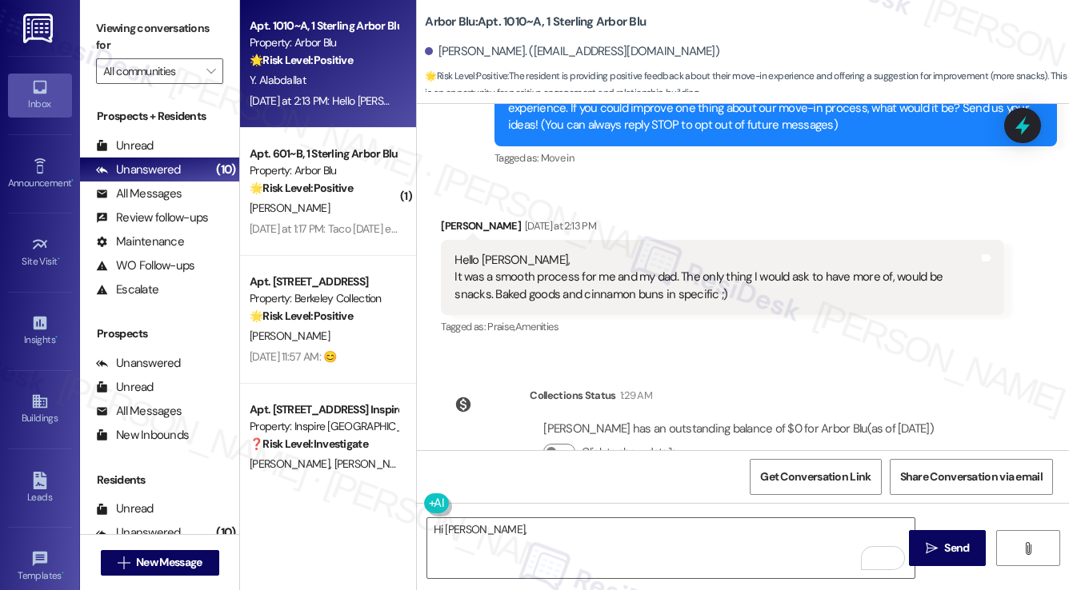
scroll to position [278, 0]
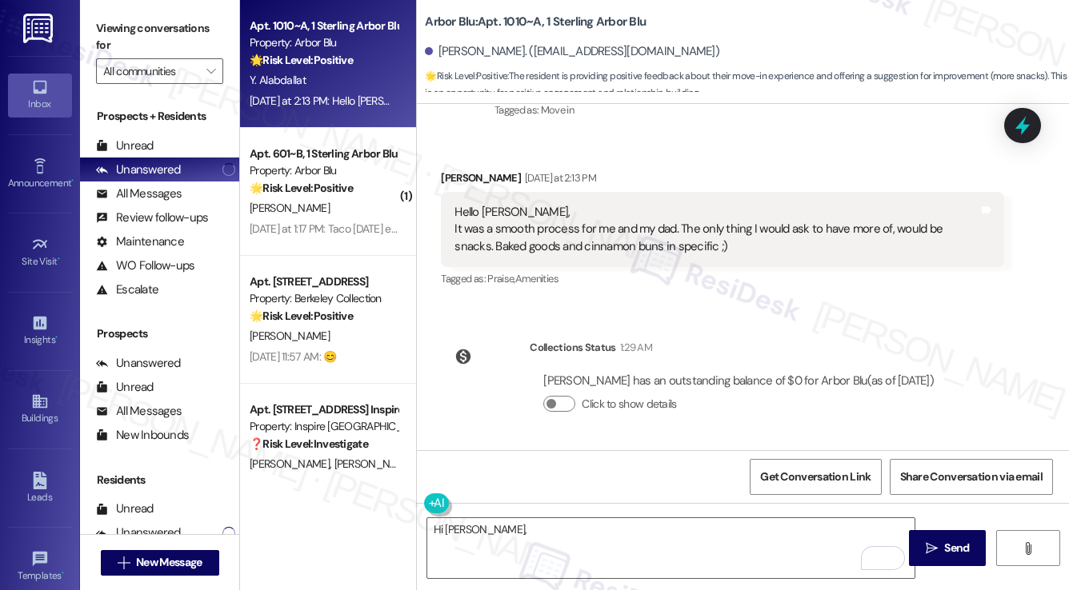
click at [94, 12] on div "Viewing conversations for All communities " at bounding box center [159, 50] width 159 height 100
click at [544, 520] on textarea "Hi [PERSON_NAME]," at bounding box center [670, 548] width 487 height 60
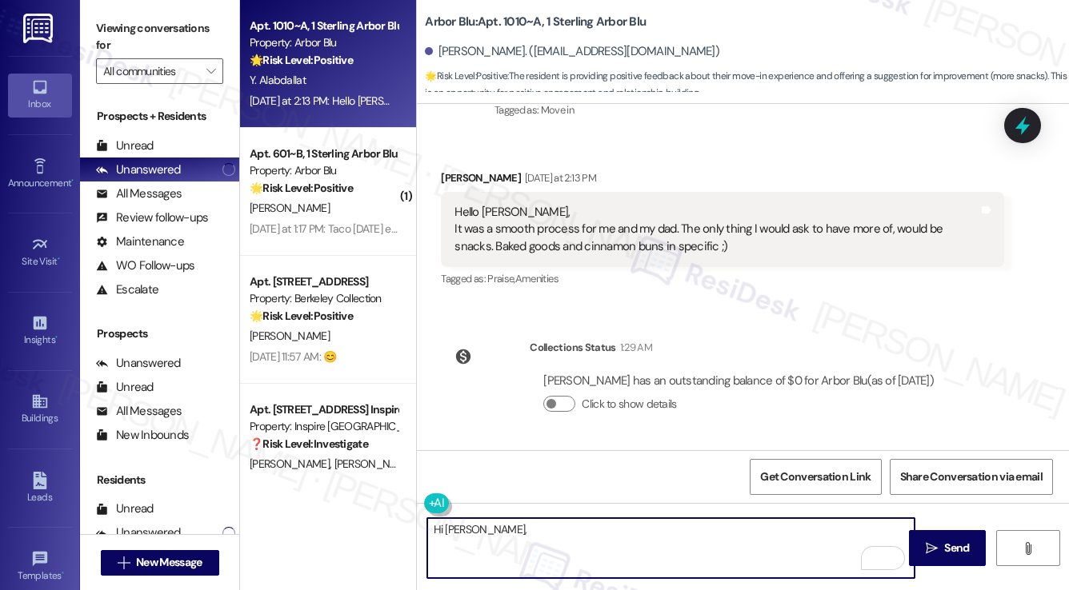
paste textarea "I’m so glad to hear the move-in process went smoothly for you and your dad! Tha…"
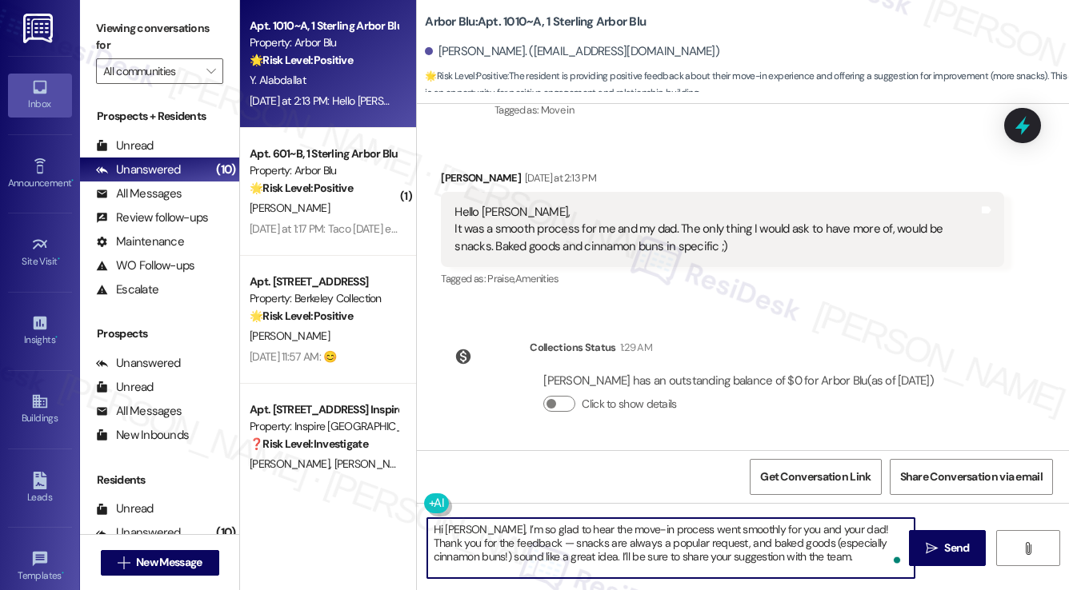
click at [478, 531] on textarea "Hi [PERSON_NAME], I’m so glad to hear the move-in process went smoothly for you…" at bounding box center [670, 548] width 487 height 60
click at [644, 530] on textarea "Hi [PERSON_NAME], it's a pleasure to chat with you! I’m so glad to hear the mov…" at bounding box center [670, 548] width 487 height 60
click at [643, 530] on textarea "Hi [PERSON_NAME], it's a pleasure to chat with you! I’m so glad to hear the mov…" at bounding box center [670, 548] width 487 height 60
drag, startPoint x: 639, startPoint y: 539, endPoint x: 624, endPoint y: 540, distance: 15.2
click at [624, 540] on textarea "Hi [PERSON_NAME], it's a pleasure to chat with you! I’m glad to hear the move-i…" at bounding box center [670, 548] width 487 height 60
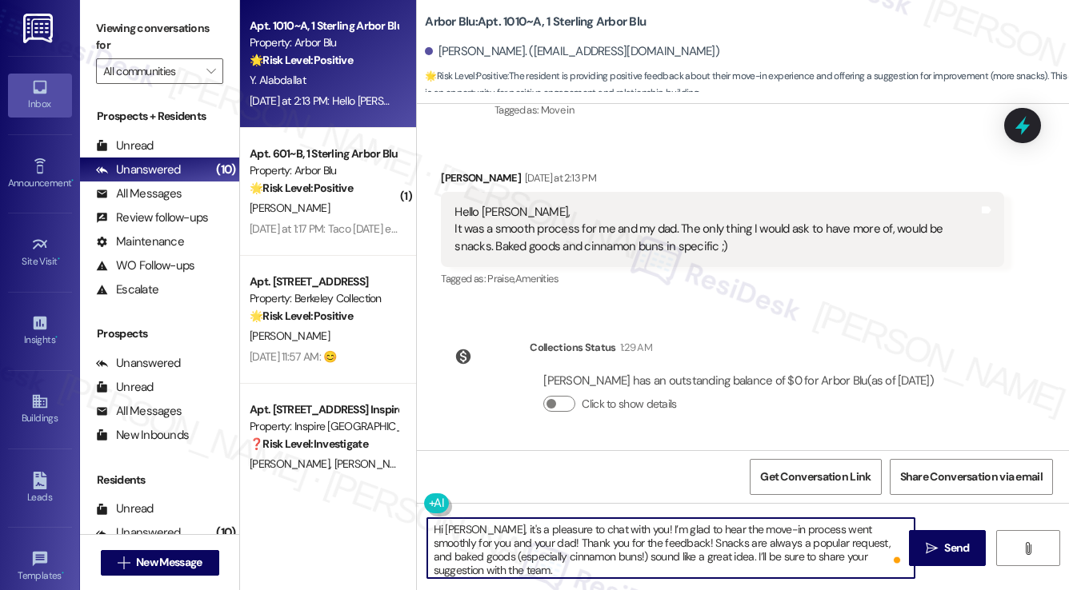
click at [669, 555] on textarea "Hi [PERSON_NAME], it's a pleasure to chat with you! I’m glad to hear the move-i…" at bounding box center [670, 548] width 487 height 60
click at [670, 556] on textarea "Hi [PERSON_NAME], it's a pleasure to chat with you! I’m glad to hear the move-i…" at bounding box center [670, 548] width 487 height 60
click at [505, 567] on textarea "Hi [PERSON_NAME], it's a pleasure to chat with you! I’m glad to hear the move-i…" at bounding box center [670, 548] width 487 height 60
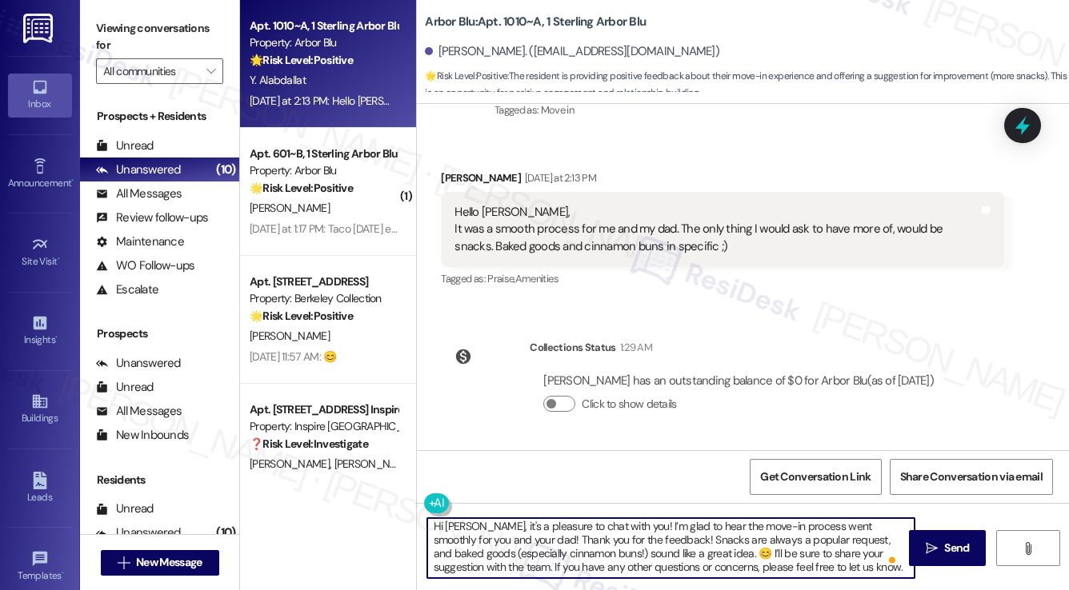
click at [617, 552] on textarea "Hi [PERSON_NAME], it's a pleasure to chat with you! I’m glad to hear the move-i…" at bounding box center [670, 548] width 487 height 60
click at [758, 567] on textarea "Hi [PERSON_NAME], it's a pleasure to chat with you! I’m glad to hear the move-i…" at bounding box center [670, 548] width 487 height 60
drag, startPoint x: 436, startPoint y: 556, endPoint x: 455, endPoint y: 552, distance: 19.6
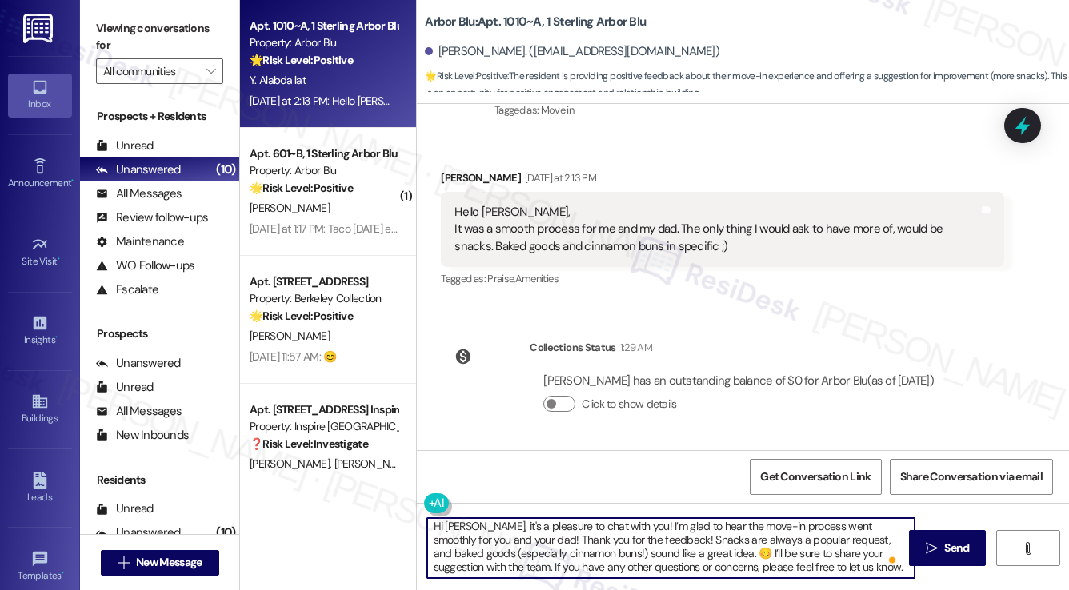
click at [436, 556] on textarea "Hi [PERSON_NAME], it's a pleasure to chat with you! I’m glad to hear the move-i…" at bounding box center [670, 548] width 487 height 60
click at [558, 553] on textarea "Hi [PERSON_NAME], it's a pleasure to chat with you! I’m glad to hear the move-i…" at bounding box center [670, 548] width 487 height 60
type textarea "Hi [PERSON_NAME], it's a pleasure to chat with you! I’m glad to hear the move-i…"
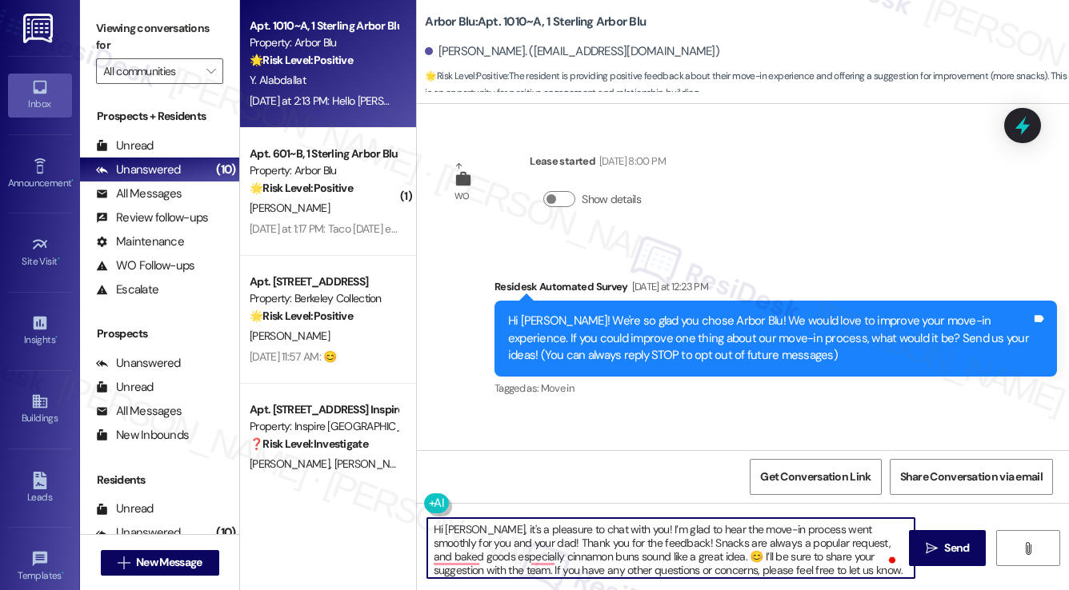
scroll to position [3, 0]
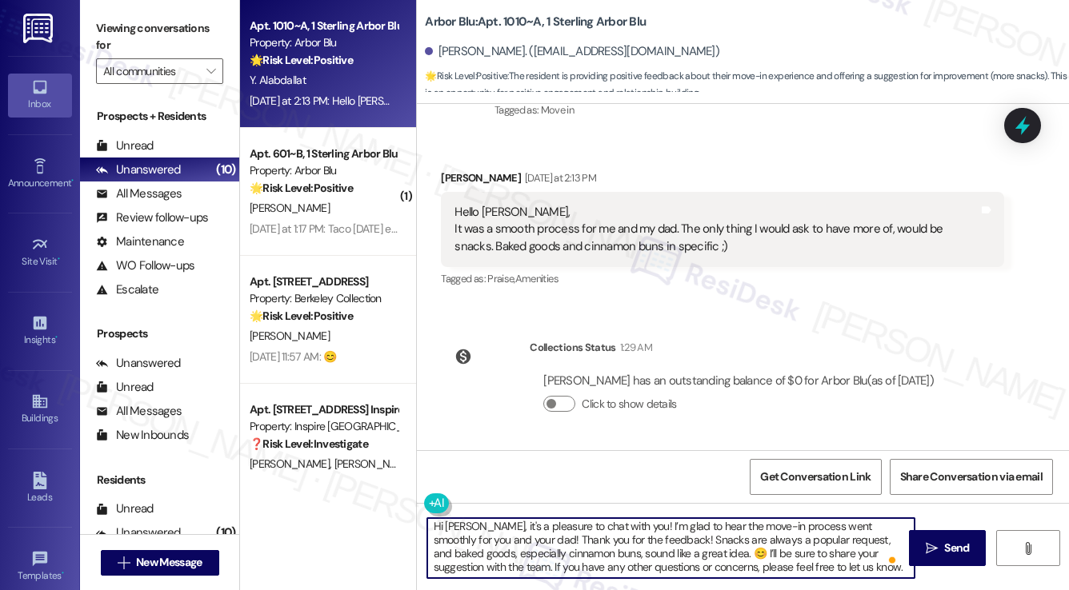
click at [761, 541] on textarea "Hi Yousef, it's a pleasure to chat with you! I’m glad to hear the move-in proce…" at bounding box center [670, 548] width 487 height 60
click at [851, 562] on textarea "Hi Yousef, it's a pleasure to chat with you! I’m glad to hear the move-in proce…" at bounding box center [670, 548] width 487 height 60
click at [538, 530] on textarea "Hi Yousef, it's a pleasure to chat with you! I’m glad to hear the move-in proce…" at bounding box center [670, 548] width 487 height 60
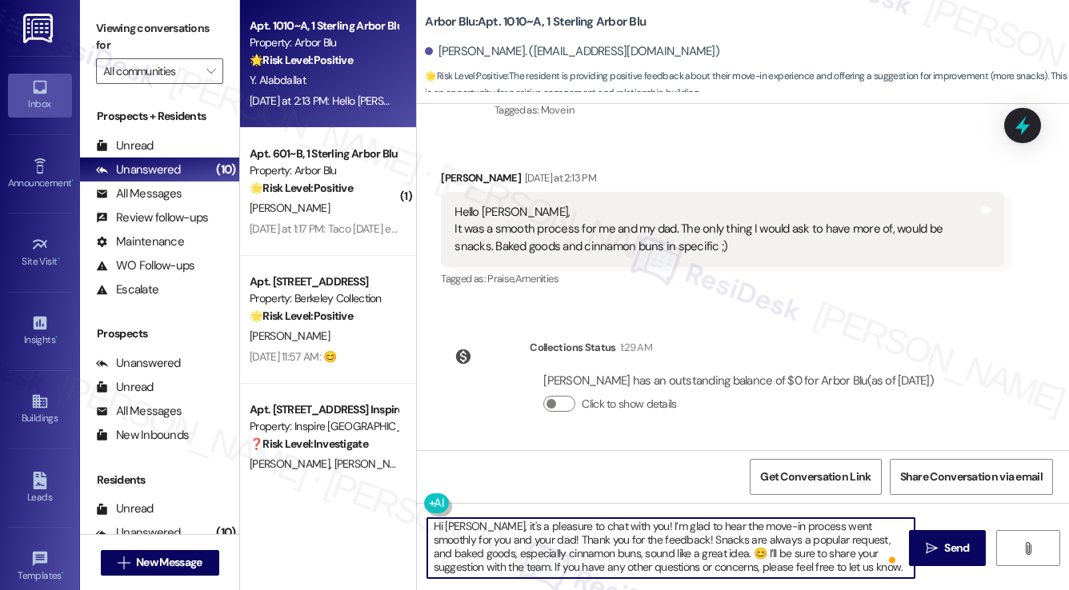
click at [538, 530] on textarea "Hi Yousef, it's a pleasure to chat with you! I’m glad to hear the move-in proce…" at bounding box center [670, 548] width 487 height 60
click at [555, 544] on textarea "Hi Yousef, it's a pleasure to chat with you! I’m glad to hear the move-in proce…" at bounding box center [670, 548] width 487 height 60
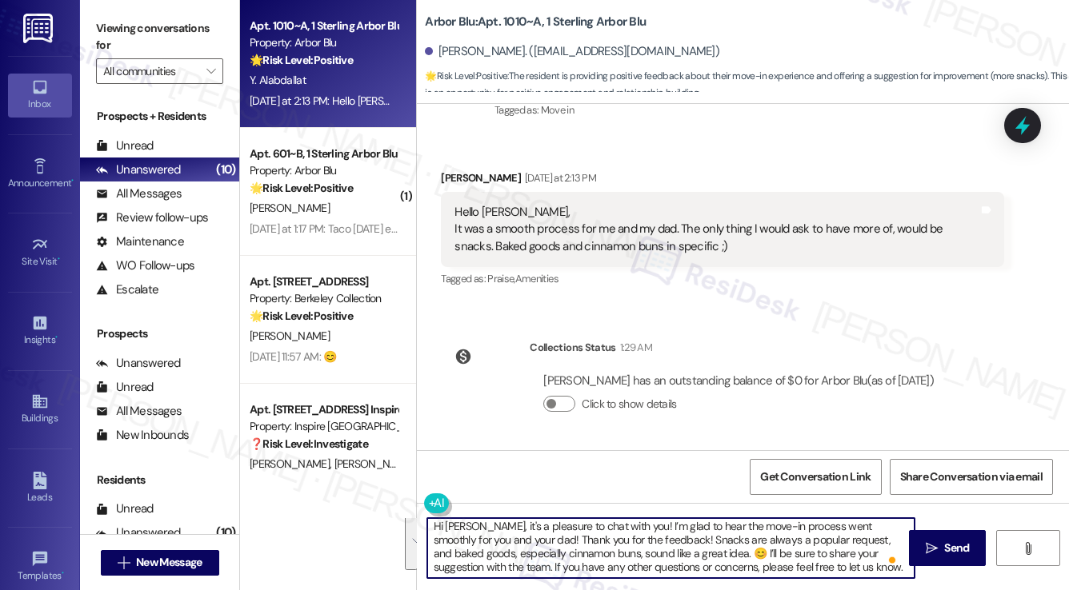
type textarea "Hi Yousef, it's a pleasure to chat with you! I’m glad to hear the move-in proce…"
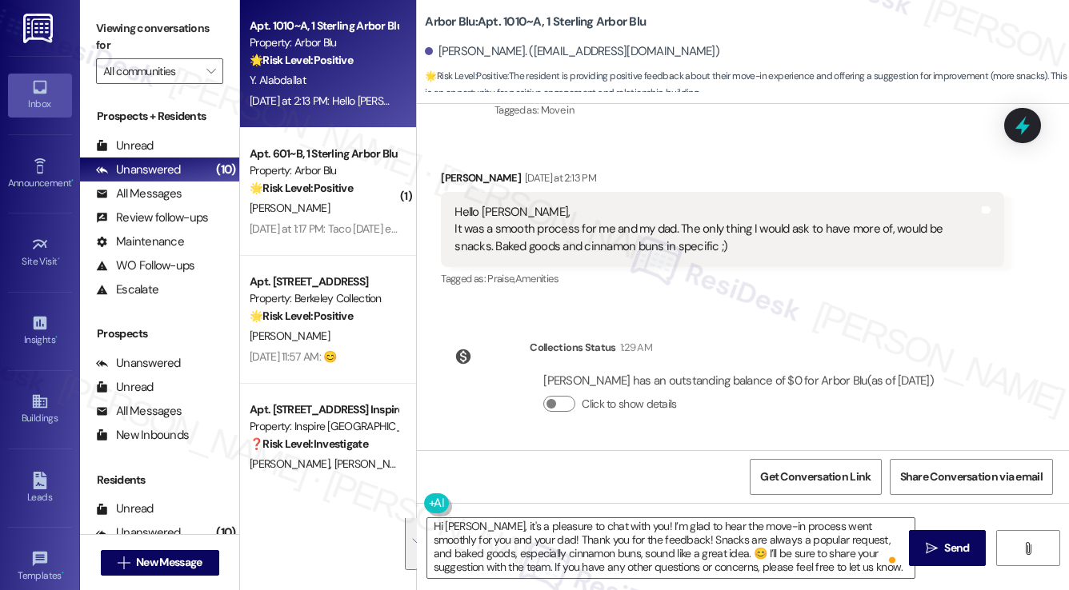
click at [774, 381] on div "Yousef Alabdallat has an outstanding balance of $0 for Arbor Blu (as of Aug 29,…" at bounding box center [738, 381] width 390 height 17
click at [814, 546] on textarea "Hi Yousef, it's a pleasure to chat with you! I’m glad to hear the move-in proce…" at bounding box center [670, 548] width 487 height 60
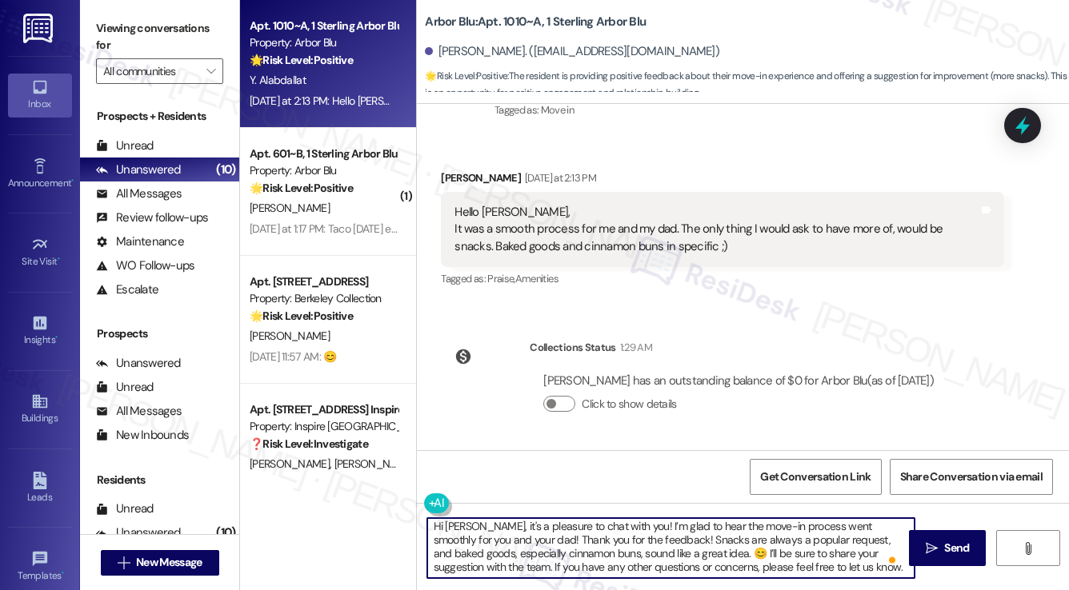
click at [814, 546] on textarea "Hi Yousef, it's a pleasure to chat with you! I’m glad to hear the move-in proce…" at bounding box center [670, 548] width 487 height 60
click at [599, 554] on textarea "Hi Yousef, it's a pleasure to chat with you! I’m glad to hear the move-in proce…" at bounding box center [670, 548] width 487 height 60
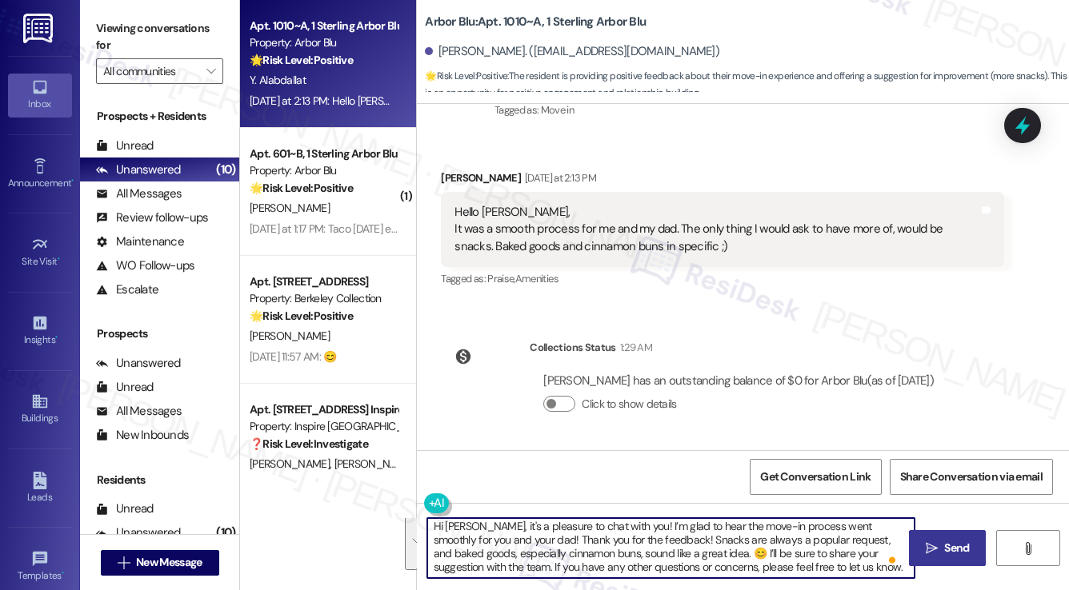
click at [933, 554] on icon "" at bounding box center [931, 548] width 12 height 13
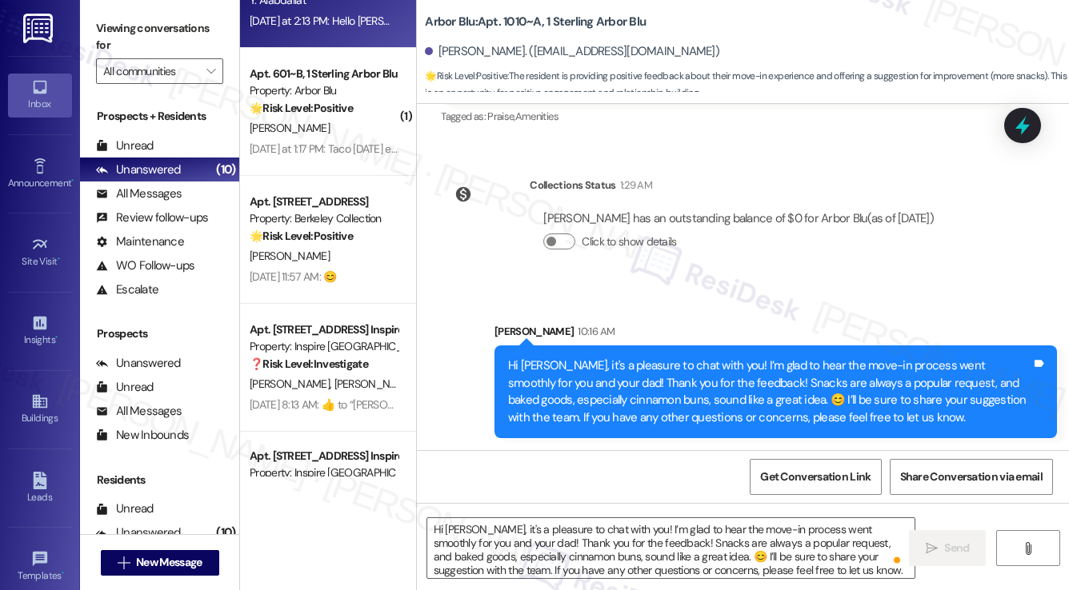
scroll to position [0, 0]
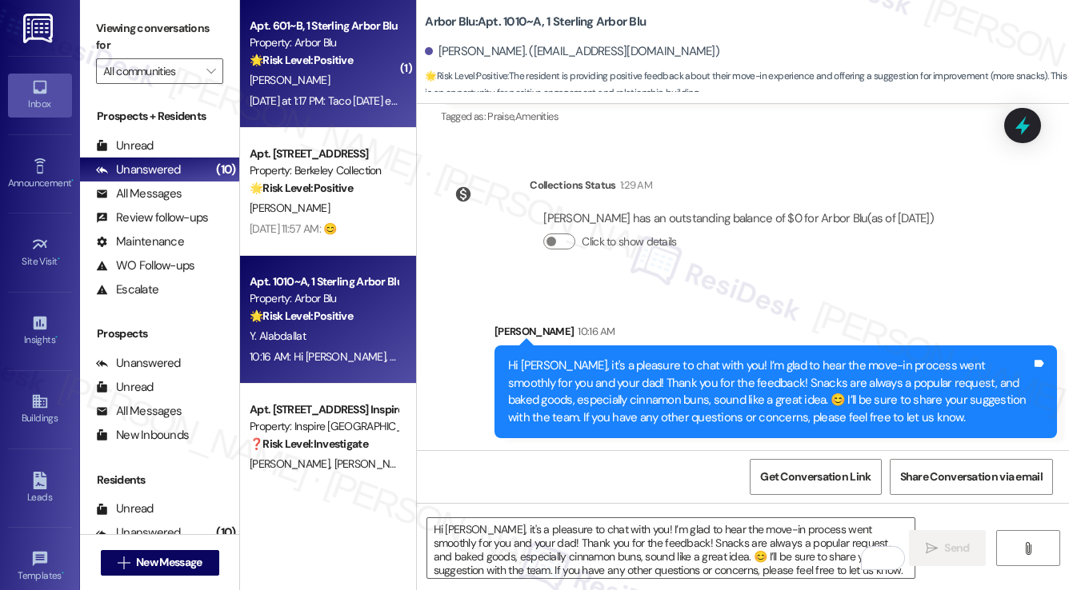
click at [362, 91] on div "Yesterday at 1:17 PM: Taco Tuesday everyone week please :) Yesterday at 1:17 PM…" at bounding box center [323, 101] width 151 height 20
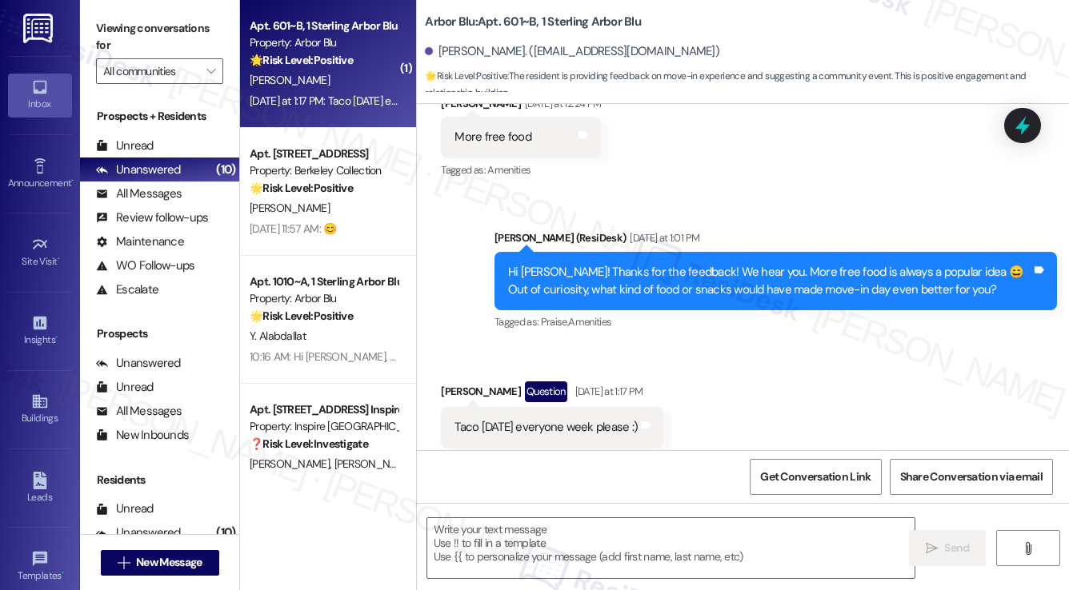
scroll to position [331, 0]
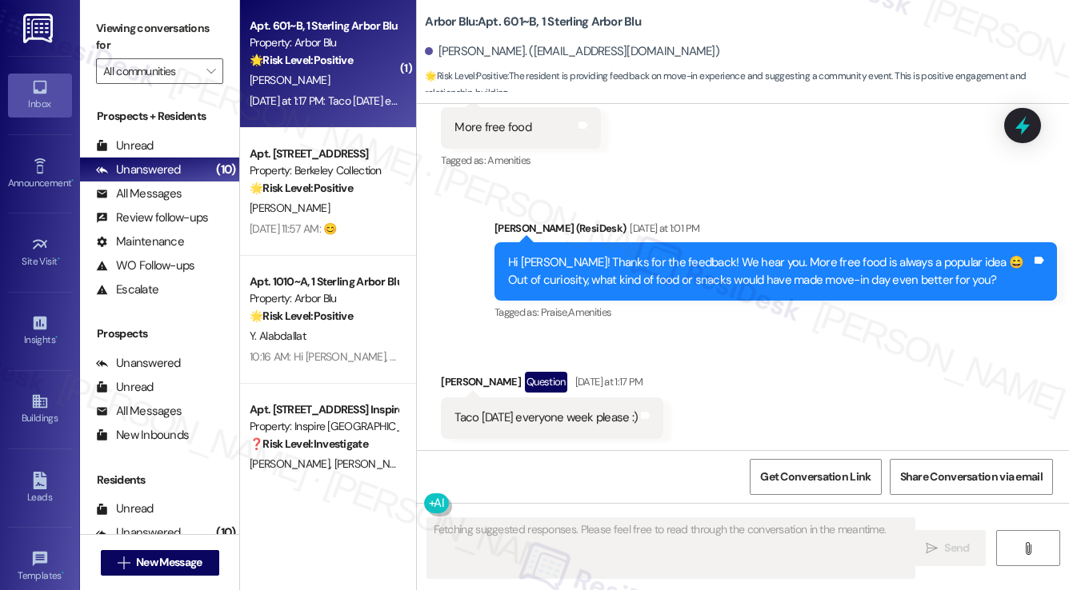
click at [628, 266] on div "Hi Nicholas! Thanks for the feedback! We hear you. More free food is always a p…" at bounding box center [769, 271] width 523 height 34
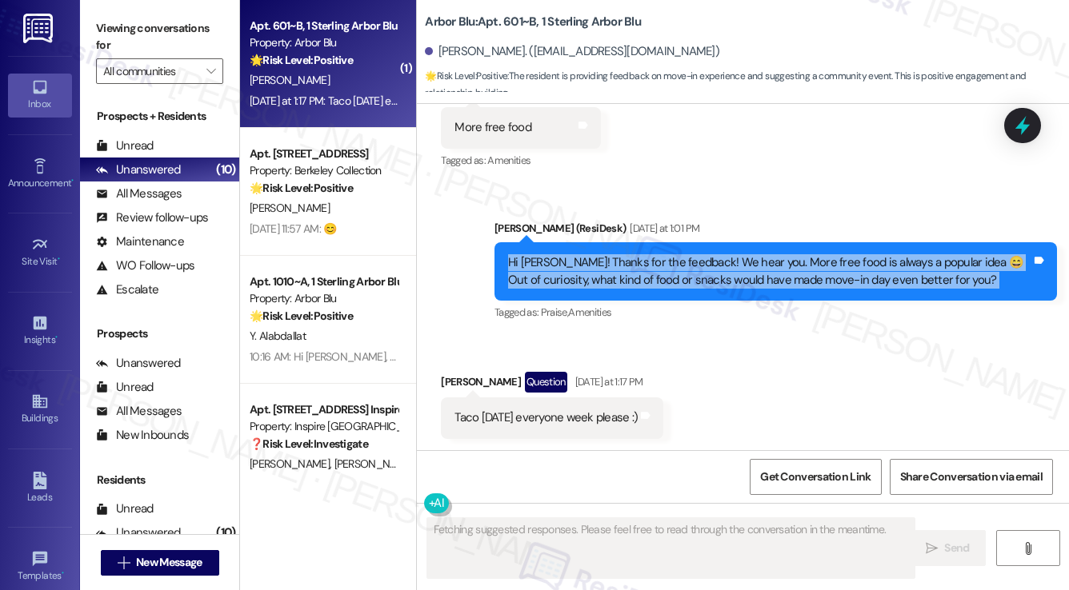
click at [628, 266] on div "Hi Nicholas! Thanks for the feedback! We hear you. More free food is always a p…" at bounding box center [769, 271] width 523 height 34
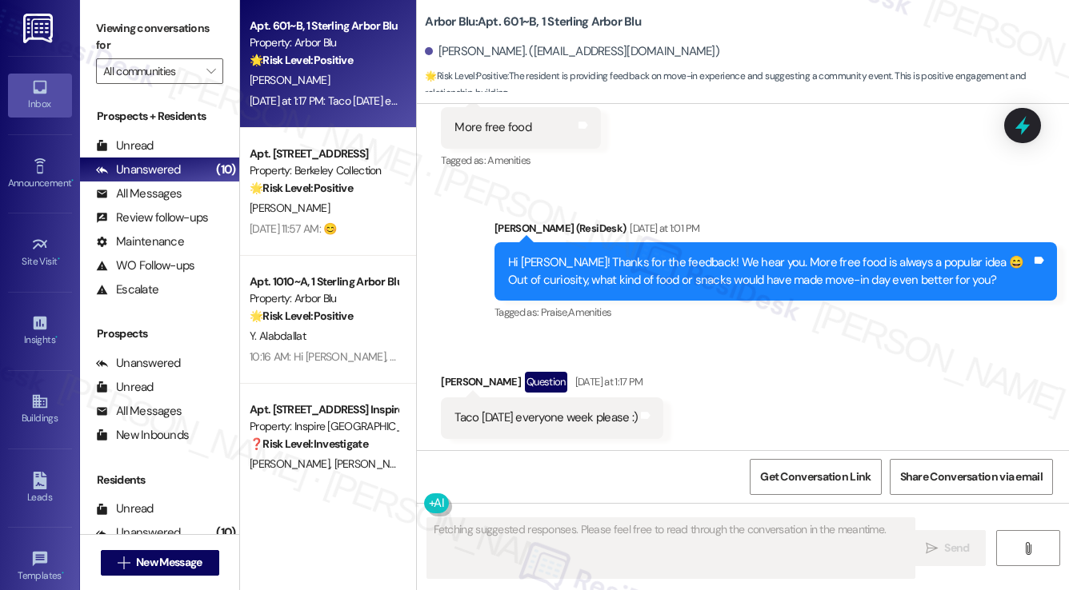
click at [806, 313] on div "Tagged as: Praise , Click to highlight conversations about Praise Amenities Cli…" at bounding box center [775, 312] width 562 height 23
click at [724, 267] on div "Hi Nicholas! Thanks for the feedback! We hear you. More free food is always a p…" at bounding box center [769, 271] width 523 height 34
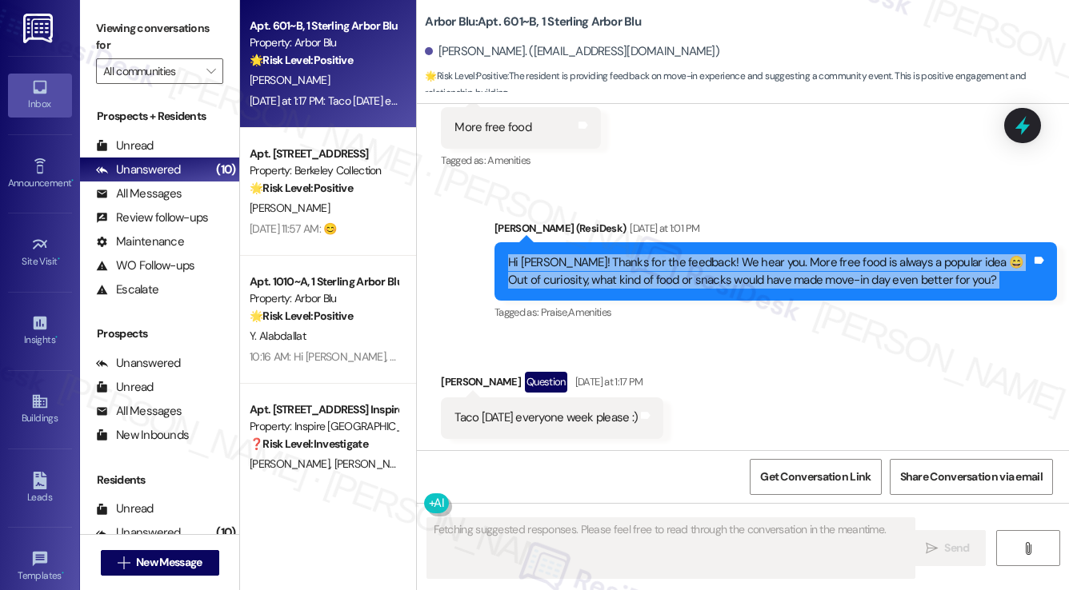
click at [724, 267] on div "Hi Nicholas! Thanks for the feedback! We hear you. More free food is always a p…" at bounding box center [769, 271] width 523 height 34
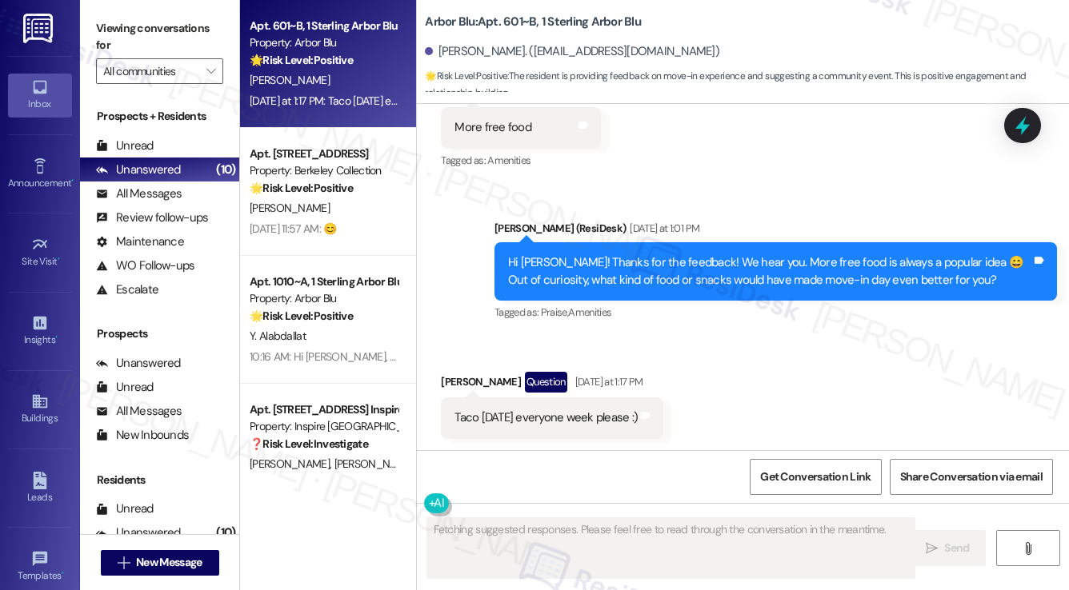
click at [536, 424] on div "Taco Tuesday everyone week please :)" at bounding box center [545, 418] width 183 height 17
click at [727, 370] on div "Received via SMS Nicholas Grinold Question Yesterday at 1:17 PM Taco Tuesday ev…" at bounding box center [743, 393] width 652 height 114
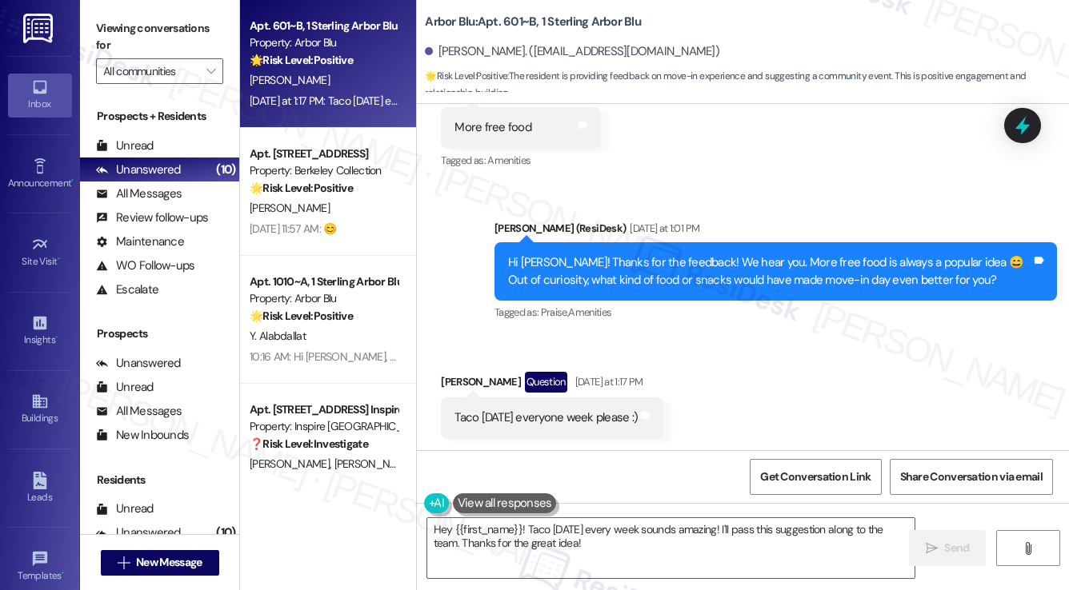
click at [458, 48] on div "Nicholas Grinold. (nicogrinold@gmail.com)" at bounding box center [572, 51] width 294 height 17
copy div "Nicholas"
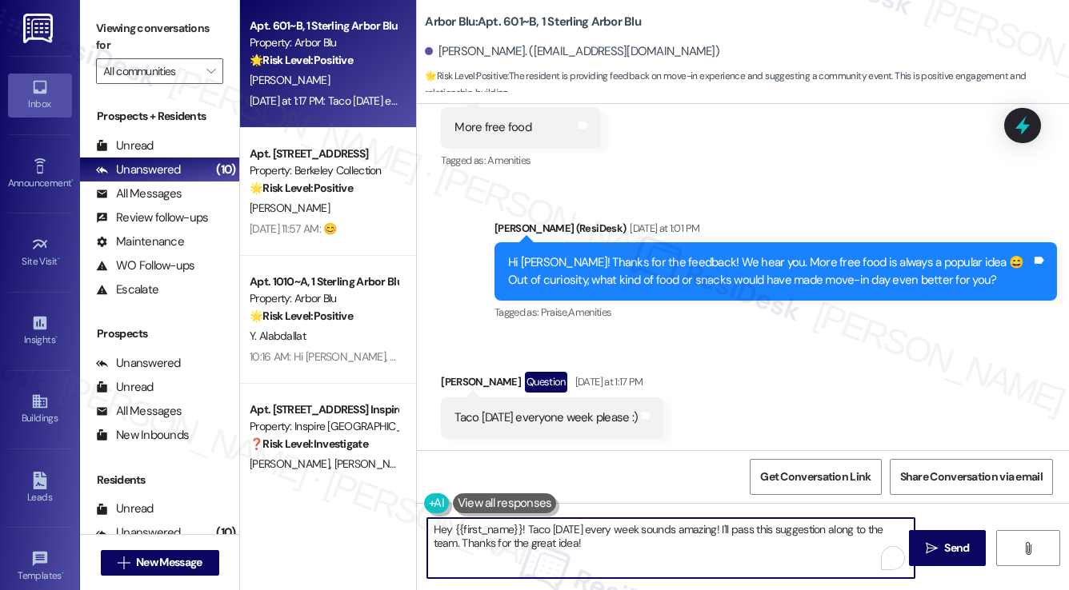
drag, startPoint x: 526, startPoint y: 527, endPoint x: 427, endPoint y: 527, distance: 99.2
click at [389, 527] on div "Apt. 601~B, 1 Sterling Arbor Blu Property: Arbor Blu 🌟 Risk Level: Positive The…" at bounding box center [654, 295] width 829 height 590
paste textarea "Nicholas"
click at [678, 540] on textarea "Good morning, Nicholas! Taco Tuesday every week sounds amazing! I'll pass this …" at bounding box center [670, 548] width 487 height 60
click at [693, 532] on textarea "Good morning, Nicholas! Taco Tuesday every week sounds amazing! I'll pass this …" at bounding box center [670, 548] width 487 height 60
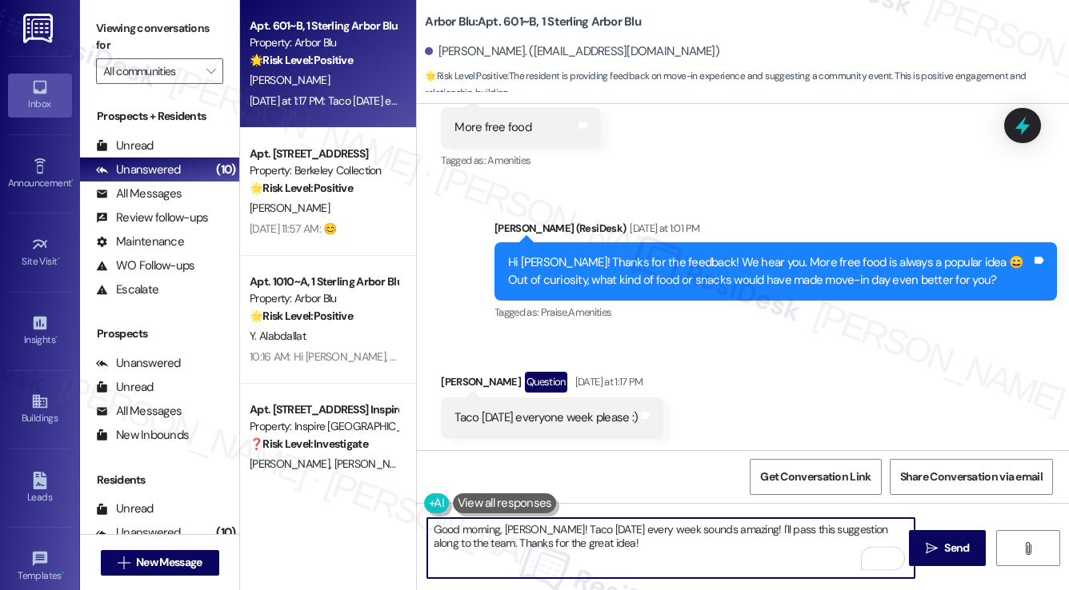
click at [693, 532] on textarea "Good morning, Nicholas! Taco Tuesday every week sounds amazing! I'll pass this …" at bounding box center [670, 548] width 487 height 60
click at [773, 554] on textarea "Good morning, Nicholas! Taco Tuesday every week sounds amazing! I'll pass this …" at bounding box center [670, 548] width 487 height 60
click at [641, 540] on textarea "Good morning, Nicholas! Taco Tuesday every week sounds amazing! I'll pass this …" at bounding box center [670, 548] width 487 height 60
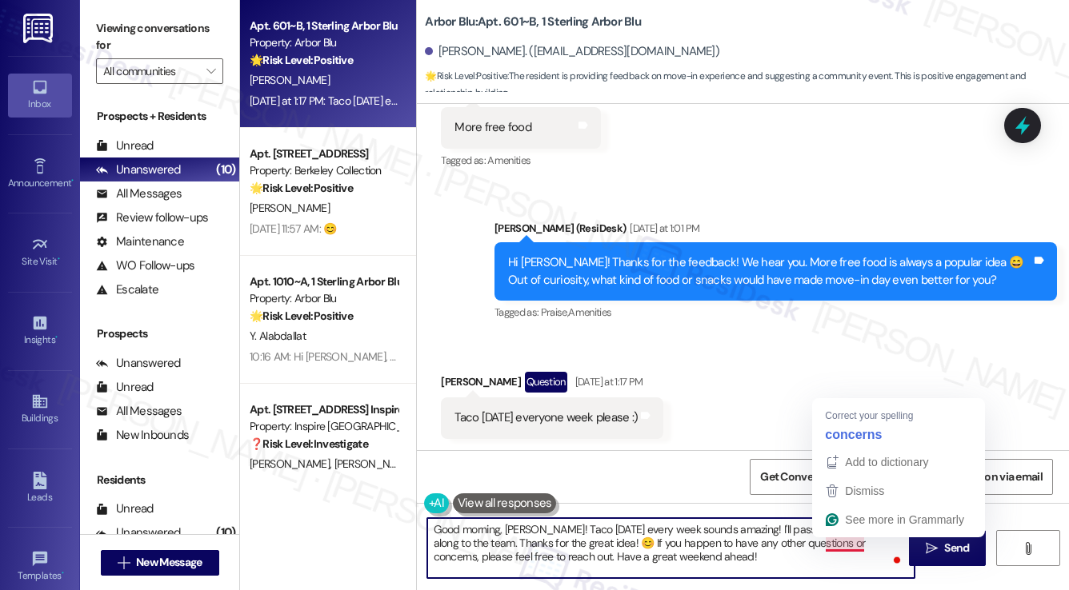
type textarea "Good morning, Nicholas! Taco Tuesday every week sounds amazing! I'll pass this …"
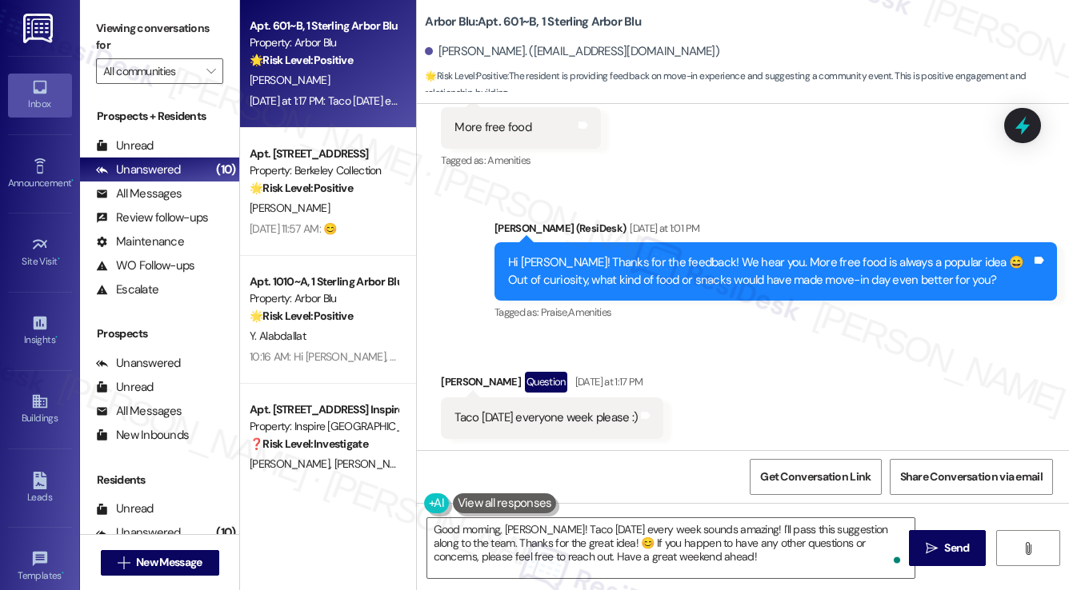
click at [773, 390] on div "Received via SMS Nicholas Grinold Question Yesterday at 1:17 PM Taco Tuesday ev…" at bounding box center [743, 393] width 652 height 114
drag, startPoint x: 950, startPoint y: 543, endPoint x: 896, endPoint y: 527, distance: 56.7
click at [950, 543] on span "Send" at bounding box center [956, 548] width 25 height 17
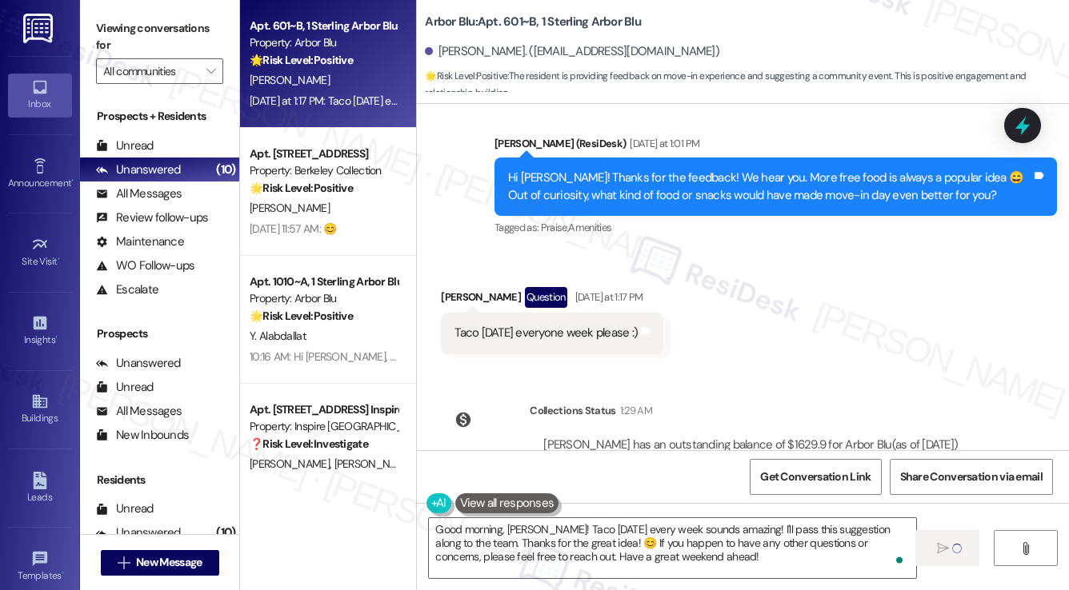
scroll to position [479, 0]
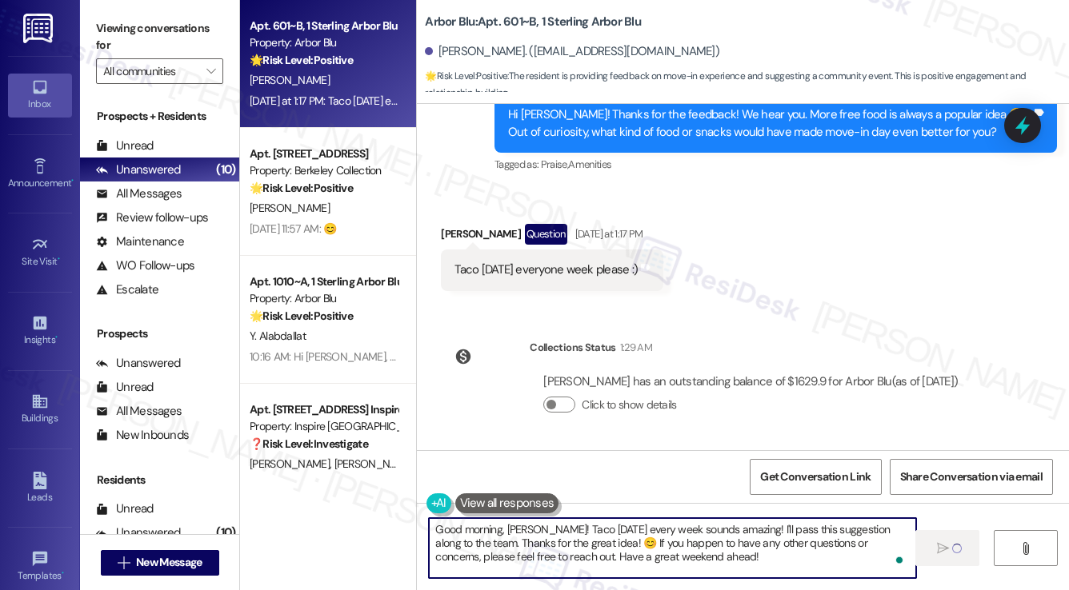
click at [611, 541] on textarea "Good morning, Nicholas! Taco Tuesday every week sounds amazing! I'll pass this …" at bounding box center [672, 548] width 487 height 60
click at [610, 541] on textarea "Good morning, Nicholas! Taco Tuesday every week sounds amazing! I'll pass this …" at bounding box center [672, 548] width 487 height 60
click at [719, 418] on div "Click to show details" at bounding box center [750, 407] width 414 height 35
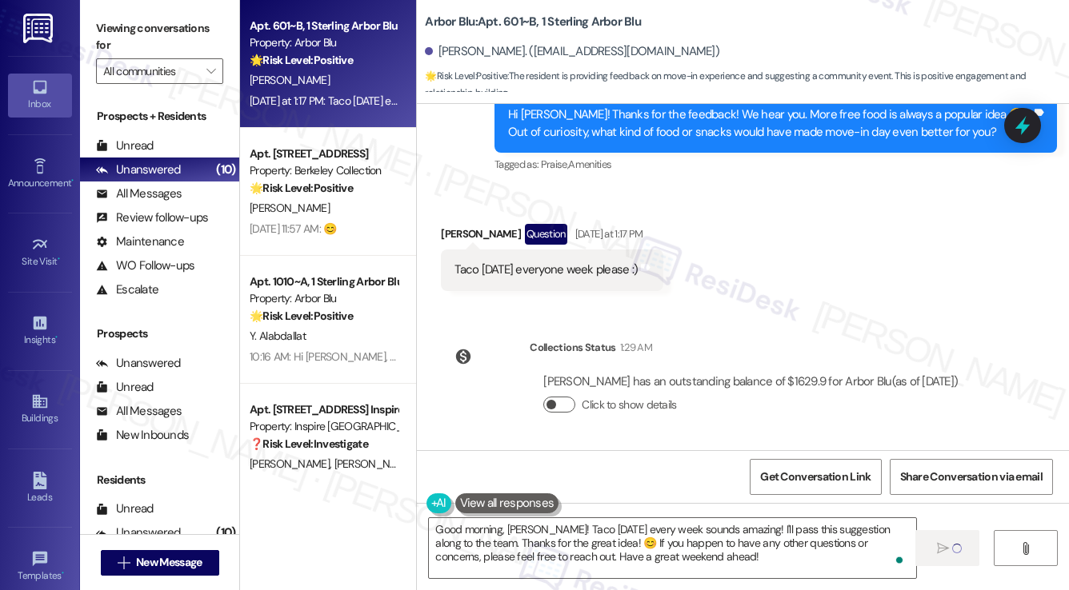
click at [566, 406] on button "Click to show details" at bounding box center [559, 405] width 32 height 16
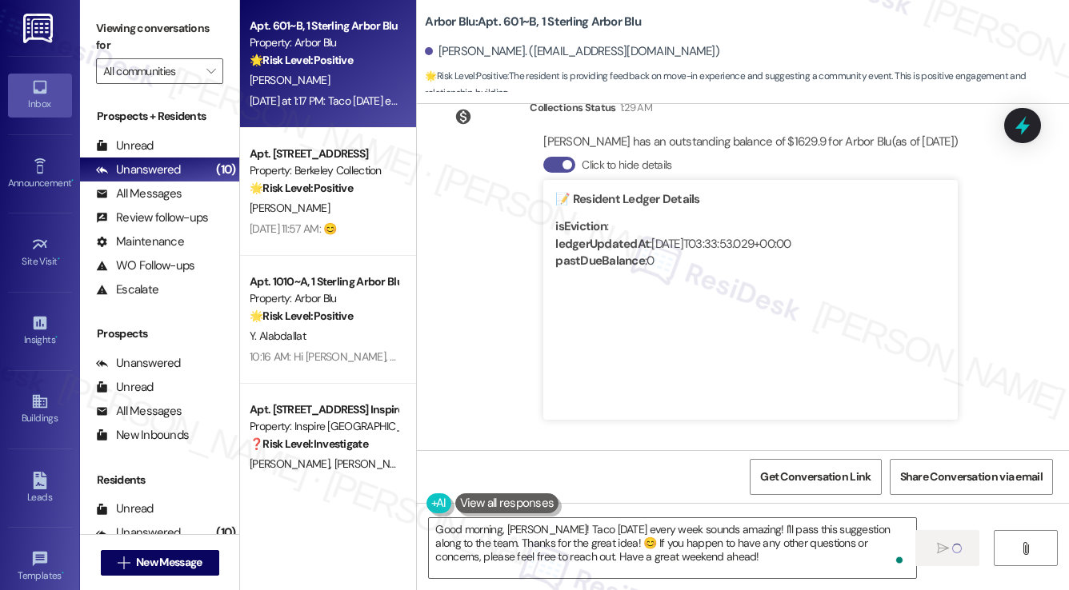
click at [556, 171] on button "Click to hide details" at bounding box center [559, 165] width 32 height 16
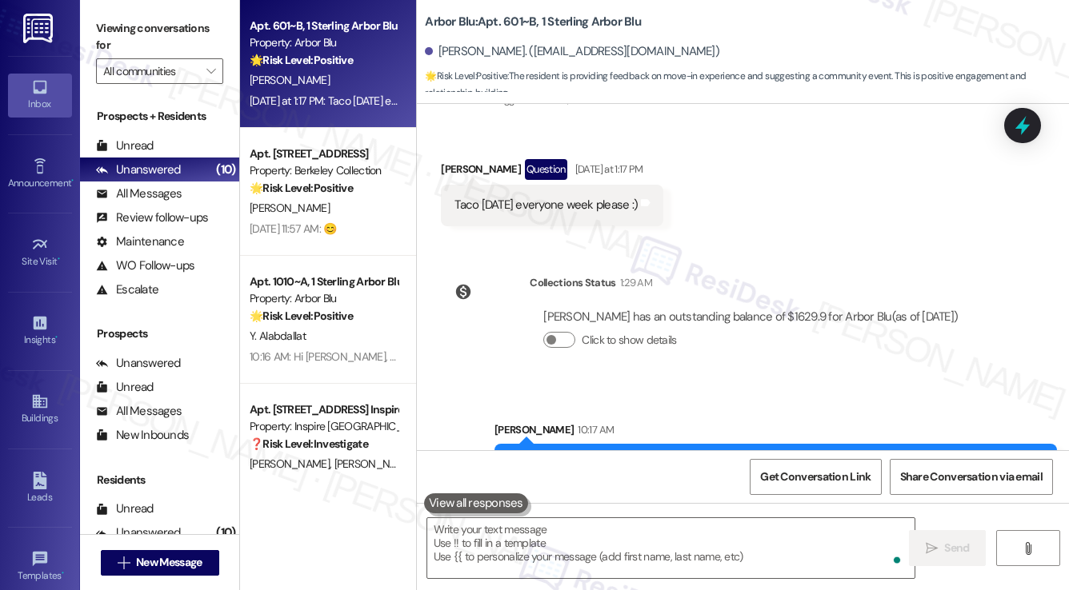
scroll to position [625, 0]
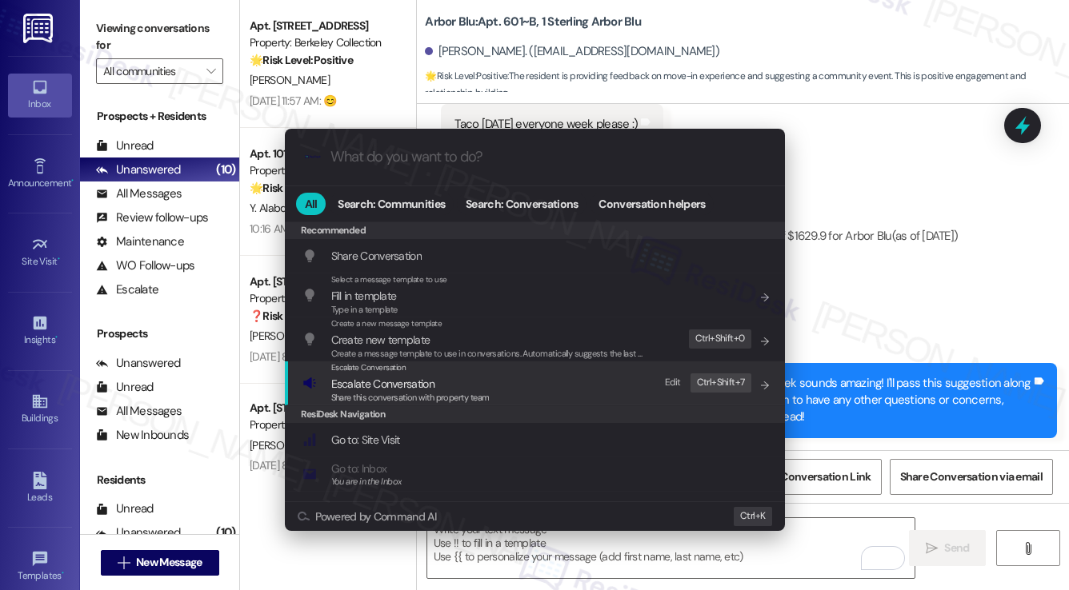
click at [601, 375] on div "Escalate Conversation Escalate Conversation Share this conversation with proper…" at bounding box center [536, 383] width 468 height 43
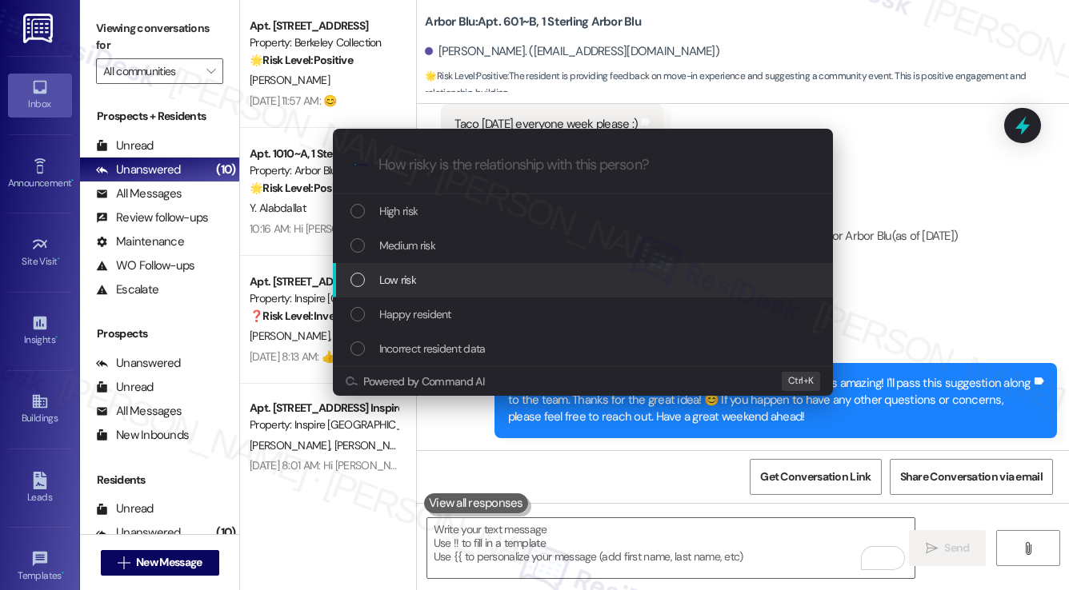
click at [400, 291] on div "Low risk" at bounding box center [583, 280] width 500 height 34
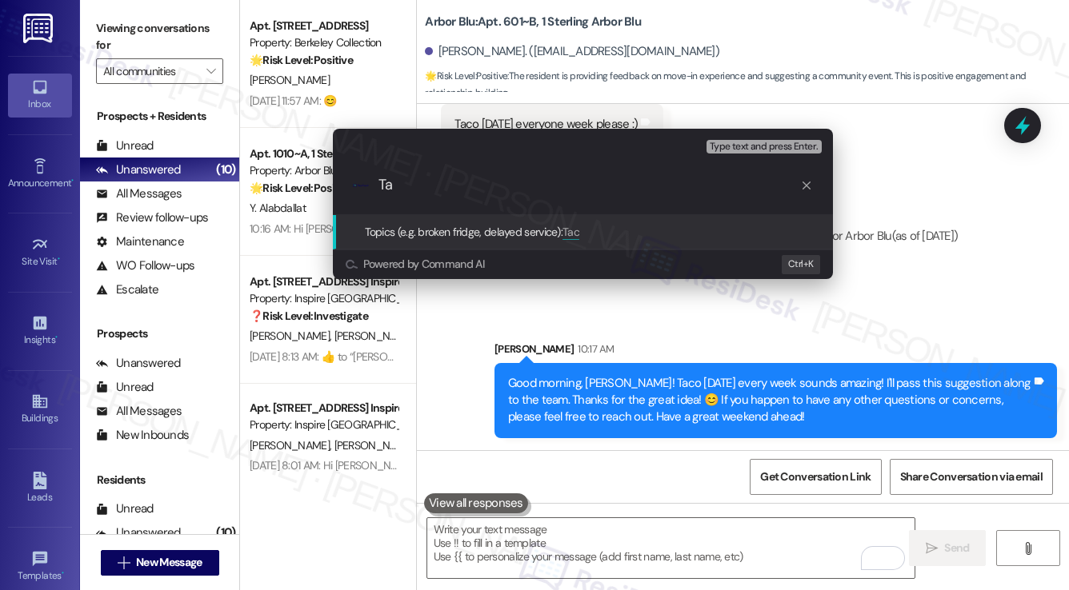
type input "T"
type input "F"
click at [378, 184] on input "Suggestion for Taco Tuesday ever" at bounding box center [589, 185] width 422 height 17
click at [896, 150] on div "Escalate Conversation Low risk Topics (e.g. broken fridge, delayed service) Any…" at bounding box center [534, 295] width 1069 height 590
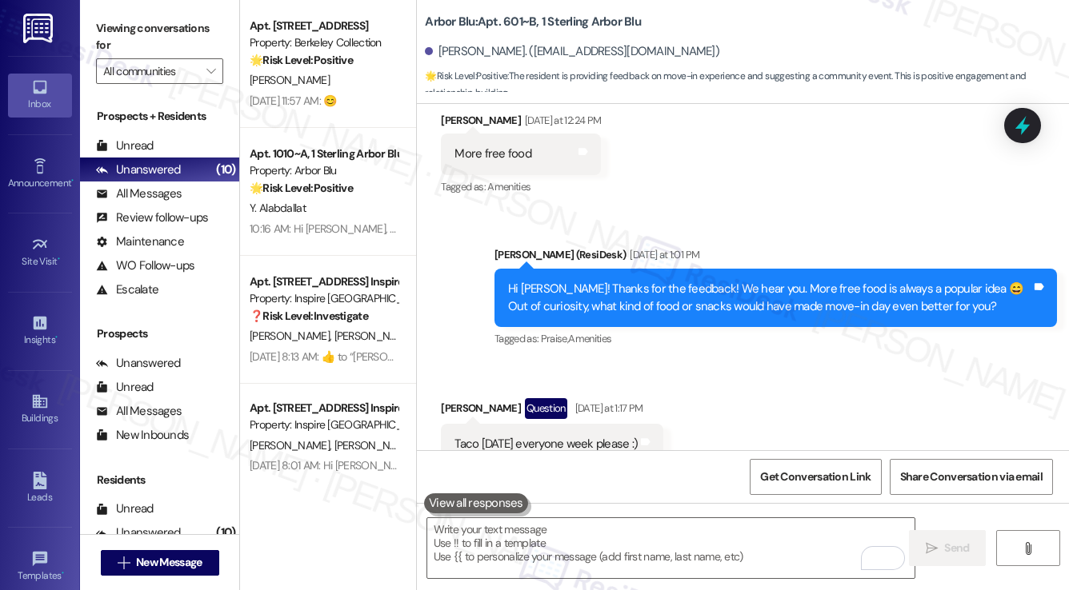
scroll to position [65, 0]
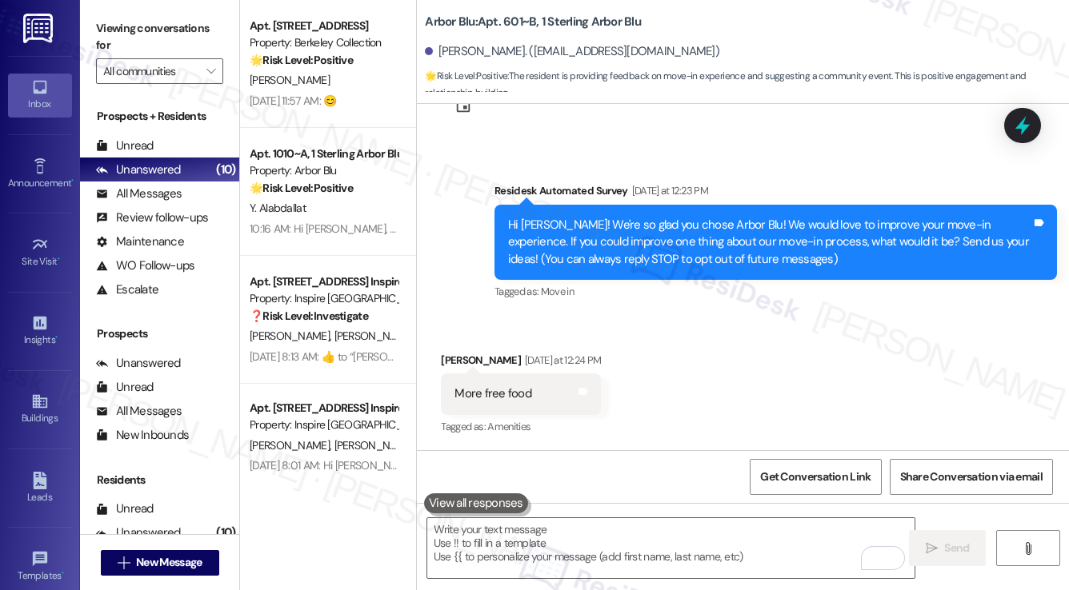
click at [729, 234] on div "Hi Nicholas! We're so glad you chose Arbor Blu! We would love to improve your m…" at bounding box center [769, 242] width 523 height 51
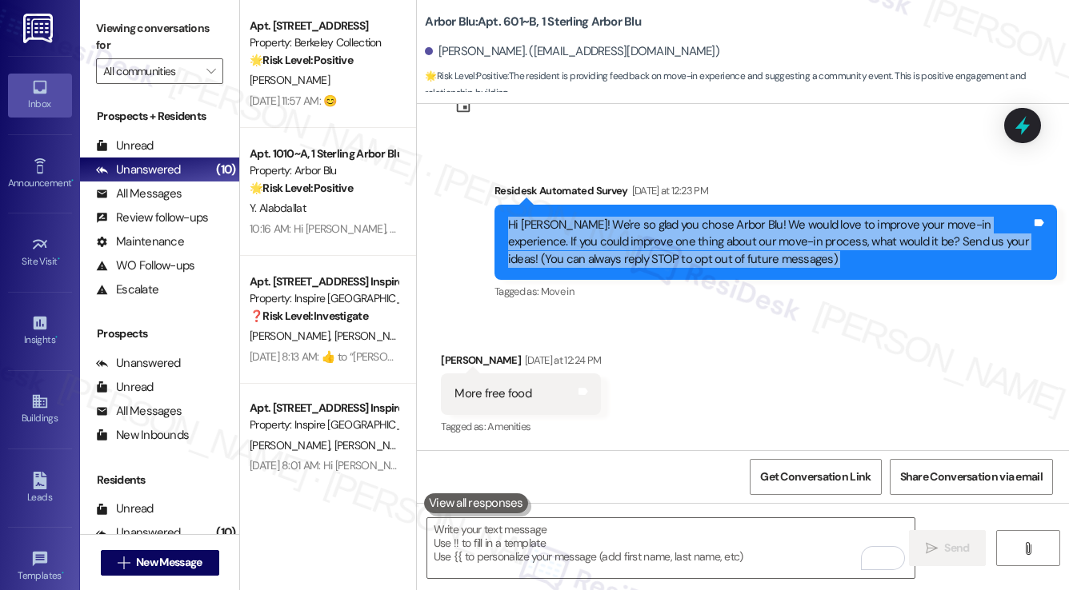
click at [729, 234] on div "Hi Nicholas! We're so glad you chose Arbor Blu! We would love to improve your m…" at bounding box center [769, 242] width 523 height 51
click at [1014, 110] on div at bounding box center [1022, 125] width 48 height 46
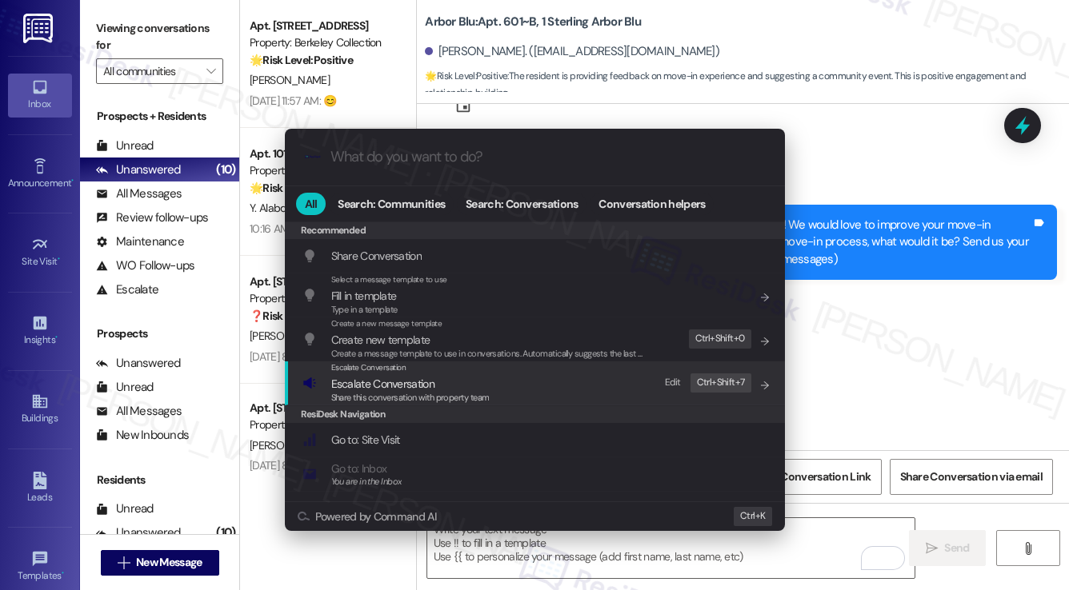
click at [495, 385] on div "Escalate Conversation Escalate Conversation Share this conversation with proper…" at bounding box center [536, 383] width 468 height 43
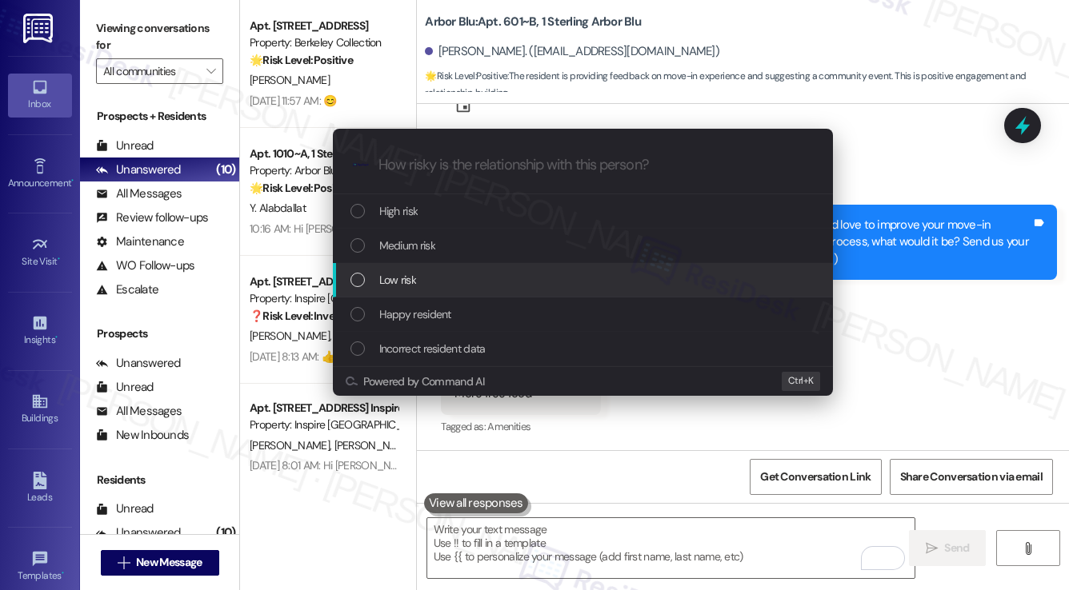
click at [413, 285] on span "Low risk" at bounding box center [397, 280] width 37 height 18
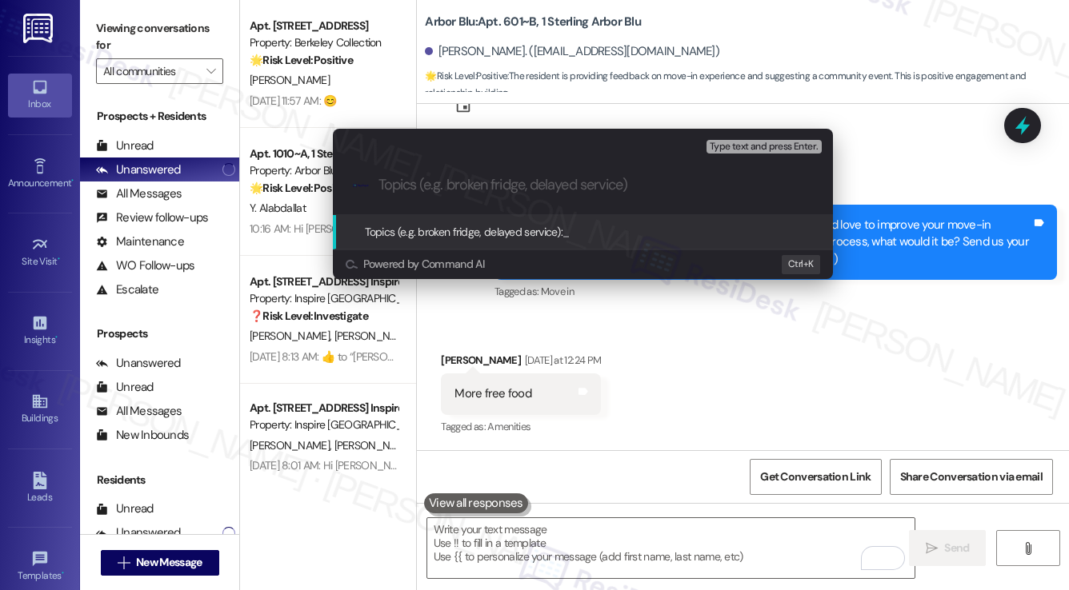
click at [902, 188] on div "Escalate Conversation Low risk Topics (e.g. broken fridge, delayed service) Any…" at bounding box center [534, 295] width 1069 height 590
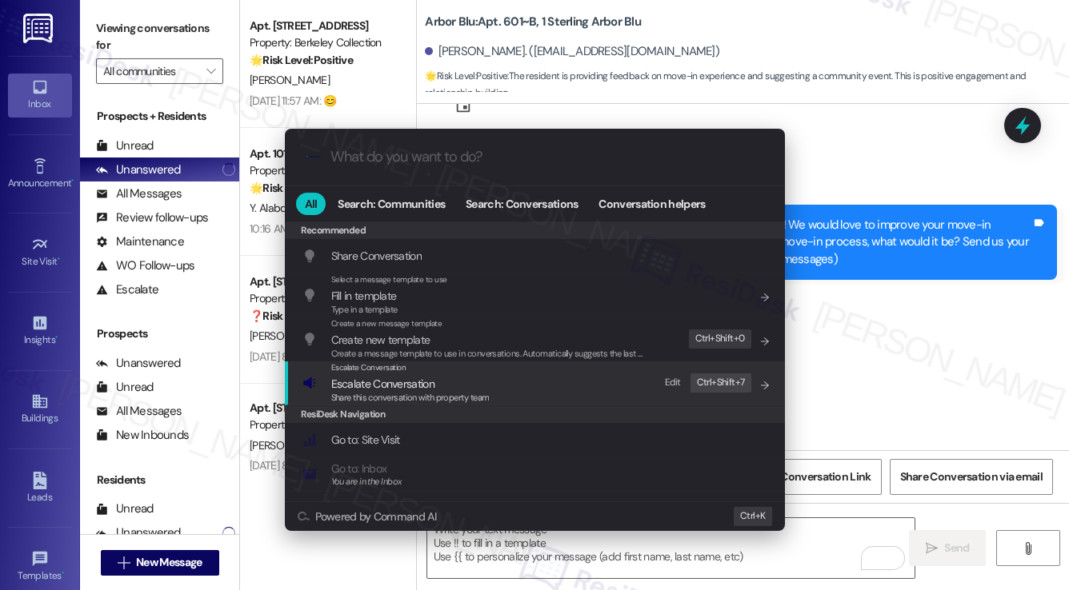
click at [385, 375] on span "Escalate Conversation" at bounding box center [382, 384] width 103 height 18
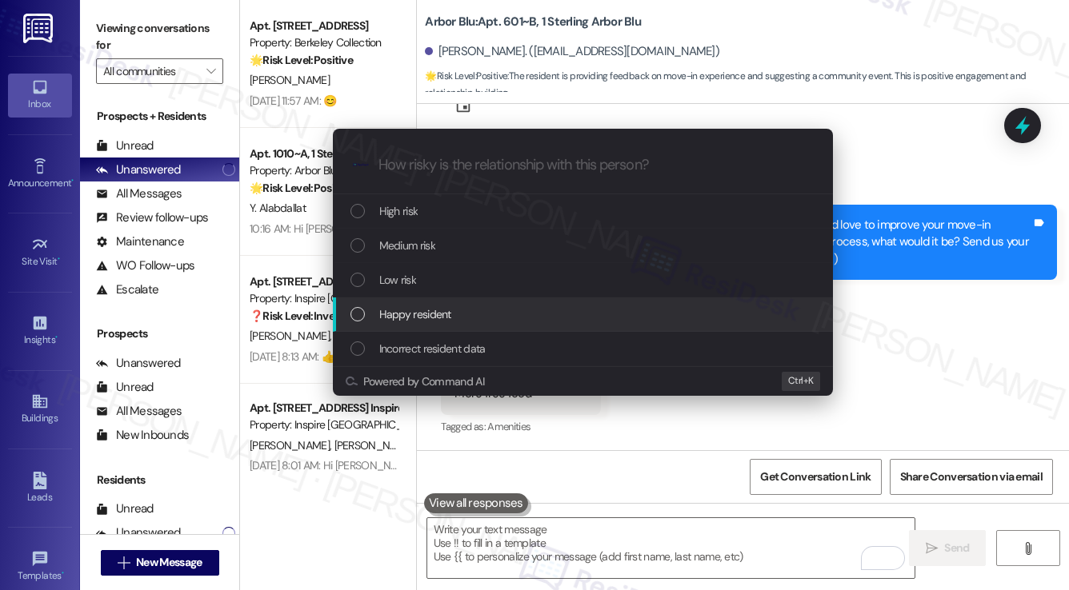
click at [423, 311] on span "Happy resident" at bounding box center [415, 315] width 72 height 18
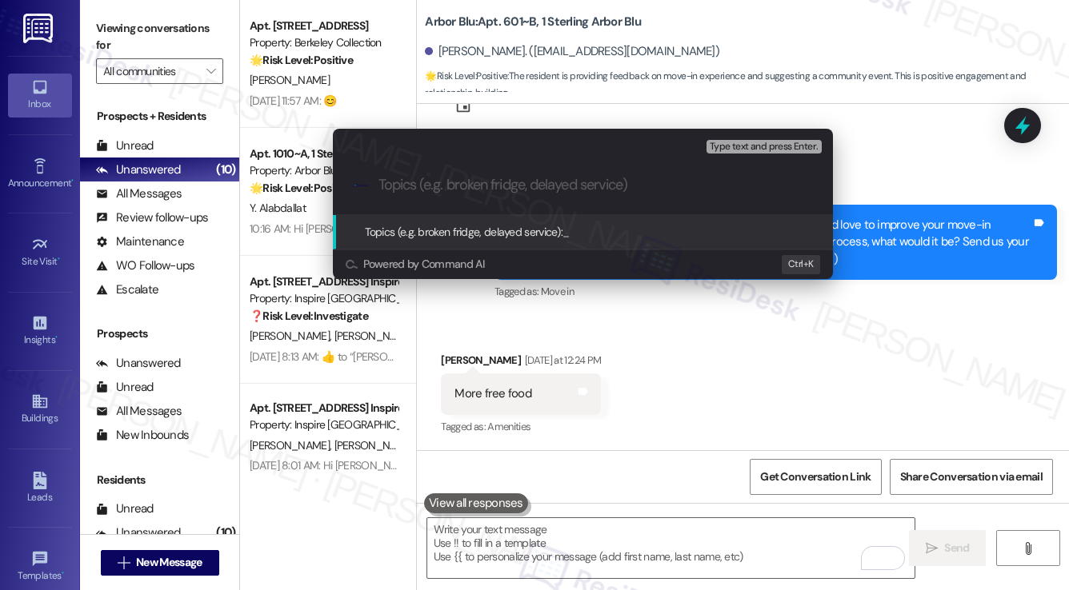
paste input "Suggestion for Taco Tuesday ever"
type input "Suggestion for Taco Tuesday every"
click at [893, 182] on div "Escalate Conversation Happy resident Topics (e.g. broken fridge, delayed servic…" at bounding box center [534, 295] width 1069 height 590
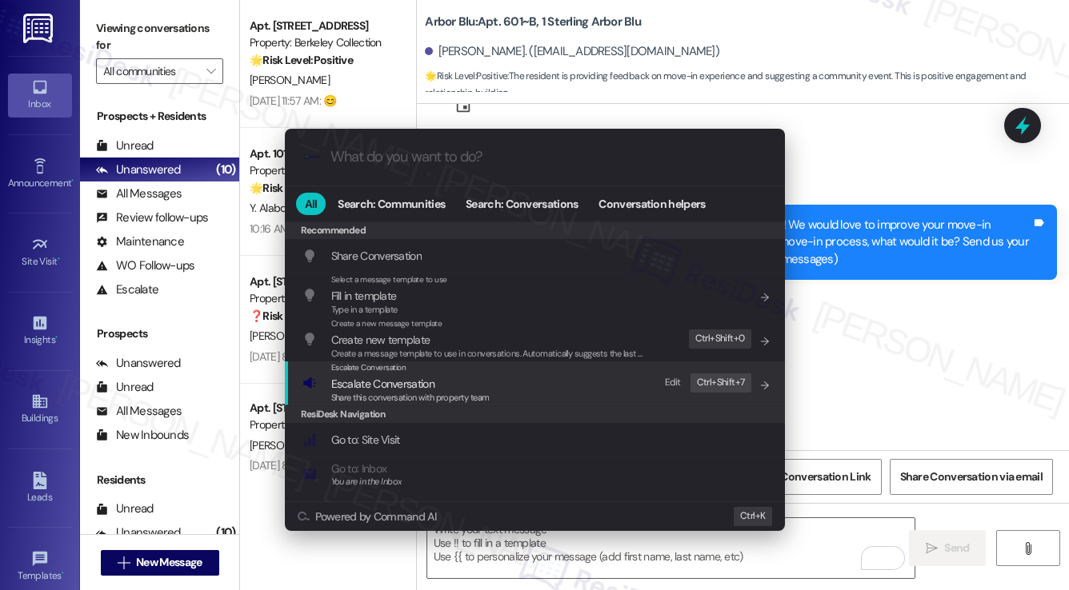
click at [470, 395] on span "Share this conversation with property team" at bounding box center [410, 397] width 158 height 11
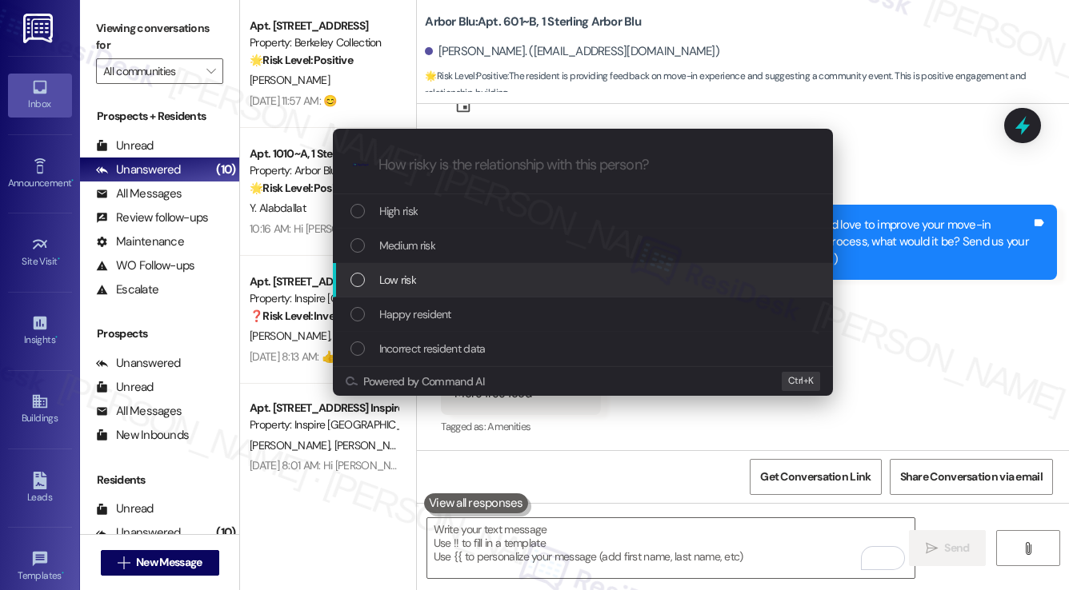
click at [407, 282] on span "Low risk" at bounding box center [397, 280] width 37 height 18
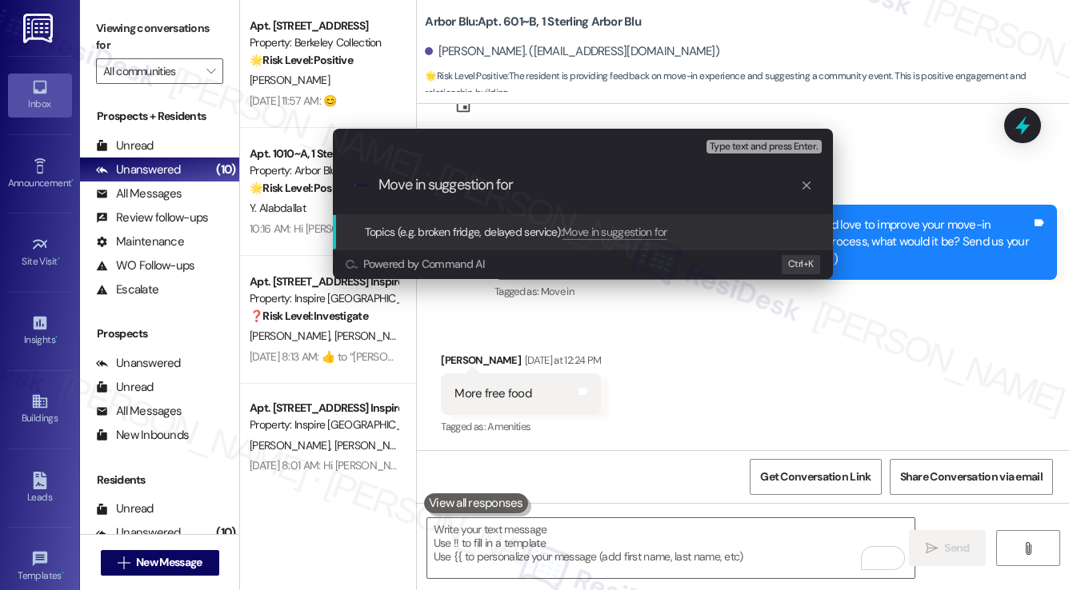
paste input "Suggestion for Taco Tuesday ever"
drag, startPoint x: 603, startPoint y: 183, endPoint x: 520, endPoint y: 182, distance: 83.2
click at [520, 182] on input "Move in suggestion for Suggestion for Taco Tuesday ever" at bounding box center [589, 185] width 422 height 17
click at [656, 185] on input "Move in suggestion for Taco Tuesday ever" at bounding box center [589, 185] width 422 height 17
type input "Move in suggestion for Taco Tuesday every week"
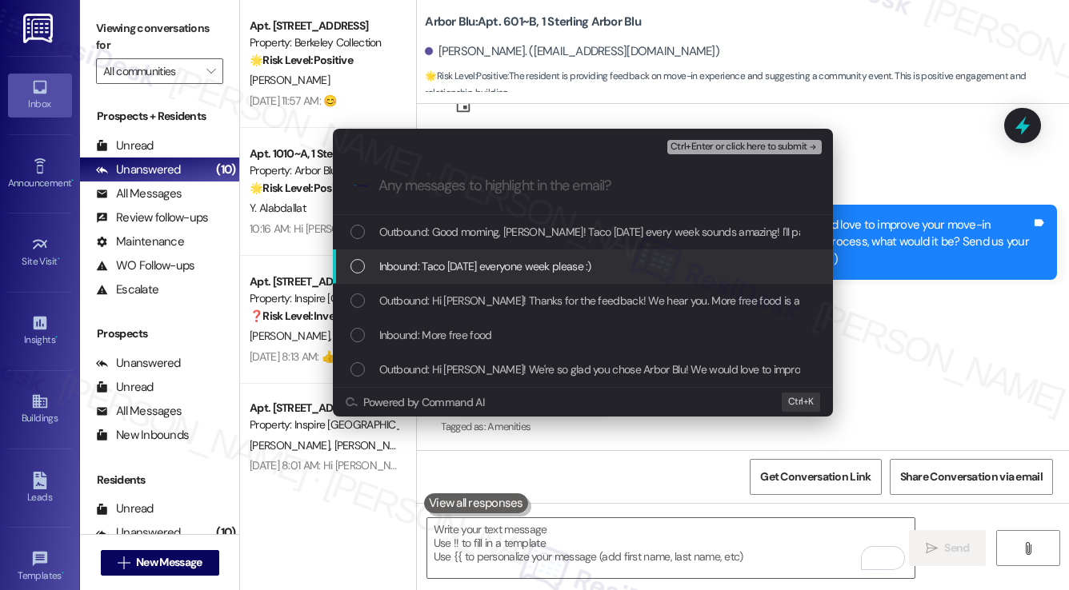
click at [547, 260] on span "Inbound: Taco Tuesday everyone week please :)" at bounding box center [485, 267] width 212 height 18
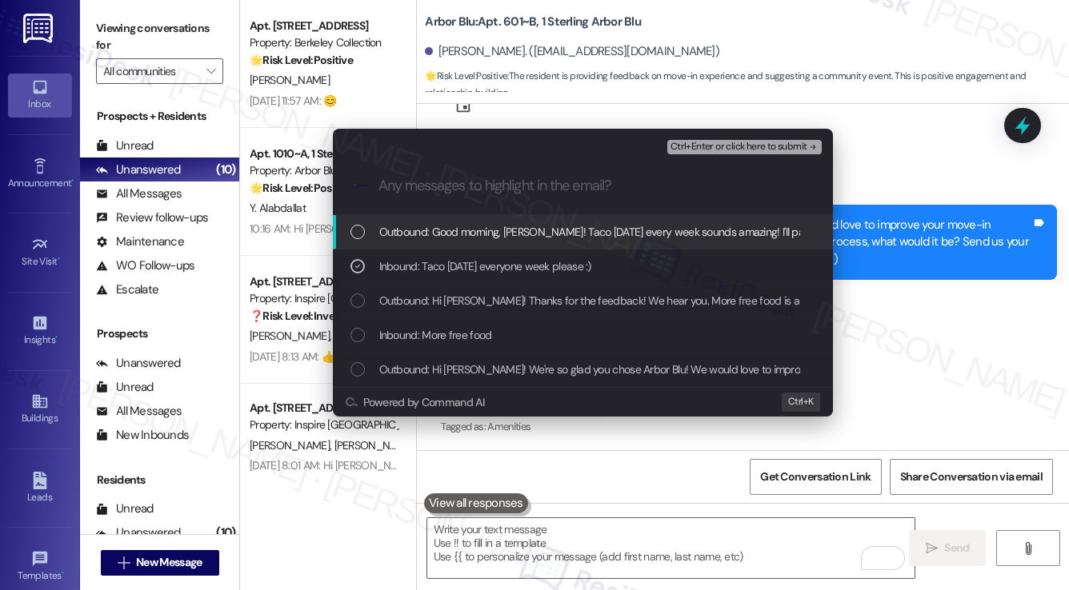
click at [720, 142] on span "Ctrl+Enter or click here to submit" at bounding box center [738, 147] width 137 height 11
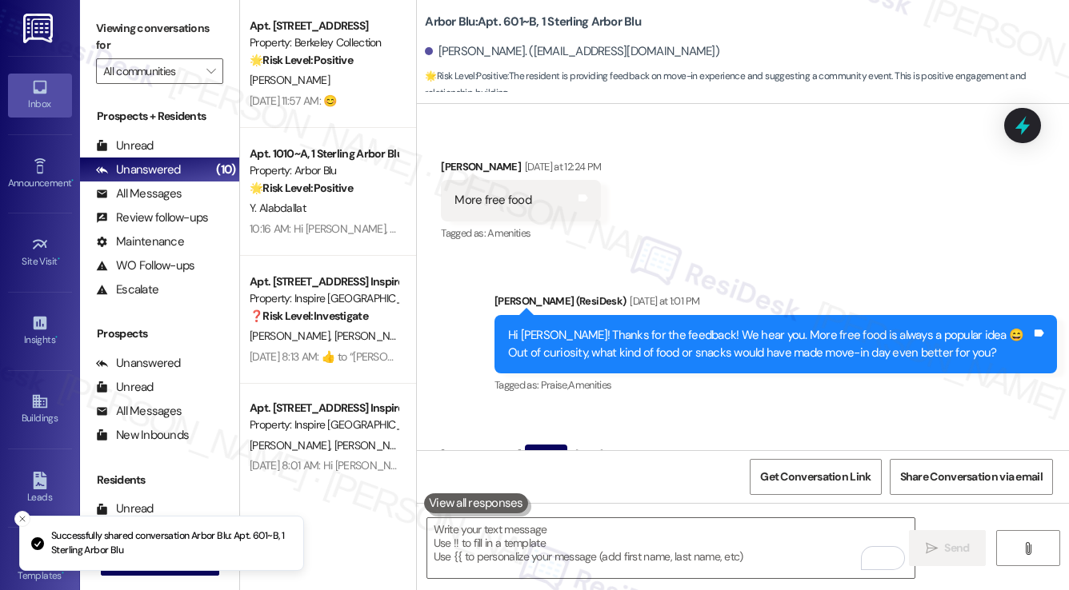
scroll to position [331, 0]
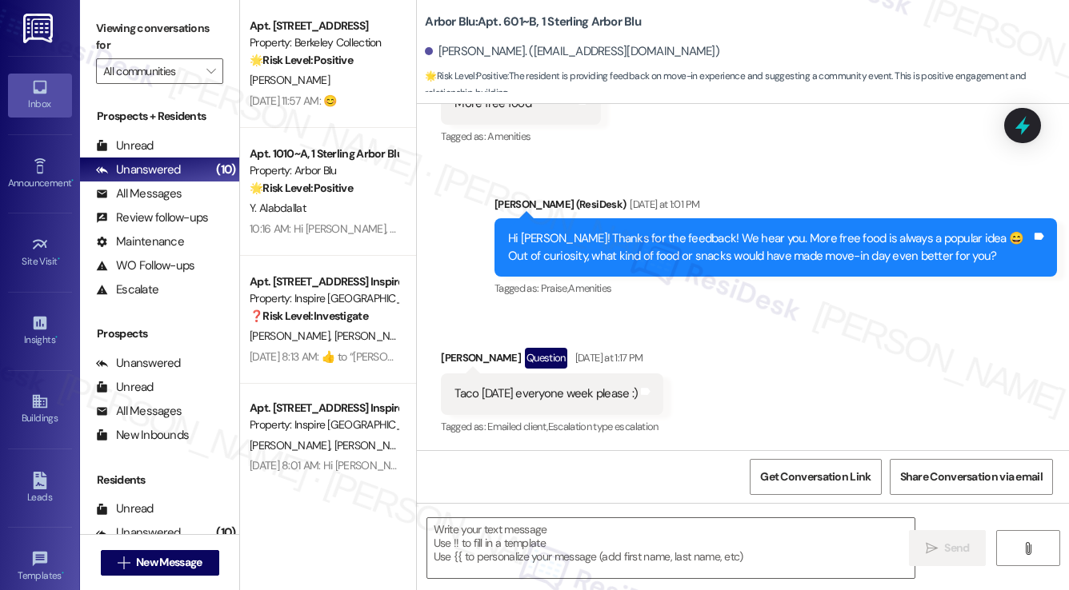
type textarea "Fetching suggested responses. Please feel free to read through the conversation…"
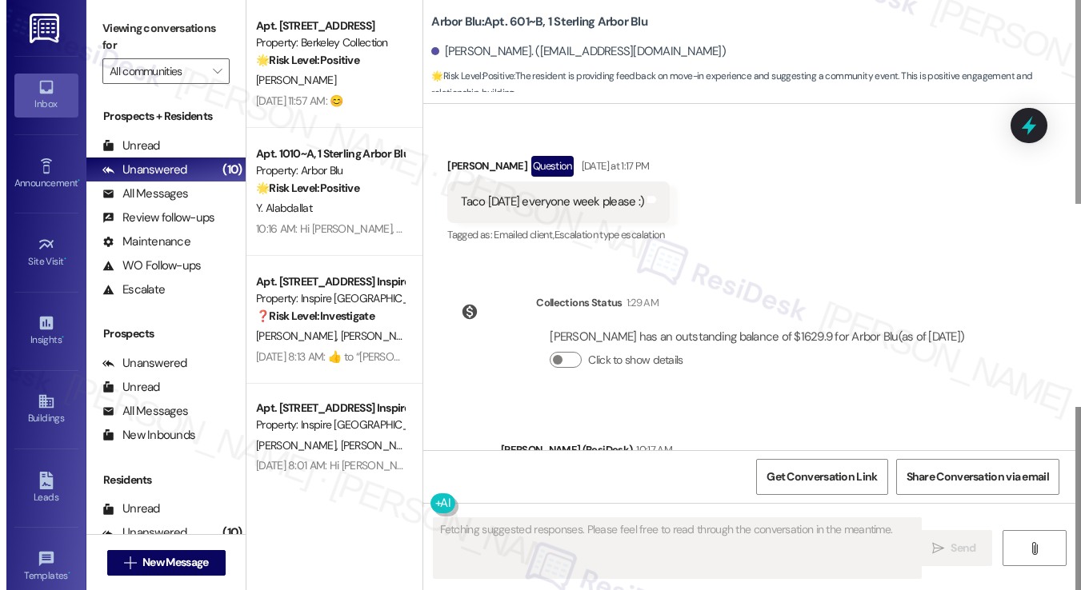
scroll to position [672, 0]
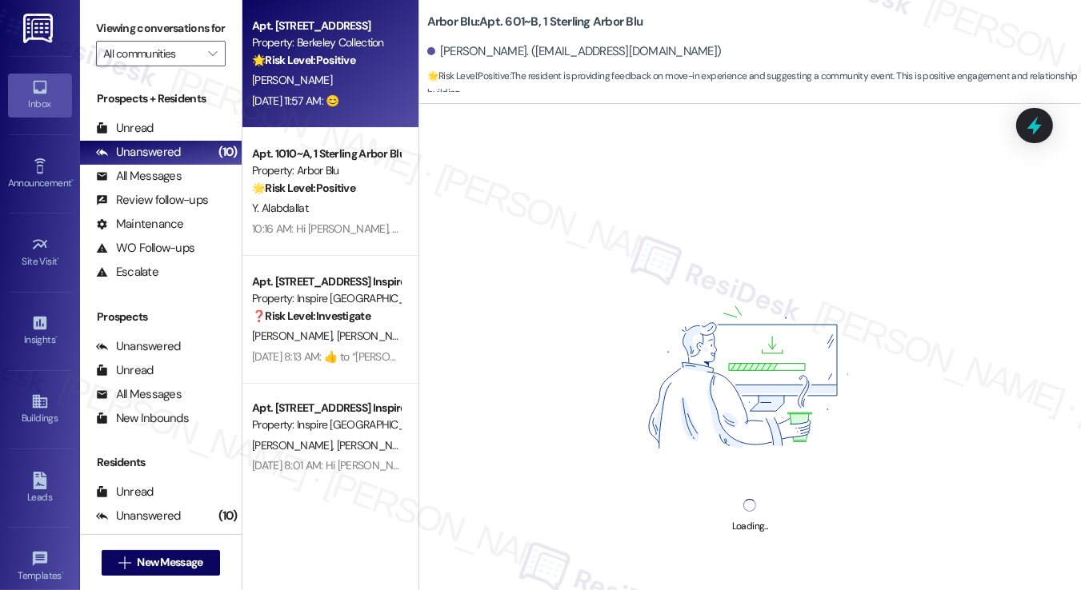
click at [479, 25] on b "Arbor Blu: Apt. 601~B, 1 Sterling Arbor Blu" at bounding box center [535, 22] width 216 height 17
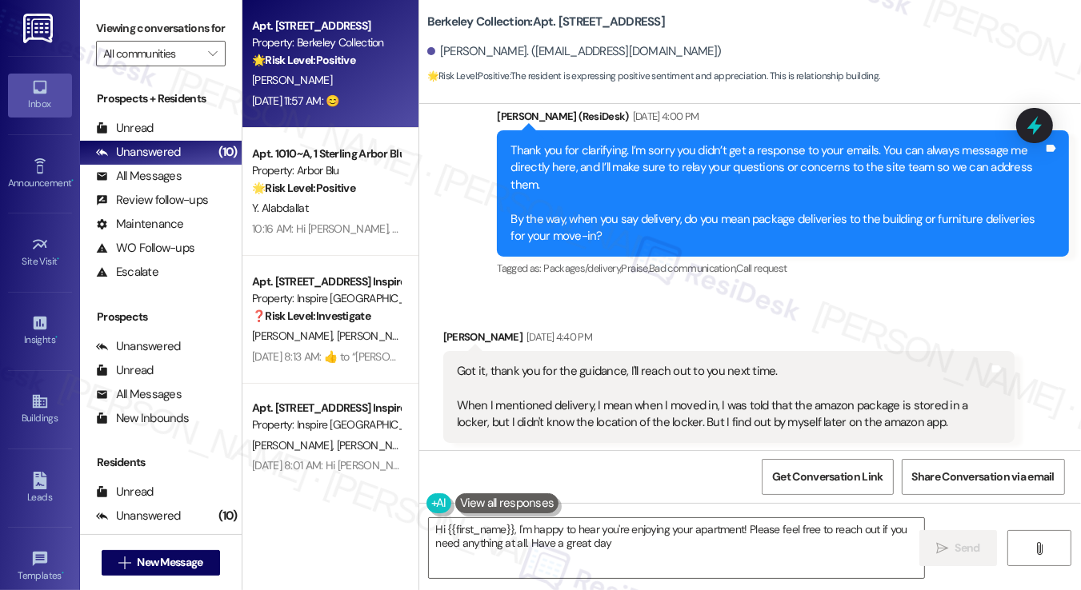
type textarea "Hi {{first_name}}, I'm happy to hear you're enjoying your apartment! Please fee…"
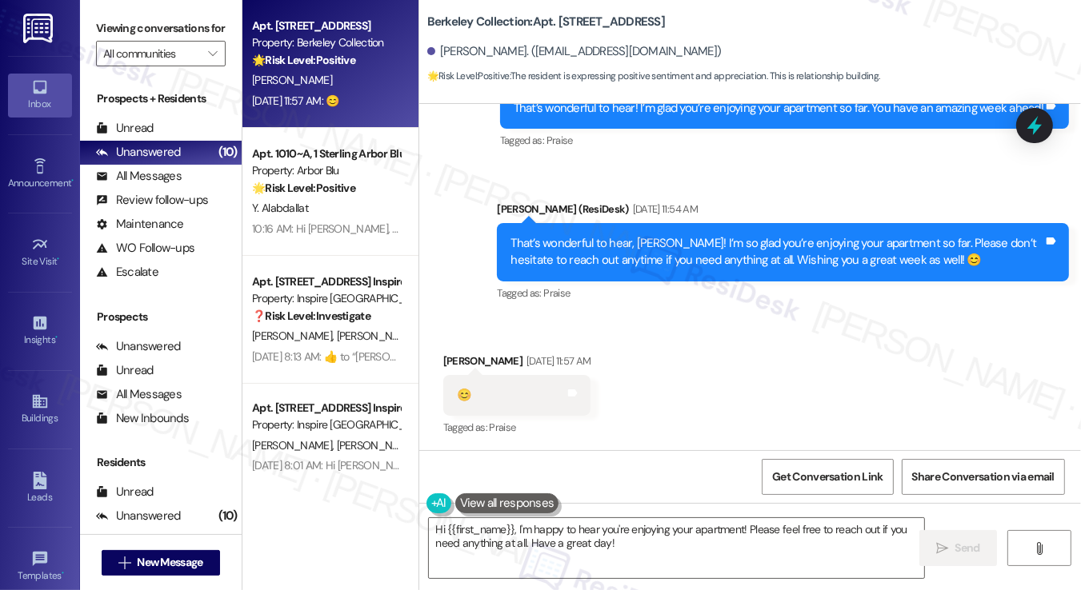
scroll to position [1863, 0]
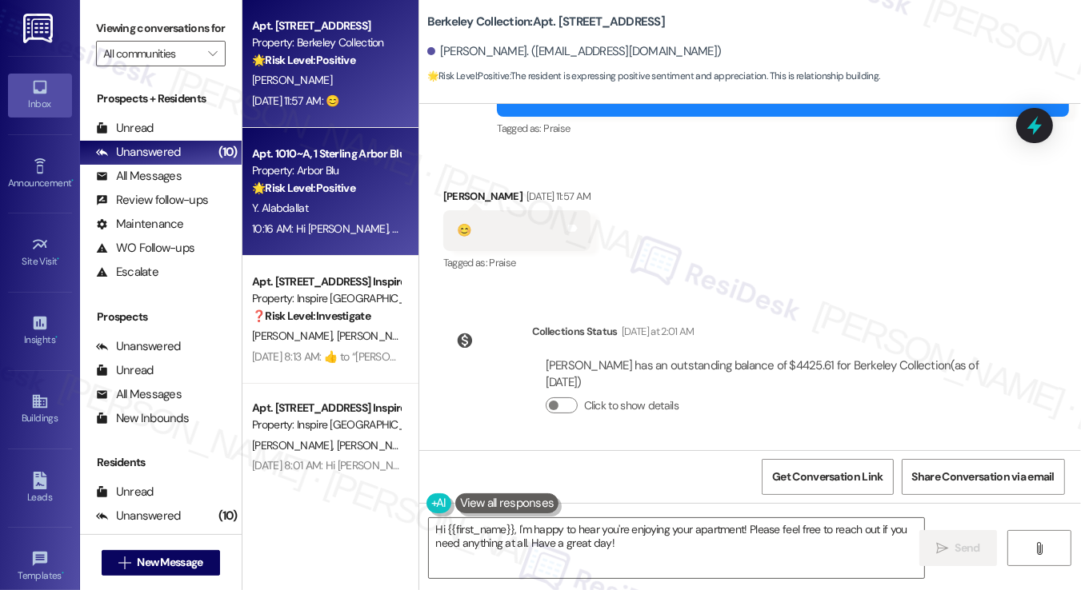
click at [366, 202] on div "Y. Alabdallat" at bounding box center [325, 208] width 151 height 20
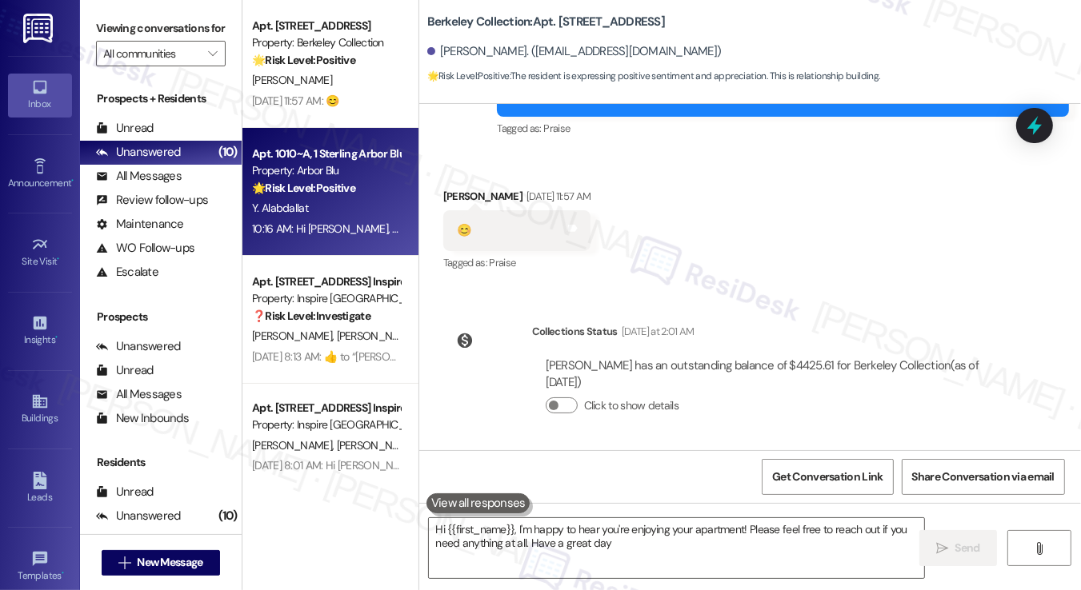
type textarea "Hi {{first_name}}, I'm happy to hear you're enjoying your apartment! Please fee…"
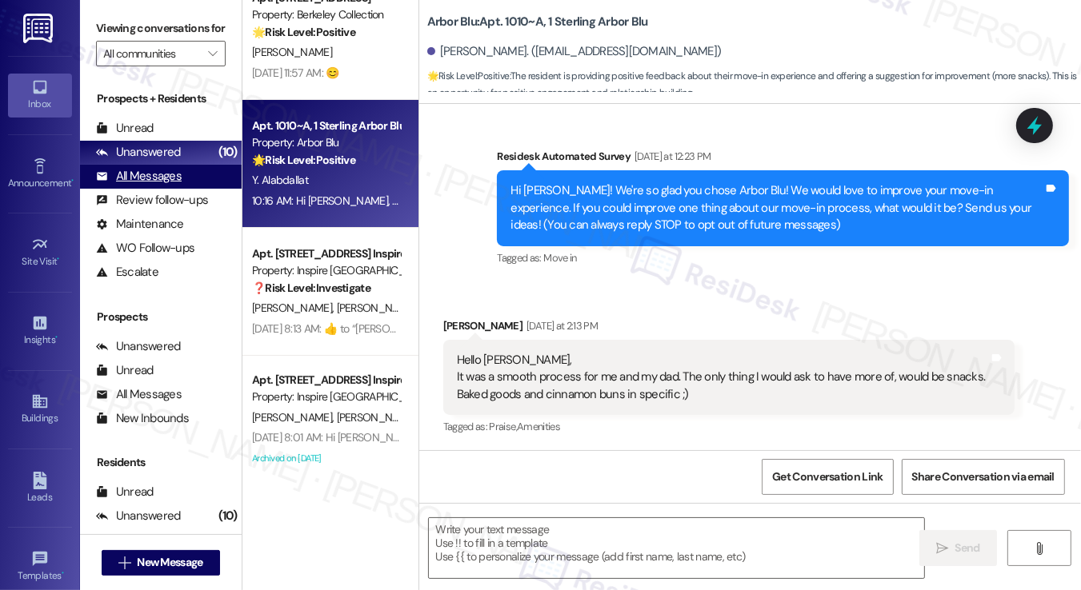
scroll to position [0, 0]
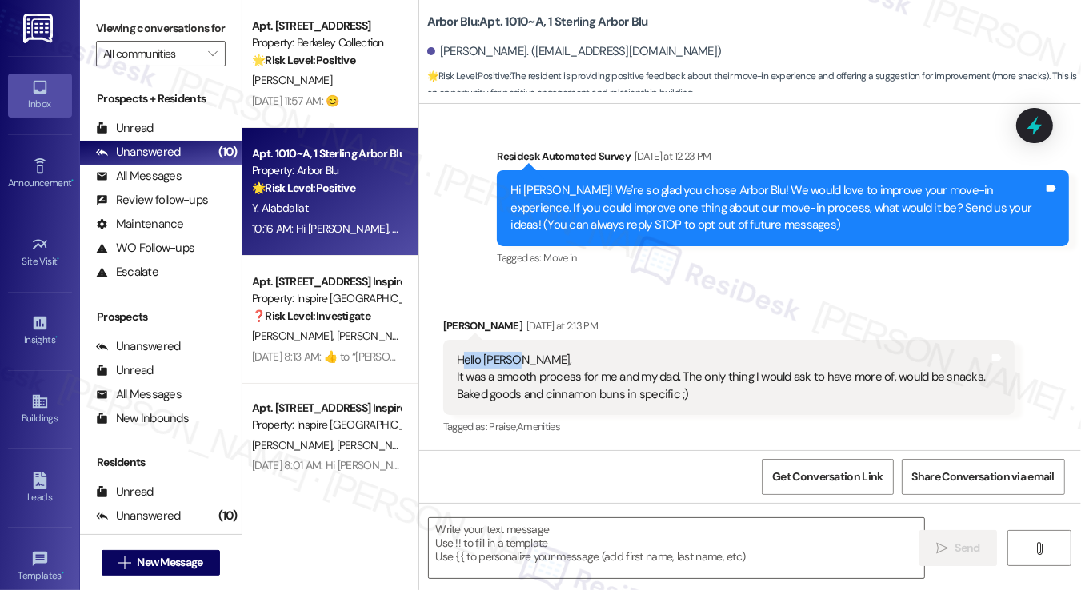
drag, startPoint x: 458, startPoint y: 356, endPoint x: 621, endPoint y: 370, distance: 163.7
click at [621, 370] on div "Hello [PERSON_NAME], It was a smooth process for me and my dad. The only thing …" at bounding box center [723, 377] width 533 height 51
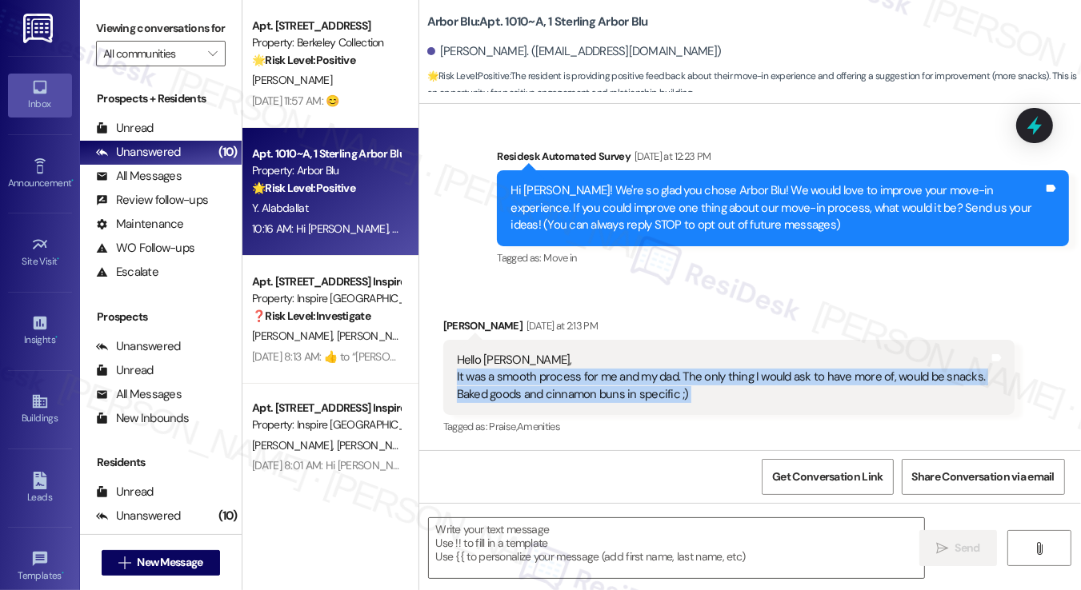
drag, startPoint x: 621, startPoint y: 370, endPoint x: 633, endPoint y: 371, distance: 12.1
click at [623, 371] on div "Hello [PERSON_NAME], It was a smooth process for me and my dad. The only thing …" at bounding box center [723, 377] width 533 height 51
type textarea "Fetching suggested responses. Please feel free to read through the conversation…"
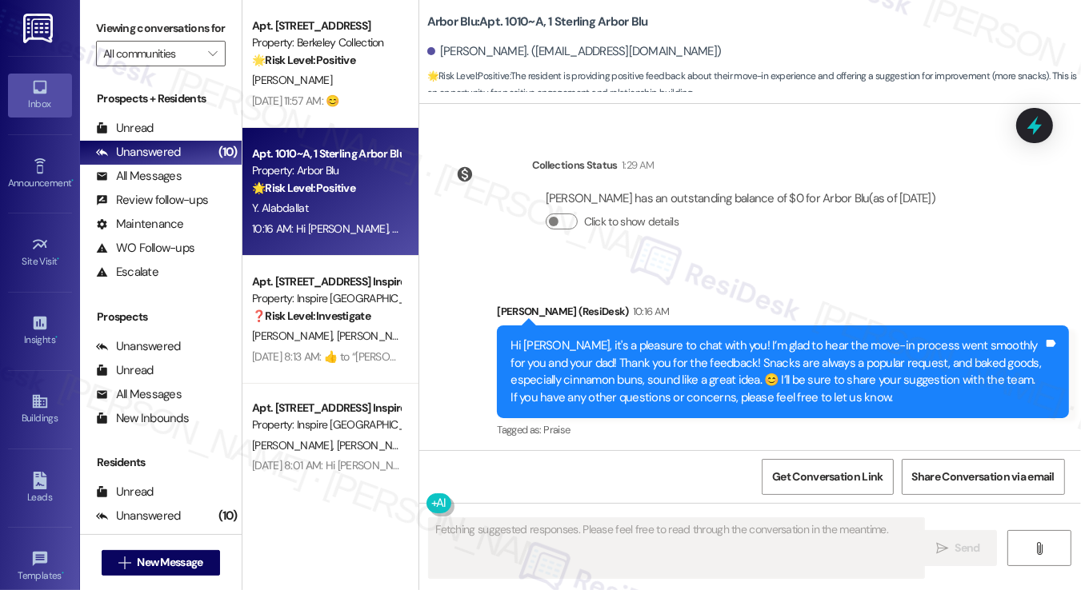
scroll to position [464, 0]
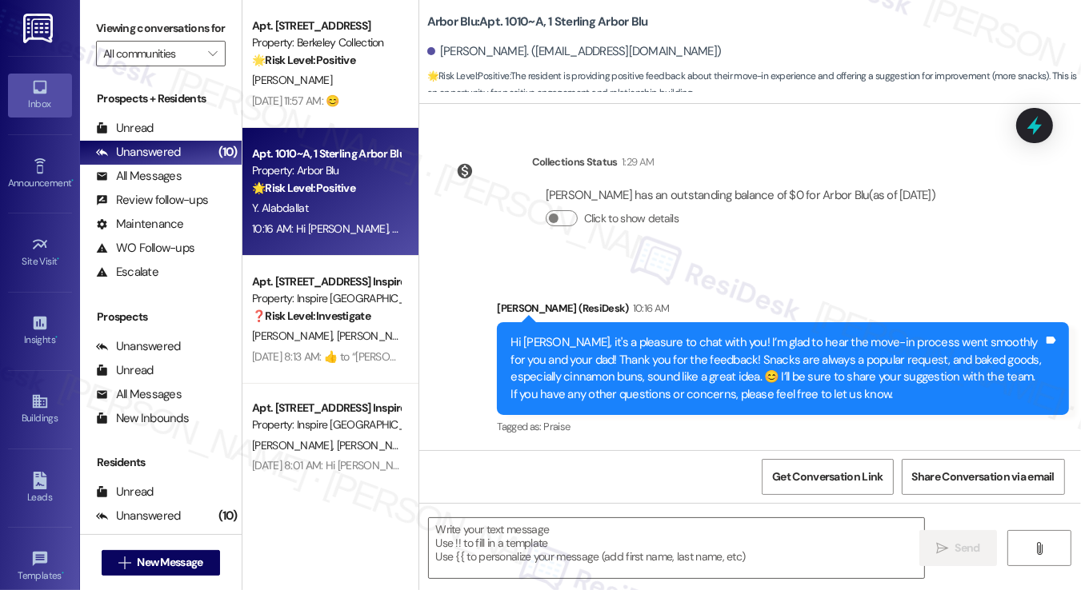
click at [623, 366] on div "Hi Yousef, it's a pleasure to chat with you! I’m glad to hear the move-in proce…" at bounding box center [776, 368] width 533 height 69
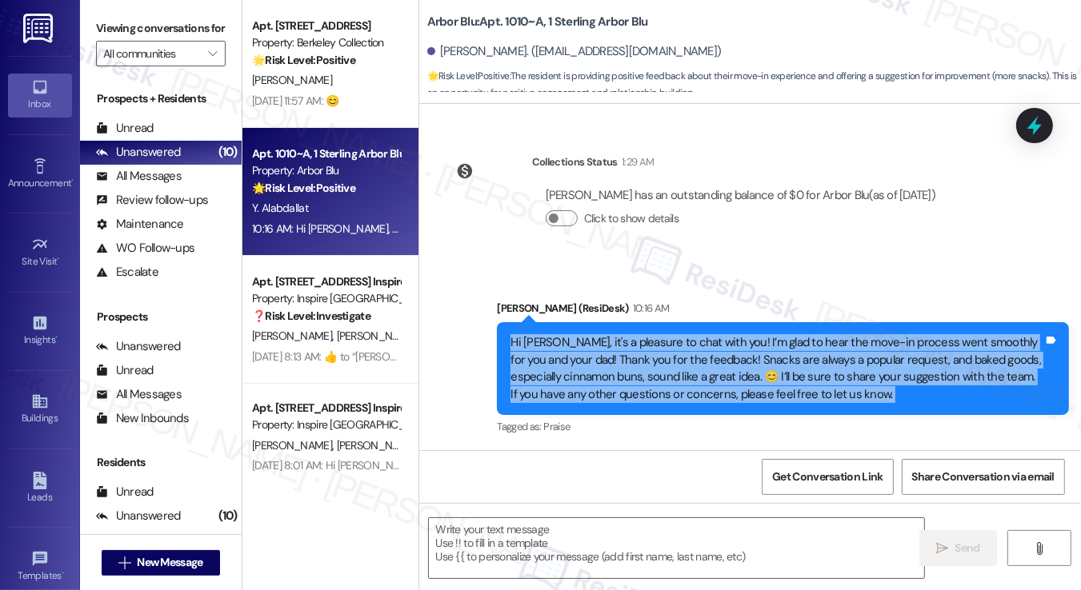
click at [623, 366] on div "Hi Yousef, it's a pleasure to chat with you! I’m glad to hear the move-in proce…" at bounding box center [776, 368] width 533 height 69
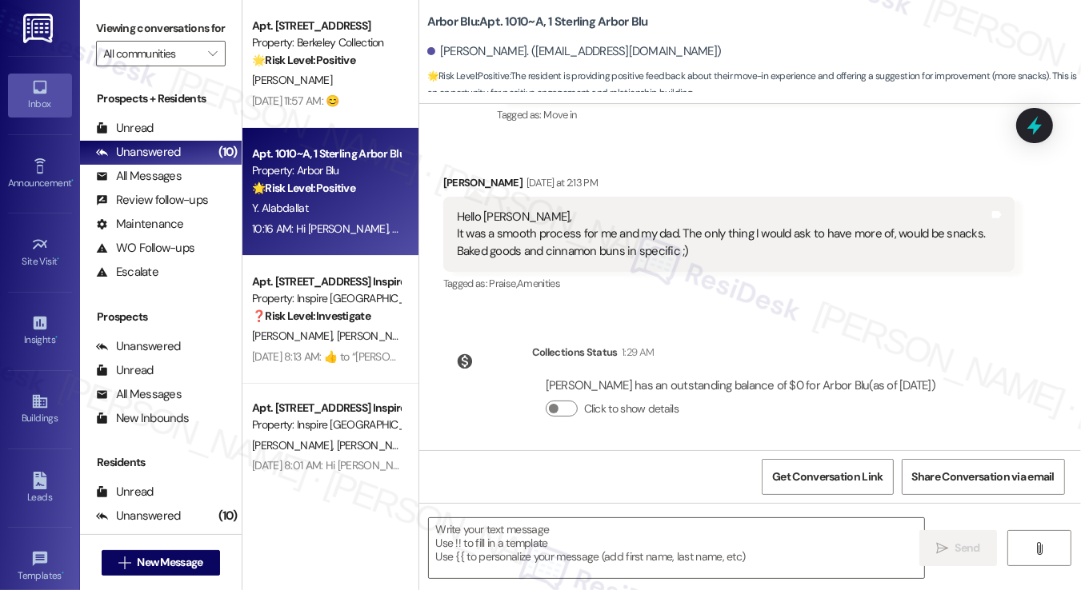
scroll to position [144, 0]
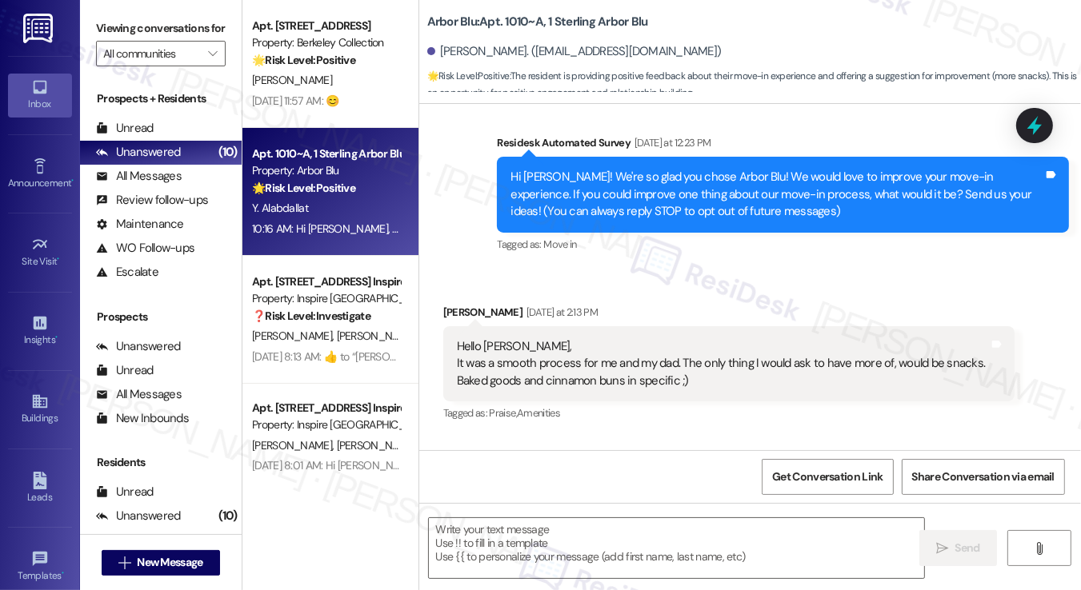
click at [626, 345] on div "Hello [PERSON_NAME], It was a smooth process for me and my dad. The only thing …" at bounding box center [723, 363] width 533 height 51
click at [637, 371] on div "Hello [PERSON_NAME], It was a smooth process for me and my dad. The only thing …" at bounding box center [723, 363] width 533 height 51
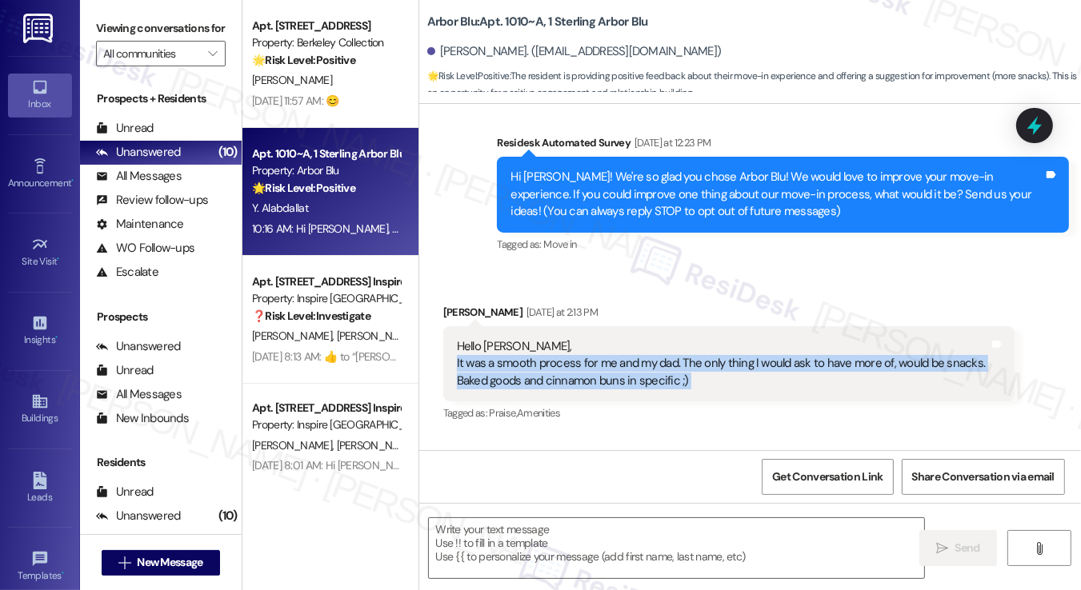
click at [637, 371] on div "Hello [PERSON_NAME], It was a smooth process for me and my dad. The only thing …" at bounding box center [723, 363] width 533 height 51
copy div "It was a smooth process for me and my dad. The only thing I would ask to have m…"
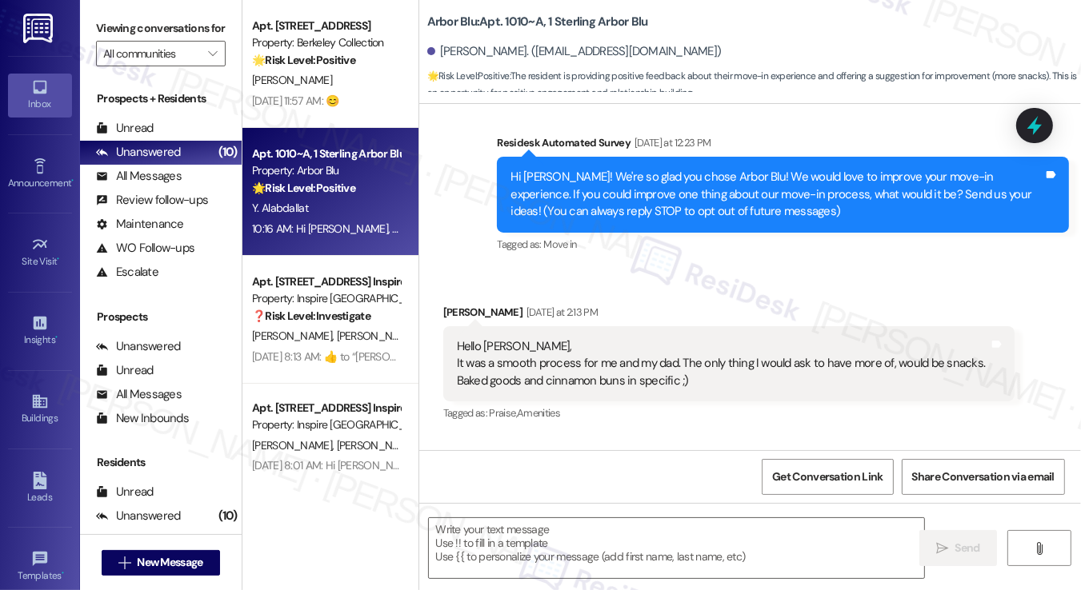
click at [912, 236] on div "Tagged as: Move in Click to highlight conversations about Move in" at bounding box center [783, 244] width 572 height 23
click at [1043, 127] on icon at bounding box center [1034, 125] width 27 height 27
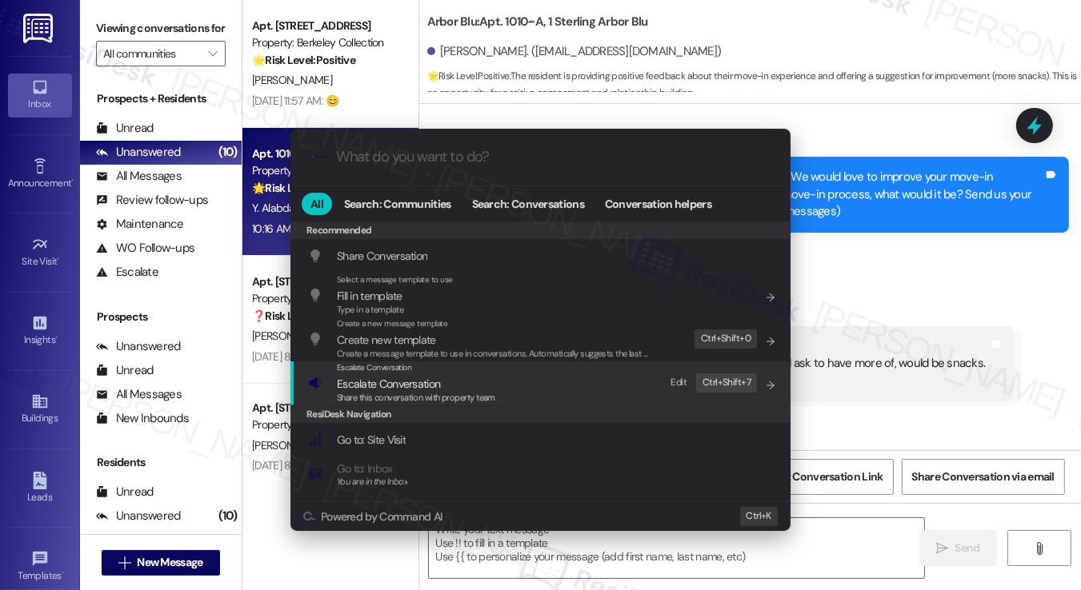
click at [393, 386] on span "Escalate Conversation" at bounding box center [388, 384] width 103 height 14
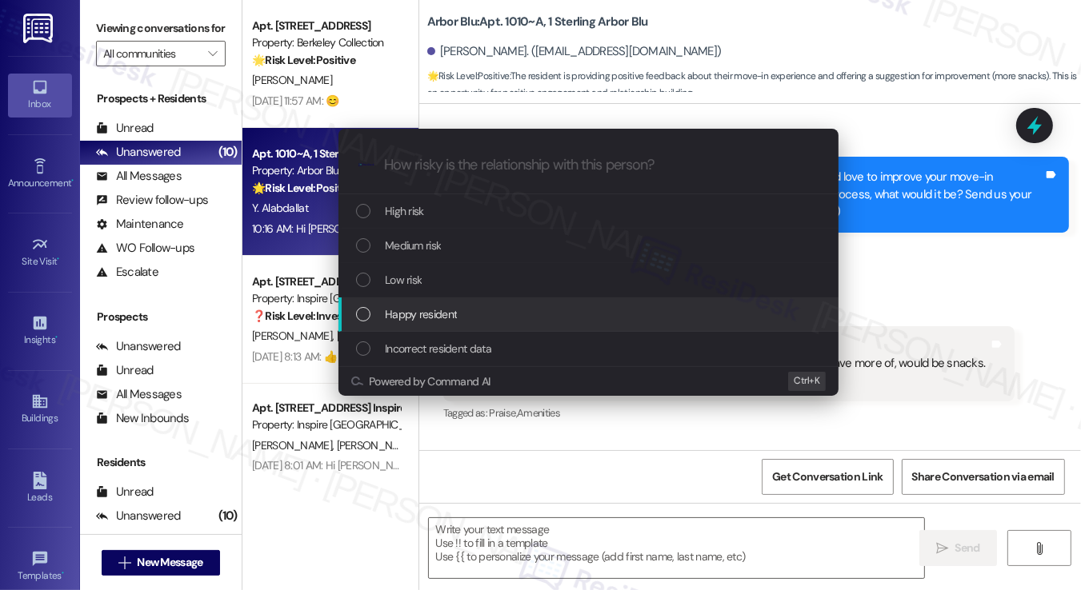
click at [389, 310] on span "Happy resident" at bounding box center [421, 315] width 72 height 18
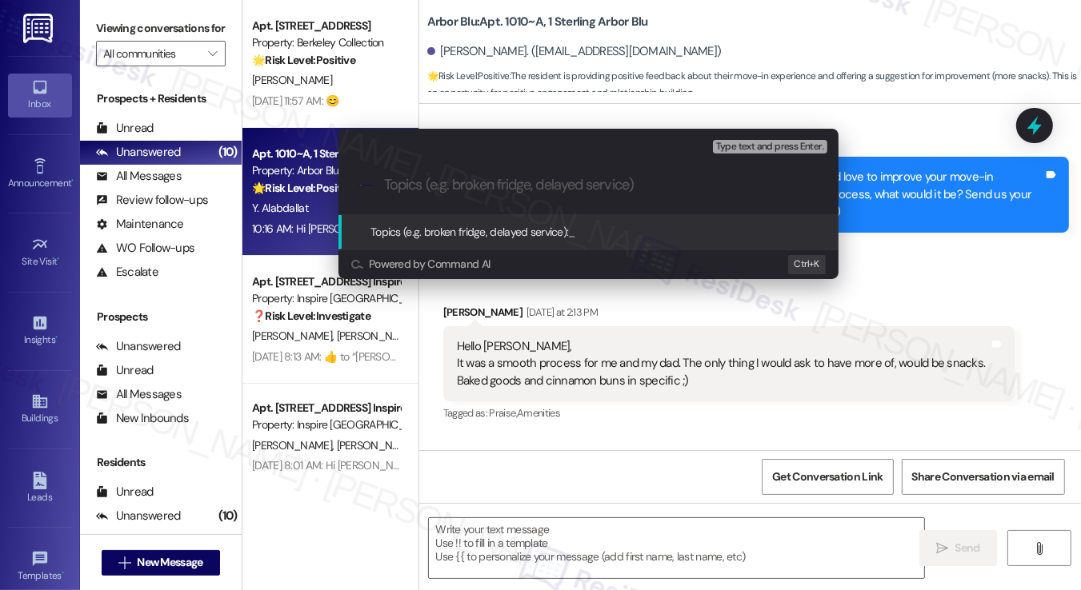
paste input "It was a smooth process for me and my dad. The only thing I would ask to have m…"
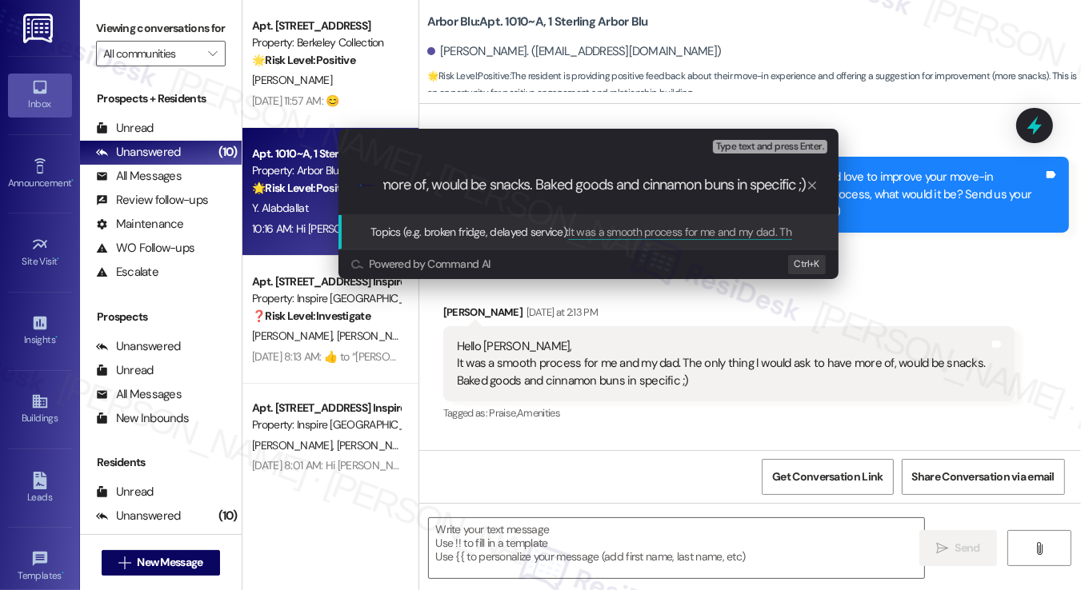
scroll to position [0, 0]
click at [115, 17] on div "Escalate Conversation Happy resident Topics (e.g. broken fridge, delayed servic…" at bounding box center [540, 295] width 1081 height 590
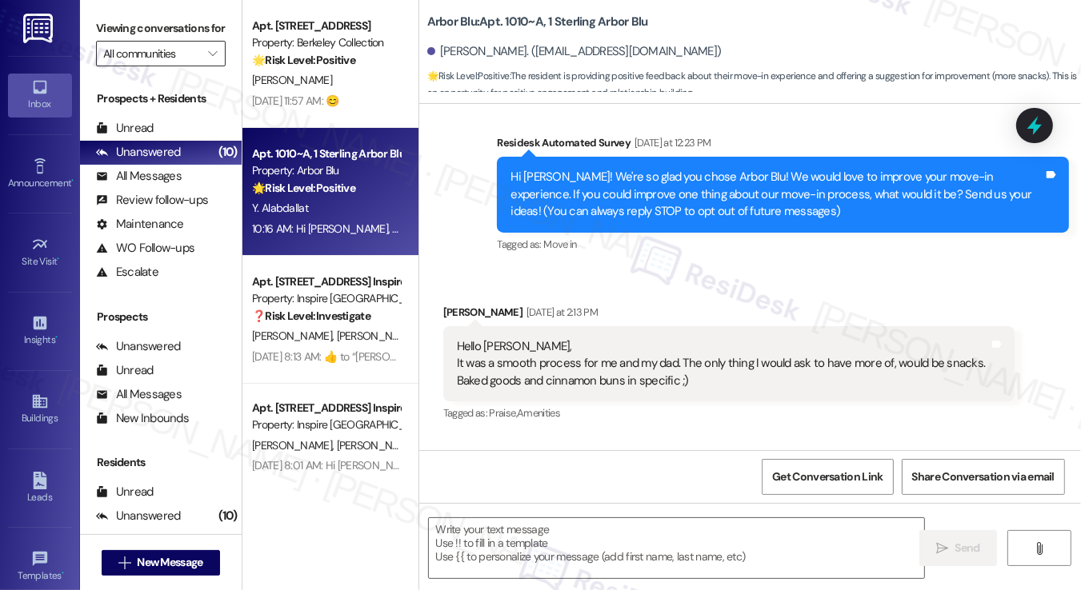
drag, startPoint x: 126, startPoint y: 22, endPoint x: 193, endPoint y: 62, distance: 78.2
click at [126, 22] on label "Viewing conversations for" at bounding box center [161, 28] width 130 height 25
click at [772, 300] on div "Received via SMS [PERSON_NAME] [DATE] at 2:13 PM Hello [PERSON_NAME], It was a …" at bounding box center [729, 365] width 596 height 146
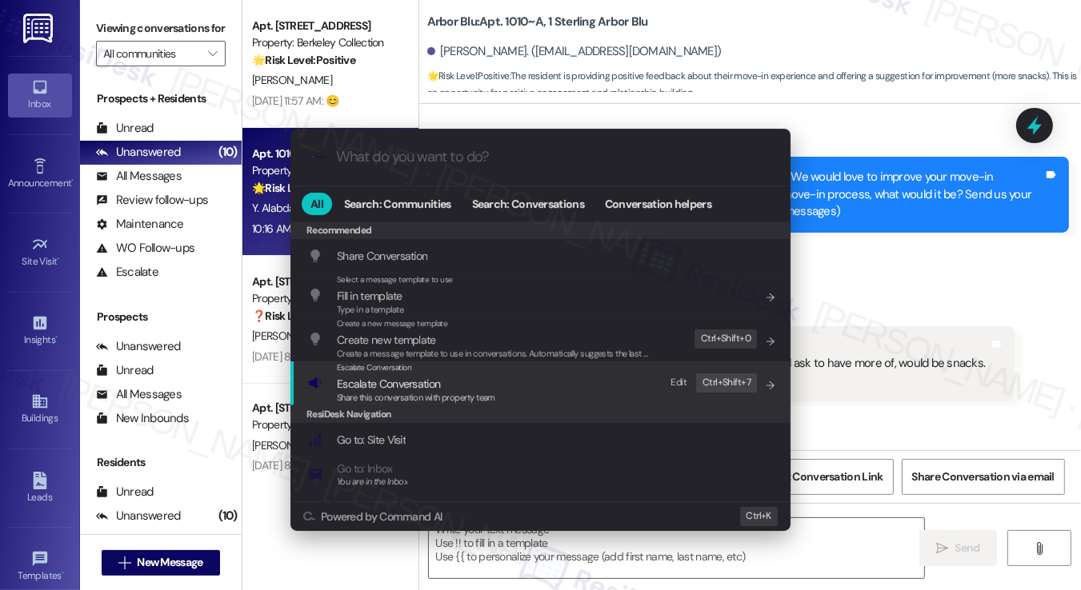
click at [467, 391] on div "Share this conversation with property team" at bounding box center [416, 398] width 158 height 14
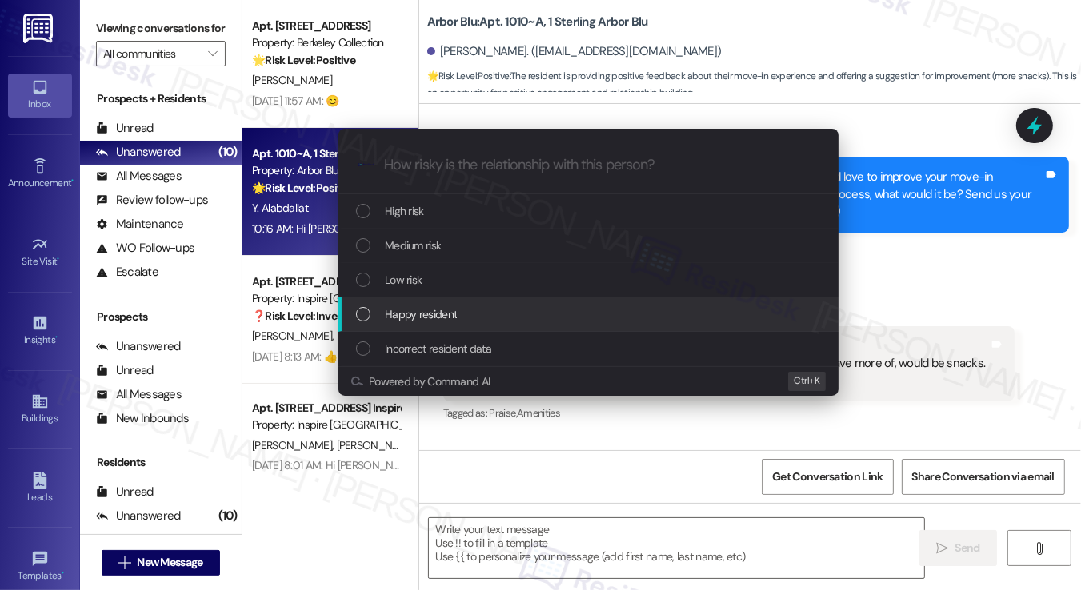
click at [405, 310] on span "Happy resident" at bounding box center [421, 315] width 72 height 18
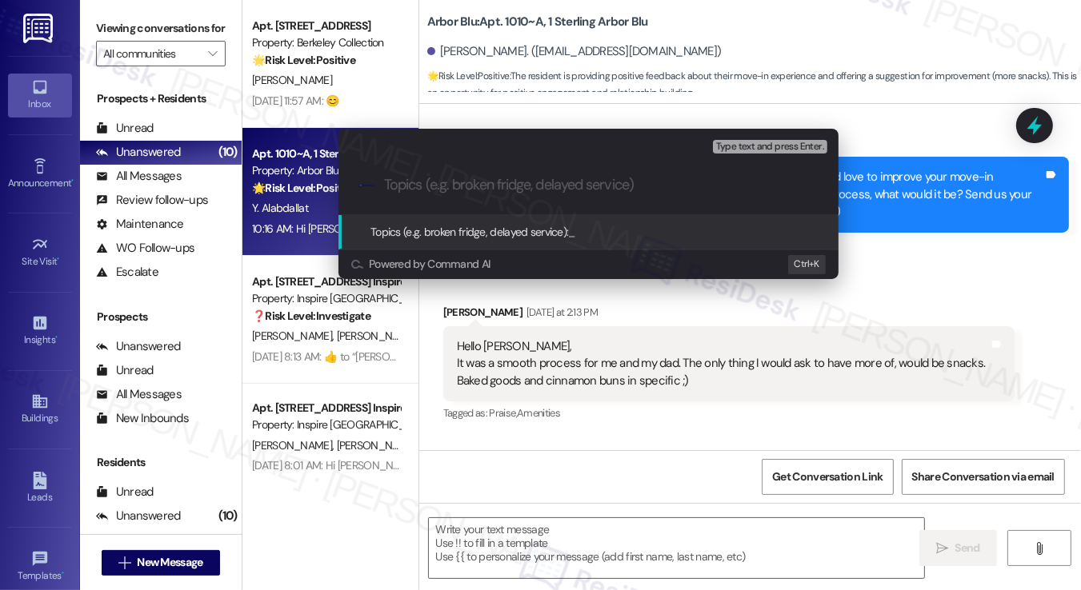
paste input "Move-In Feedback – More Snacks (Cinnamon Buns, Please!)"
click at [597, 186] on input "Move-In Feedback – More Snacks (Cinnamon Buns, Please!)" at bounding box center [595, 185] width 422 height 17
drag, startPoint x: 739, startPoint y: 191, endPoint x: 681, endPoint y: 185, distance: 57.9
click at [669, 187] on input "Move-In Feedback – Snack like Cinnamon Buns, Please!)" at bounding box center [595, 185] width 422 height 17
type input "Move-In Feedback – Snack like Cinnamon Buns"
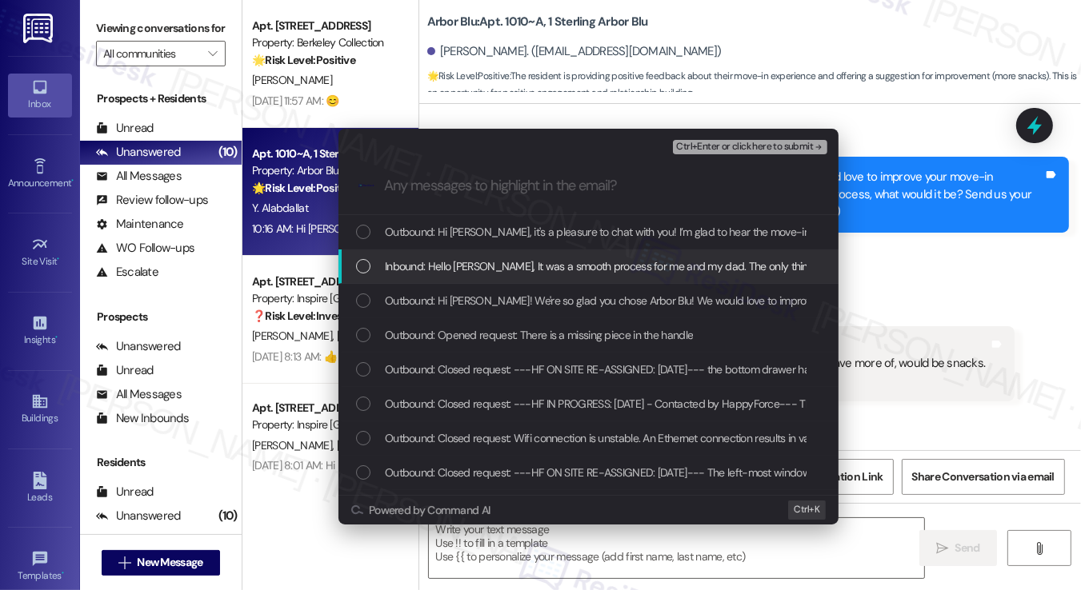
click at [552, 270] on span "Inbound: Hello Sarah, It was a smooth process for me and my dad. The only thing…" at bounding box center [814, 267] width 859 height 18
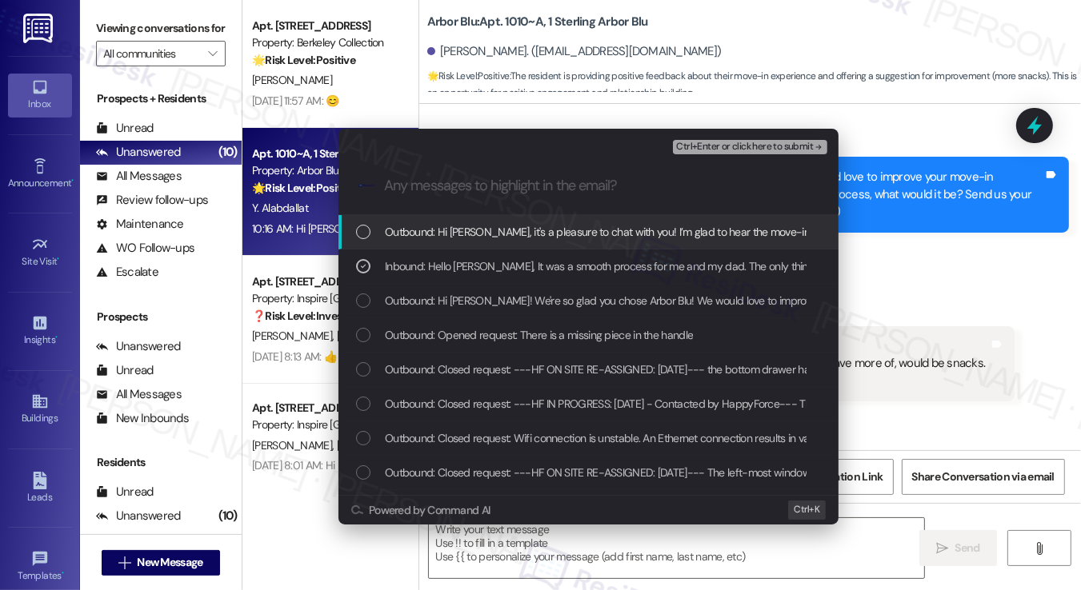
click at [773, 147] on span "Ctrl+Enter or click here to submit" at bounding box center [744, 147] width 137 height 11
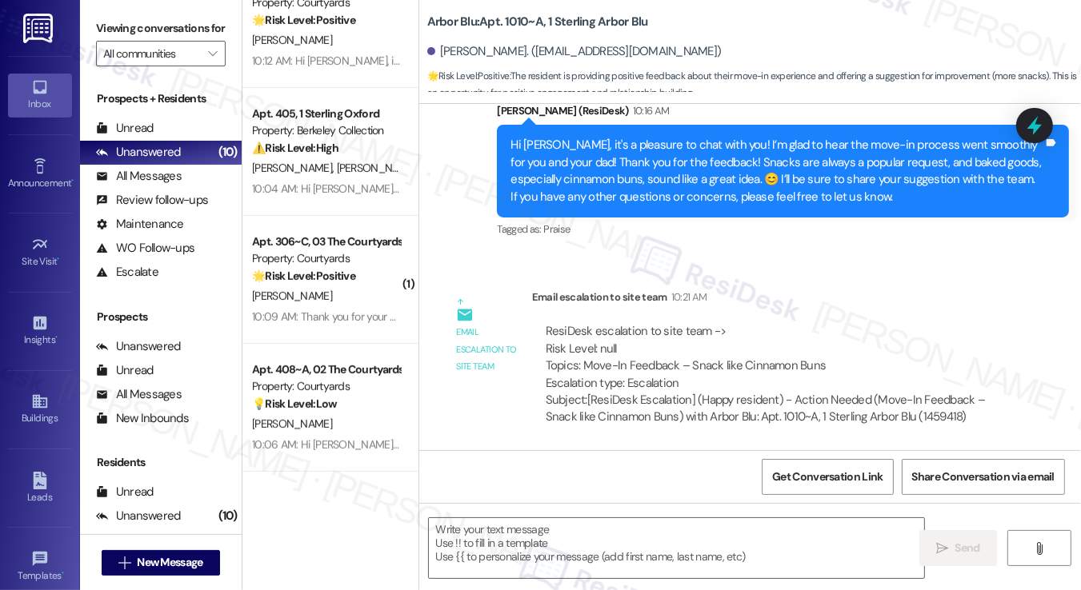
scroll to position [800, 0]
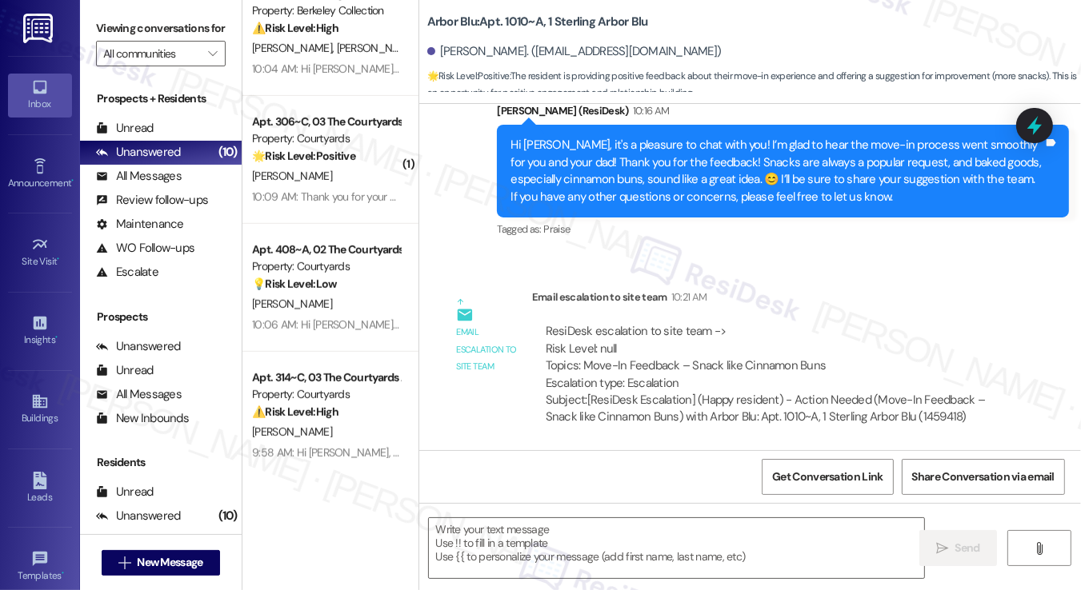
type textarea "Fetching suggested responses. Please feel free to read through the conversation…"
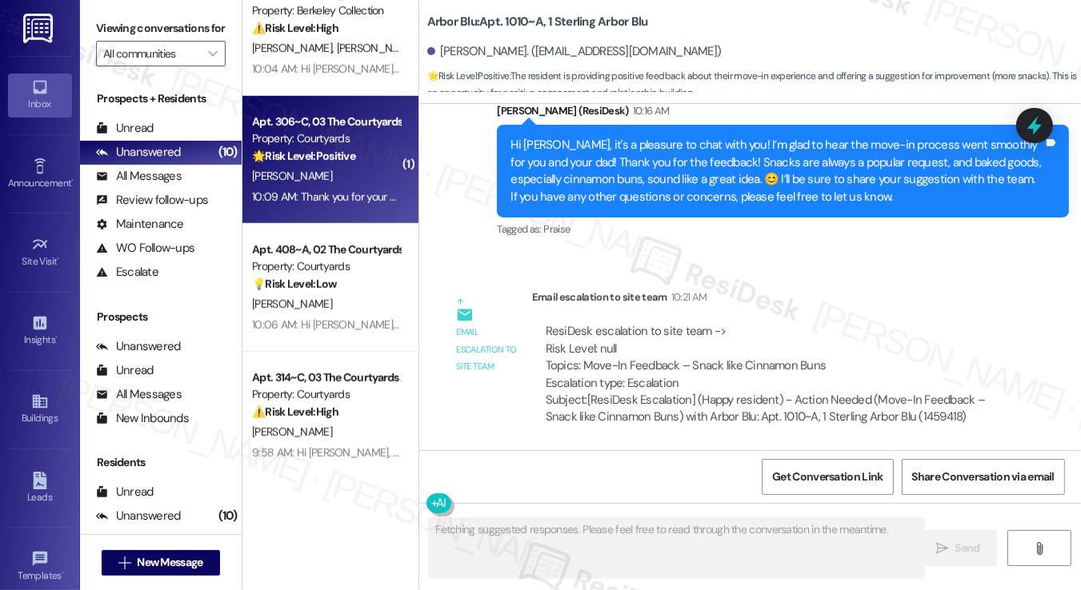
click at [350, 214] on div "Apt. 306~C, 03 The Courtyards Apartments Property: Courtyards 🌟 Risk Level: Pos…" at bounding box center [330, 160] width 176 height 128
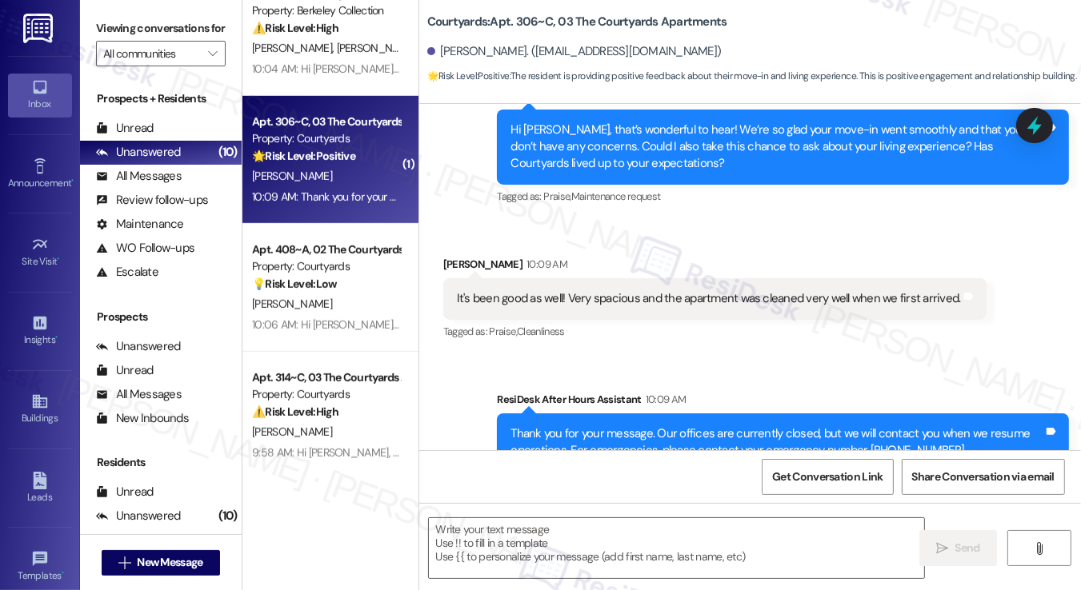
scroll to position [645, 0]
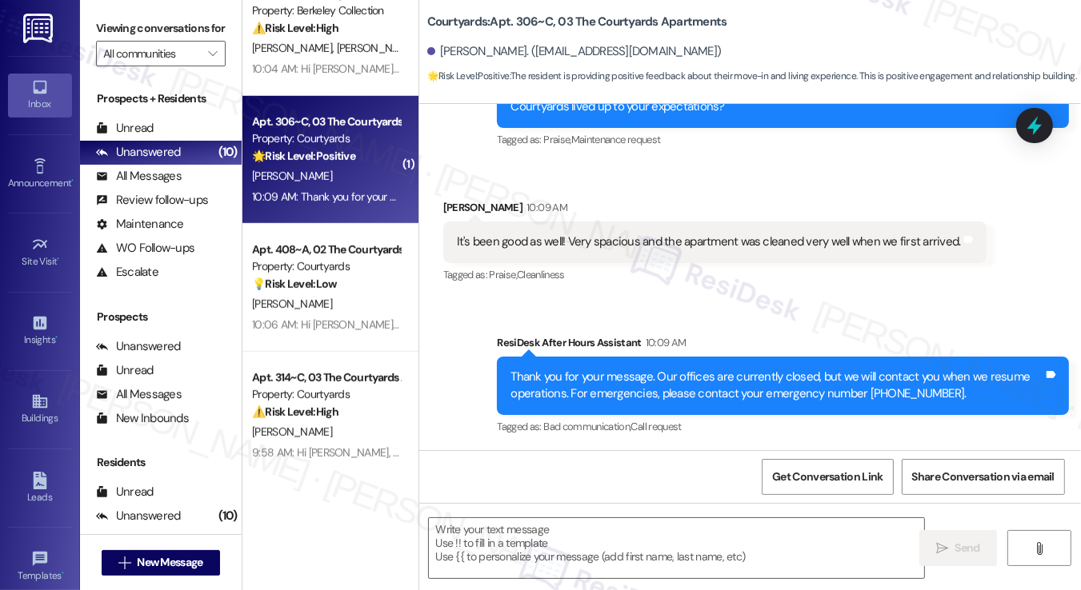
click at [633, 234] on div "It's been good as well! Very spacious and the apartment was cleaned very well w…" at bounding box center [709, 242] width 504 height 17
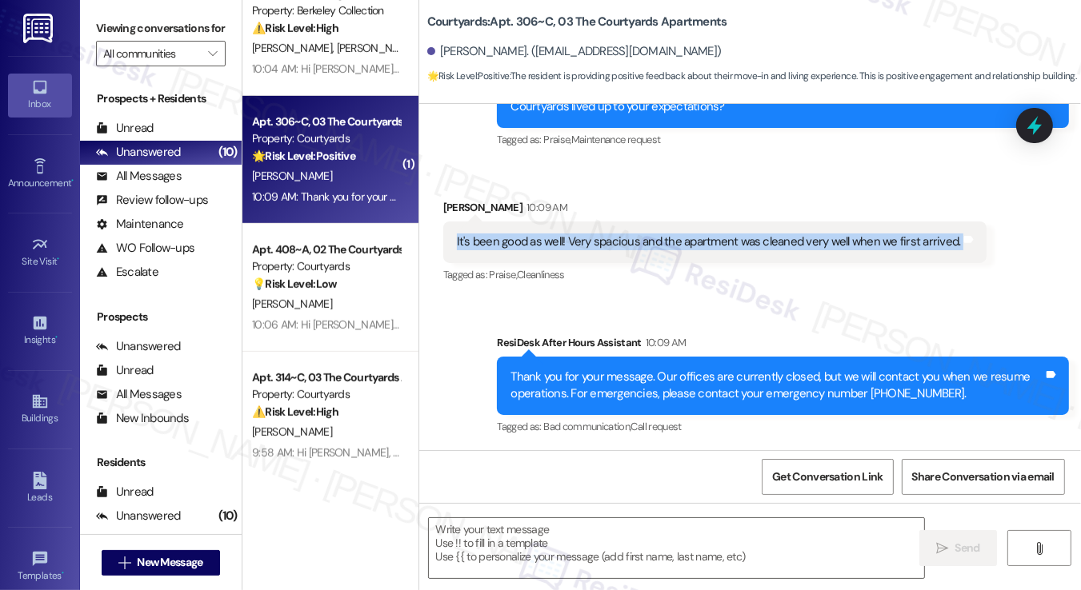
click at [633, 234] on div "It's been good as well! Very spacious and the apartment was cleaned very well w…" at bounding box center [709, 242] width 504 height 17
type textarea "Fetching suggested responses. Please feel free to read through the conversation…"
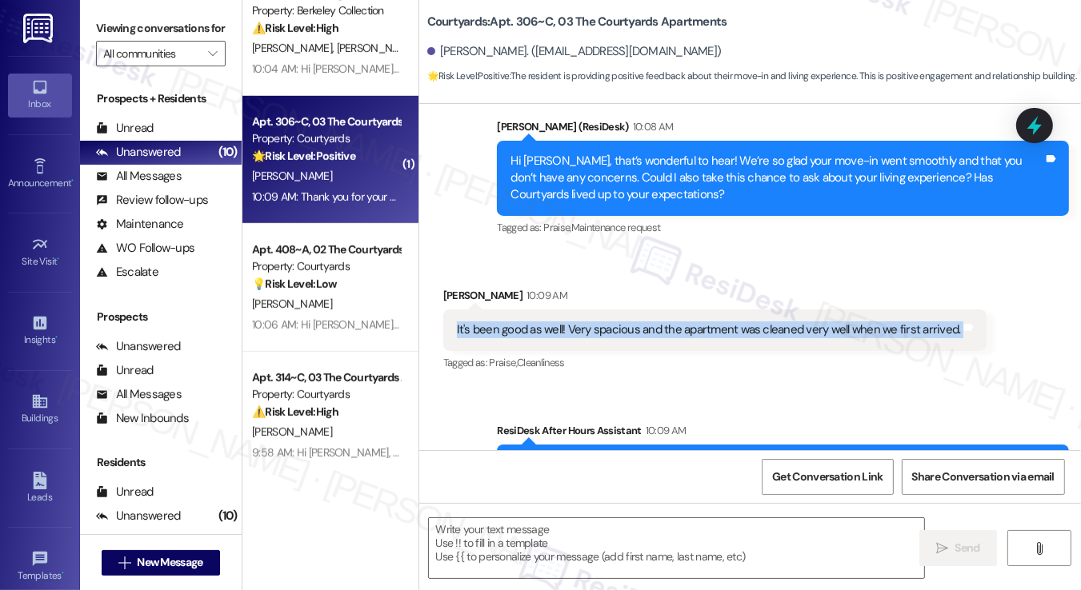
scroll to position [405, 0]
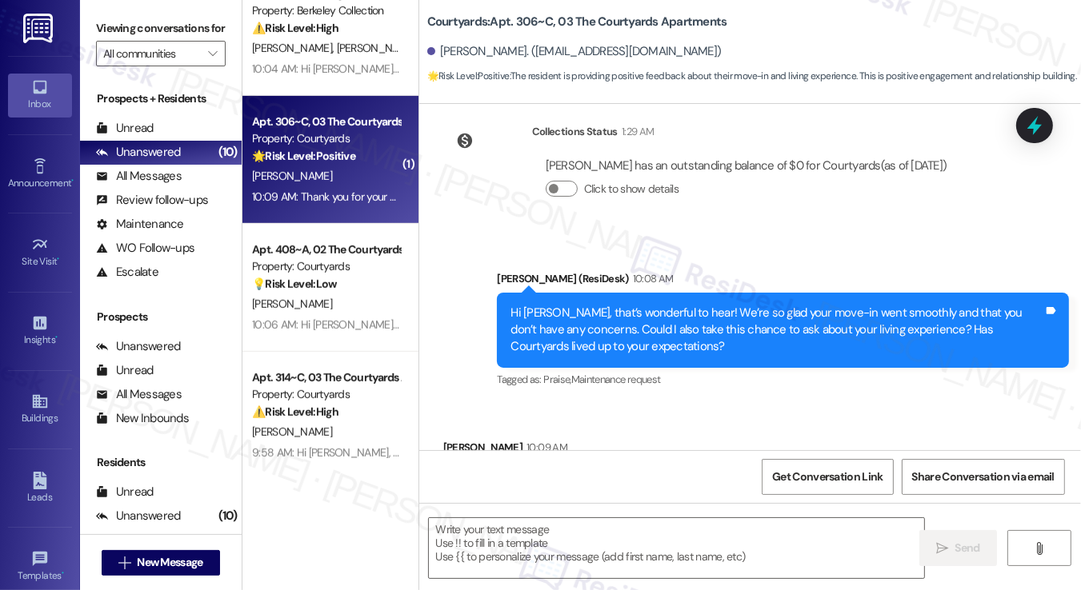
click at [617, 294] on div "Hi Andrea, that’s wonderful to hear! We’re so glad your move-in went smoothly a…" at bounding box center [783, 330] width 572 height 75
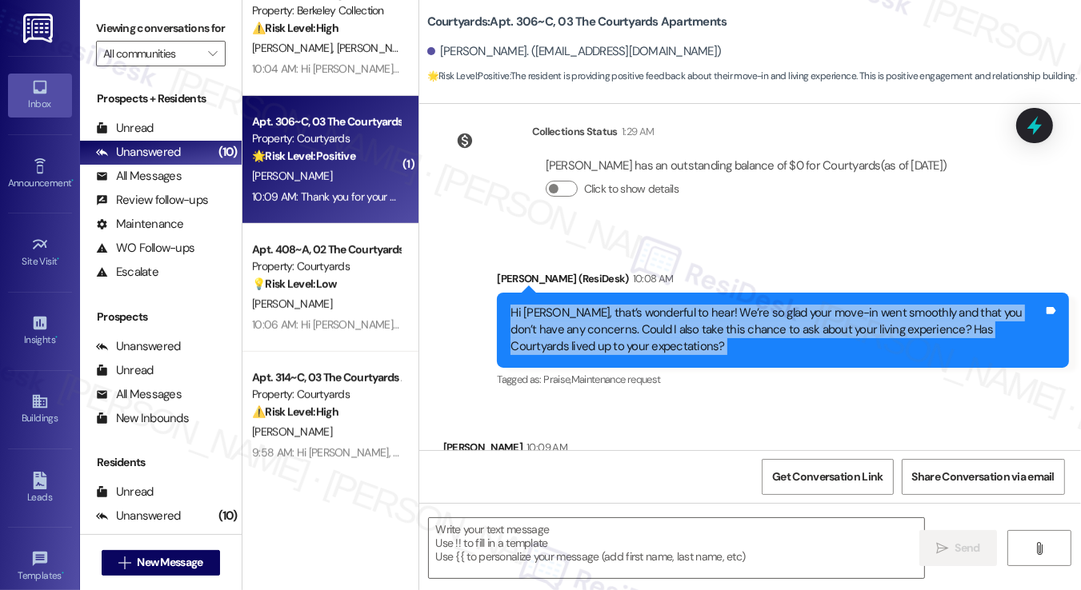
click at [617, 294] on div "Hi Andrea, that’s wonderful to hear! We’re so glad your move-in went smoothly a…" at bounding box center [783, 330] width 572 height 75
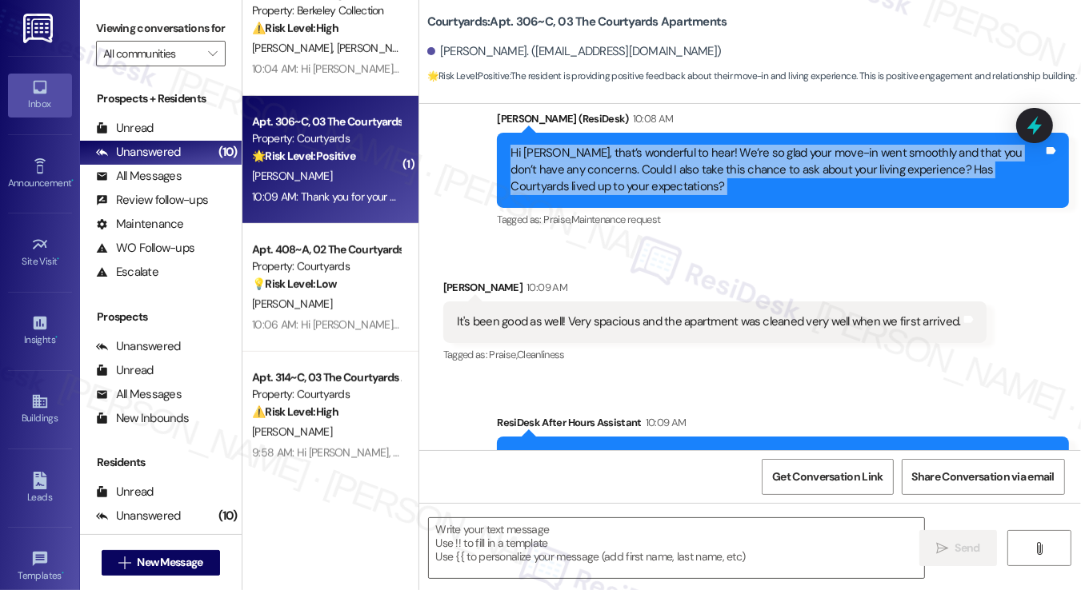
copy div "Hi Andrea, that’s wonderful to hear! We’re so glad your move-in went smoothly a…"
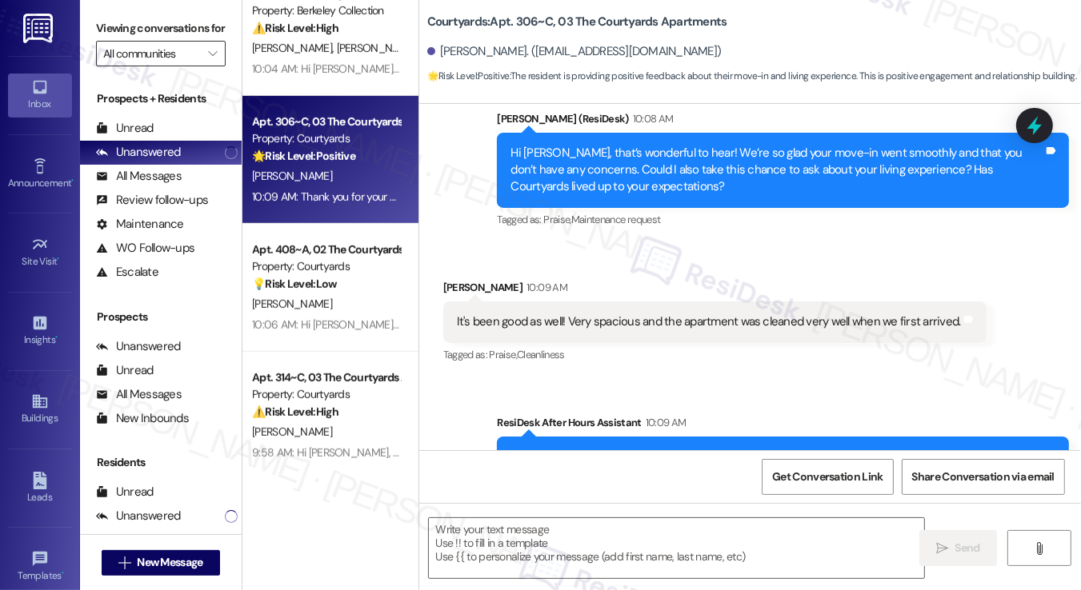
drag, startPoint x: 119, startPoint y: 14, endPoint x: 187, endPoint y: 65, distance: 84.6
click at [119, 14] on div "Viewing conversations for All communities " at bounding box center [161, 41] width 162 height 82
click at [526, 318] on div "It's been good as well! Very spacious and the apartment was cleaned very well w…" at bounding box center [709, 322] width 504 height 17
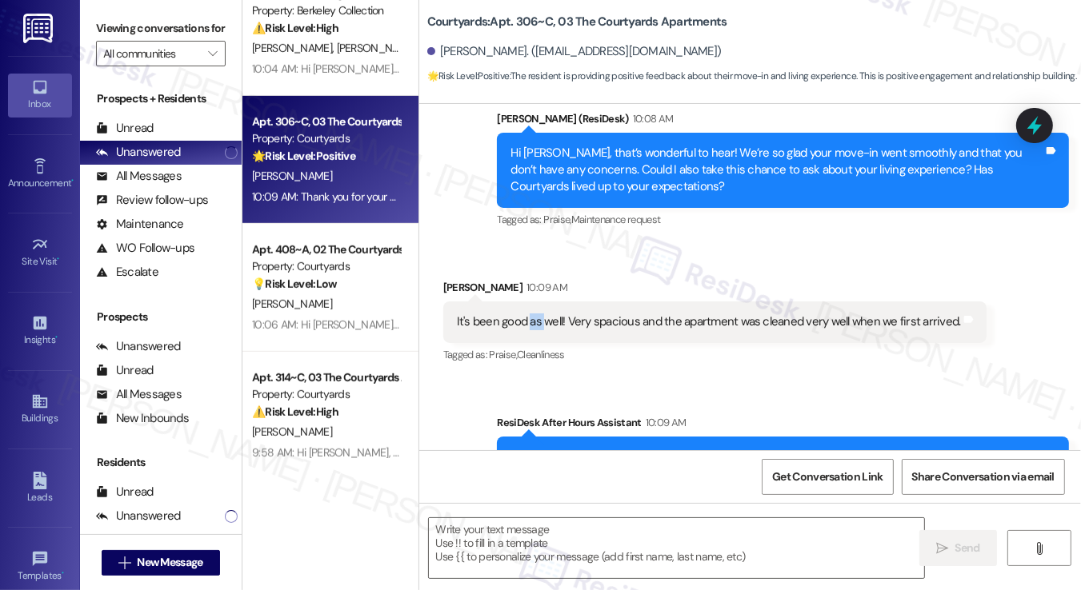
copy div "as"
click at [809, 318] on div "It's been good as well! Very spacious and the apartment was cleaned very well w…" at bounding box center [709, 322] width 504 height 17
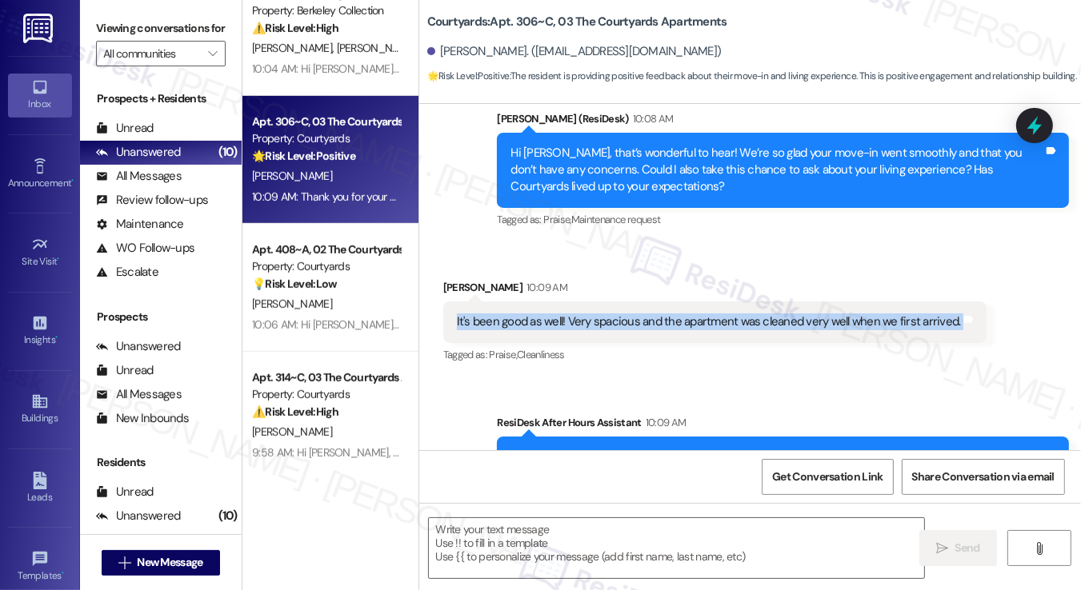
click at [809, 318] on div "It's been good as well! Very spacious and the apartment was cleaned very well w…" at bounding box center [709, 322] width 504 height 17
copy div "It's been good as well! Very spacious and the apartment was cleaned very well w…"
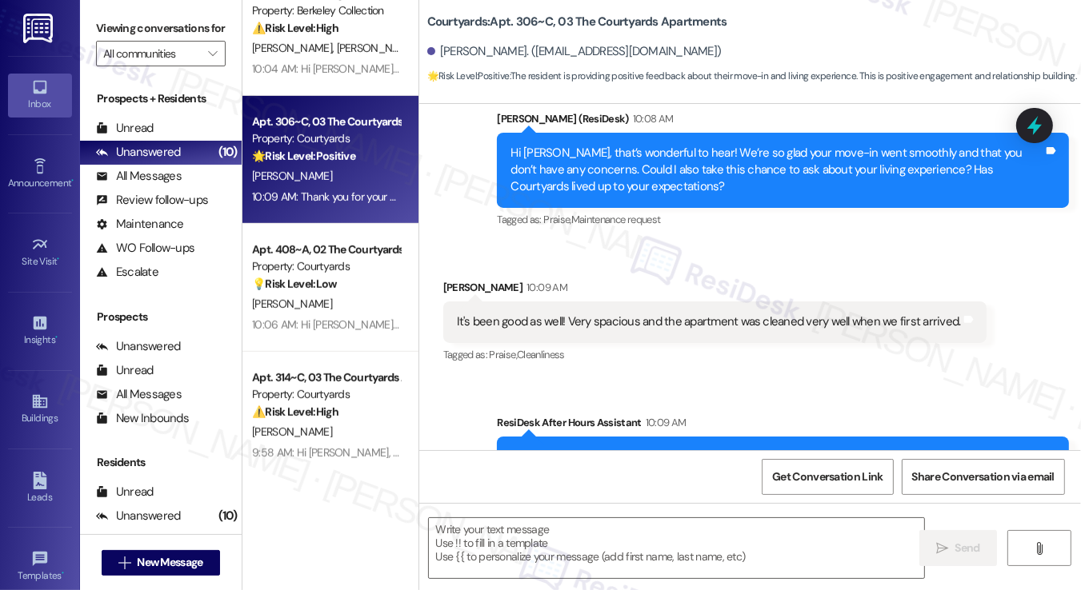
click at [118, 41] on label "Viewing conversations for" at bounding box center [161, 28] width 130 height 25
click at [114, 27] on label "Viewing conversations for" at bounding box center [161, 28] width 130 height 25
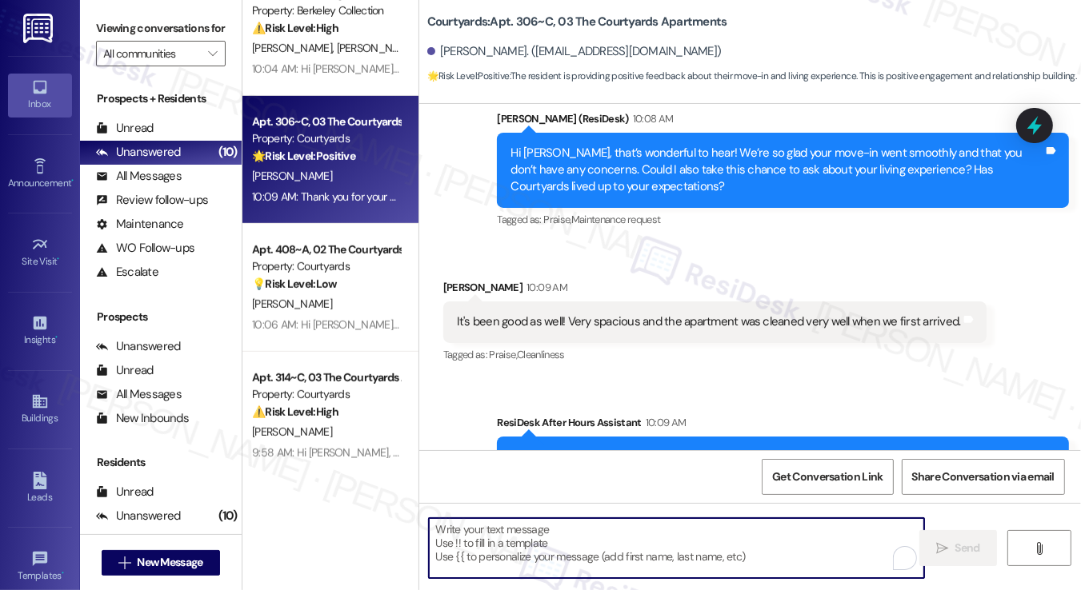
click at [577, 541] on textarea "To enrich screen reader interactions, please activate Accessibility in Grammarl…" at bounding box center [676, 548] width 495 height 60
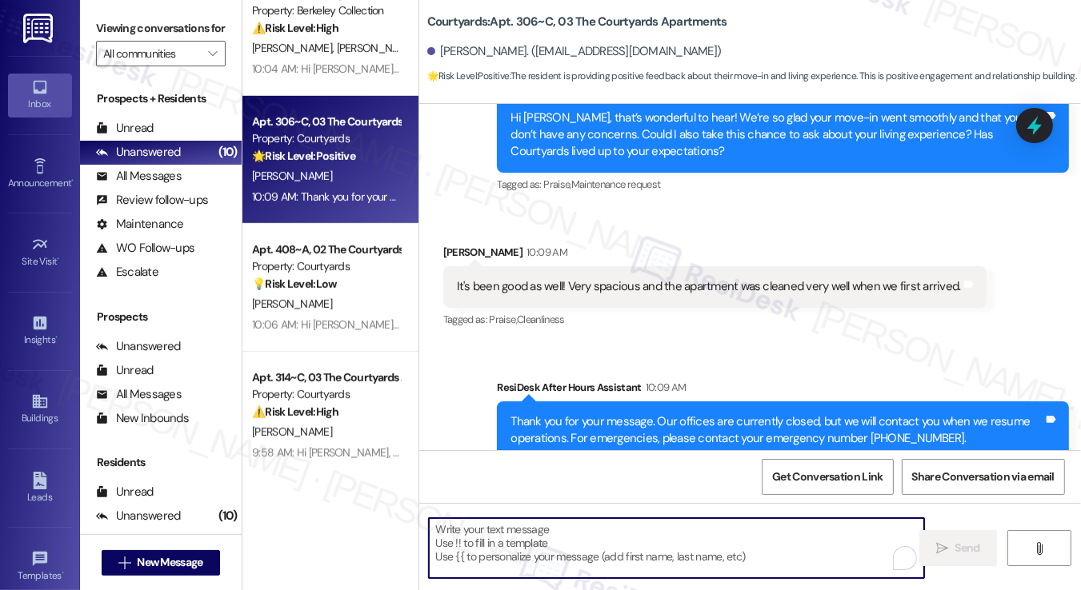
scroll to position [645, 0]
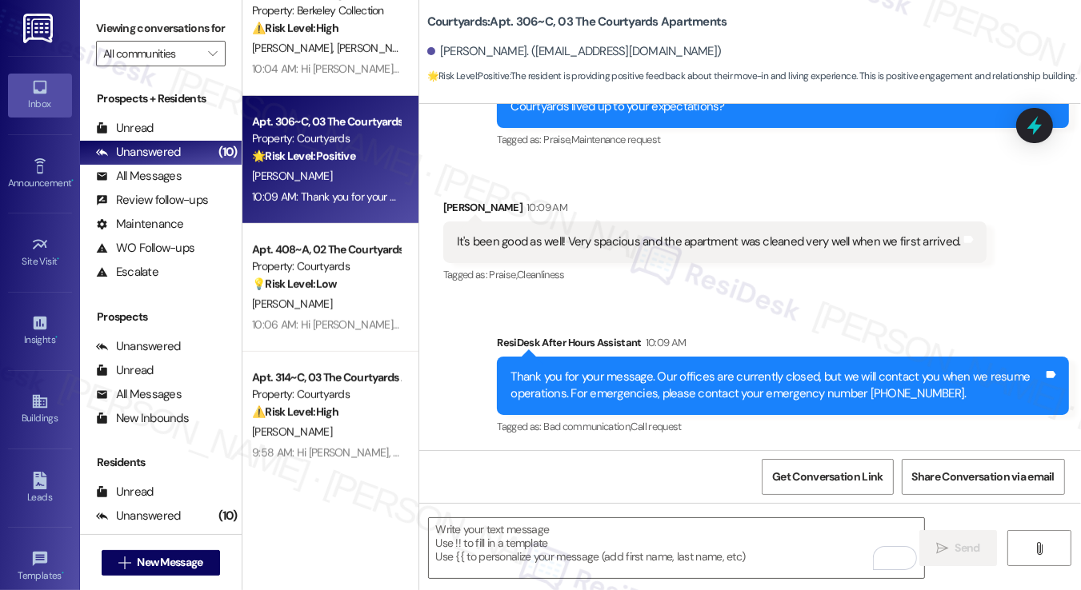
click at [586, 251] on div "It's been good as well! Very spacious and the apartment was cleaned very well w…" at bounding box center [714, 242] width 543 height 41
click at [595, 249] on div "It's been good as well! Very spacious and the apartment was cleaned very well w…" at bounding box center [709, 242] width 504 height 17
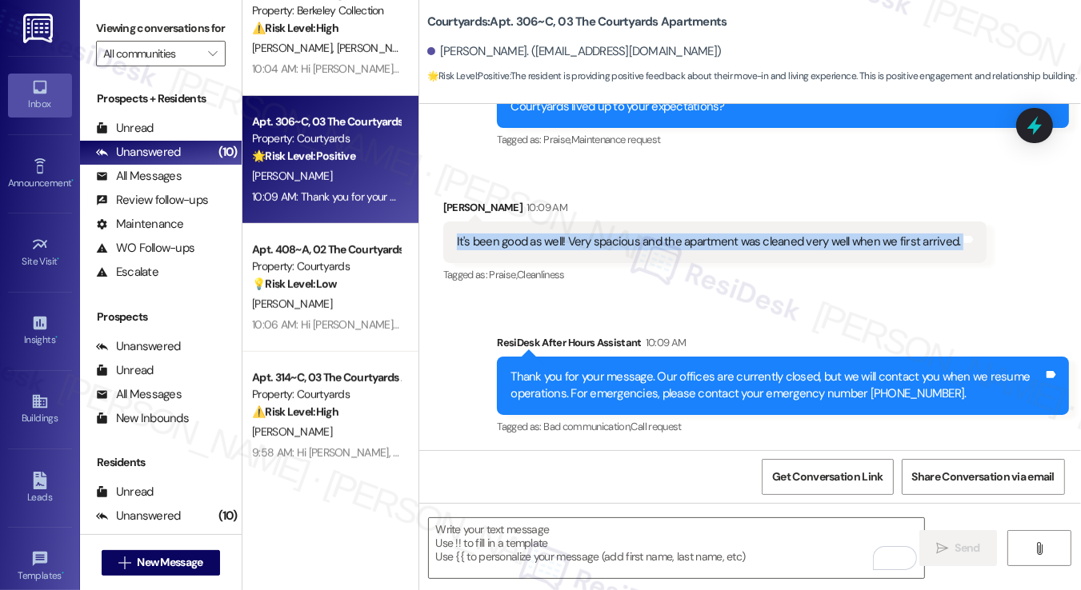
click at [595, 249] on div "It's been good as well! Very spacious and the apartment was cleaned very well w…" at bounding box center [709, 242] width 504 height 17
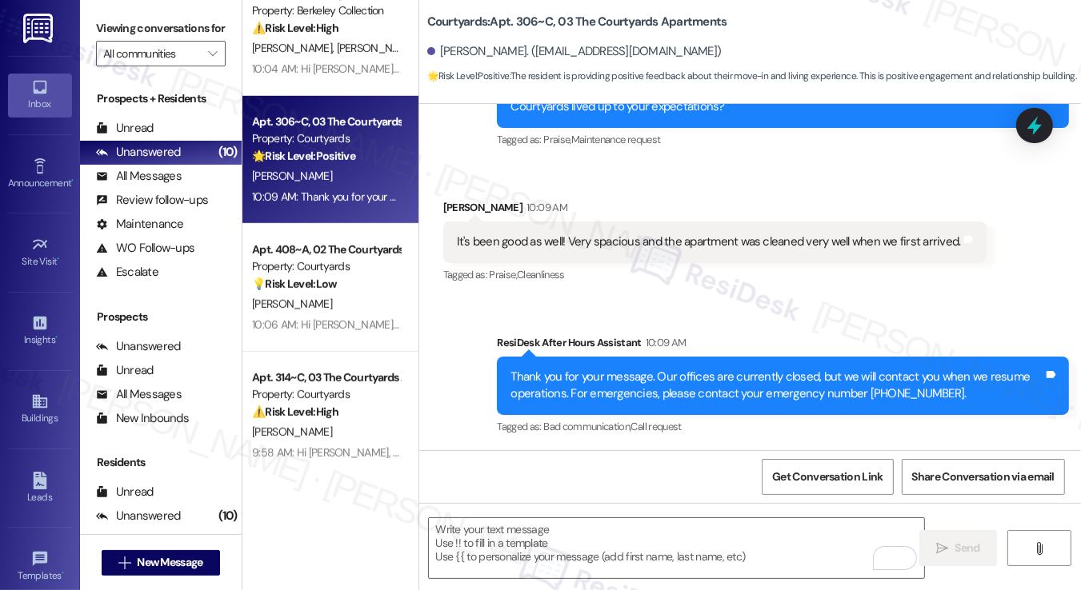
click at [92, 21] on div "Viewing conversations for All communities " at bounding box center [161, 41] width 162 height 82
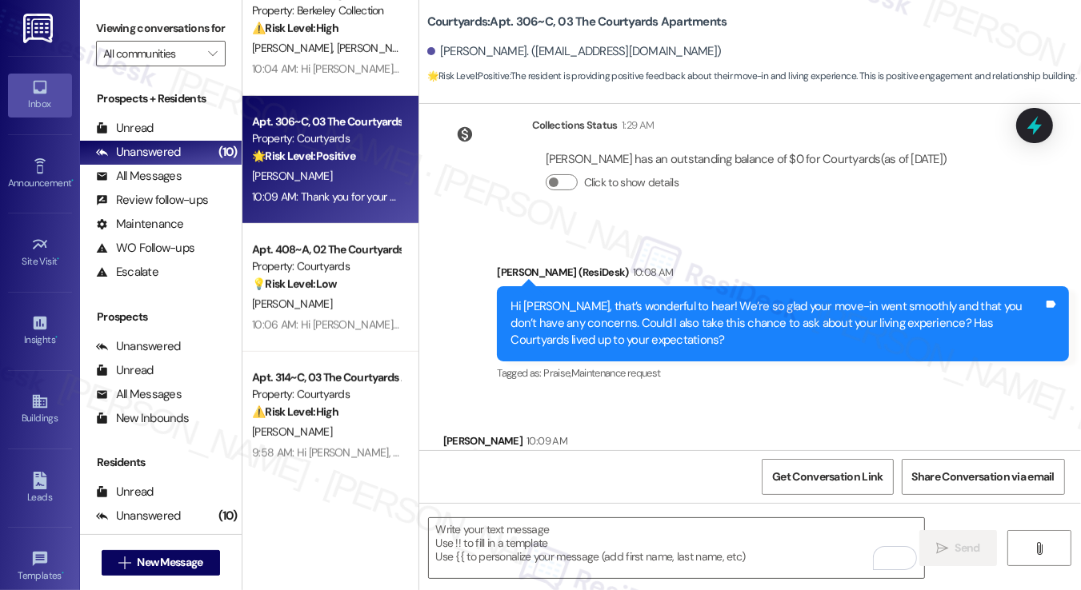
scroll to position [405, 0]
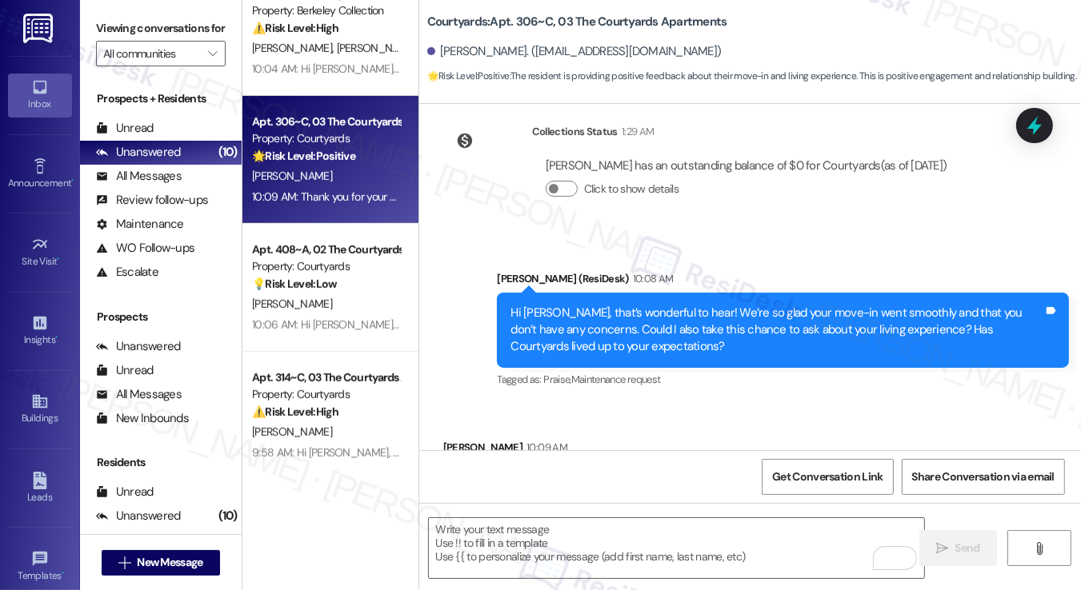
click at [109, 31] on label "Viewing conversations for" at bounding box center [161, 28] width 130 height 25
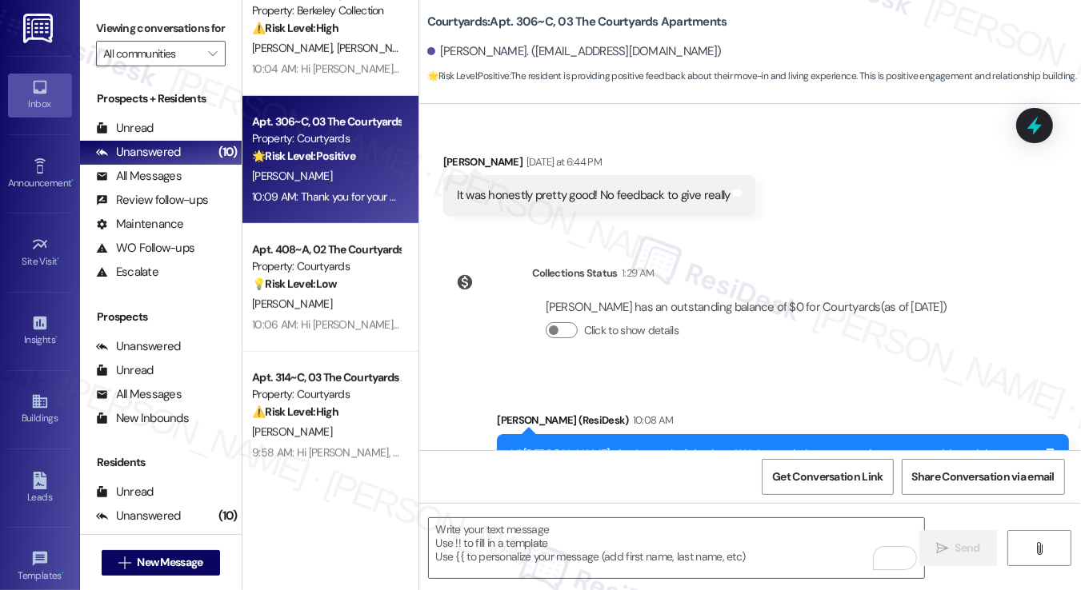
scroll to position [165, 0]
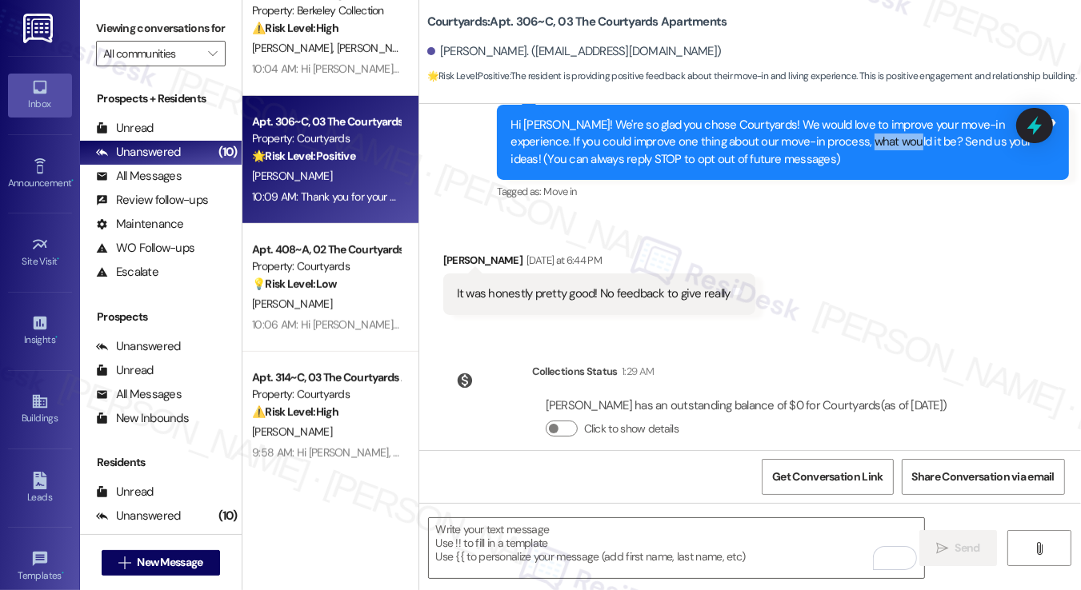
drag, startPoint x: 812, startPoint y: 141, endPoint x: 850, endPoint y: 150, distance: 39.4
click at [850, 150] on div "Hi [PERSON_NAME]! We're so glad you chose Courtyards! We would love to improve …" at bounding box center [776, 142] width 533 height 51
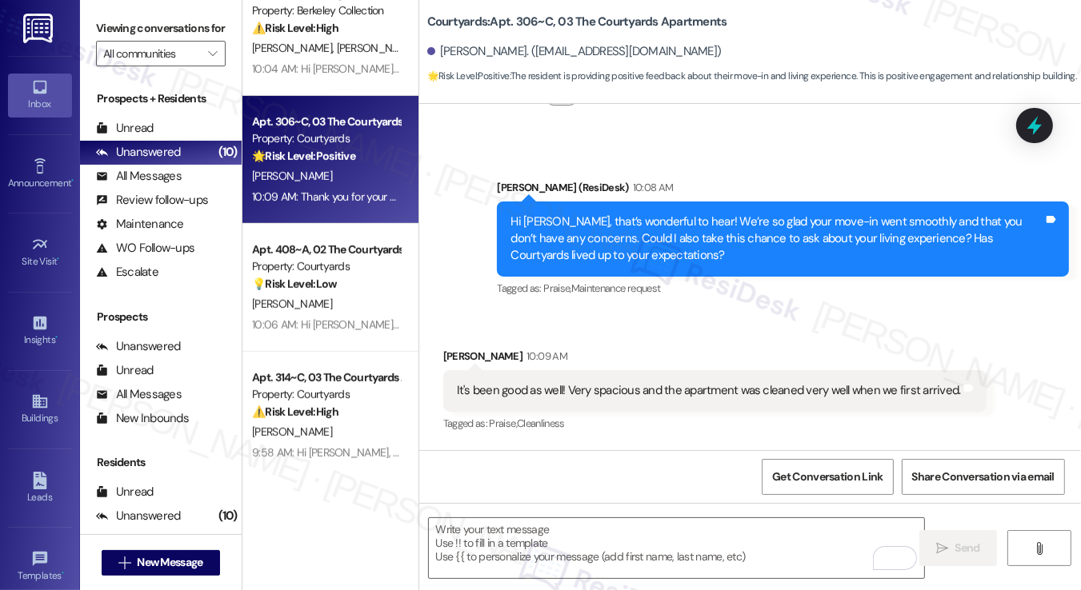
scroll to position [565, 0]
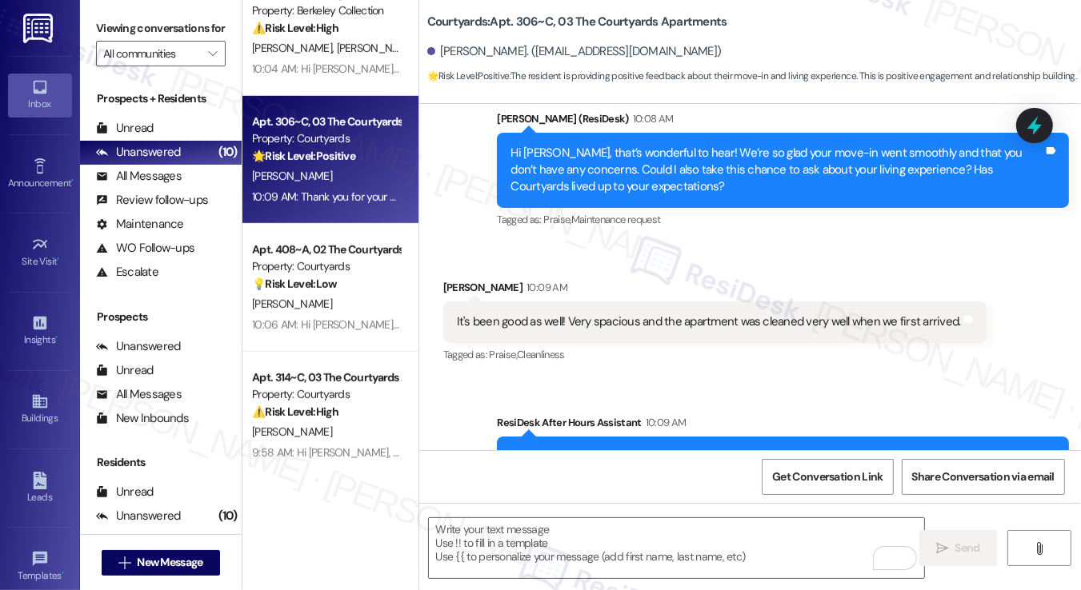
click at [628, 514] on div " Send " at bounding box center [749, 563] width 661 height 120
click at [617, 531] on textarea "To enrich screen reader interactions, please activate Accessibility in Grammarl…" at bounding box center [676, 548] width 495 height 60
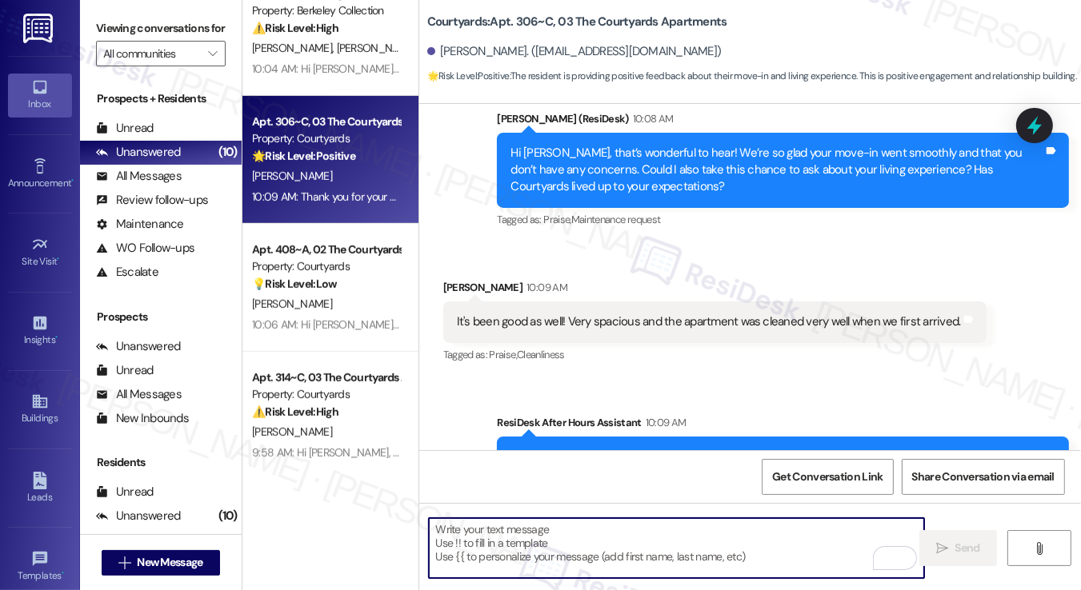
paste textarea "That’s awesome to hear, Emma! Thank you! If you don’t mind, would you be willin…"
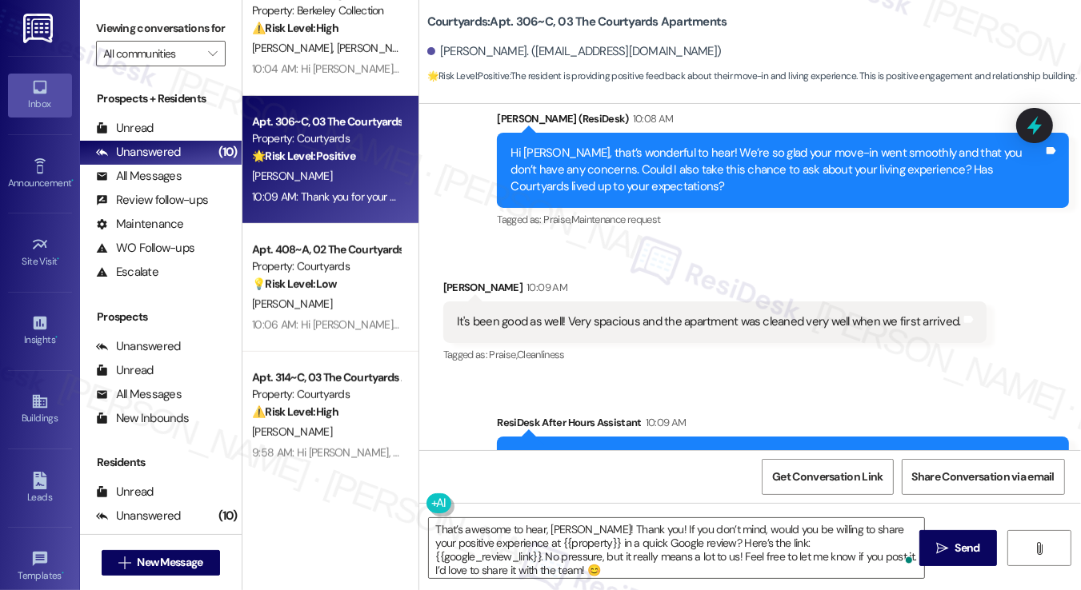
click at [463, 291] on div "Andrea Correa 10:09 AM" at bounding box center [714, 290] width 543 height 22
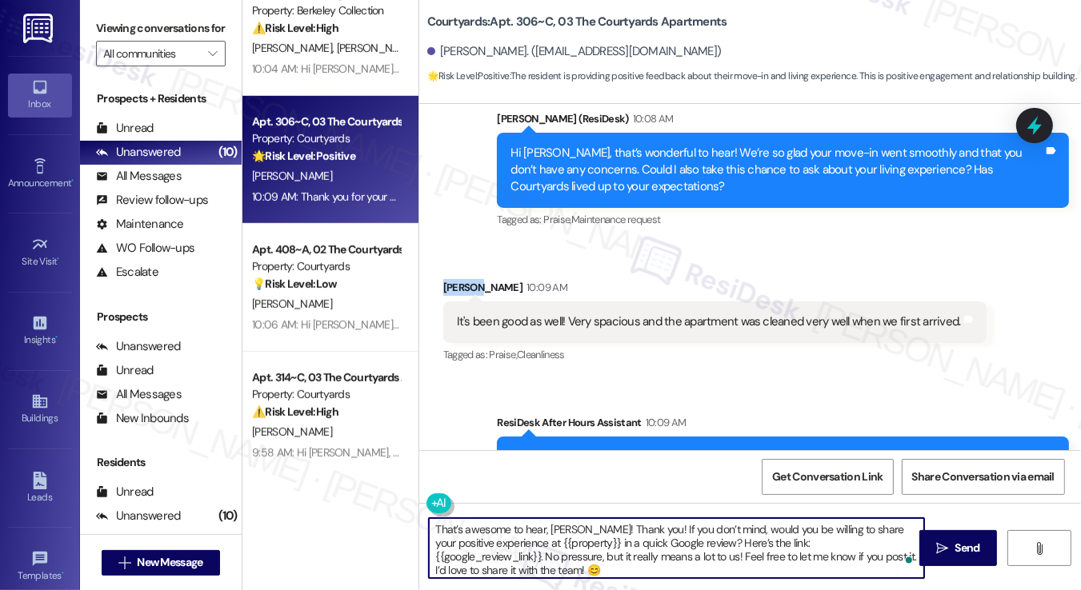
click at [563, 522] on textarea "That’s awesome to hear, Emma! Thank you! If you don’t mind, would you be willin…" at bounding box center [676, 548] width 495 height 60
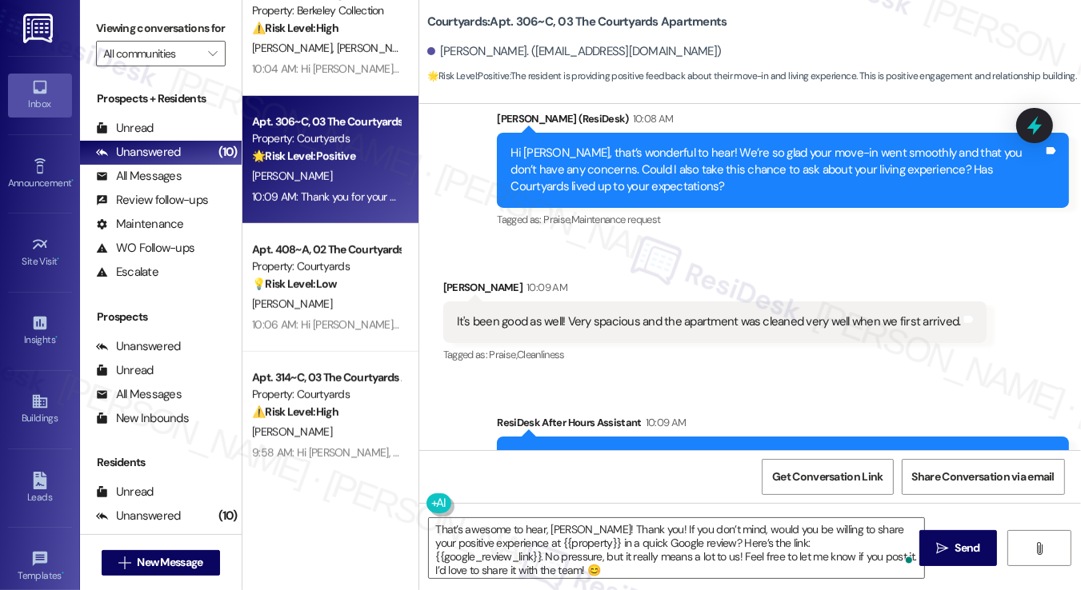
click at [454, 286] on div "Andrea Correa 10:09 AM" at bounding box center [714, 290] width 543 height 22
copy div "Andrea"
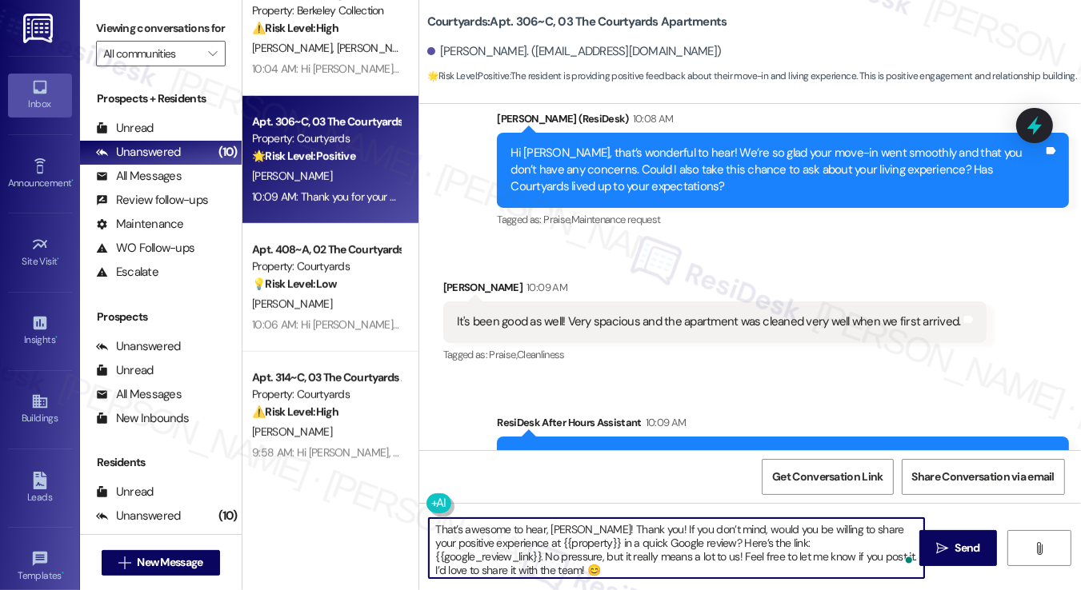
click at [561, 529] on textarea "That’s awesome to hear, Emma! Thank you! If you don’t mind, would you be willin…" at bounding box center [676, 548] width 495 height 60
paste textarea "Andrea"
drag, startPoint x: 487, startPoint y: 543, endPoint x: 557, endPoint y: 546, distance: 70.5
click at [557, 546] on textarea "That’s awesome to hear, Andrea! Thank you! If you don’t mind, would you be will…" at bounding box center [676, 548] width 495 height 60
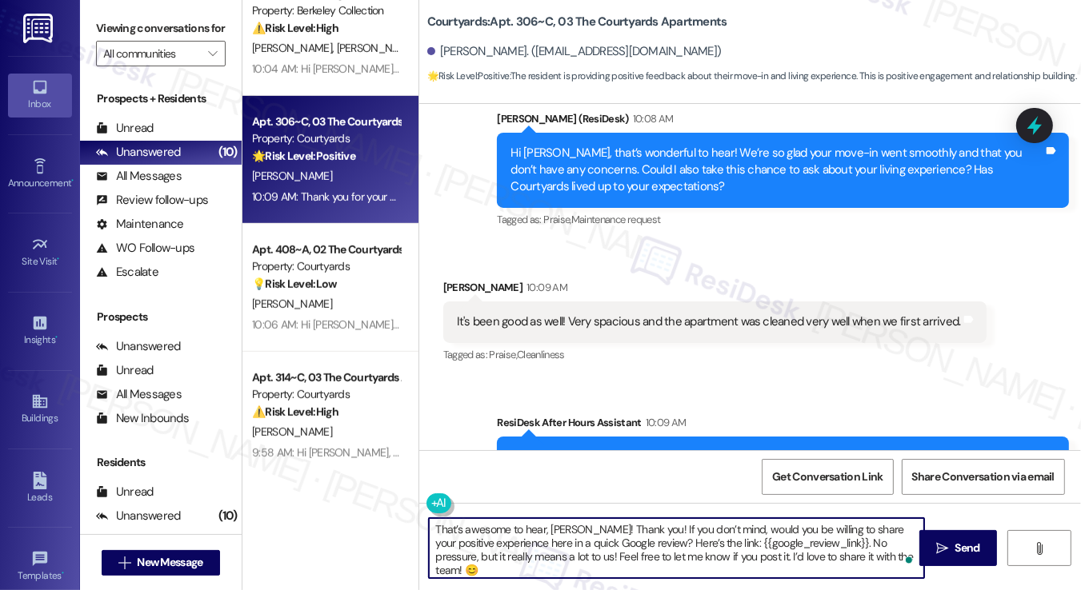
click at [627, 537] on textarea "That’s awesome to hear, Andrea! Thank you! If you don’t mind, would you be will…" at bounding box center [676, 548] width 495 height 60
type textarea "That’s awesome to hear, Andrea! Thank you! If you don’t mind, would you be will…"
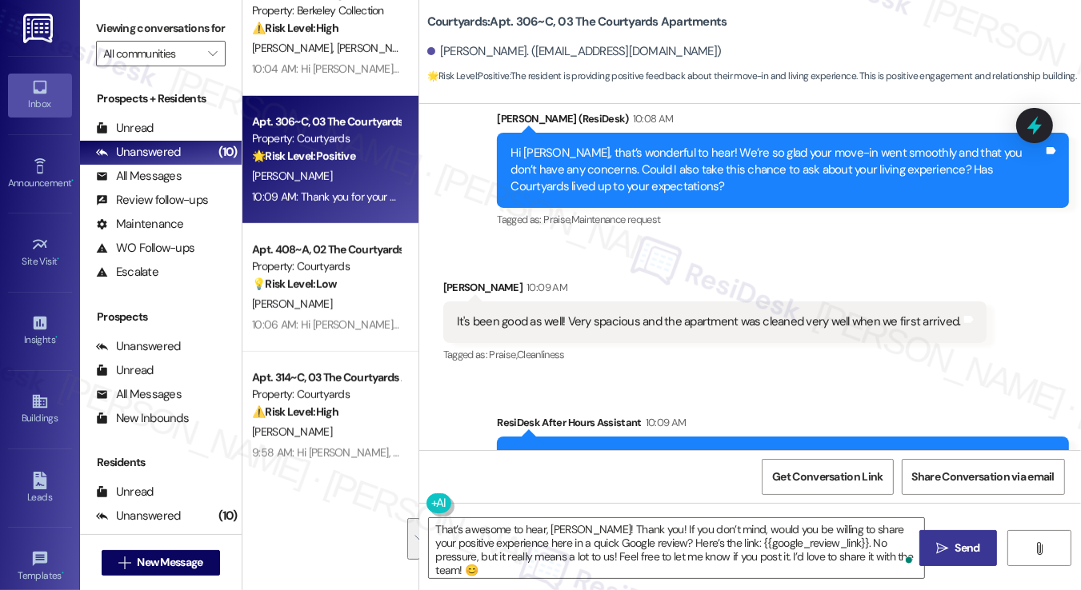
click at [952, 542] on span "Send" at bounding box center [967, 548] width 31 height 17
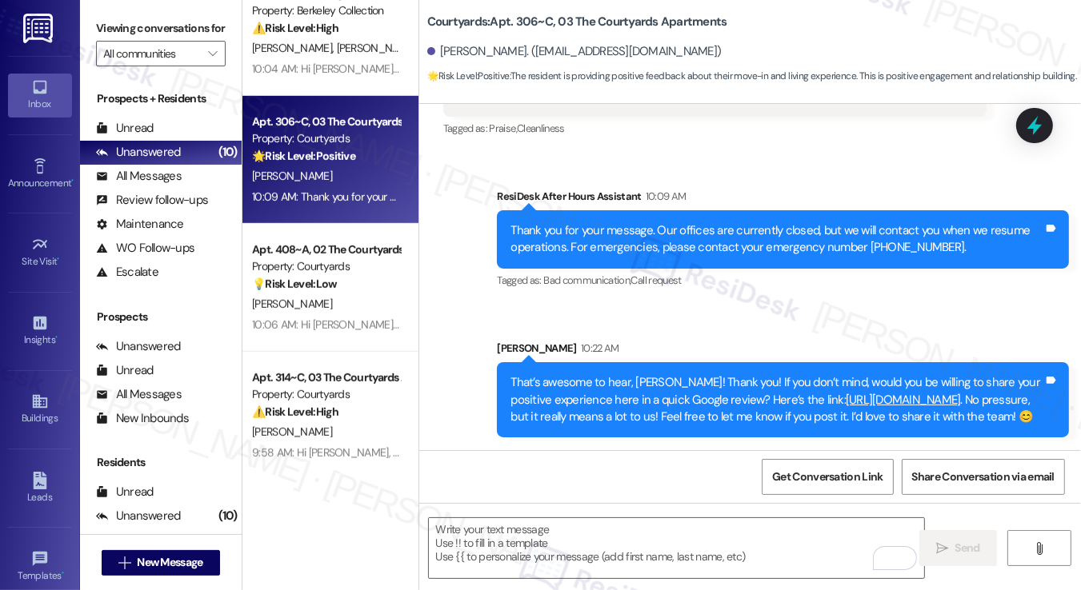
scroll to position [568, 0]
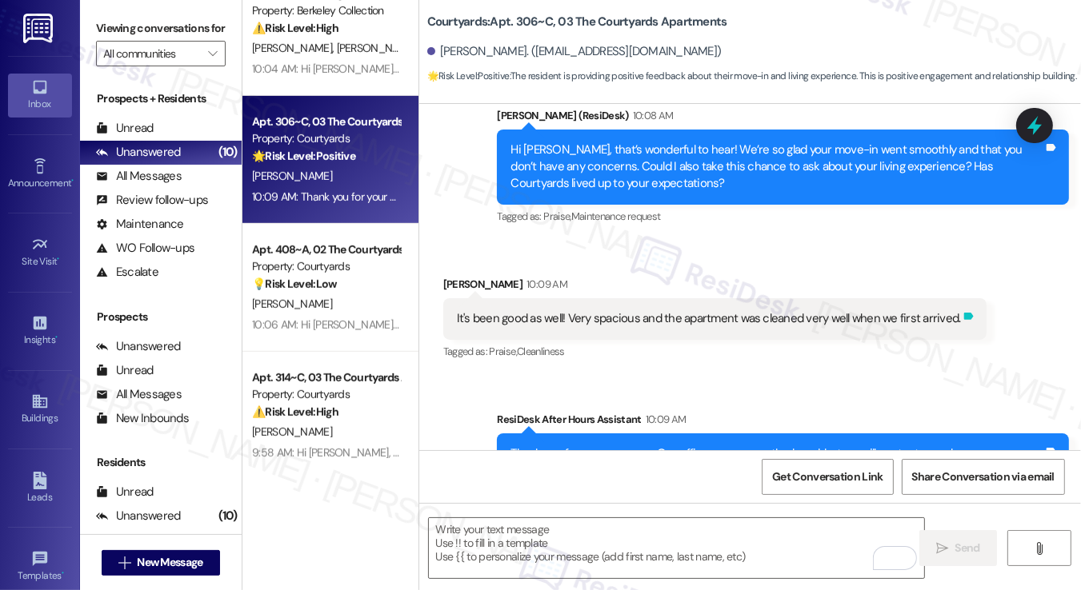
click at [964, 318] on icon at bounding box center [969, 316] width 10 height 7
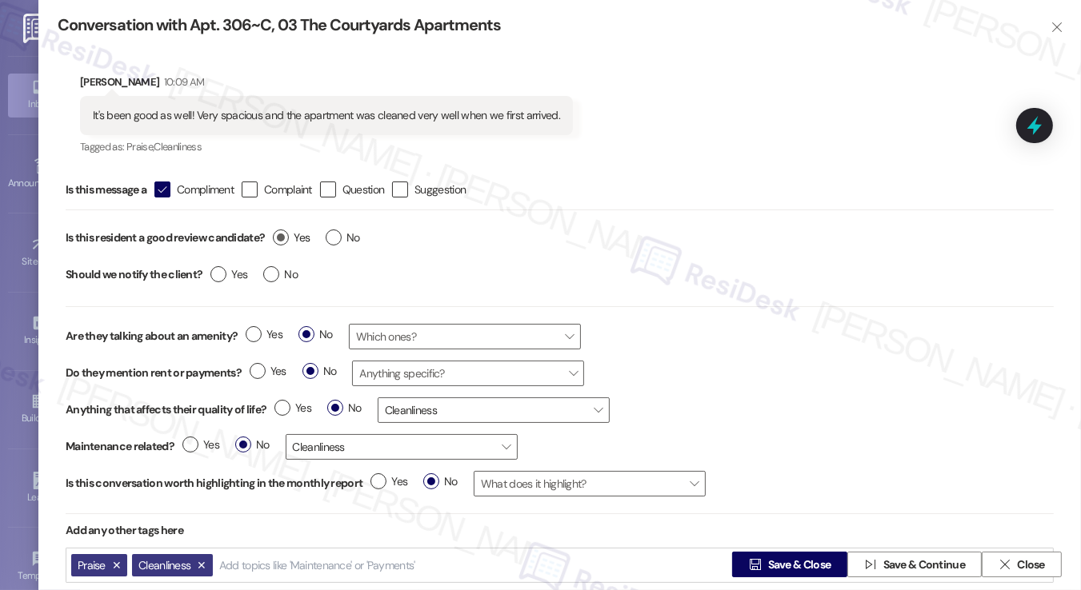
click at [290, 246] on span "Yes" at bounding box center [291, 238] width 37 height 17
click at [290, 246] on input "Yes" at bounding box center [291, 240] width 37 height 21
radio input "true"
click at [282, 280] on span "No" at bounding box center [280, 274] width 34 height 17
click at [282, 280] on input "No" at bounding box center [280, 276] width 34 height 21
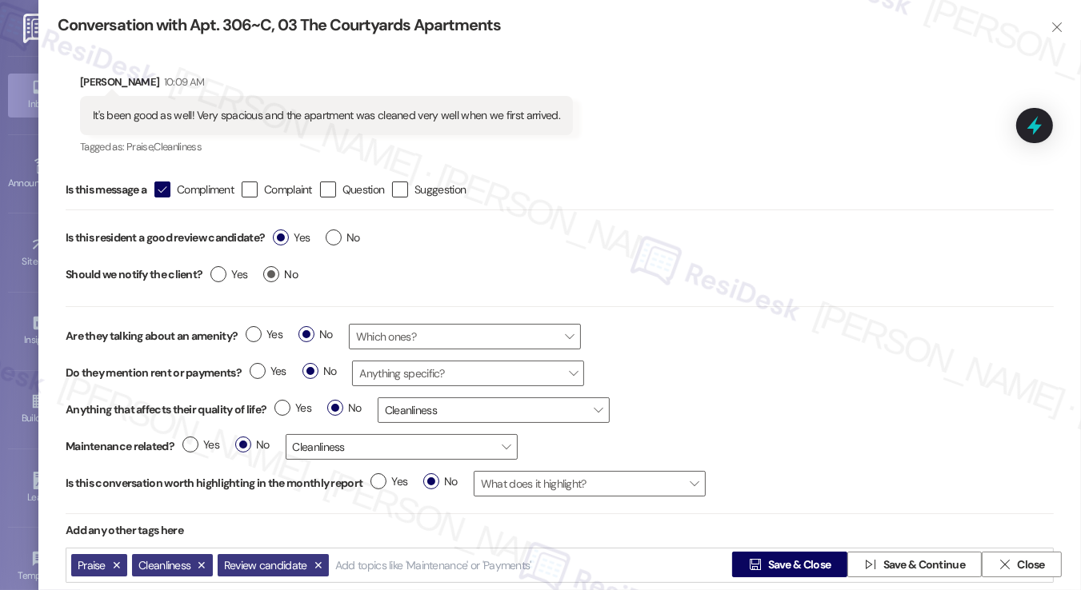
radio input "true"
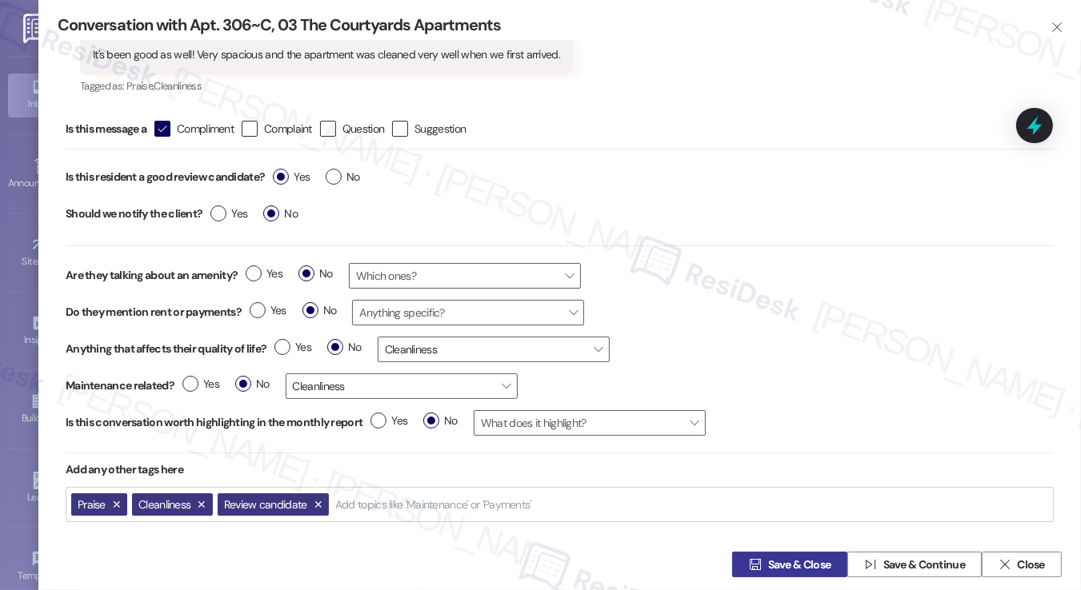
click at [768, 557] on span "Save & Close" at bounding box center [799, 565] width 63 height 17
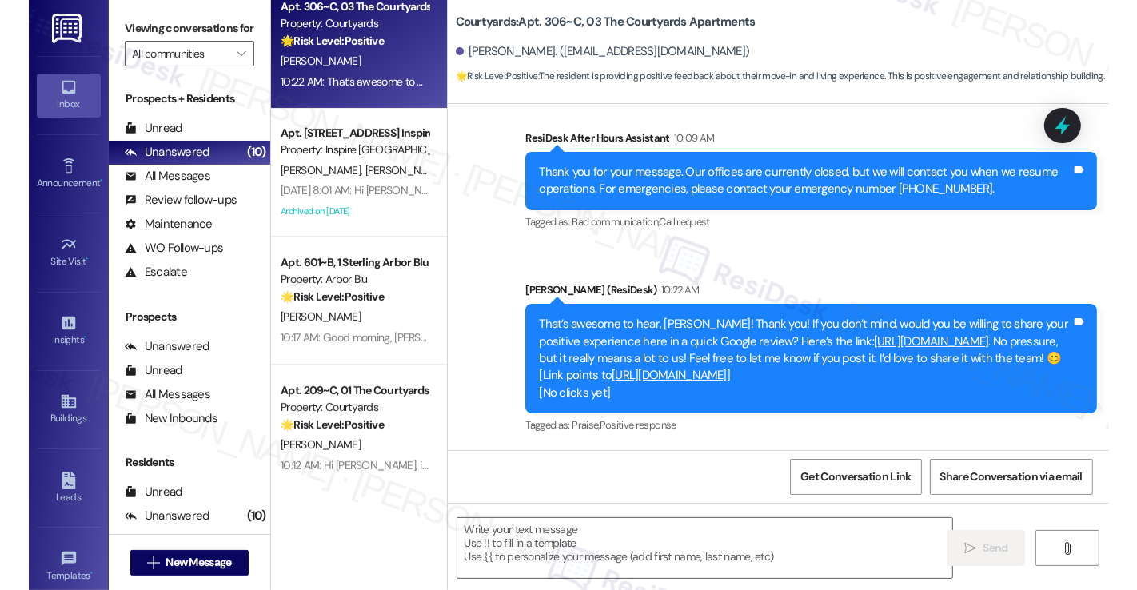
scroll to position [400, 0]
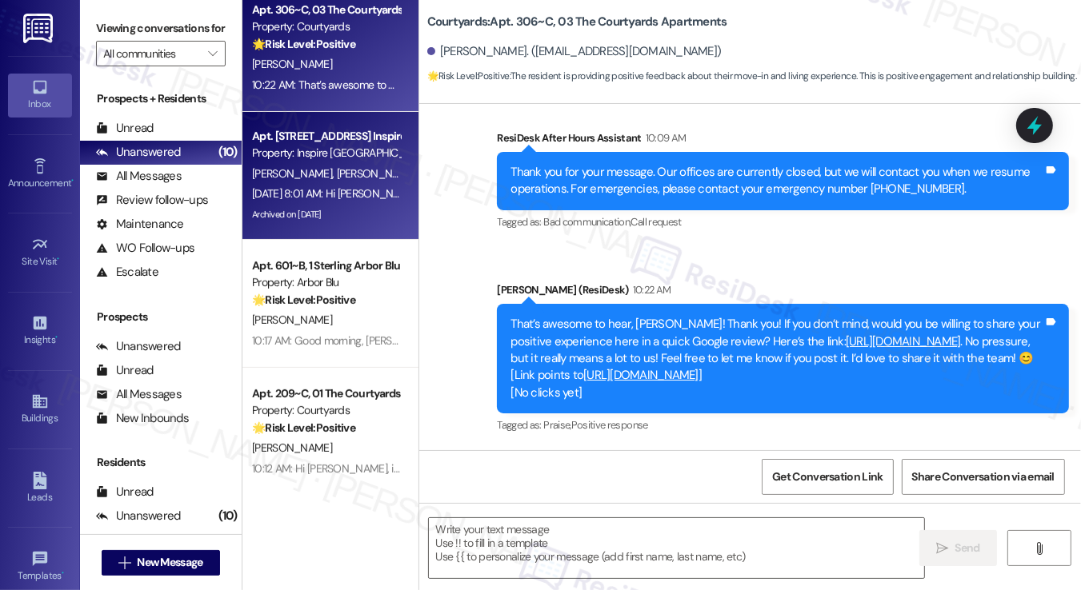
type textarea "Fetching suggested responses. Please feel free to read through the conversation…"
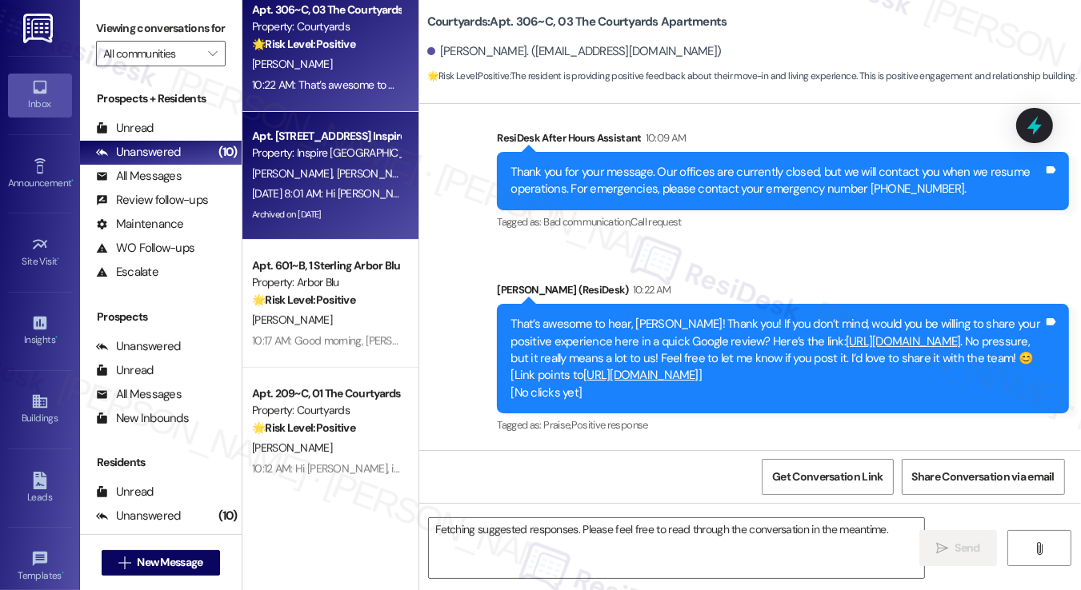
click at [399, 209] on div "Apt. 10031 Magnolia Bend Way, 1 Inspire Homes Bonds Ranch Property: Inspire Bon…" at bounding box center [330, 176] width 176 height 128
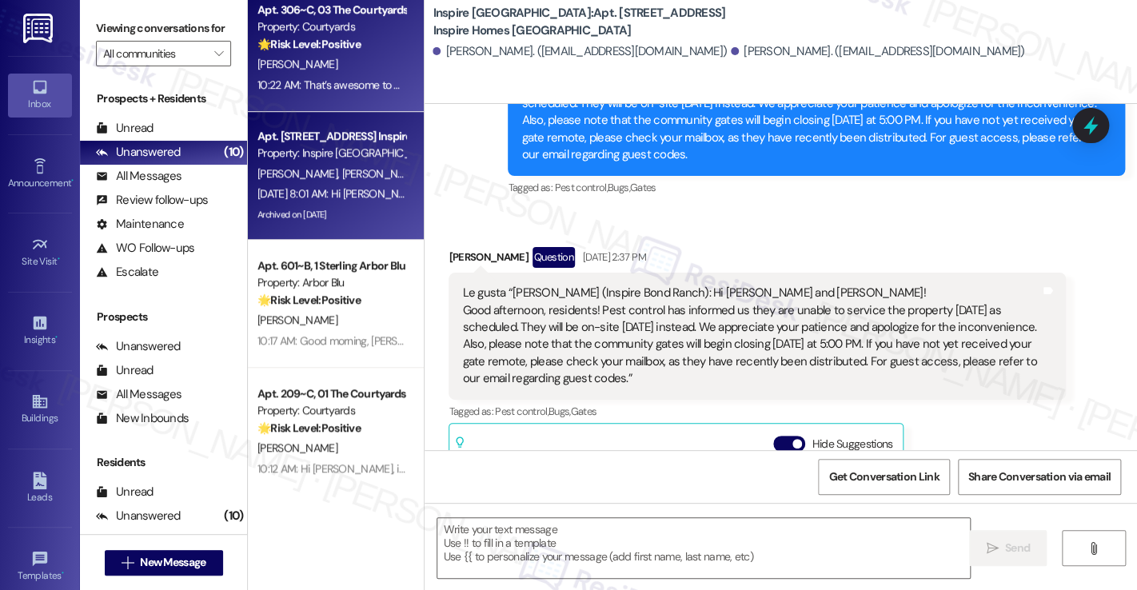
scroll to position [1112, 0]
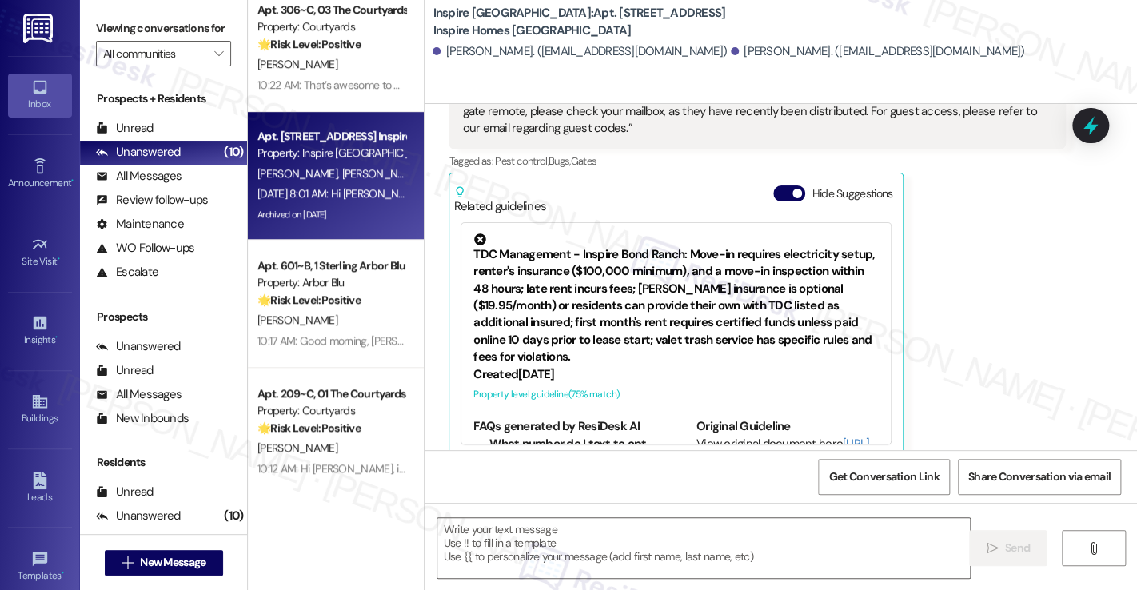
type textarea "Fetching suggested responses. Please feel free to read through the conversation…"
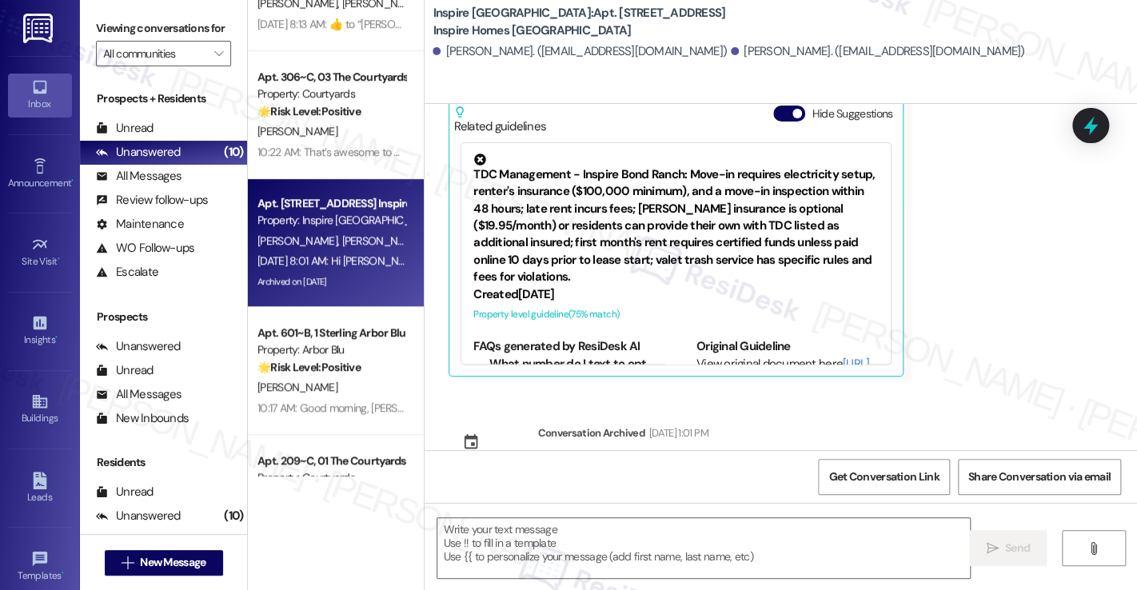
scroll to position [480, 0]
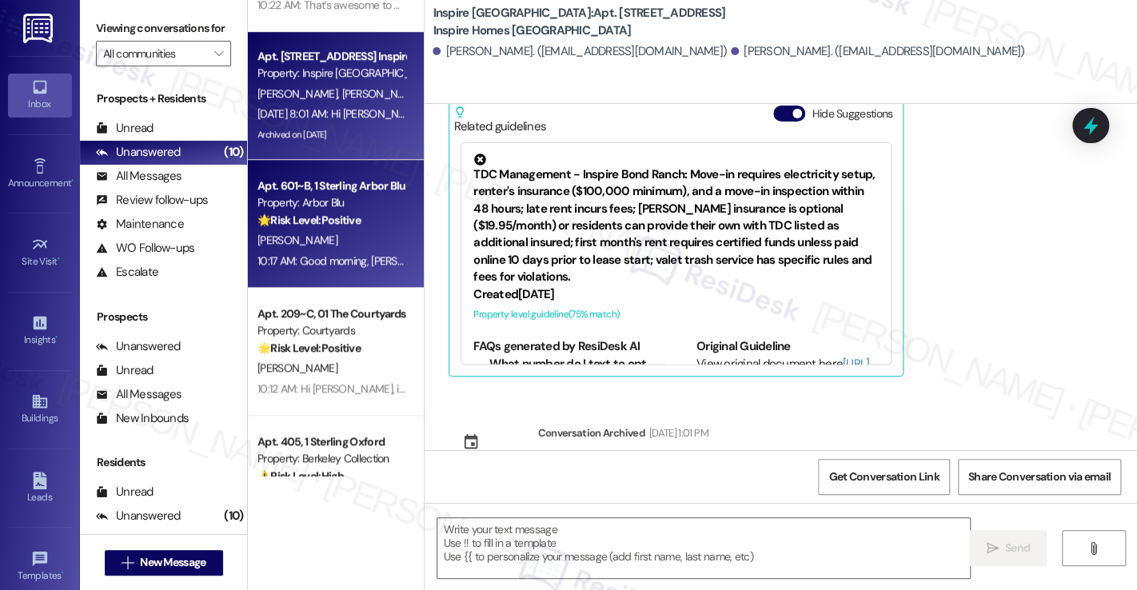
click at [328, 258] on div "10:17 AM: Good morning, Nicholas! Taco Tuesday every week sounds amazing! I'll …" at bounding box center [886, 261] width 1257 height 14
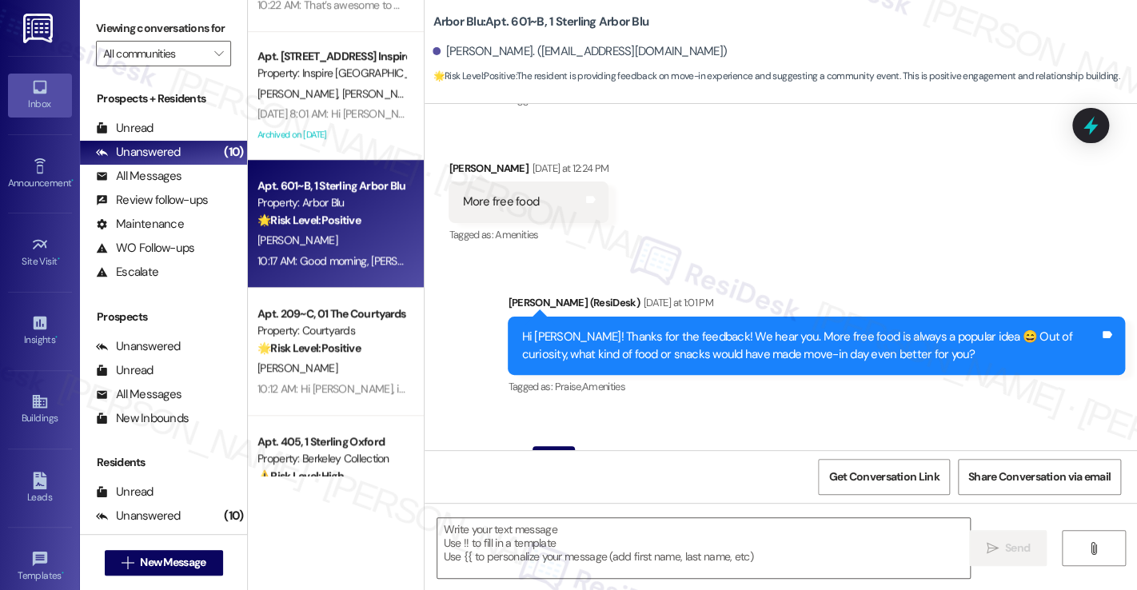
scroll to position [355, 0]
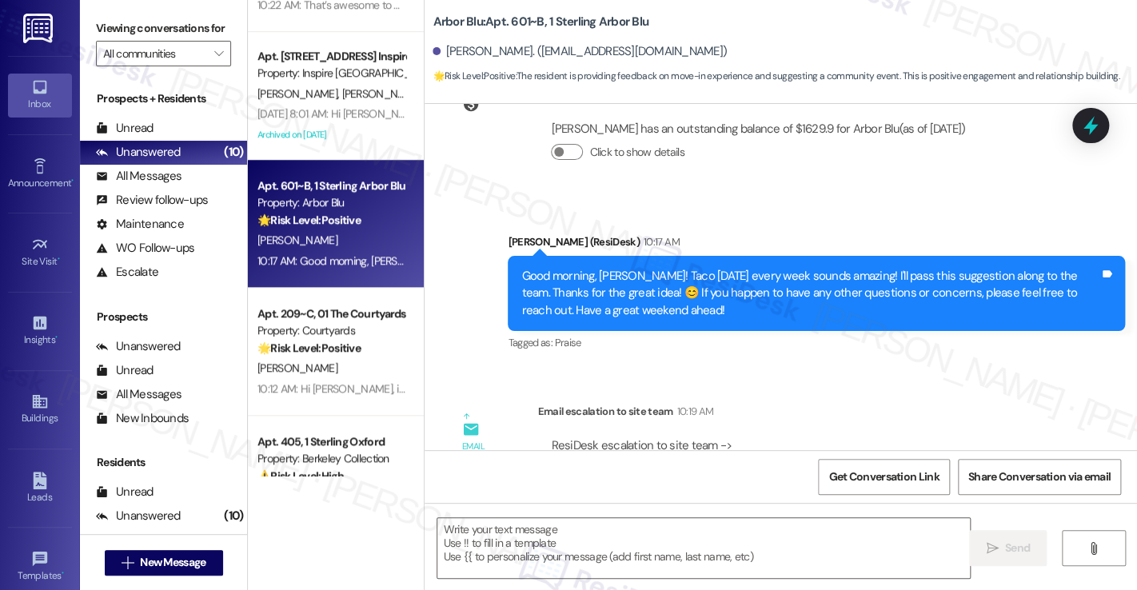
type textarea "Fetching suggested responses. Please feel free to read through the conversation…"
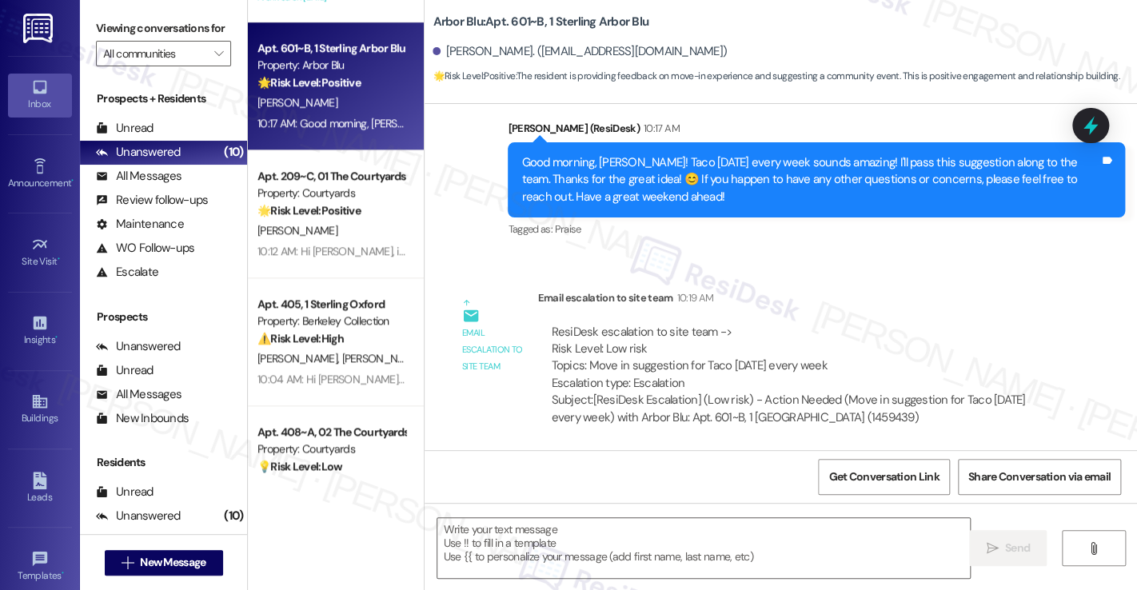
scroll to position [720, 0]
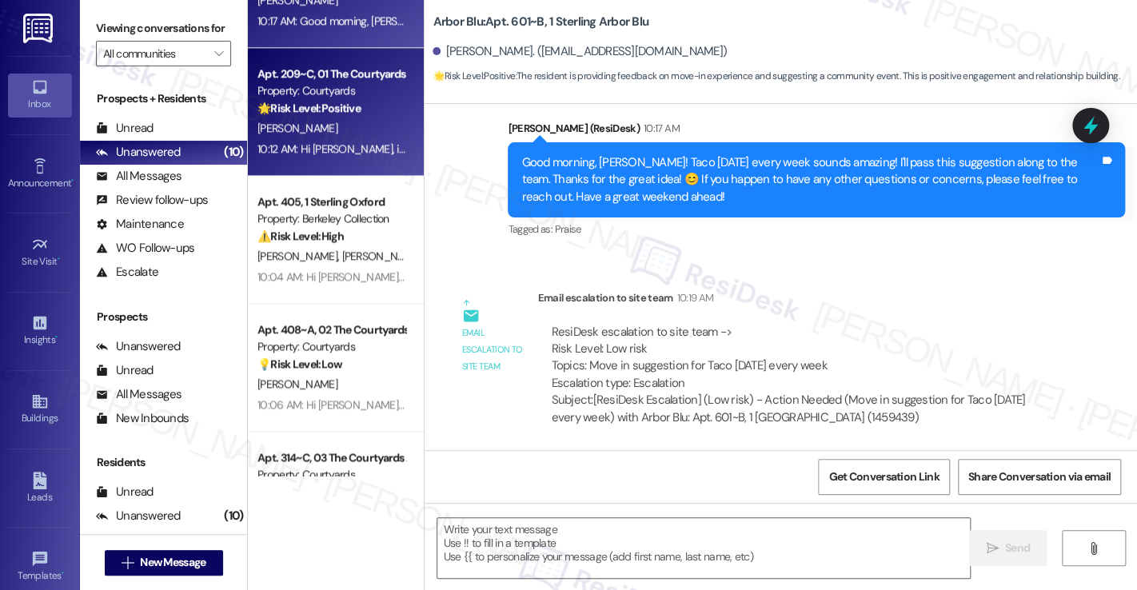
click at [334, 106] on strong "🌟 Risk Level: Positive" at bounding box center [309, 108] width 103 height 14
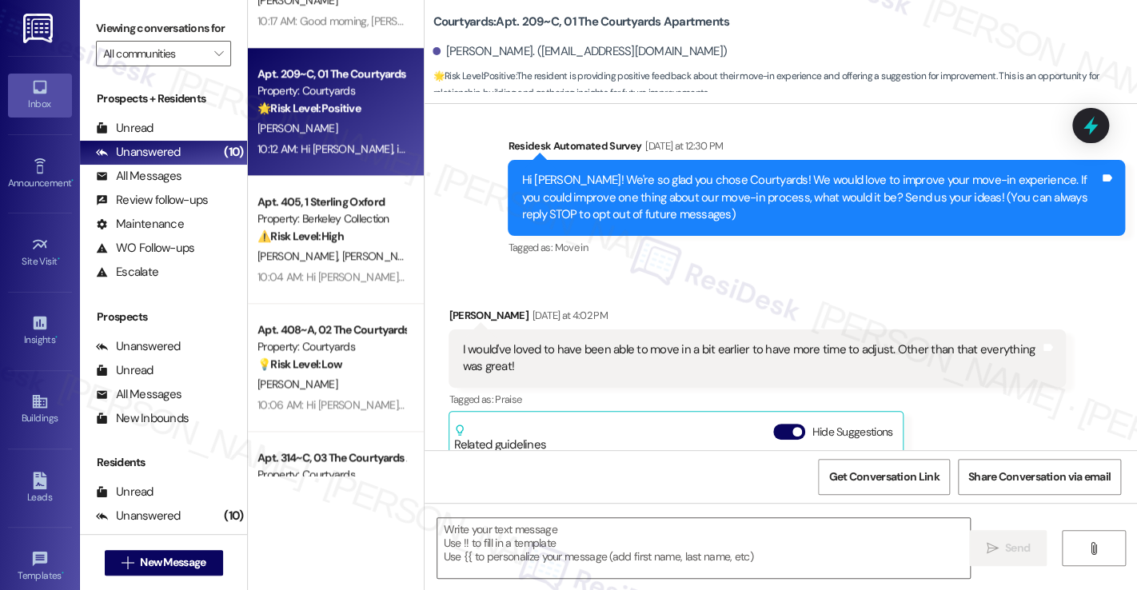
scroll to position [237, 0]
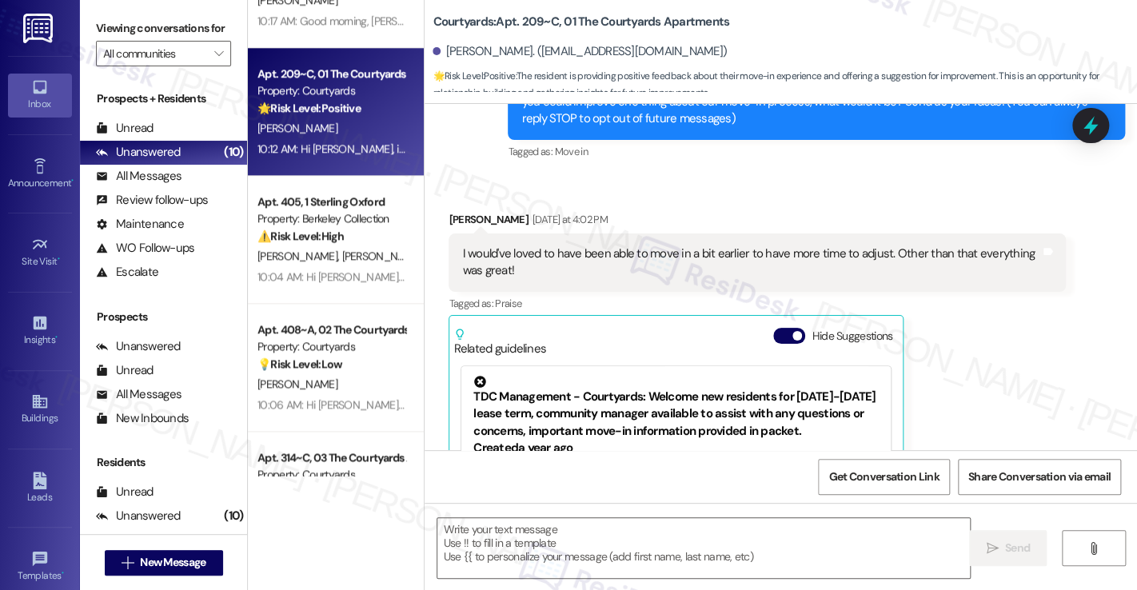
type textarea "Fetching suggested responses. Please feel free to read through the conversation…"
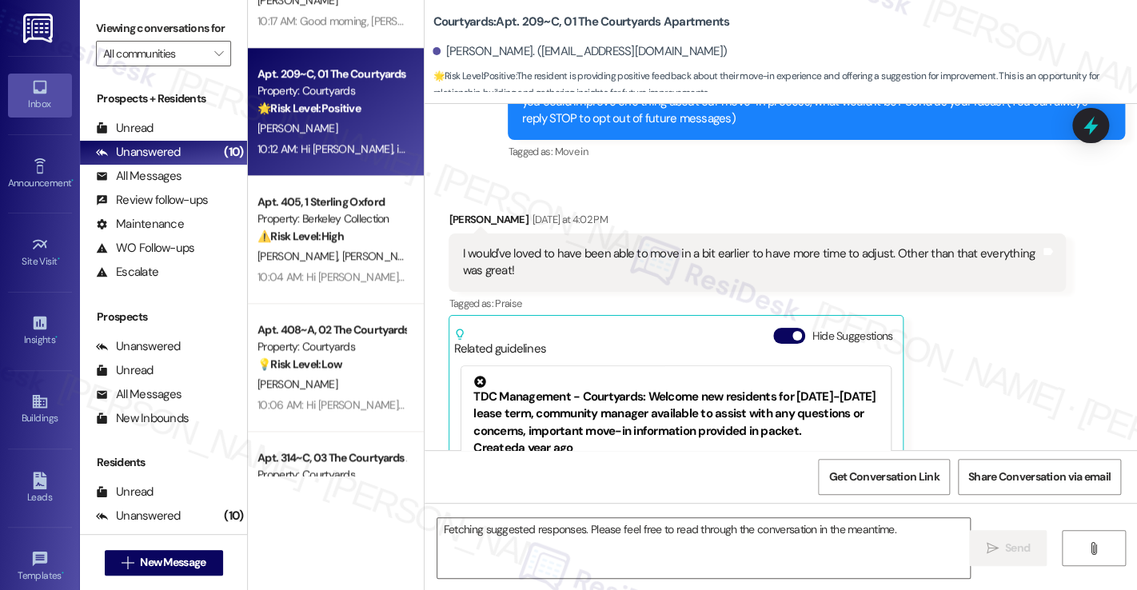
click at [595, 256] on div "I would've loved to have been able to move in a bit earlier to have more time t…" at bounding box center [751, 263] width 578 height 34
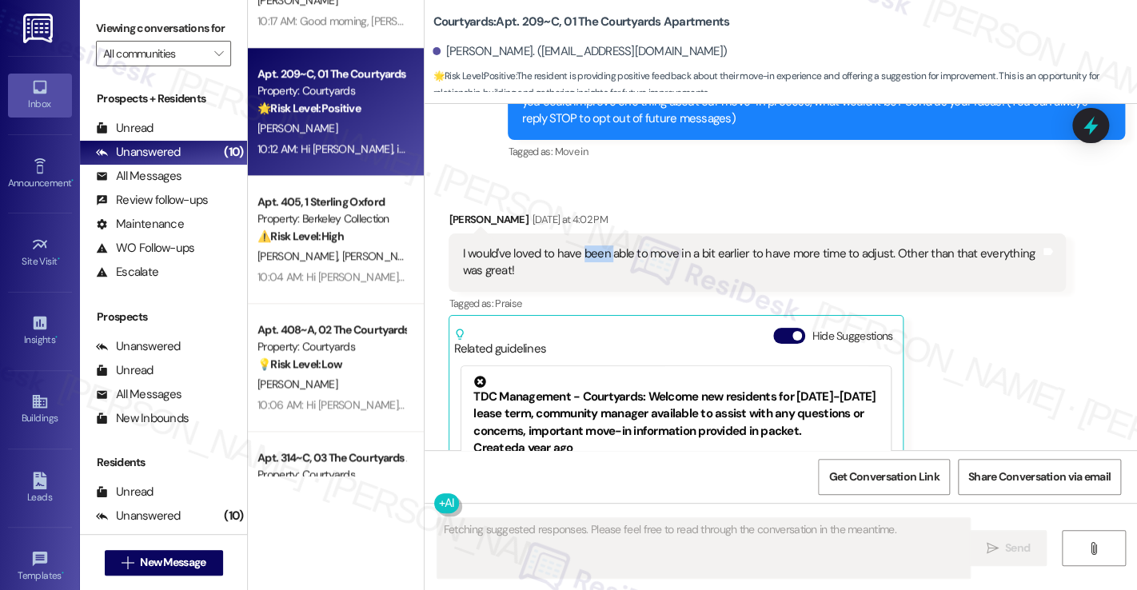
click at [595, 256] on div "I would've loved to have been able to move in a bit earlier to have more time t…" at bounding box center [751, 263] width 578 height 34
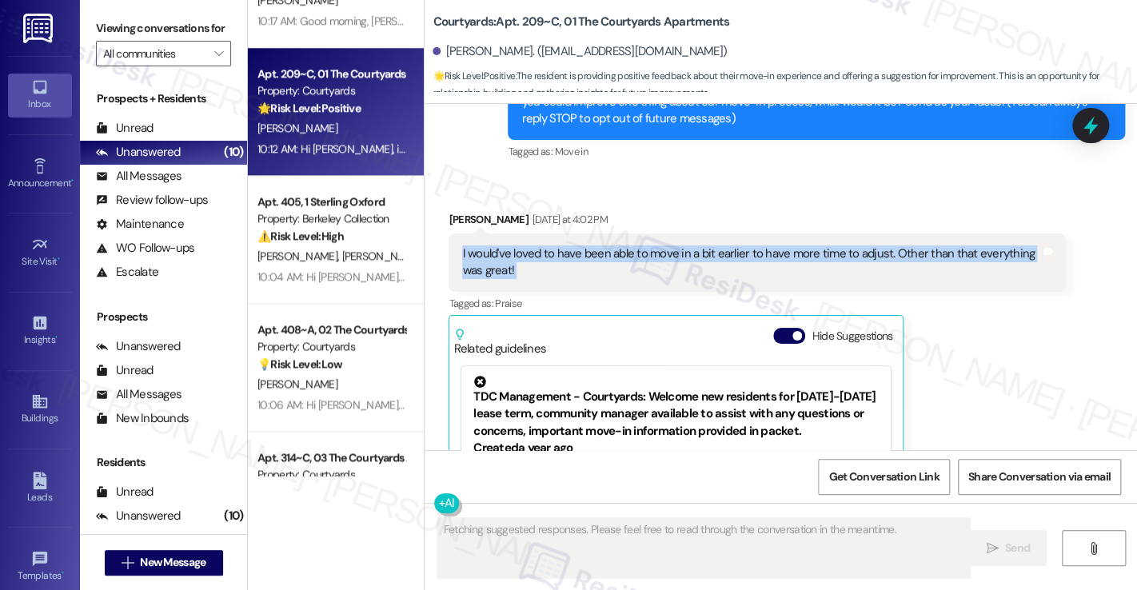
click at [595, 256] on div "I would've loved to have been able to move in a bit earlier to have more time t…" at bounding box center [751, 263] width 578 height 34
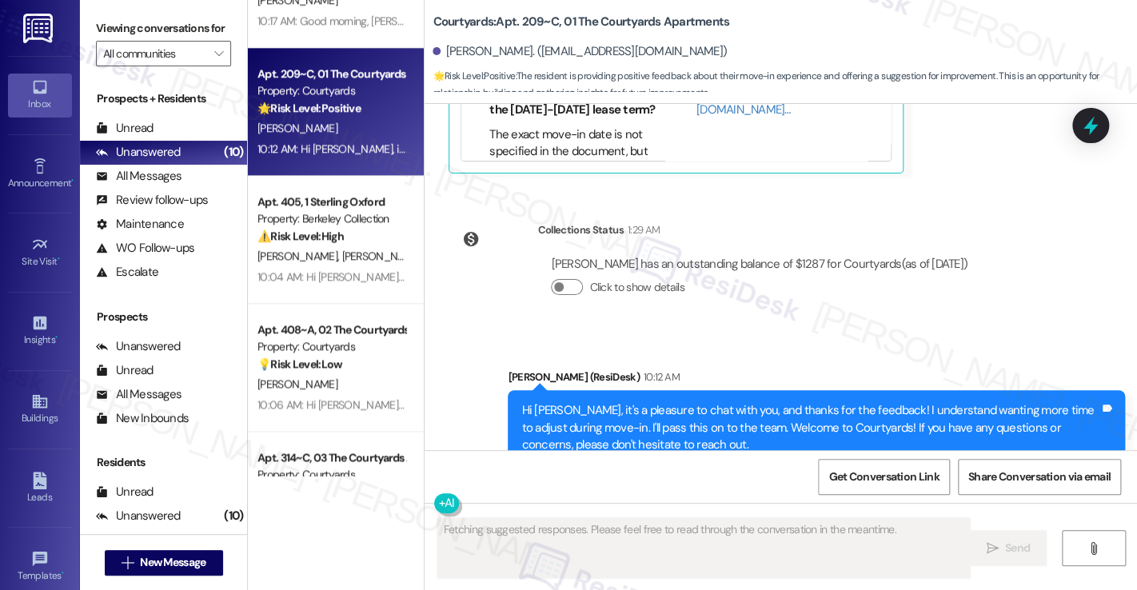
scroll to position [713, 0]
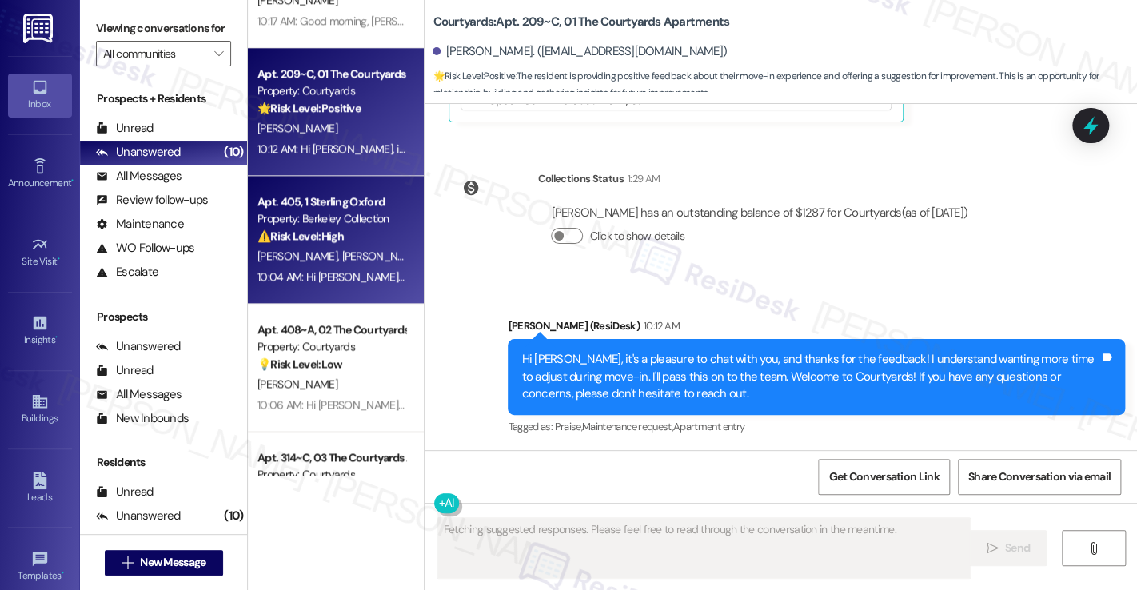
click at [342, 252] on span "J. Yao" at bounding box center [382, 256] width 80 height 14
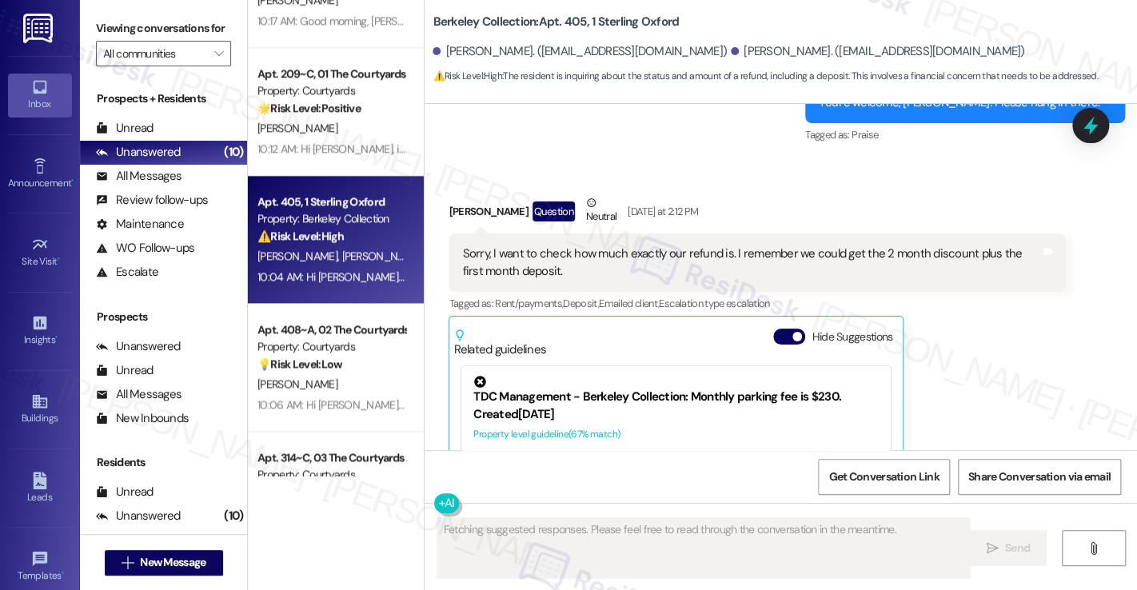
scroll to position [7974, 0]
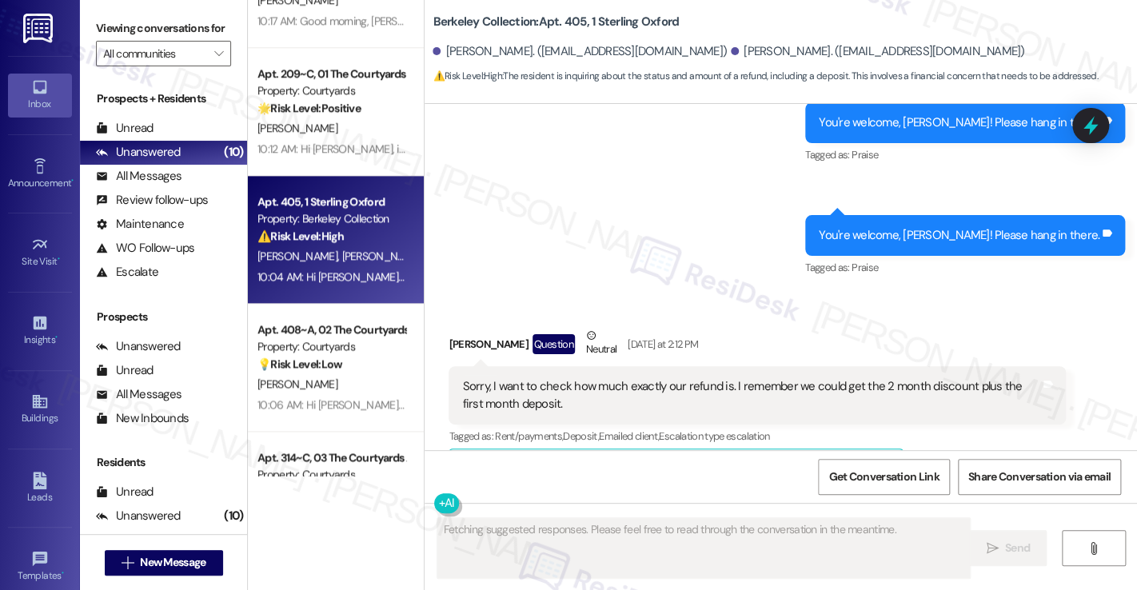
click at [547, 378] on div "Sorry, I want to check how much exactly our refund is. I remember we could get …" at bounding box center [751, 395] width 578 height 34
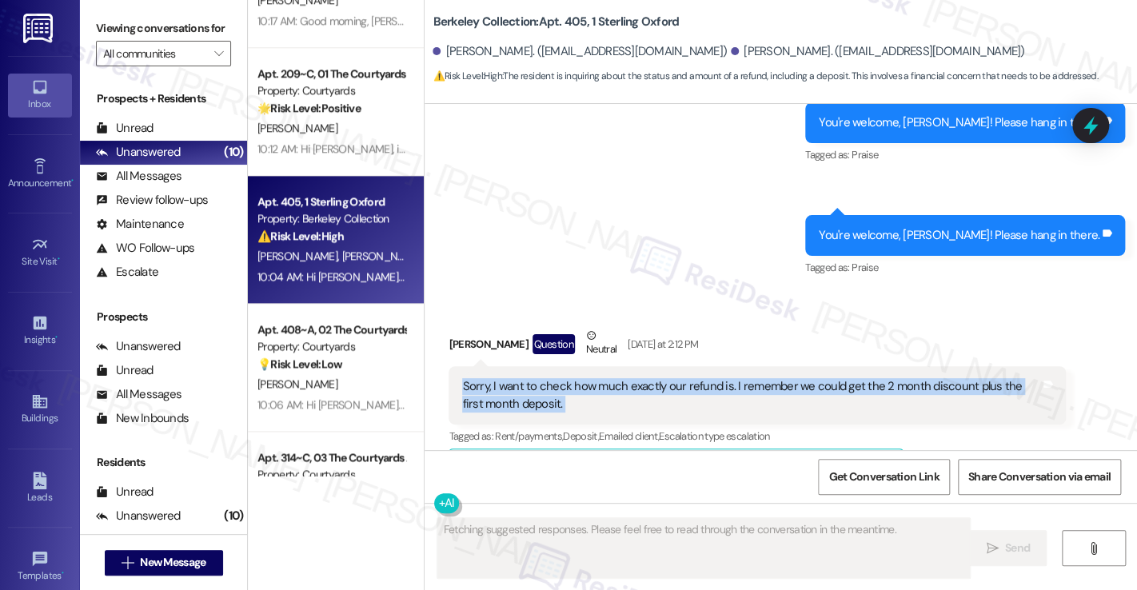
click at [547, 378] on div "Sorry, I want to check how much exactly our refund is. I remember we could get …" at bounding box center [751, 395] width 578 height 34
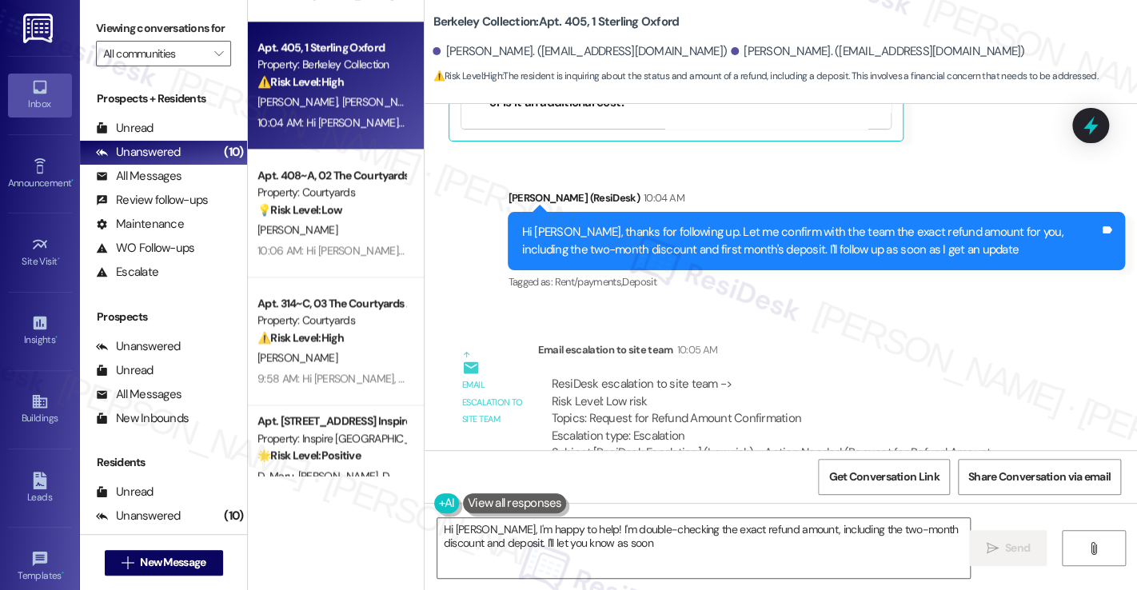
scroll to position [880, 0]
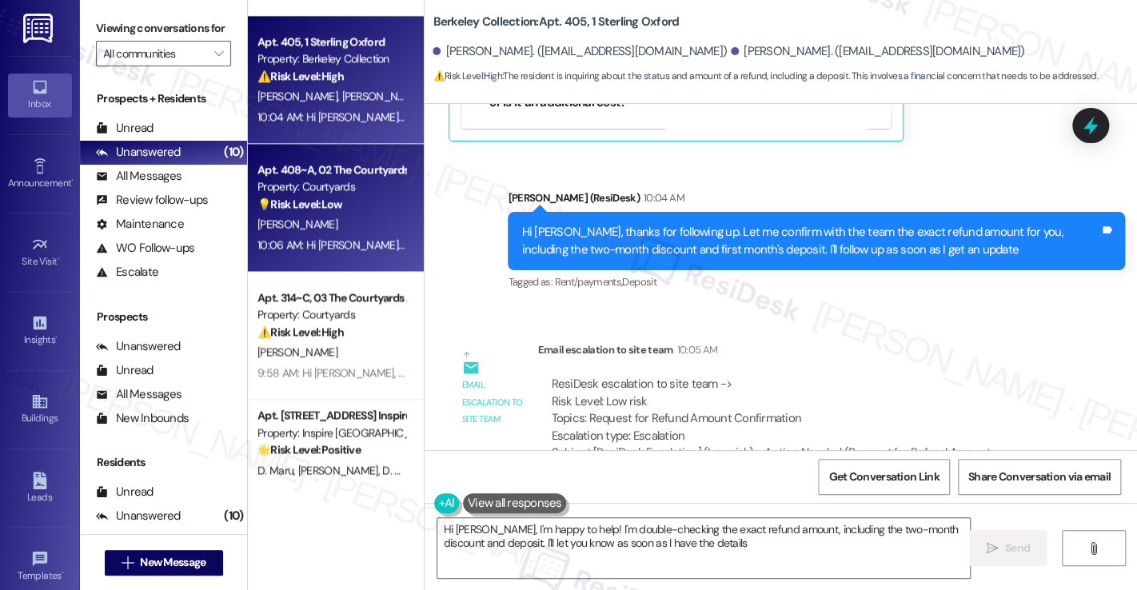
type textarea "Hi Jiachen, I'm happy to help! I'm double-checking the exact refund amount, inc…"
click at [349, 244] on div "10:06 AM: Hi Maximus, thanks for the suggestion! I'll pass along the feedback a…" at bounding box center [717, 245] width 919 height 14
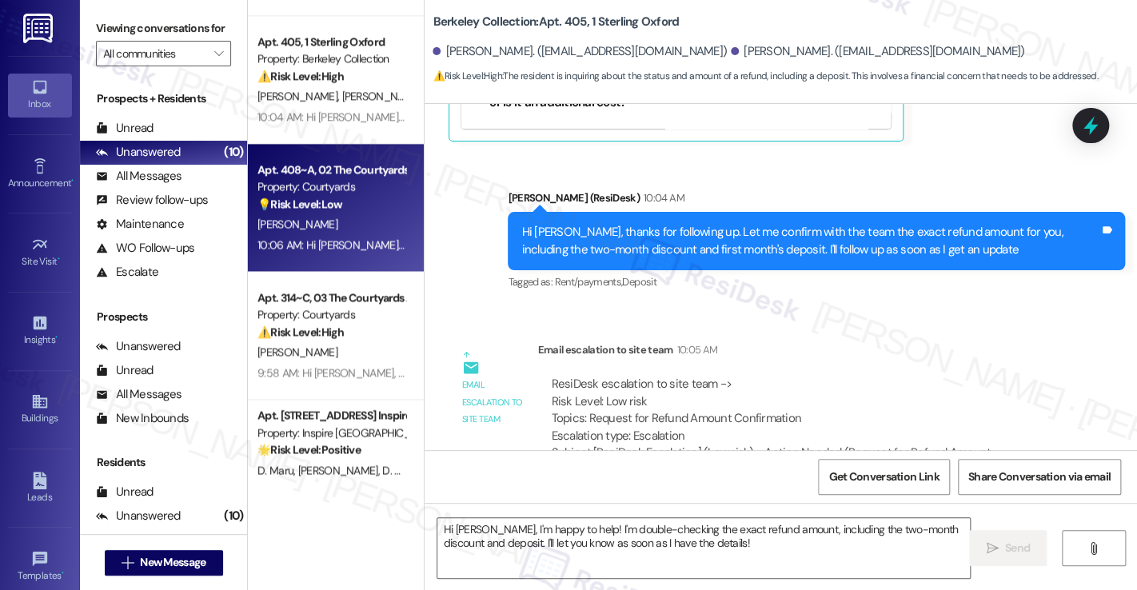
type textarea "Fetching suggested responses. Please feel free to read through the conversation…"
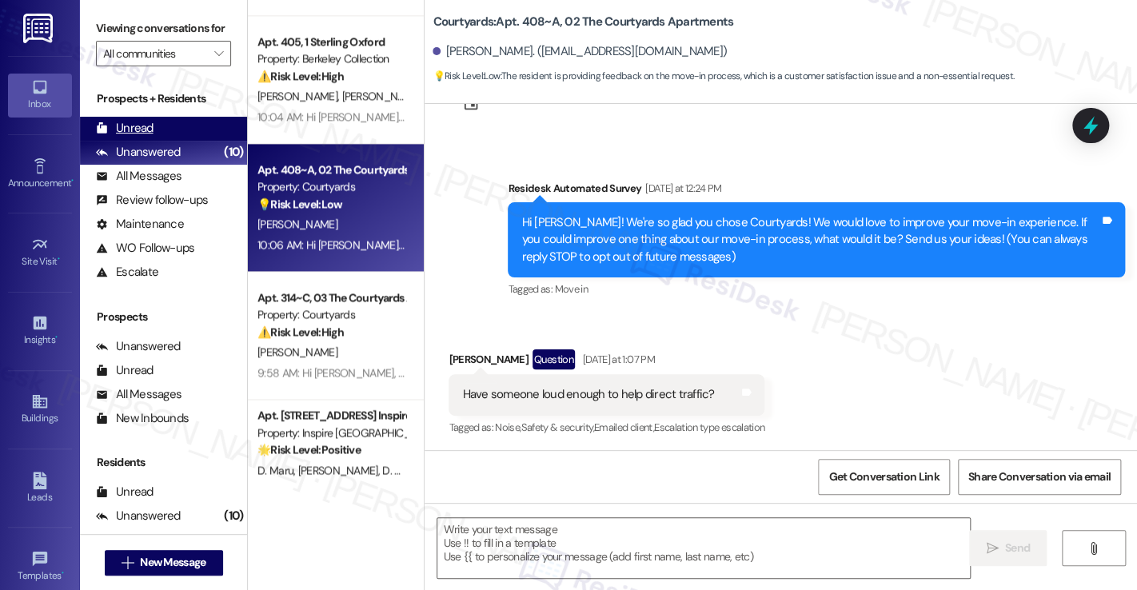
type textarea "Fetching suggested responses. Please feel free to read through the conversation…"
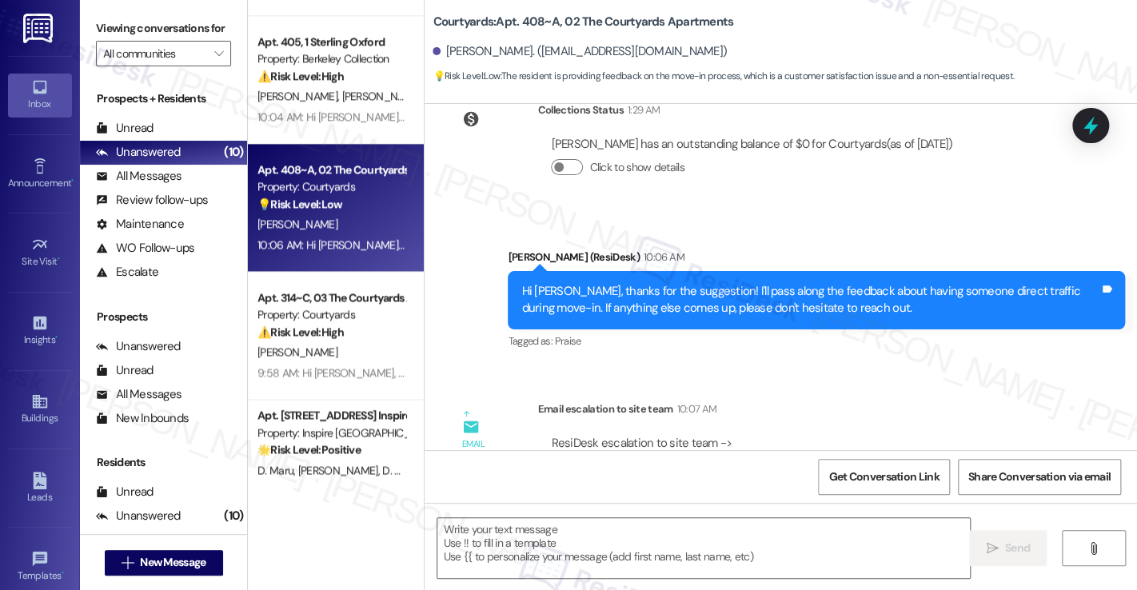
scroll to position [565, 0]
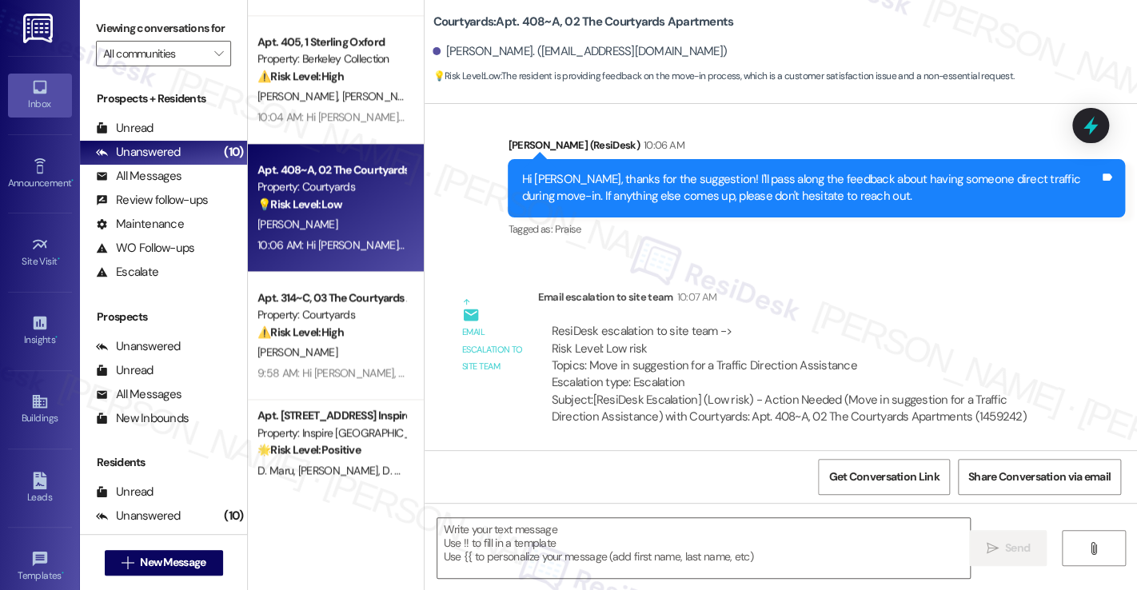
click at [669, 199] on div "Hi Maximus, thanks for the suggestion! I'll pass along the feedback about havin…" at bounding box center [811, 188] width 578 height 34
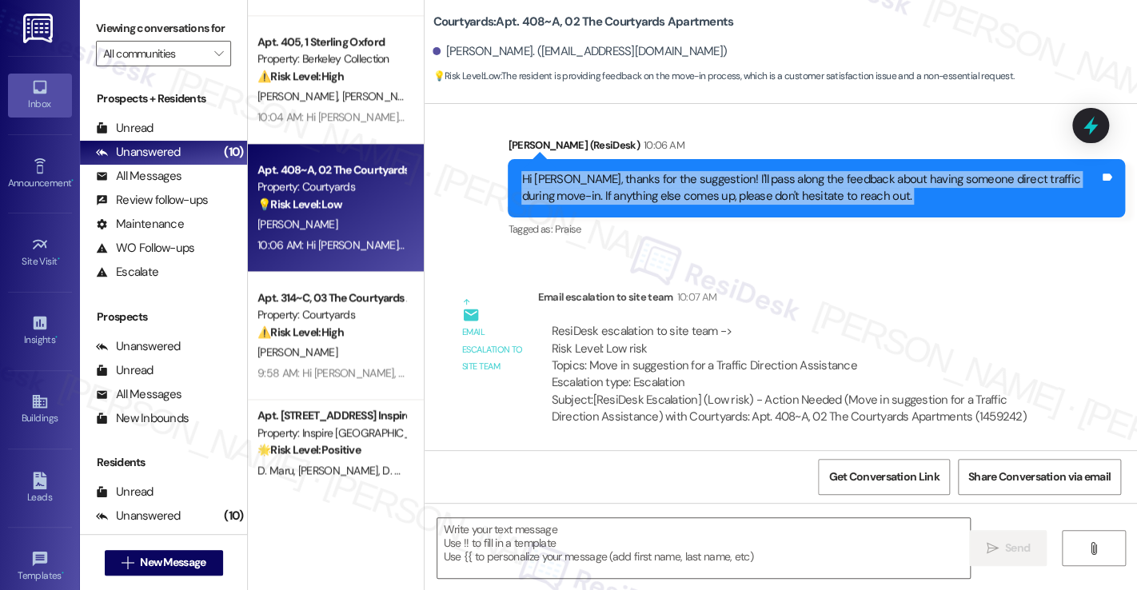
click at [669, 199] on div "Hi Maximus, thanks for the suggestion! I'll pass along the feedback about havin…" at bounding box center [811, 188] width 578 height 34
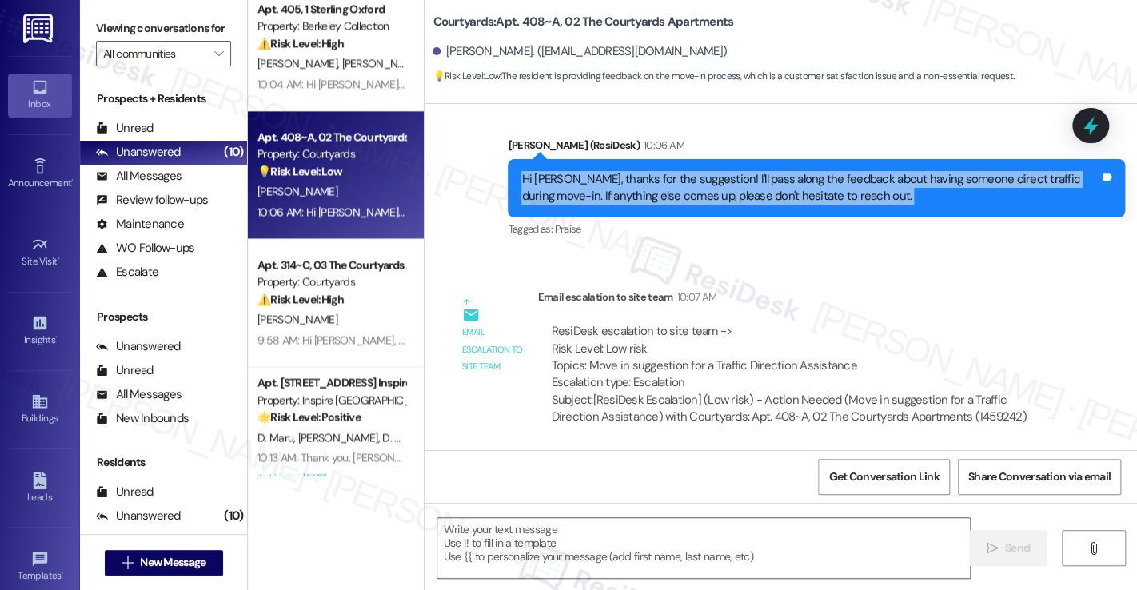
scroll to position [931, 0]
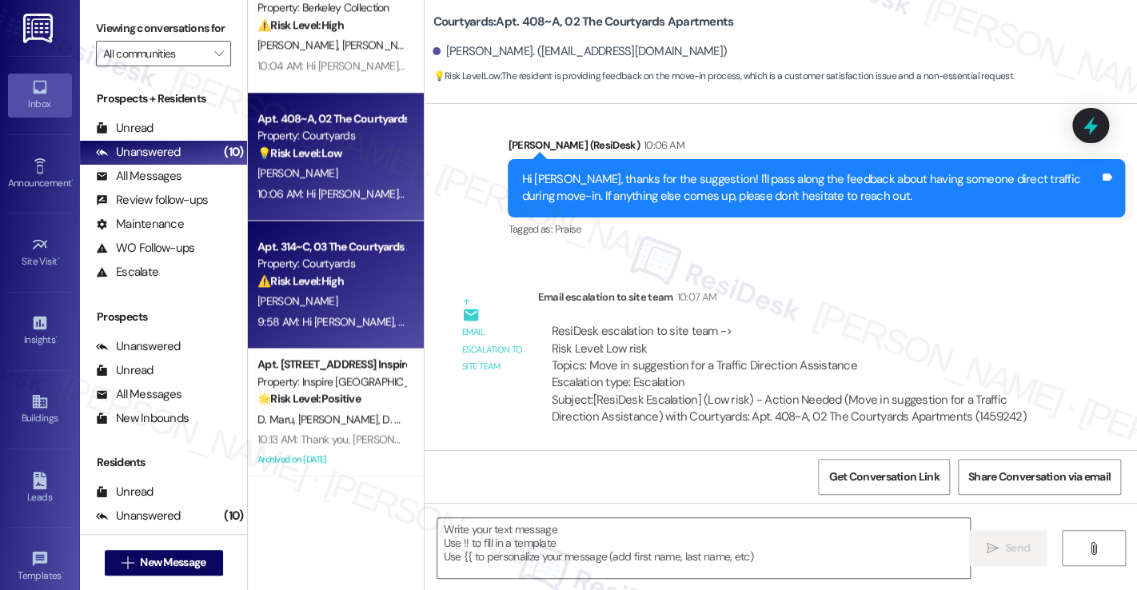
click at [349, 304] on div "D. Anapolsky" at bounding box center [331, 301] width 151 height 20
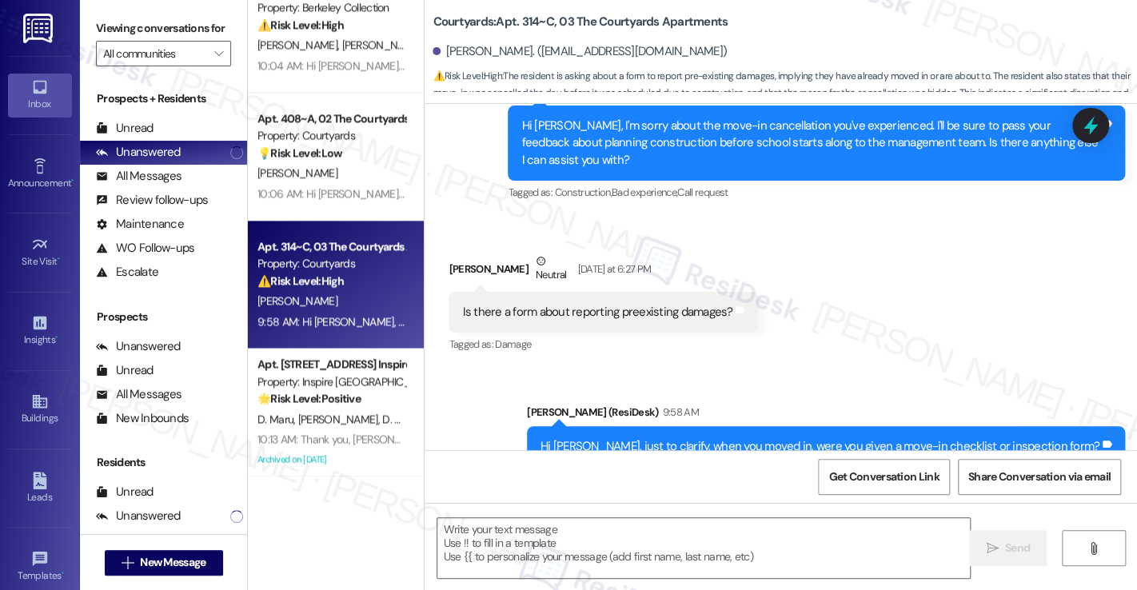
scroll to position [701, 0]
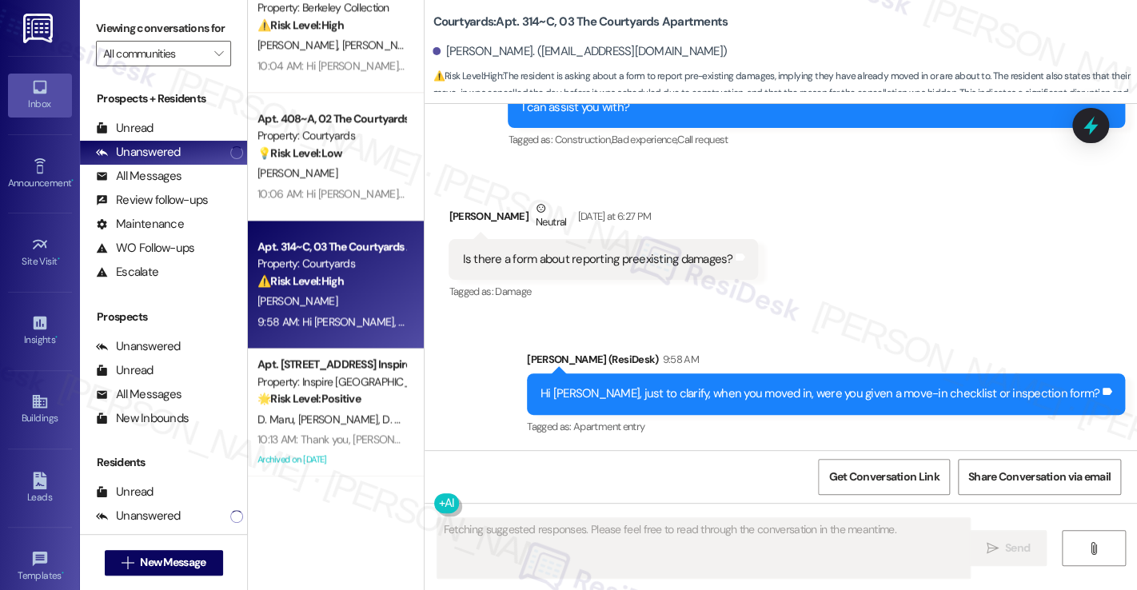
click at [631, 252] on div "Is there a form about reporting preexisting damages?" at bounding box center [597, 259] width 270 height 17
click at [721, 395] on div "Hi David, just to clarify, when you moved in, were you given a move-in checklis…" at bounding box center [820, 394] width 559 height 17
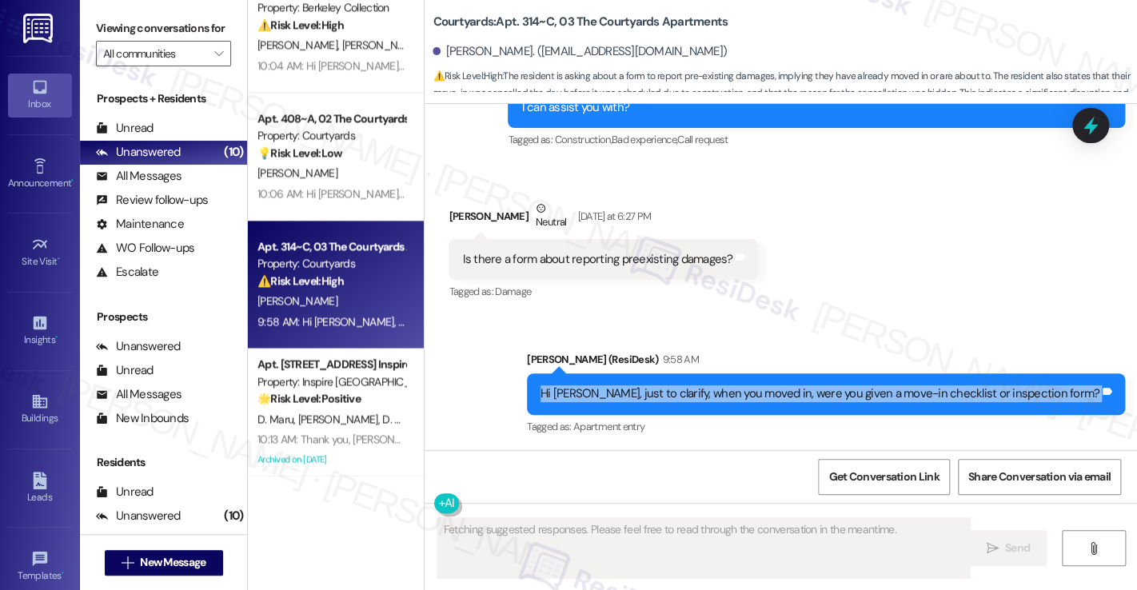
click at [721, 395] on div "Hi David, just to clarify, when you moved in, were you given a move-in checklis…" at bounding box center [820, 394] width 559 height 17
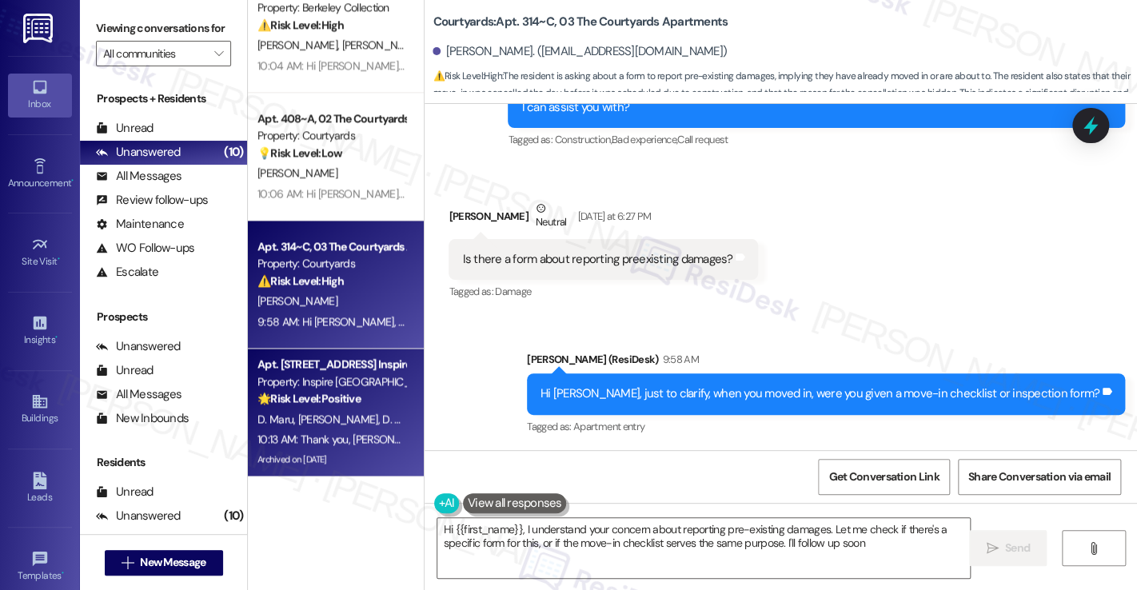
type textarea "Hi {{first_name}}, I understand your concern about reporting pre-existing damag…"
click at [326, 402] on strong "🌟 Risk Level: Positive" at bounding box center [309, 398] width 103 height 14
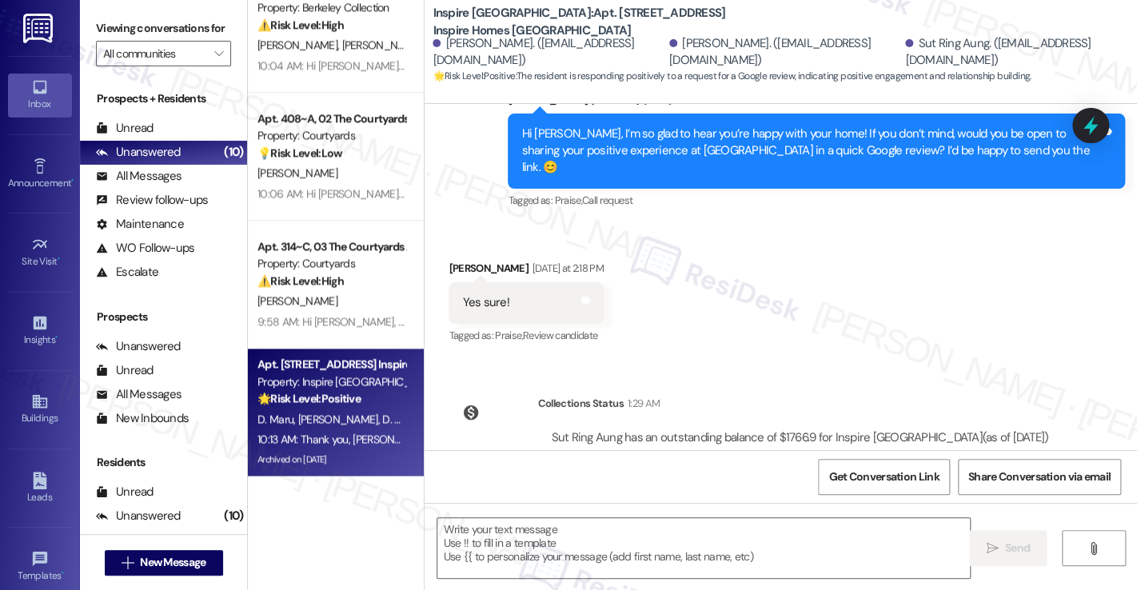
scroll to position [3708, 0]
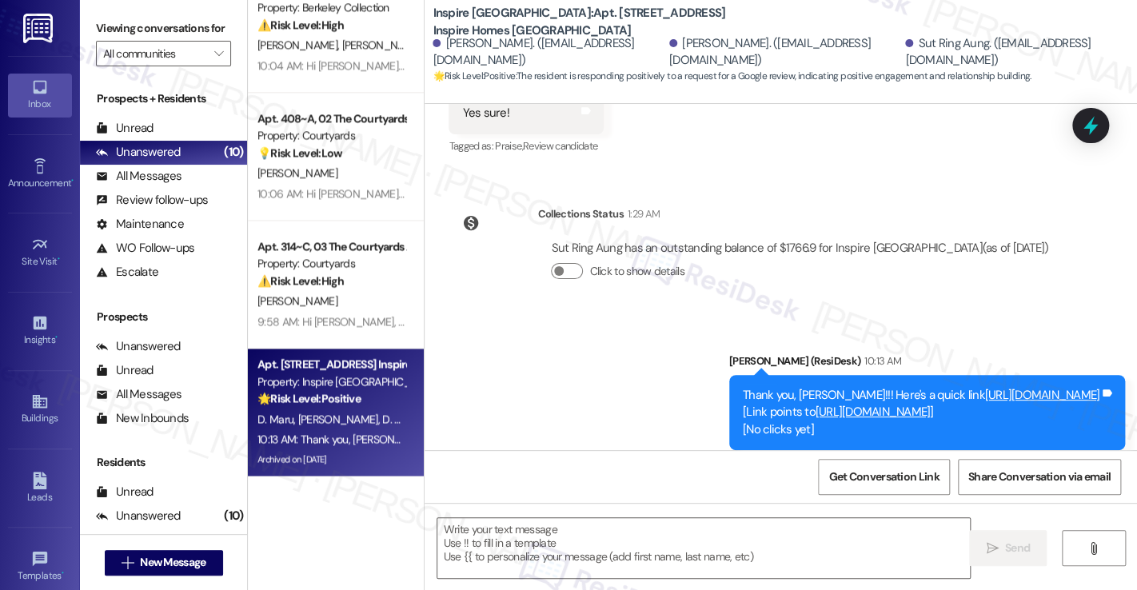
click at [729, 375] on div "Thank you, Daniel!!! Here's a quick link https://www.theresidesk.com/links/revi…" at bounding box center [927, 412] width 396 height 75
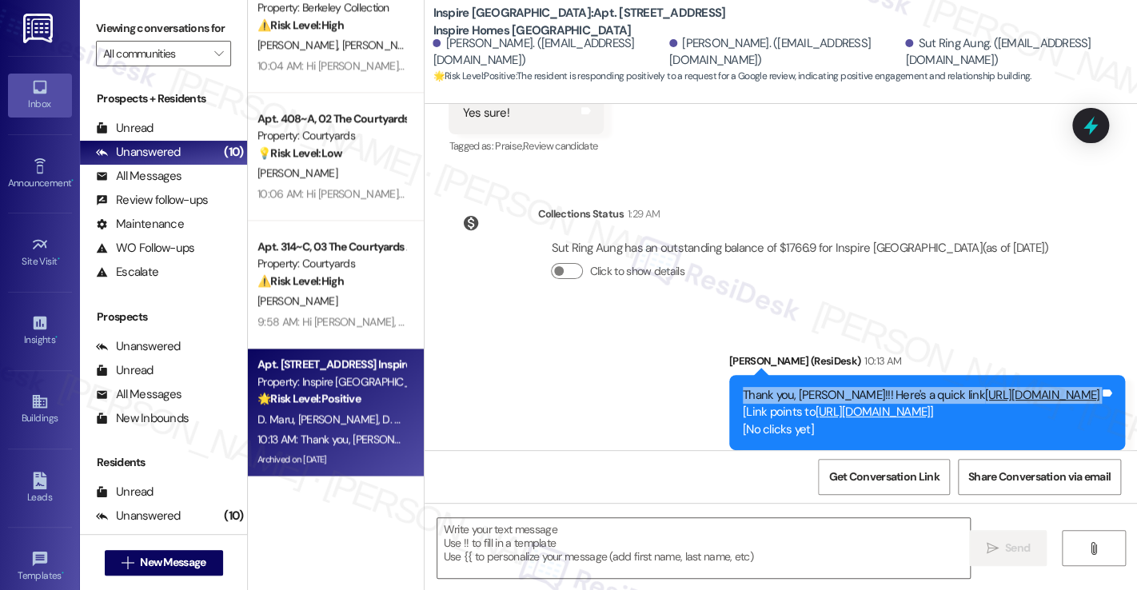
click at [729, 375] on div "Thank you, Daniel!!! Here's a quick link https://www.theresidesk.com/links/revi…" at bounding box center [927, 412] width 396 height 75
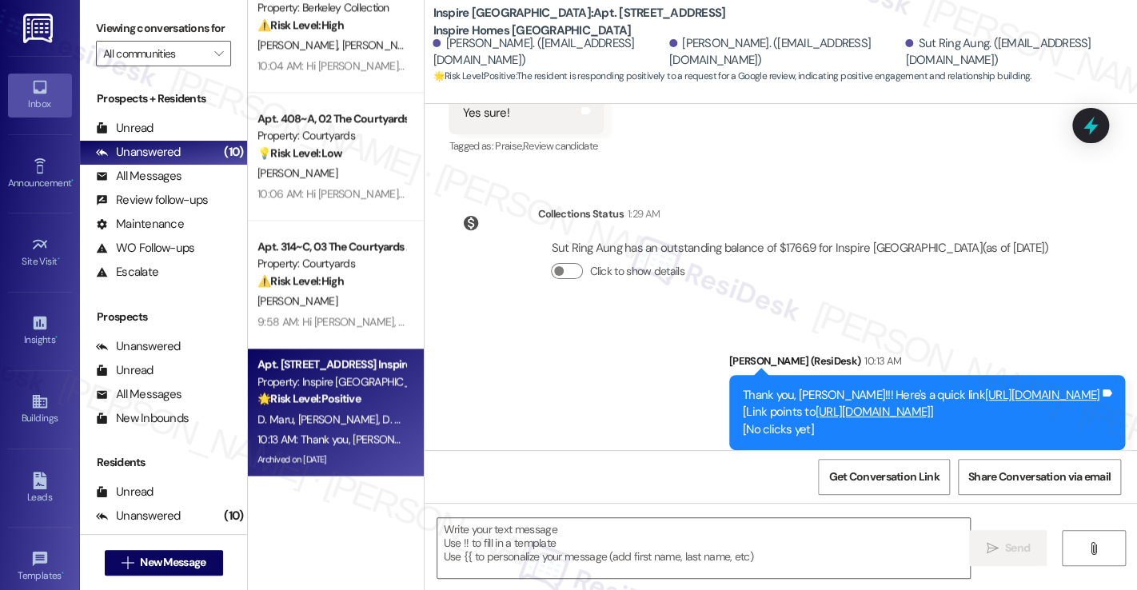
click at [815, 257] on div "Click to show details" at bounding box center [800, 274] width 498 height 35
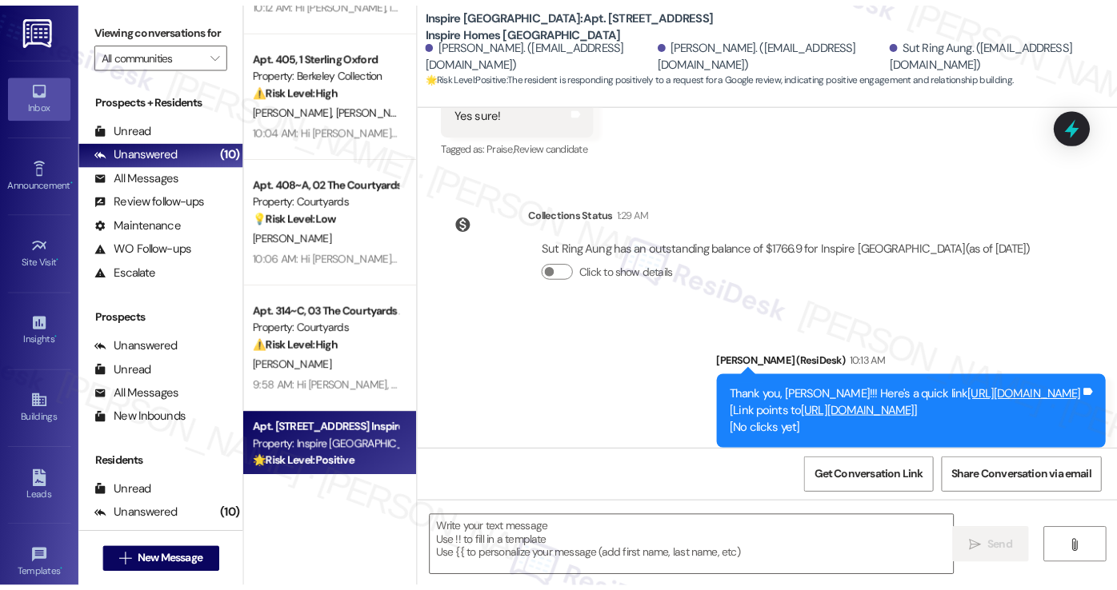
scroll to position [691, 0]
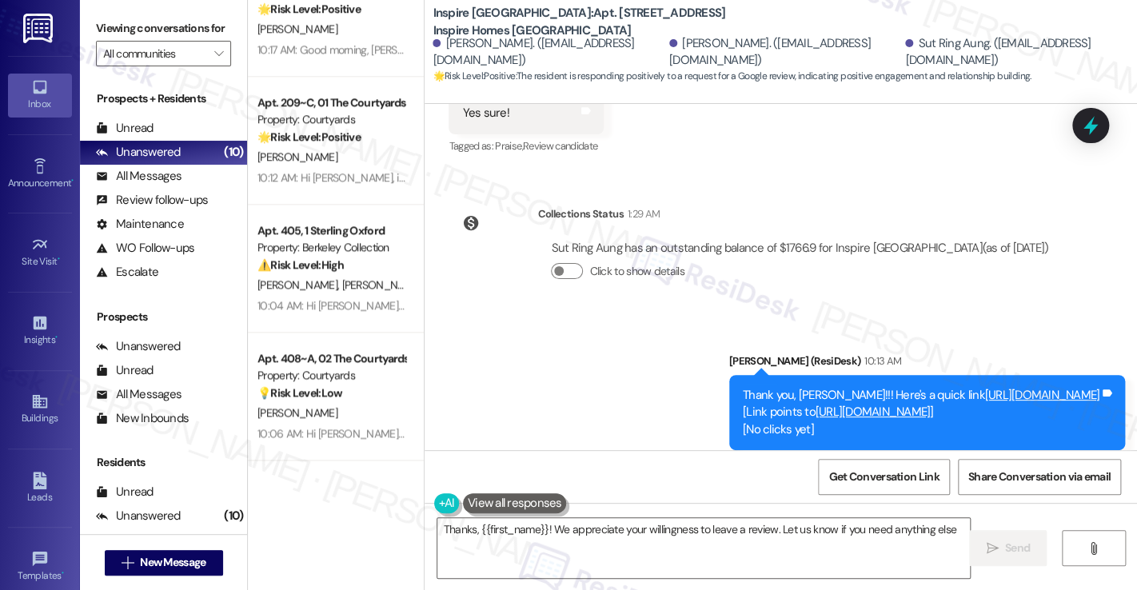
type textarea "Thanks, {{first_name}}! We appreciate your willingness to leave a review. Let u…"
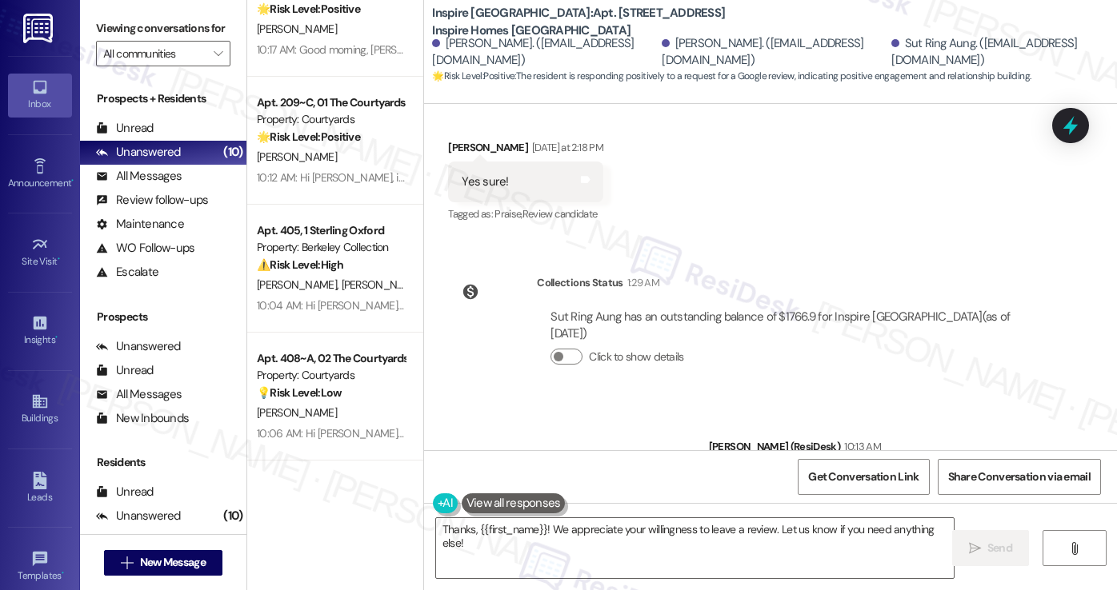
scroll to position [3743, 0]
